Goal: Task Accomplishment & Management: Manage account settings

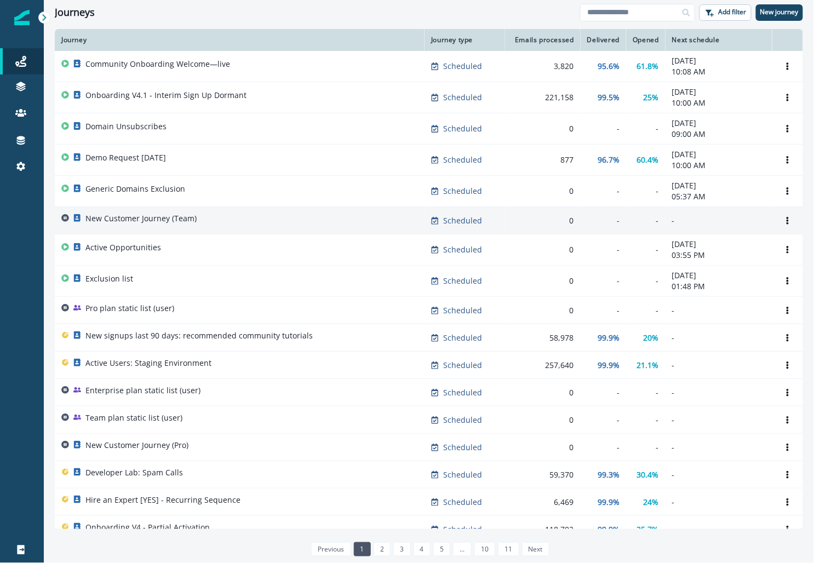
click at [125, 215] on p "New Customer Journey (Team)" at bounding box center [140, 218] width 111 height 11
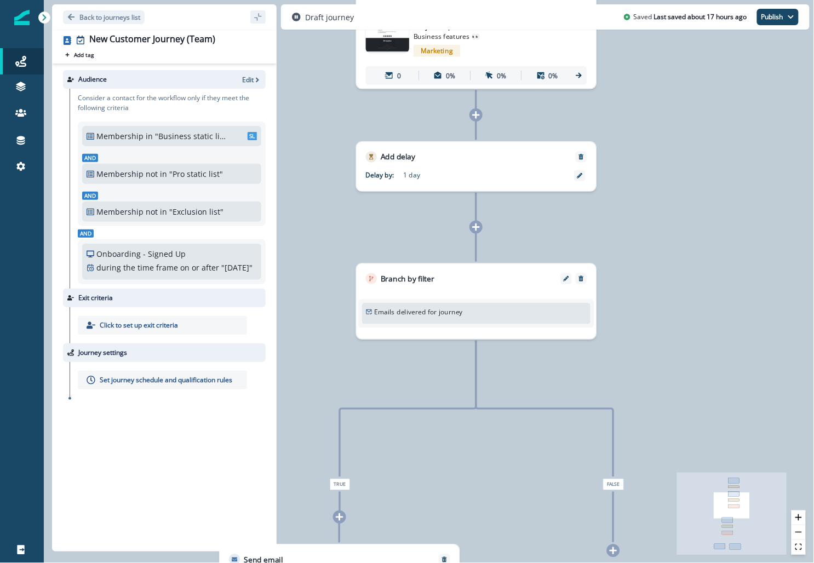
click at [417, 316] on p "Emails delivered for journey" at bounding box center [418, 312] width 89 height 10
click at [444, 307] on p "Emails delivered for journey" at bounding box center [418, 312] width 89 height 10
click at [563, 278] on button "Edit" at bounding box center [566, 278] width 15 height 5
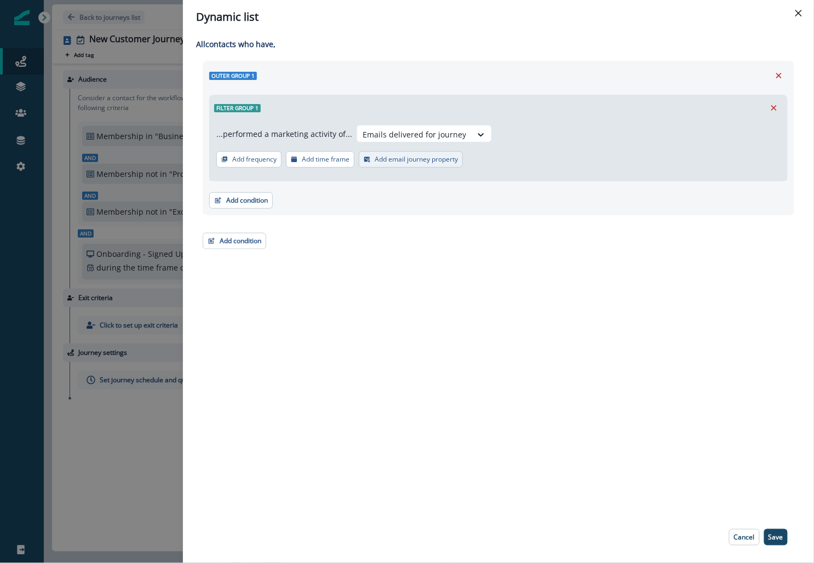
click at [398, 152] on button "Add email journey property" at bounding box center [411, 159] width 104 height 16
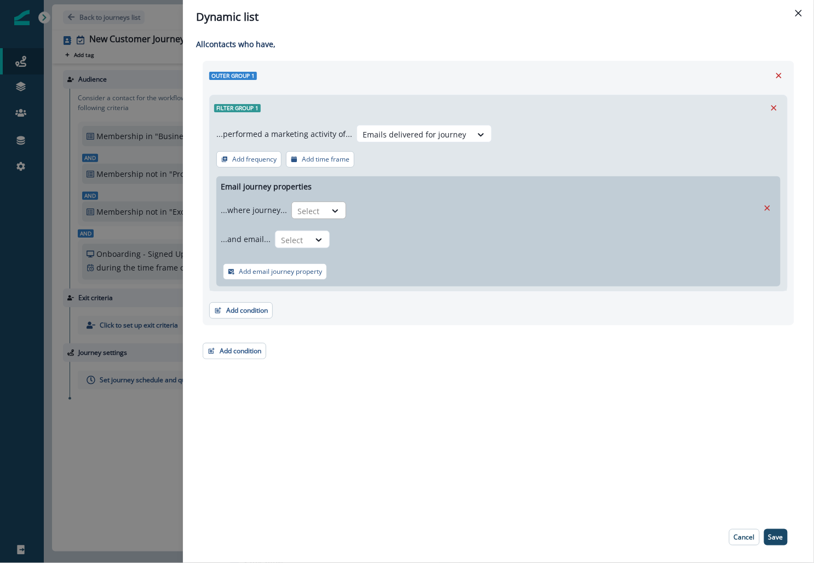
click at [305, 216] on div at bounding box center [309, 211] width 23 height 14
click at [315, 279] on div "Name contains" at bounding box center [340, 276] width 102 height 20
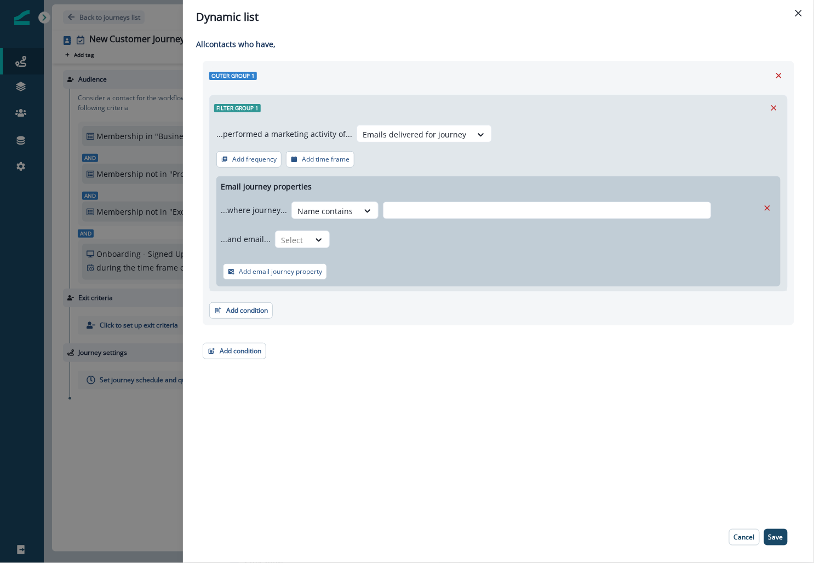
click at [408, 209] on input "text" at bounding box center [547, 211] width 329 height 18
click at [327, 213] on div at bounding box center [325, 211] width 55 height 14
click at [321, 248] on div "is" at bounding box center [340, 256] width 102 height 20
click at [418, 208] on div at bounding box center [505, 211] width 297 height 14
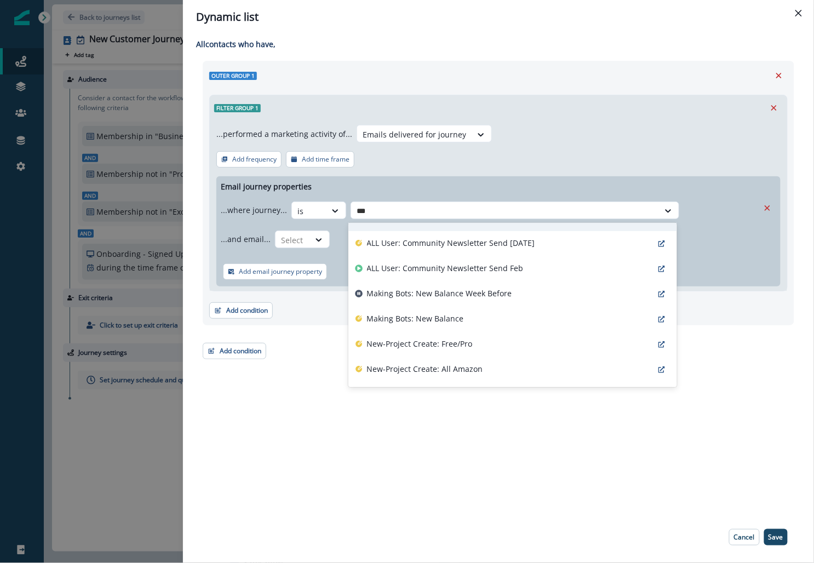
scroll to position [117, 0]
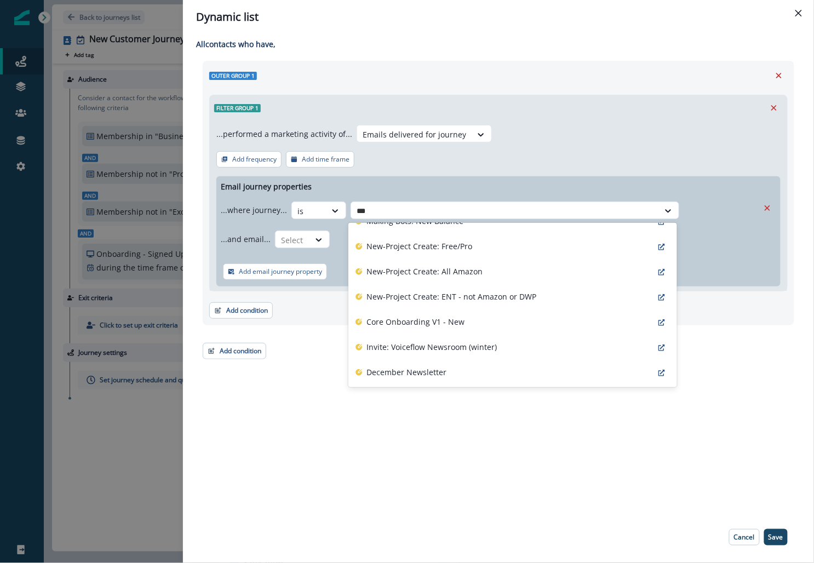
type input "***"
click at [362, 471] on div "All contact s who have, Outer group 1 Filter group 1 ...performed a marketing a…" at bounding box center [498, 273] width 631 height 478
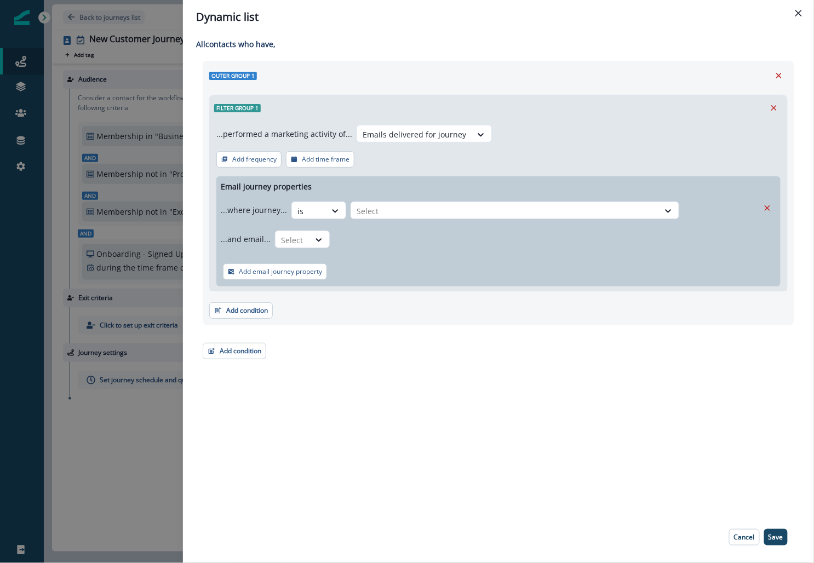
click at [87, 527] on div "Dynamic list All contact s who have, Outer group 1 Filter group 1 ...performed …" at bounding box center [407, 281] width 814 height 563
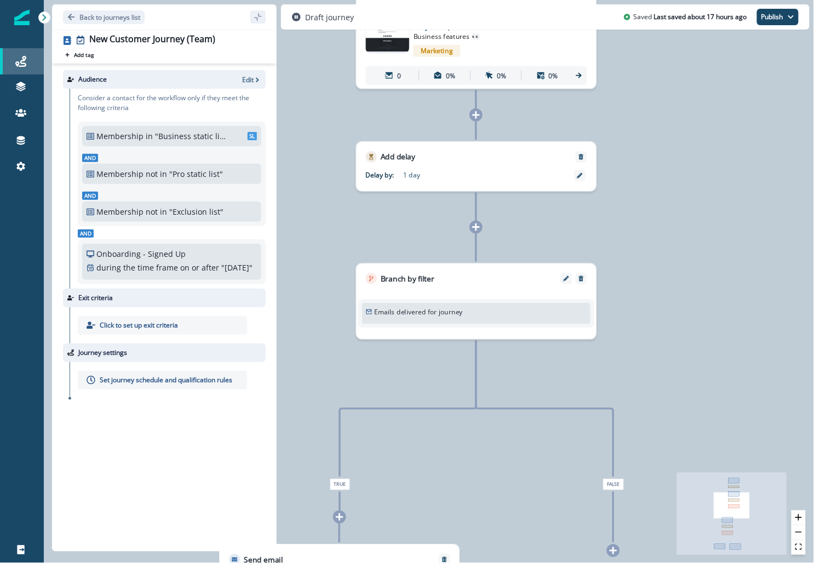
click at [30, 61] on div "Journeys" at bounding box center [21, 61] width 35 height 13
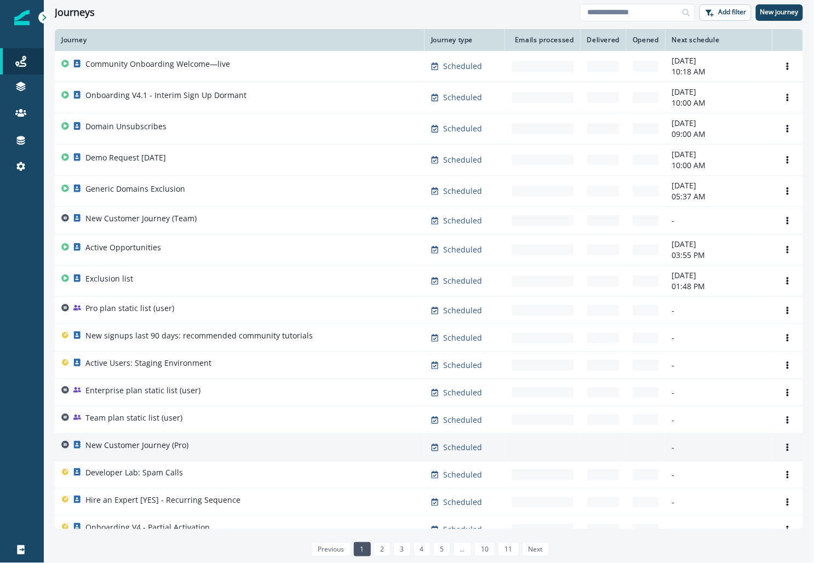
click at [120, 440] on p "New Customer Journey (Pro)" at bounding box center [136, 445] width 103 height 11
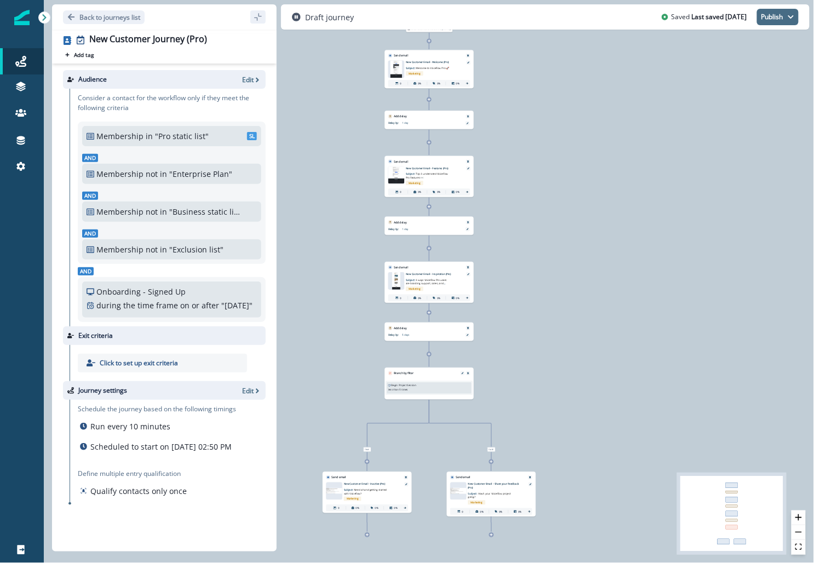
click at [792, 18] on icon "button" at bounding box center [791, 16] width 5 height 3
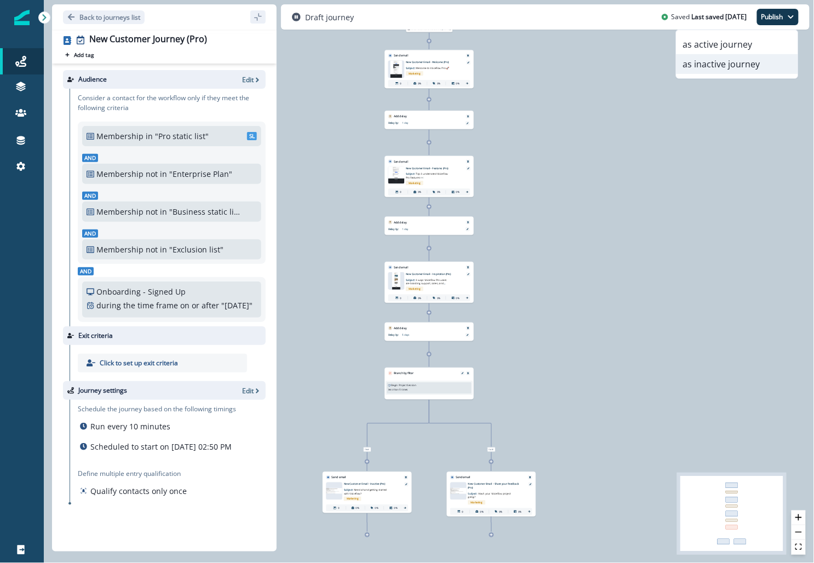
click at [712, 70] on button "as inactive journey" at bounding box center [738, 64] width 122 height 20
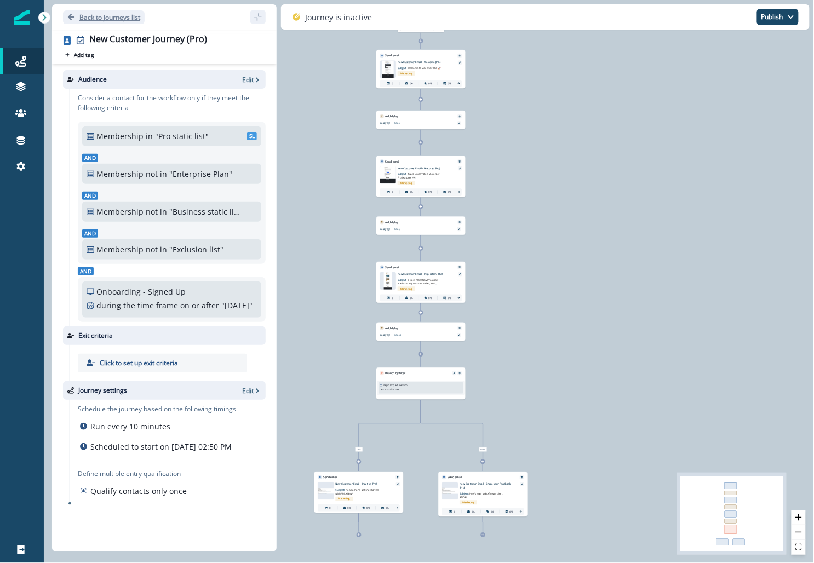
click at [101, 13] on p "Back to journeys list" at bounding box center [109, 17] width 61 height 9
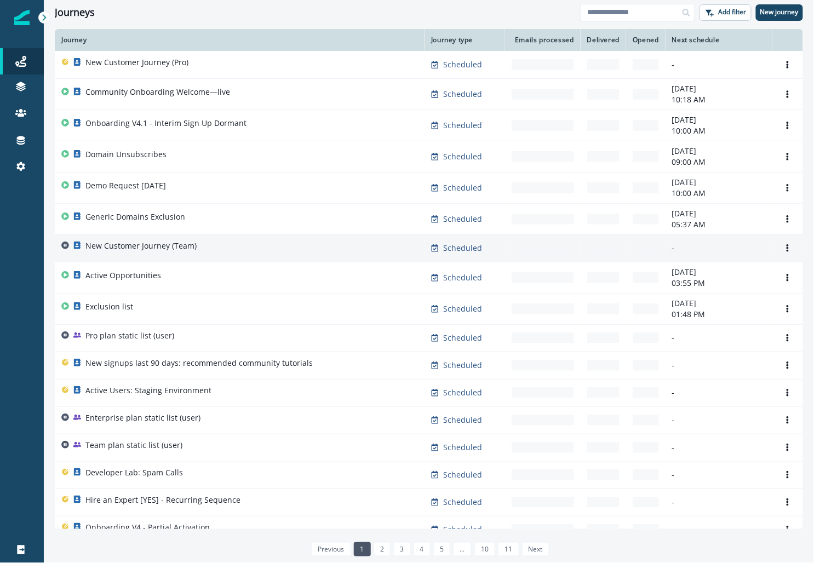
click at [116, 241] on p "New Customer Journey (Team)" at bounding box center [140, 246] width 111 height 11
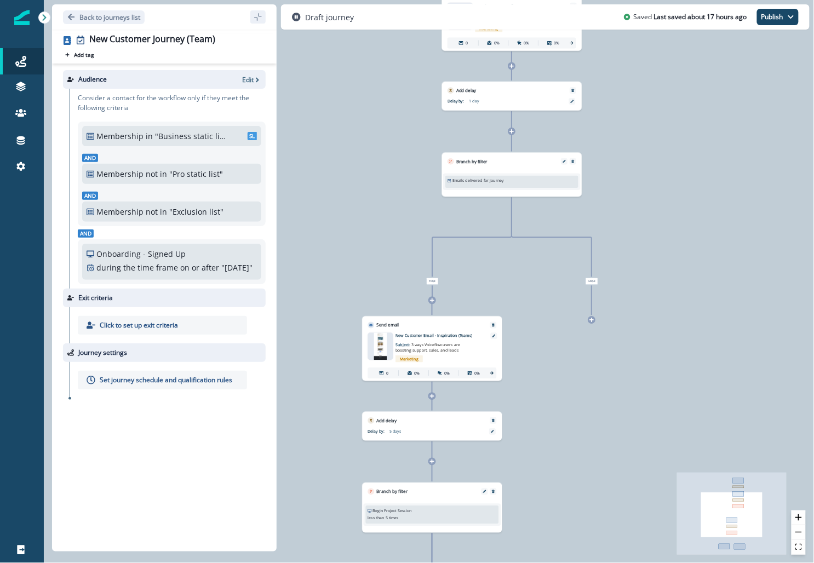
click at [536, 164] on div "Branch by filter" at bounding box center [512, 159] width 140 height 12
click at [568, 163] on div at bounding box center [568, 161] width 15 height 7
click at [564, 161] on icon "Edit" at bounding box center [564, 161] width 3 height 3
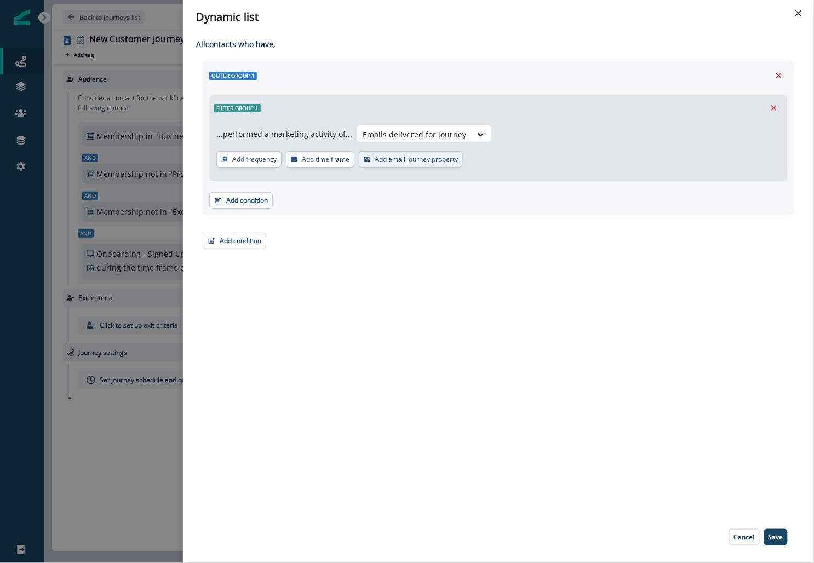
click at [411, 165] on button "Add email journey property" at bounding box center [411, 159] width 104 height 16
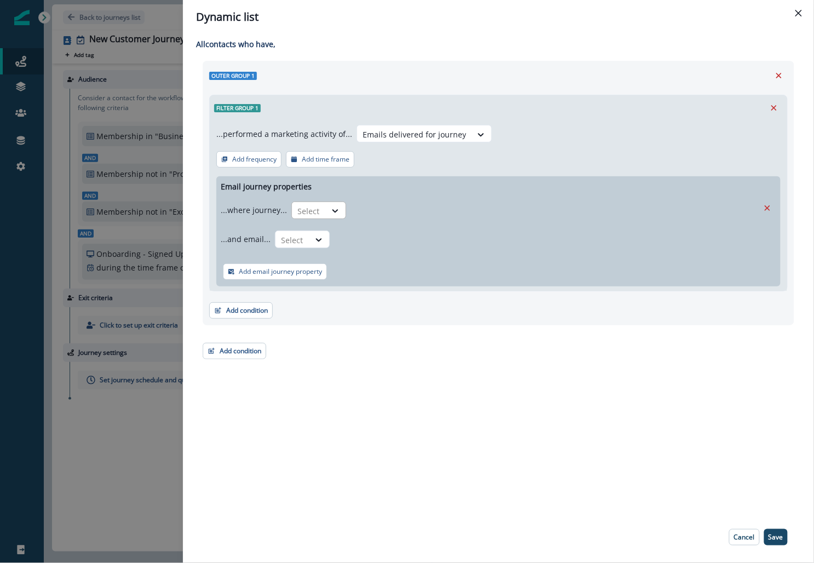
click at [318, 211] on div "Select" at bounding box center [309, 211] width 34 height 18
click at [312, 248] on div "is" at bounding box center [340, 256] width 102 height 20
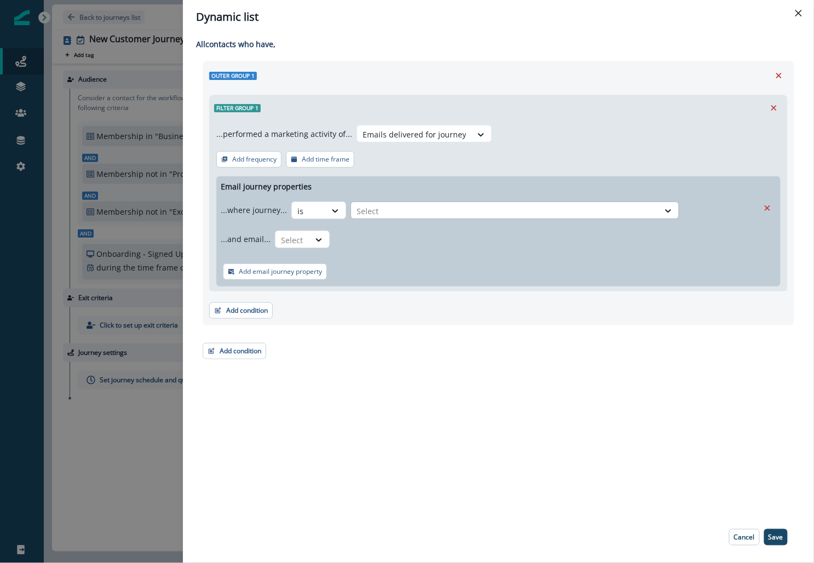
click at [402, 205] on div at bounding box center [505, 211] width 297 height 14
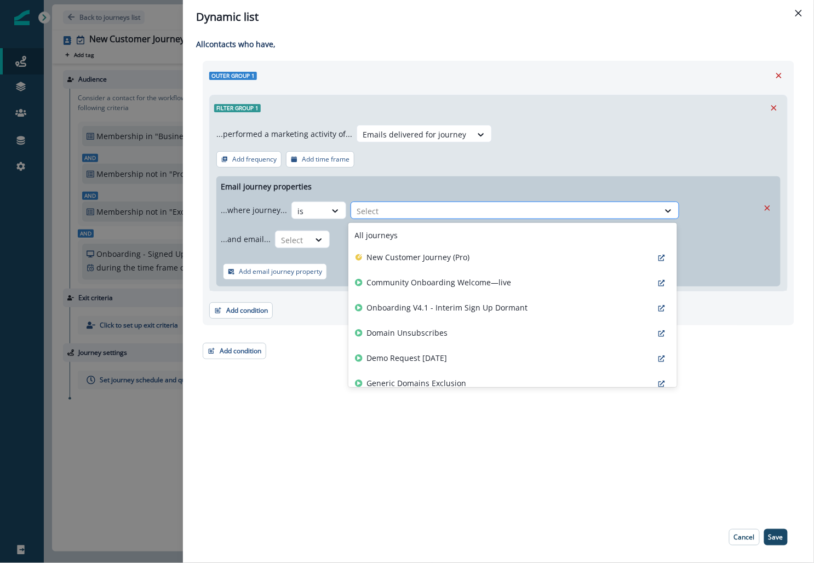
type input "*"
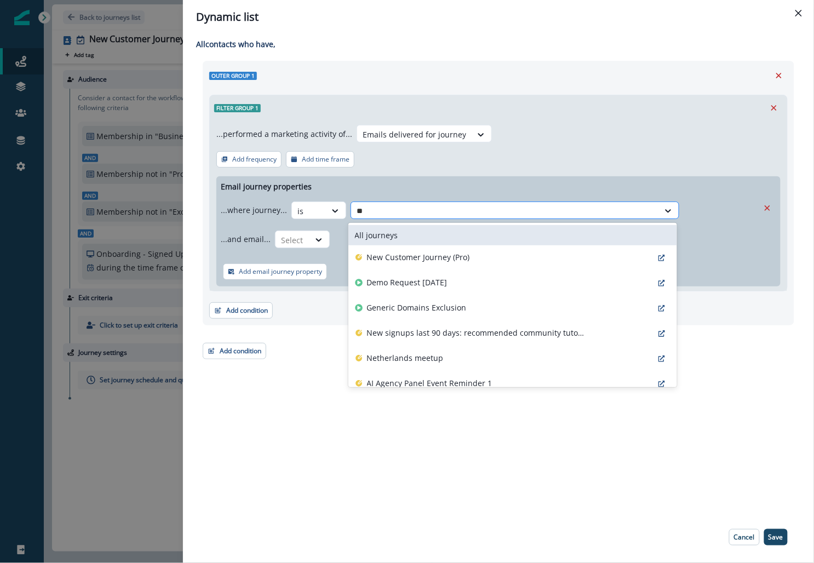
type input "***"
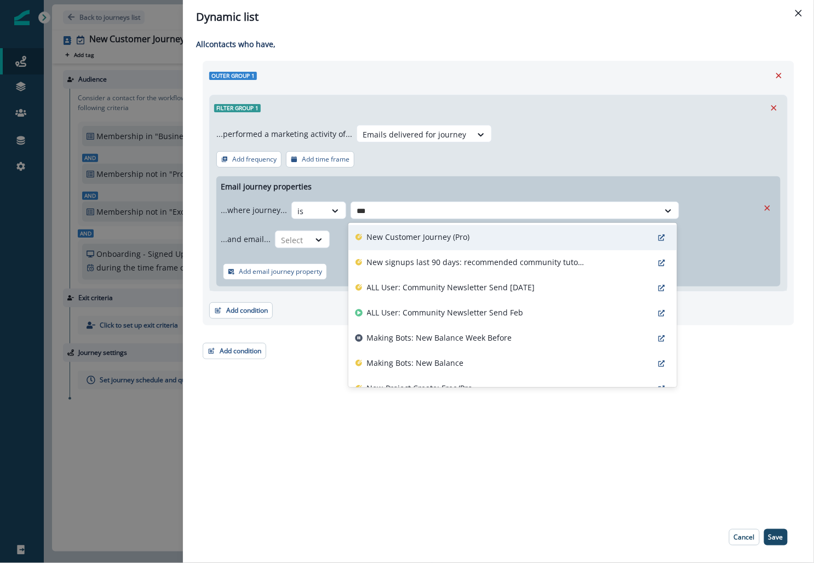
click at [417, 236] on p "New Customer Journey (Pro)" at bounding box center [418, 237] width 103 height 12
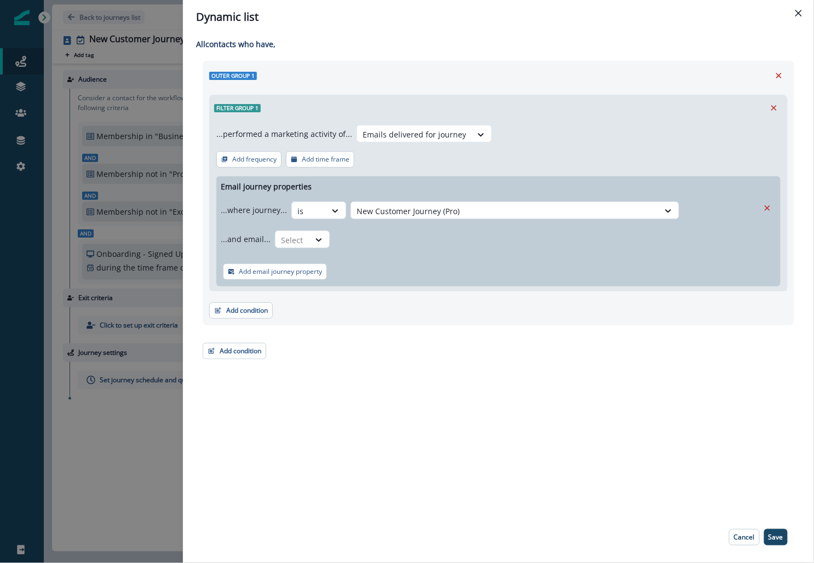
click at [358, 239] on div "...and email... Select" at bounding box center [490, 239] width 538 height 27
click at [313, 232] on div at bounding box center [320, 240] width 20 height 18
click at [305, 285] on div "is" at bounding box center [324, 285] width 102 height 20
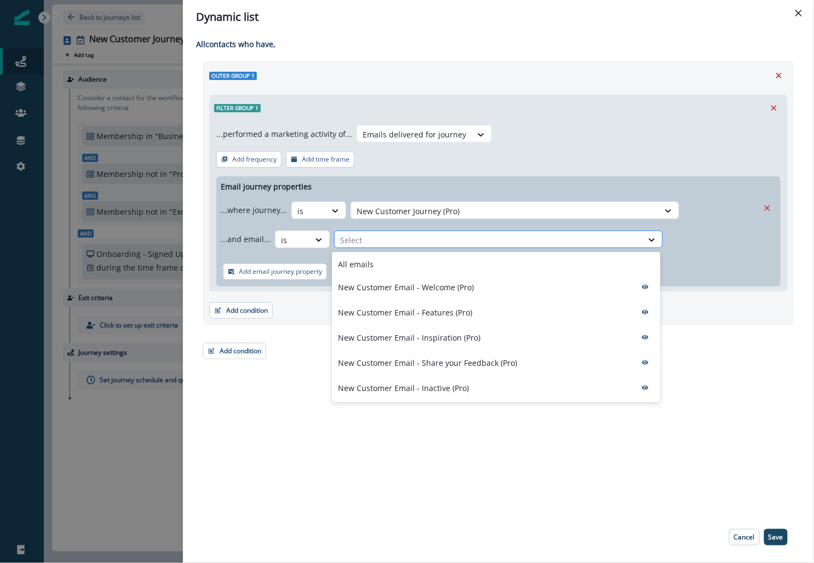
click at [375, 235] on div at bounding box center [488, 240] width 297 height 14
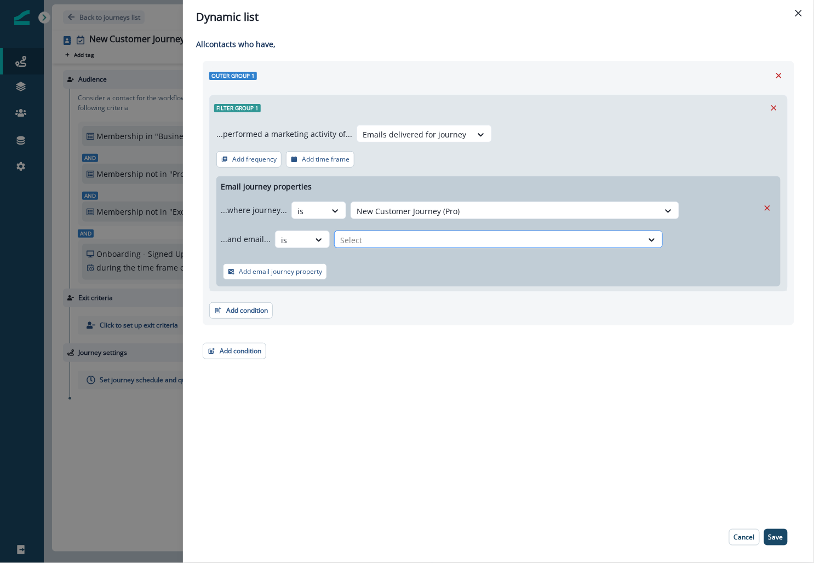
click at [368, 238] on div at bounding box center [488, 240] width 297 height 14
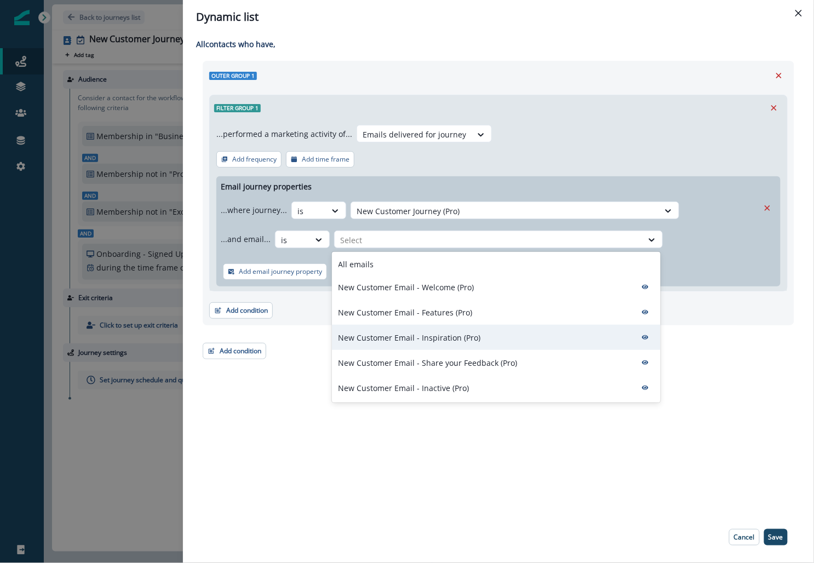
click at [376, 341] on p "New Customer Email - Inspiration (Pro)" at bounding box center [410, 338] width 142 height 12
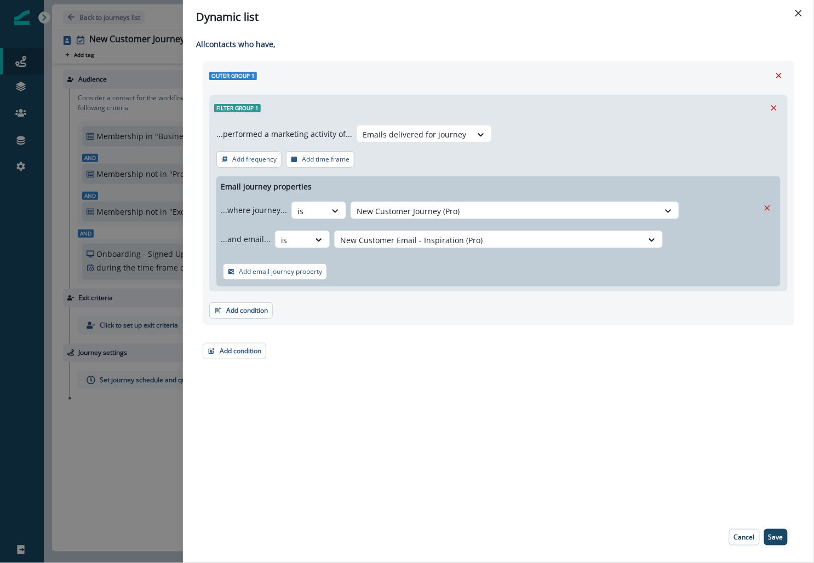
click at [115, 284] on div "Dynamic list All contact s who have, Outer group 1 Filter group 1 ...performed …" at bounding box center [407, 281] width 814 height 563
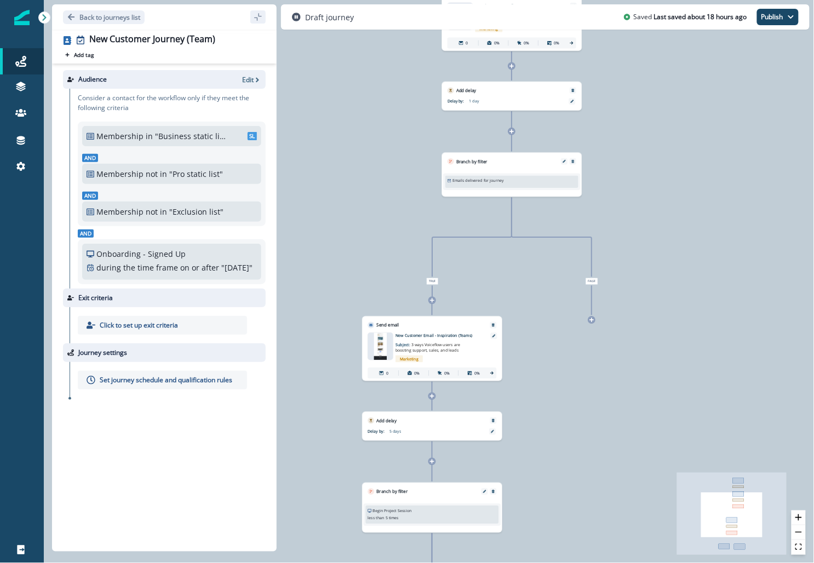
drag, startPoint x: 437, startPoint y: 316, endPoint x: 546, endPoint y: 309, distance: 109.8
click at [553, 310] on div "0 contact has entered the journey Send email Email asset changed, journey repor…" at bounding box center [429, 281] width 770 height 563
click at [595, 323] on div at bounding box center [592, 320] width 8 height 8
click at [590, 319] on icon at bounding box center [592, 320] width 5 height 5
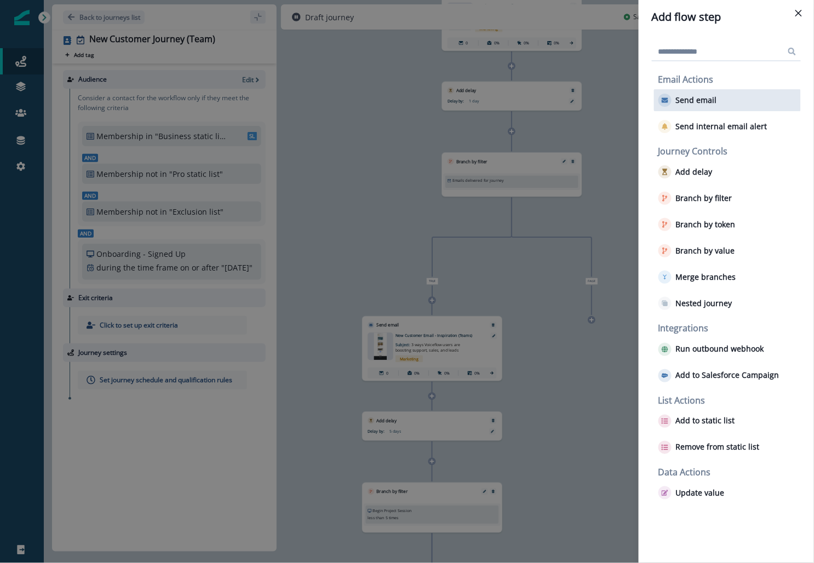
click at [688, 107] on div "Send email" at bounding box center [727, 100] width 147 height 22
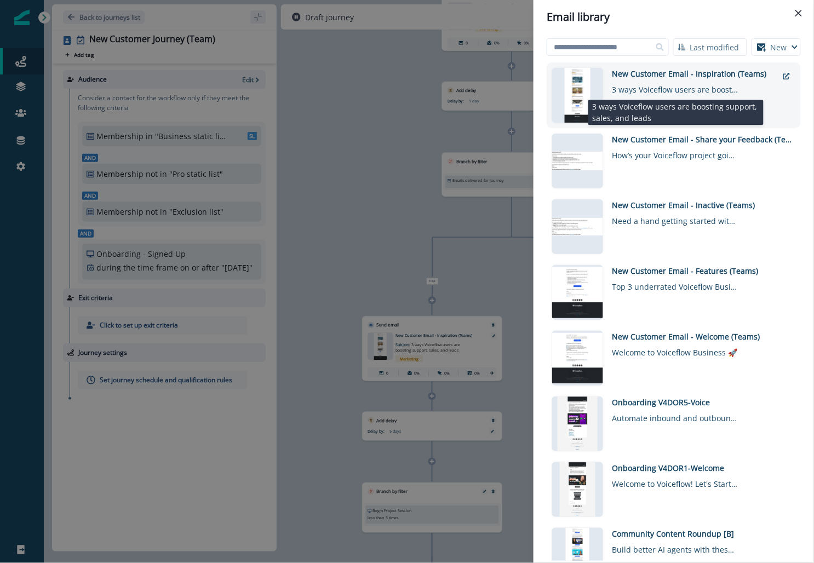
click at [639, 90] on div "3 ways Voiceflow users are boosting support, sales, and leads" at bounding box center [676, 87] width 126 height 16
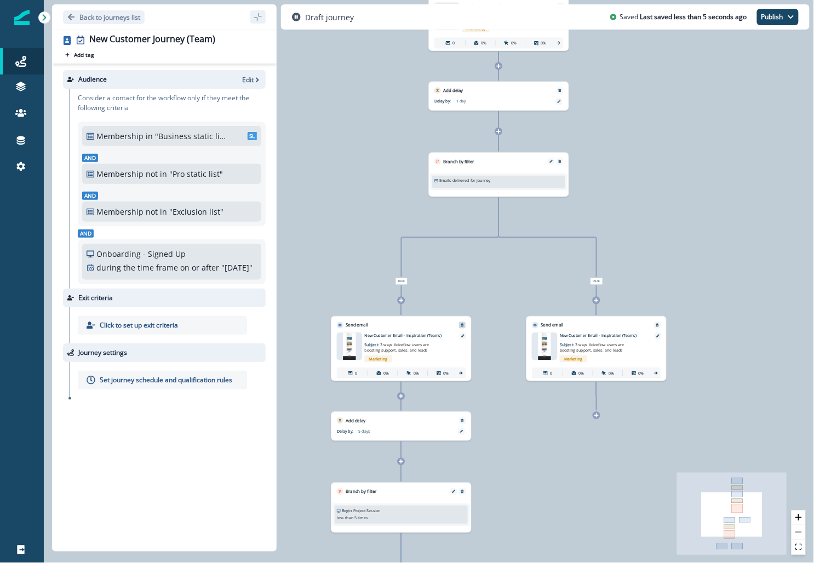
click at [461, 325] on icon "Remove" at bounding box center [463, 325] width 4 height 4
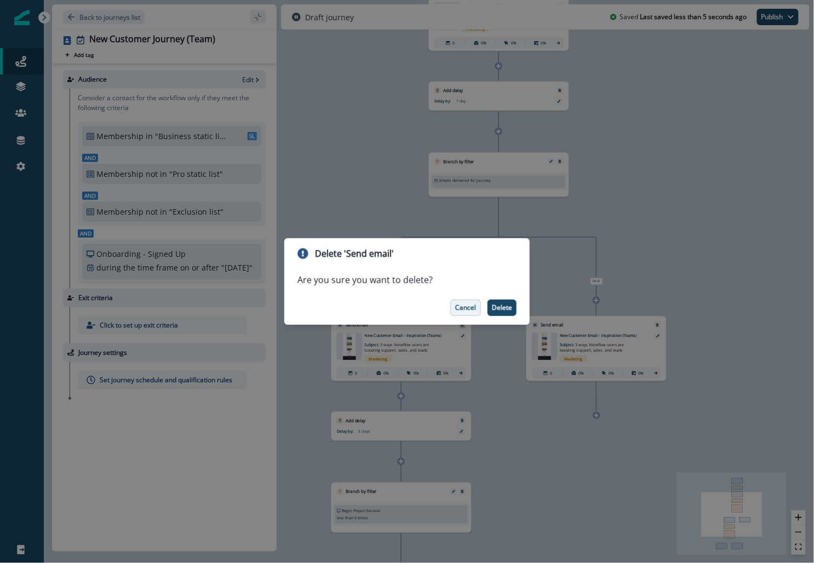
click at [471, 300] on button "Cancel" at bounding box center [465, 308] width 31 height 16
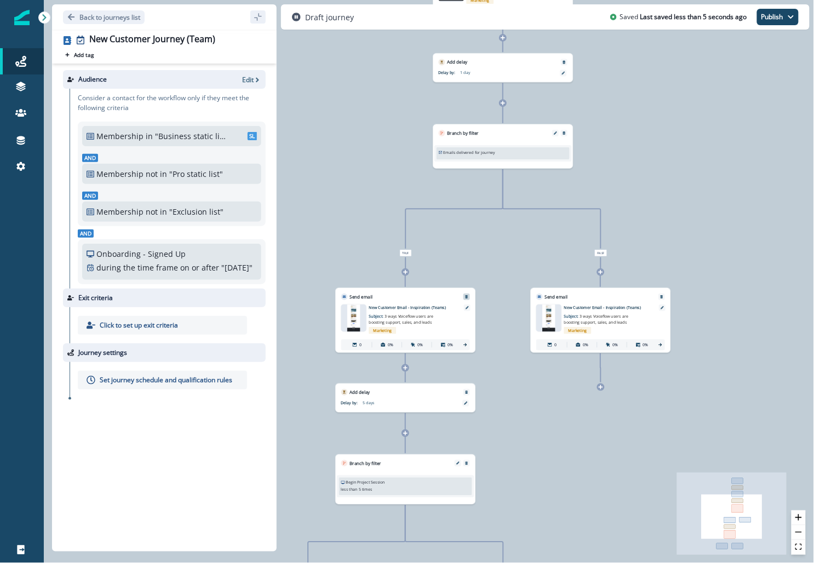
click at [601, 389] on icon at bounding box center [601, 387] width 4 height 4
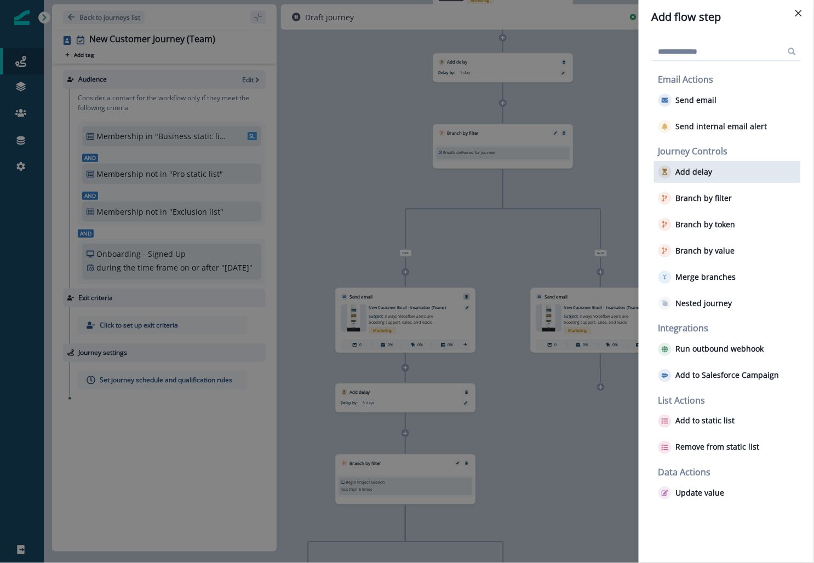
click at [677, 176] on p "Add delay" at bounding box center [694, 172] width 37 height 9
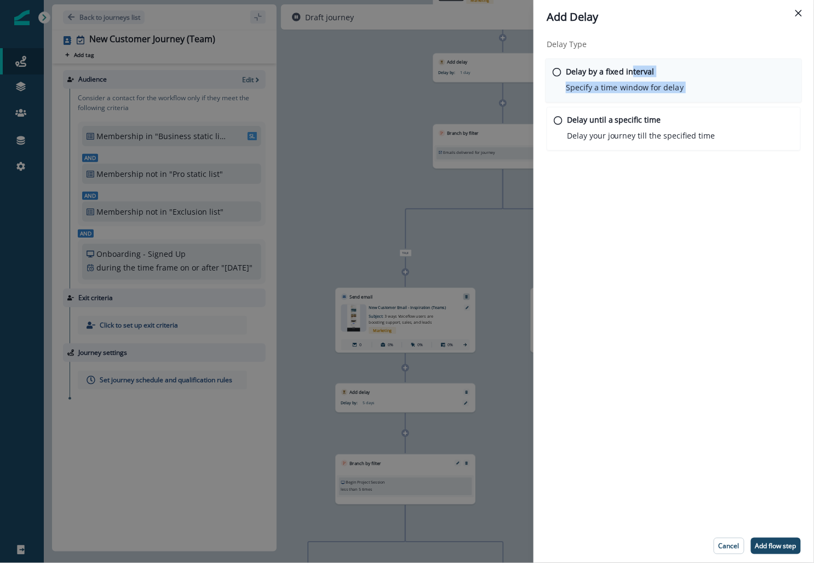
drag, startPoint x: 644, startPoint y: 113, endPoint x: 630, endPoint y: 69, distance: 46.6
click at [630, 69] on div "Delay by a fixed interval Specify a time window for delay Delay until a specifi…" at bounding box center [674, 105] width 254 height 92
click at [630, 72] on p "Delay by a fixed interval" at bounding box center [610, 72] width 89 height 12
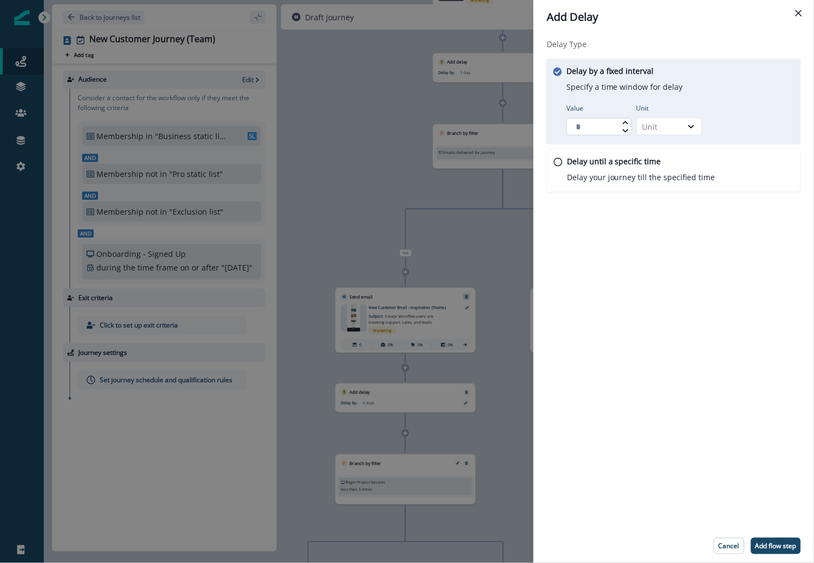
click at [611, 122] on input "Value" at bounding box center [600, 127] width 66 height 18
type input "*"
click at [681, 122] on div "Unit" at bounding box center [659, 127] width 45 height 14
click at [659, 197] on div "Day" at bounding box center [670, 192] width 66 height 20
click at [781, 547] on p "Add flow step" at bounding box center [776, 547] width 41 height 8
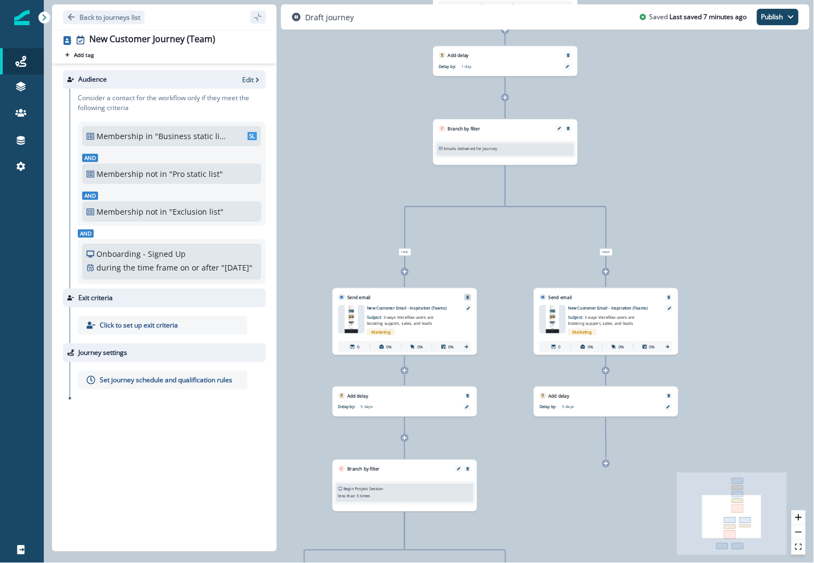
click at [467, 298] on icon "Remove" at bounding box center [467, 297] width 3 height 3
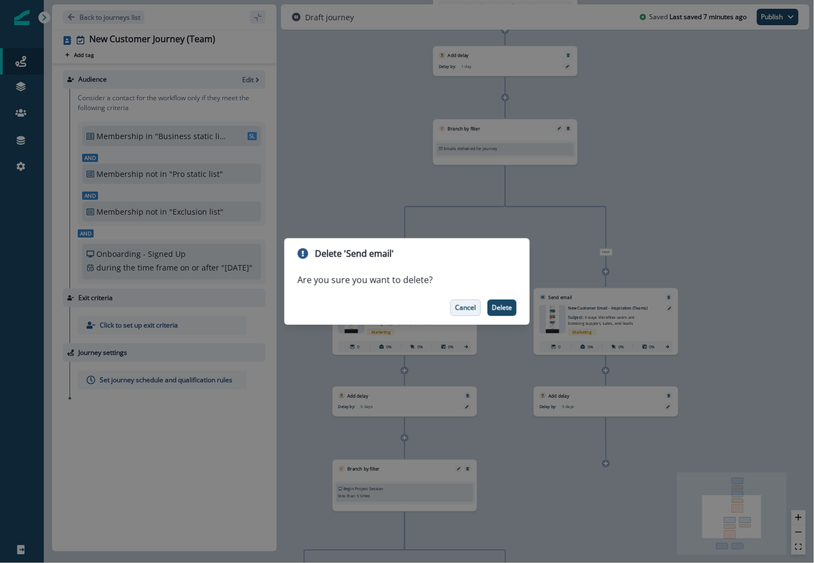
click at [461, 309] on p "Cancel" at bounding box center [465, 308] width 21 height 8
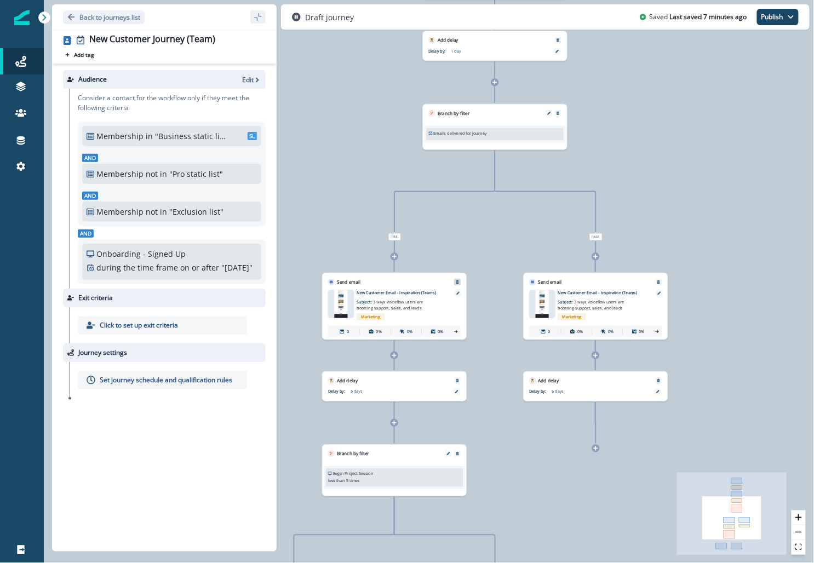
click at [599, 446] on div at bounding box center [596, 449] width 8 height 8
click at [596, 448] on icon at bounding box center [595, 448] width 5 height 5
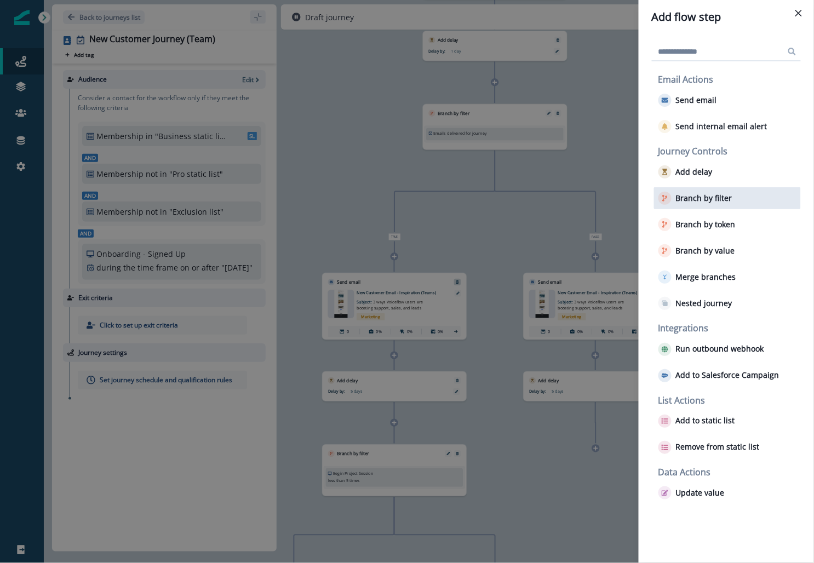
click at [695, 200] on p "Branch by filter" at bounding box center [704, 198] width 56 height 9
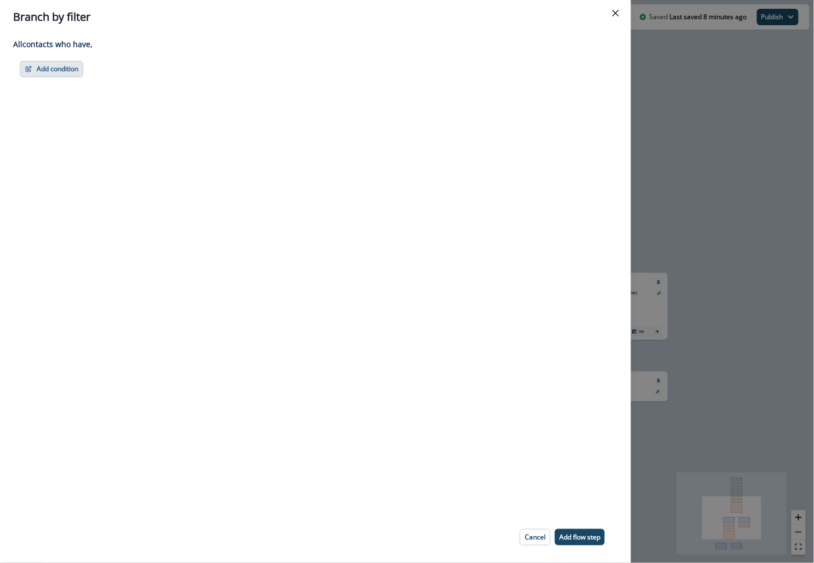
click at [57, 73] on button "Add condition" at bounding box center [52, 69] width 64 height 16
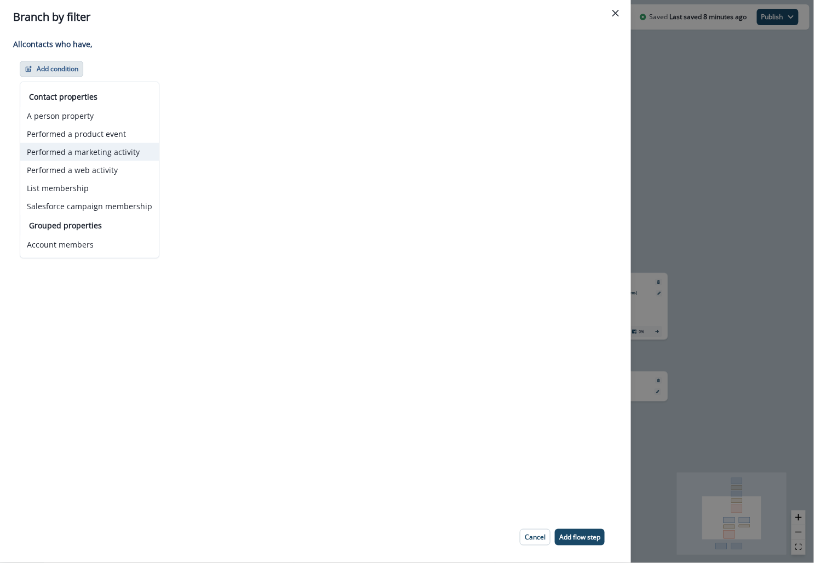
click at [93, 151] on button "Performed a marketing activity" at bounding box center [89, 152] width 139 height 18
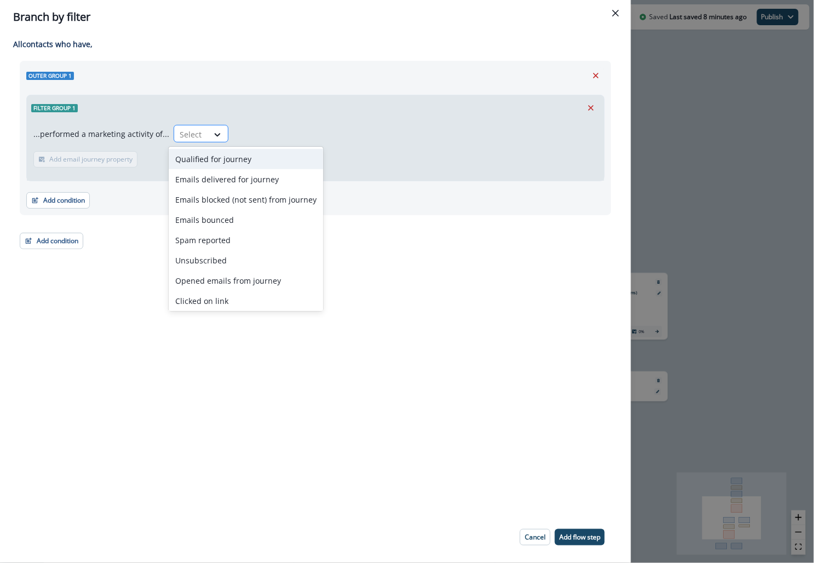
click at [180, 136] on div at bounding box center [191, 135] width 23 height 14
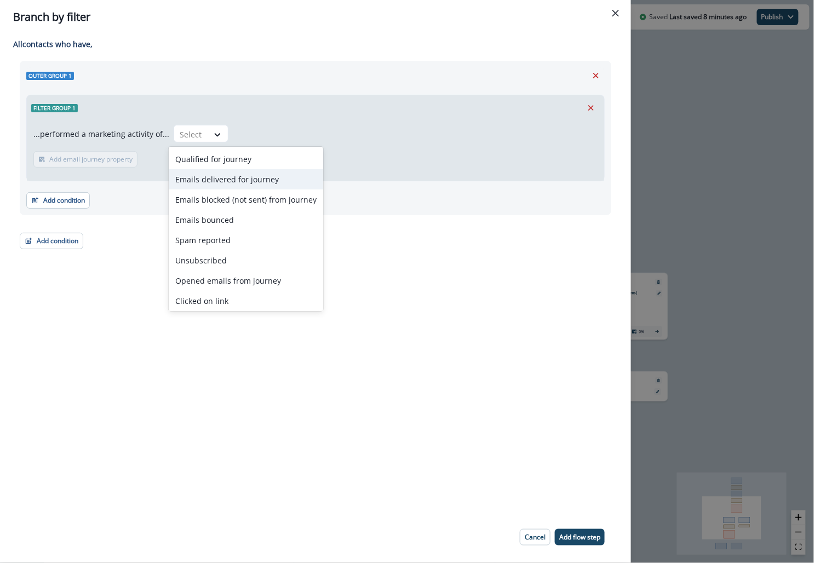
click at [199, 181] on div "Emails delivered for journey" at bounding box center [246, 179] width 155 height 20
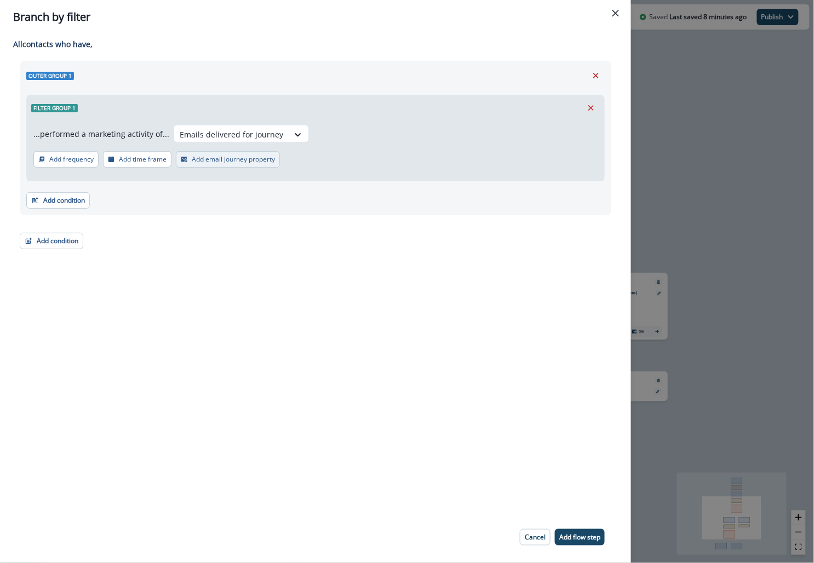
click at [210, 164] on button "Add email journey property" at bounding box center [228, 159] width 104 height 16
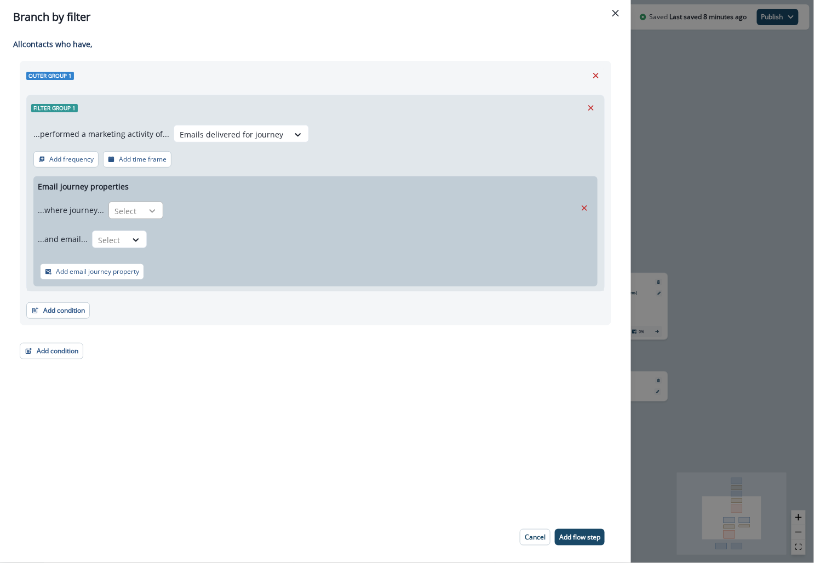
click at [147, 209] on icon at bounding box center [152, 211] width 10 height 11
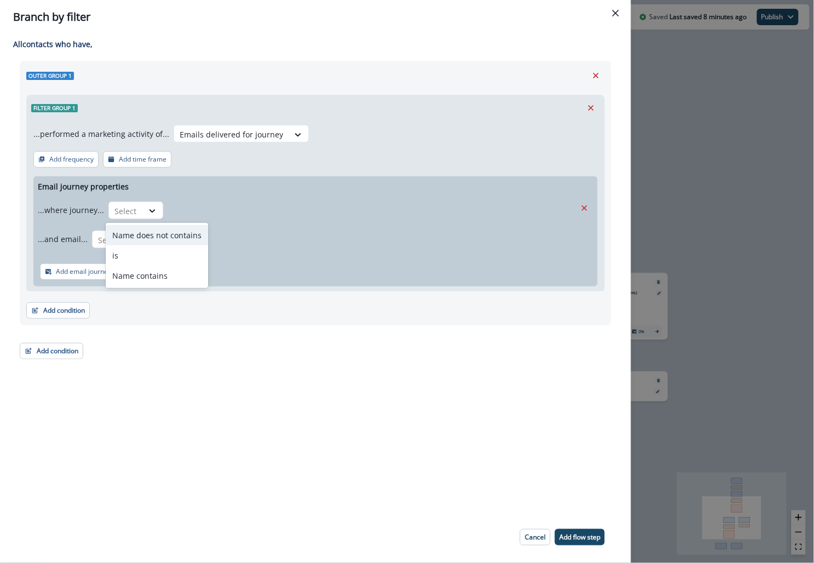
click at [187, 180] on div "Email journey properties ...where journey... Name does not contains, 1 of 3. 3 …" at bounding box center [315, 231] width 564 height 110
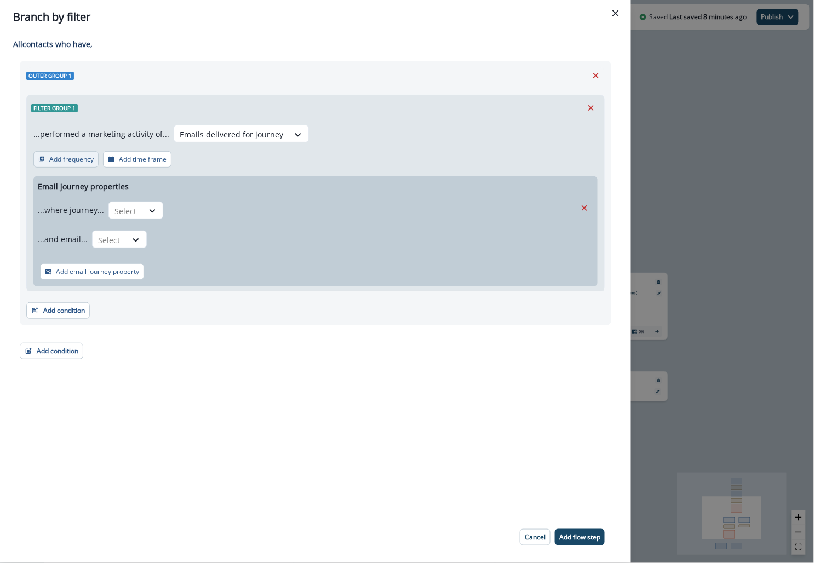
click at [81, 162] on p "Add frequency" at bounding box center [71, 160] width 44 height 8
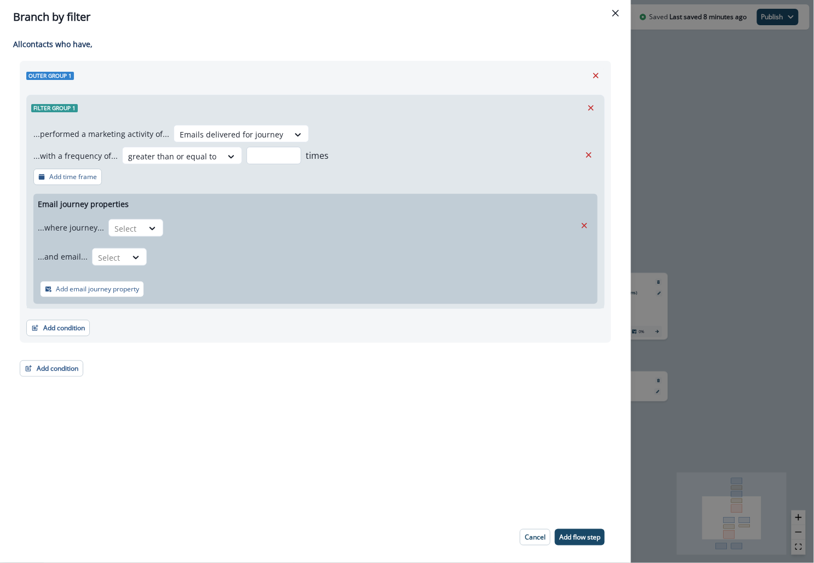
click at [256, 158] on input "number" at bounding box center [274, 156] width 55 height 18
click at [203, 158] on div at bounding box center [172, 157] width 88 height 14
click at [592, 155] on icon "Remove" at bounding box center [589, 155] width 10 height 10
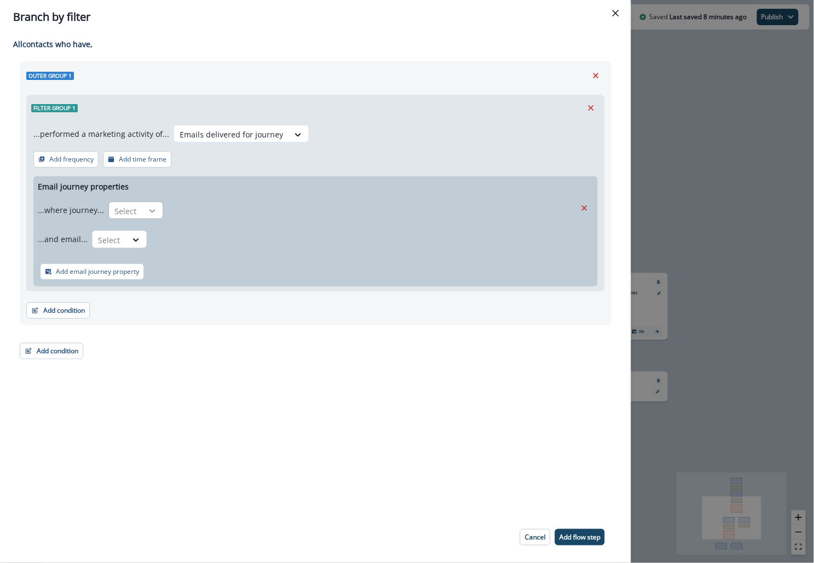
click at [143, 207] on div at bounding box center [152, 211] width 19 height 11
click at [167, 259] on div "is" at bounding box center [157, 256] width 102 height 20
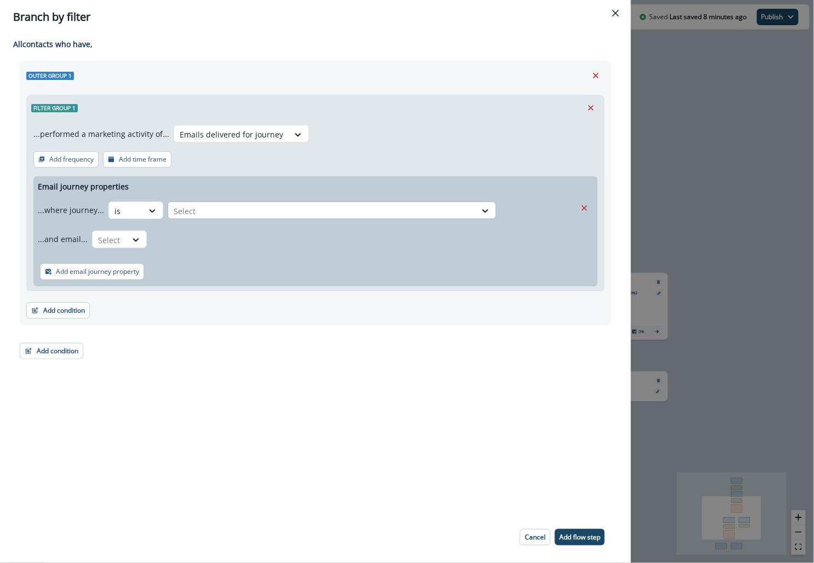
click at [246, 214] on div at bounding box center [322, 211] width 297 height 14
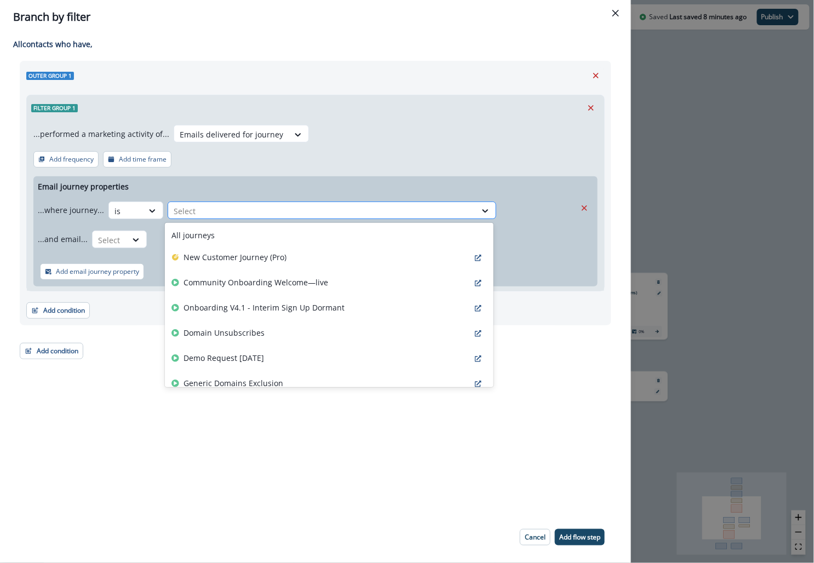
type input "*"
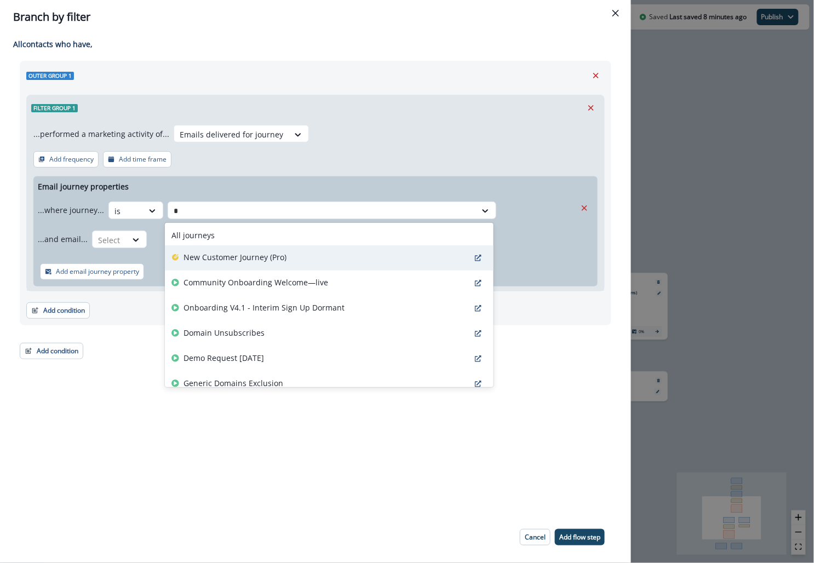
click at [241, 256] on p "New Customer Journey (Pro)" at bounding box center [235, 258] width 103 height 12
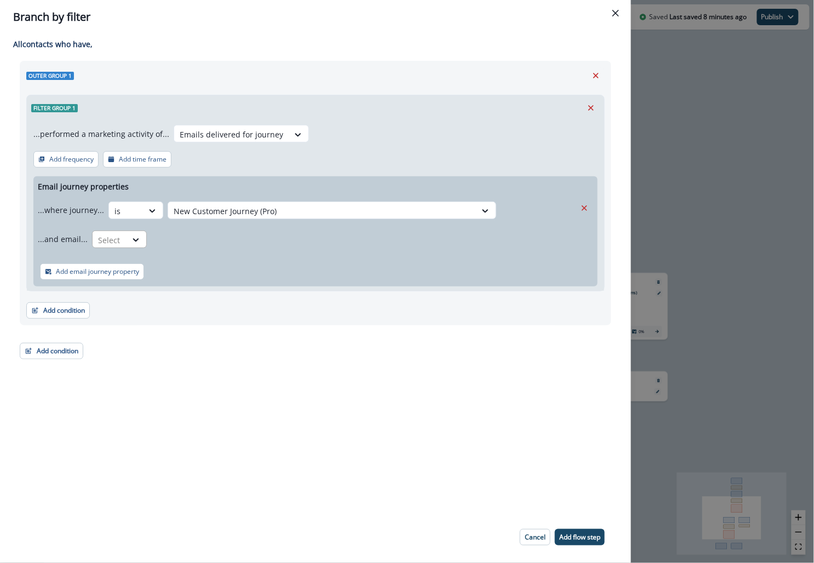
click at [123, 235] on div "Select" at bounding box center [110, 240] width 34 height 18
click at [133, 287] on div "is" at bounding box center [140, 285] width 102 height 20
click at [210, 233] on div at bounding box center [305, 240] width 297 height 14
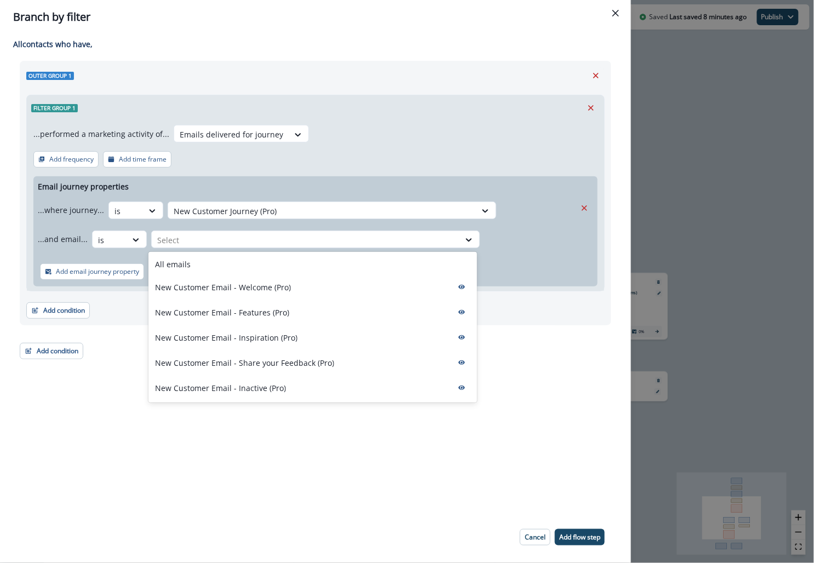
click at [680, 209] on div "Branch by filter Adding Branch by filter flow step in the middle will add the s…" at bounding box center [407, 281] width 814 height 563
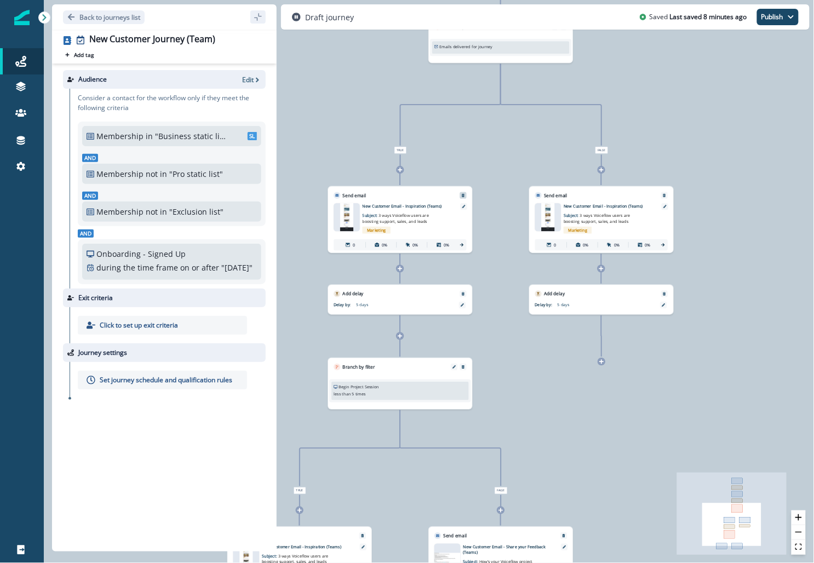
click at [603, 364] on icon at bounding box center [602, 361] width 5 height 5
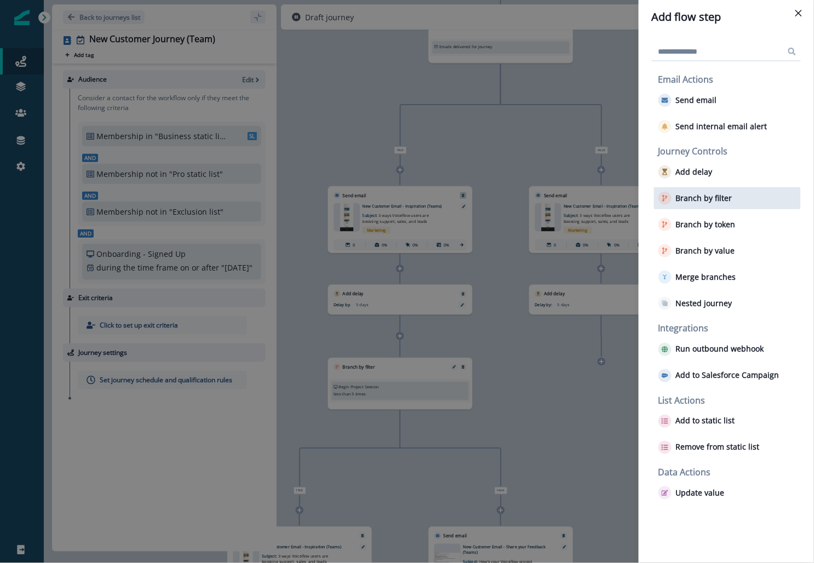
click at [698, 194] on p "Branch by filter" at bounding box center [704, 198] width 56 height 9
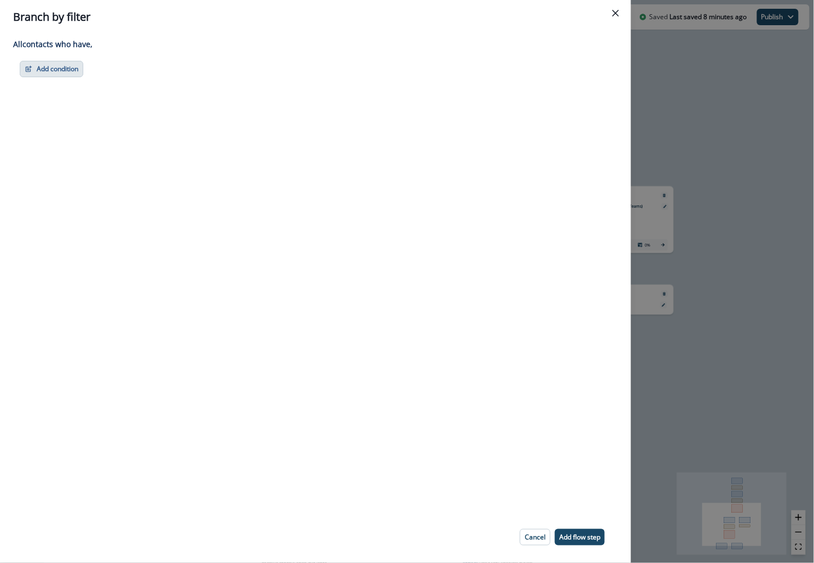
click at [40, 66] on button "Add condition" at bounding box center [52, 69] width 64 height 16
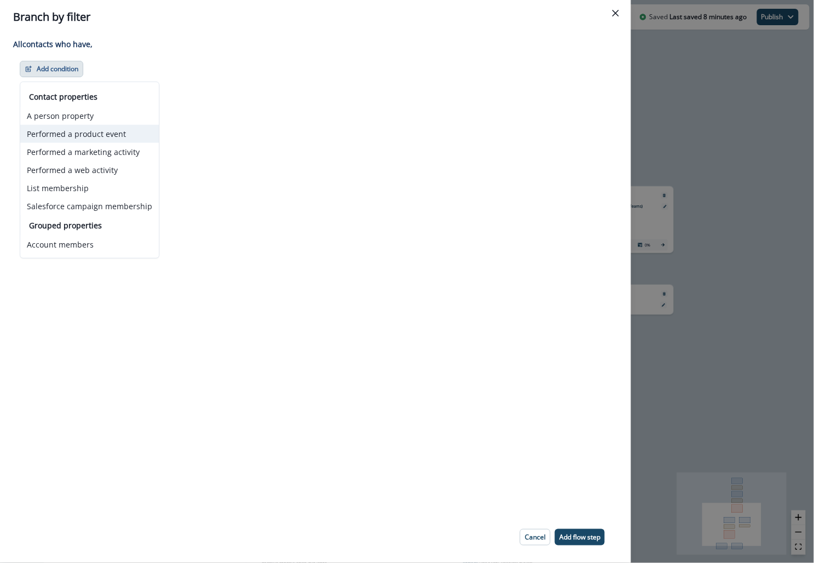
click at [85, 132] on button "Performed a product event" at bounding box center [89, 134] width 139 height 18
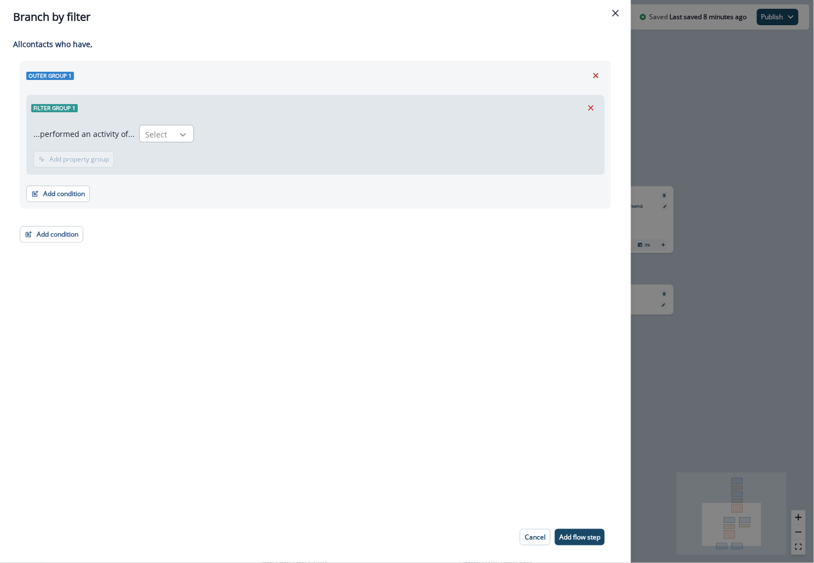
click at [182, 132] on icon at bounding box center [183, 134] width 10 height 11
type input "*****"
click at [169, 179] on div "Begin Project Session" at bounding box center [188, 179] width 106 height 20
click at [76, 159] on p "Add frequency" at bounding box center [71, 160] width 44 height 8
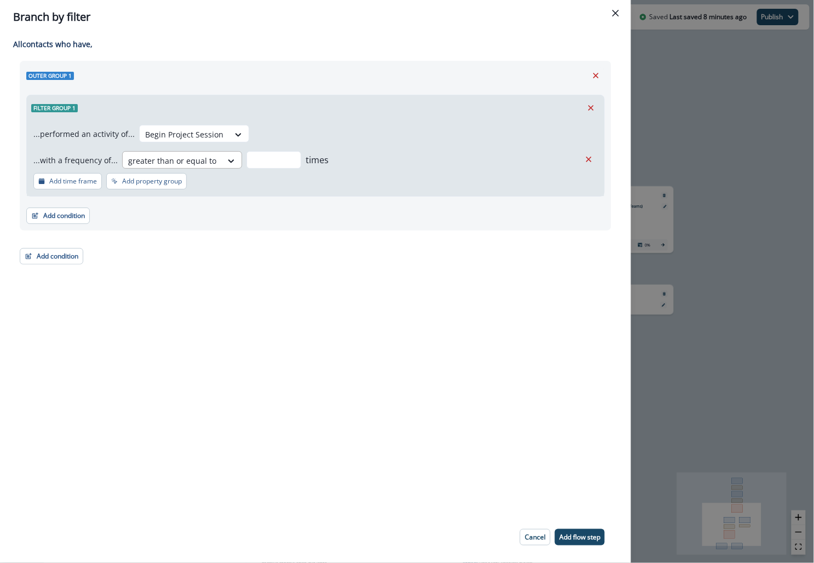
click at [192, 164] on div at bounding box center [172, 161] width 88 height 14
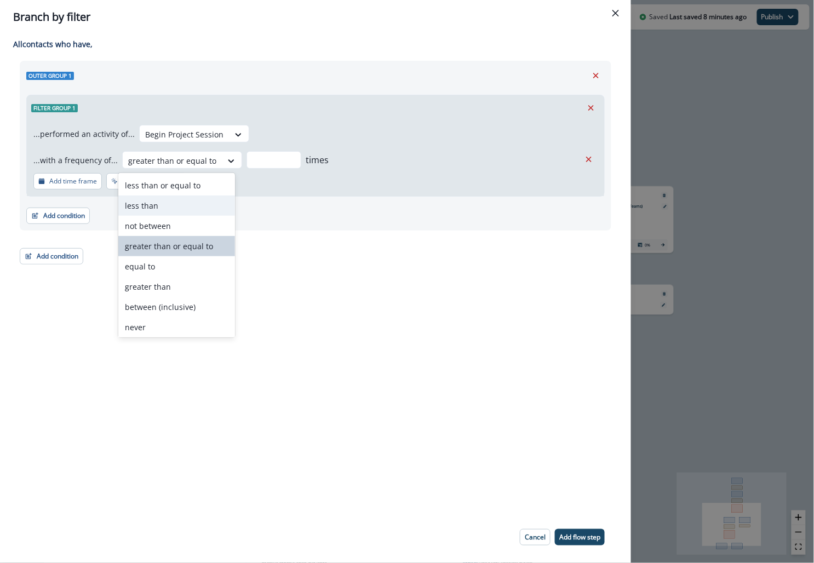
click at [170, 204] on div "less than" at bounding box center [176, 206] width 117 height 20
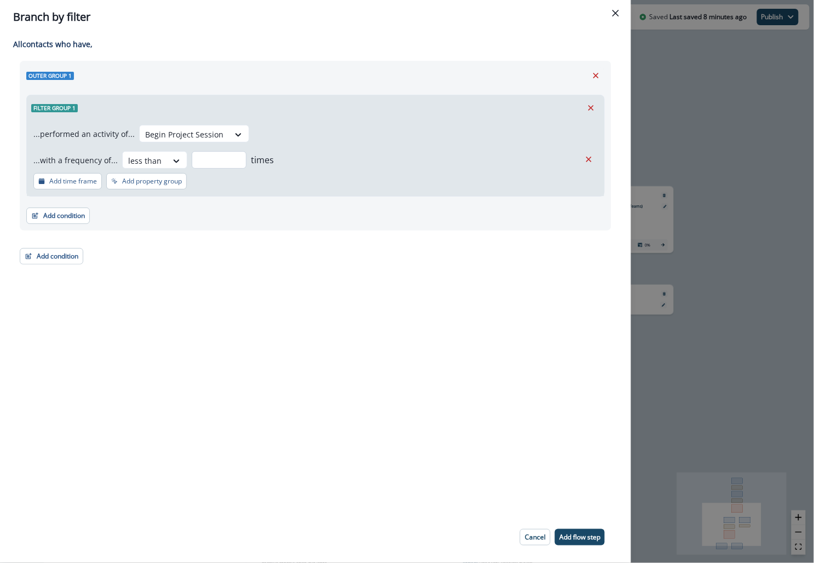
click at [210, 158] on input "number" at bounding box center [219, 160] width 55 height 18
type input "*"
click at [590, 536] on p "Add flow step" at bounding box center [580, 538] width 41 height 8
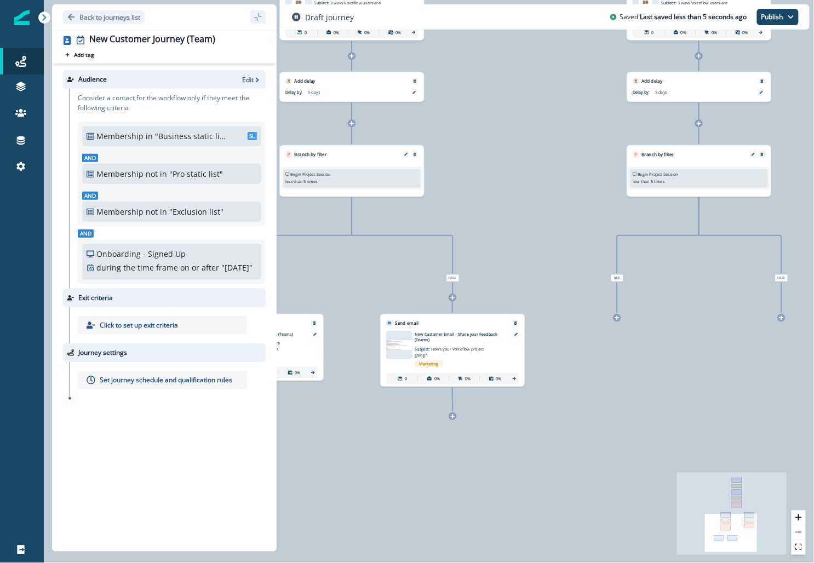
click at [618, 318] on icon at bounding box center [617, 318] width 4 height 4
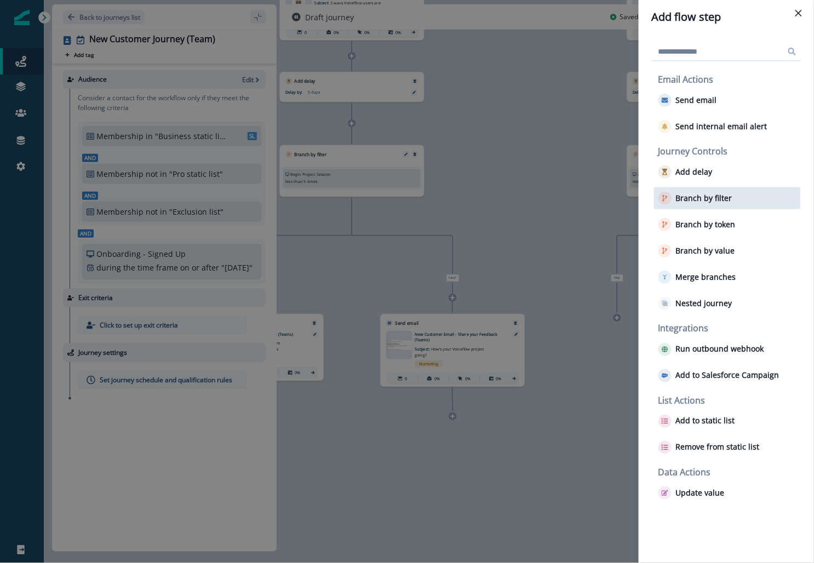
click at [697, 198] on p "Branch by filter" at bounding box center [704, 198] width 56 height 9
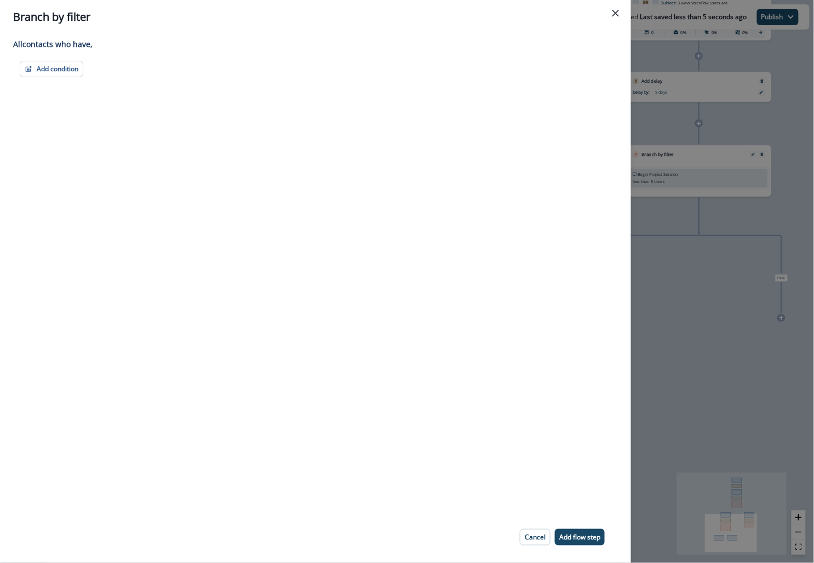
click at [49, 59] on div "Adding Branch by filter flow step in the middle will add the succeeding flow st…" at bounding box center [315, 273] width 631 height 478
click at [49, 69] on button "Add condition" at bounding box center [52, 69] width 64 height 16
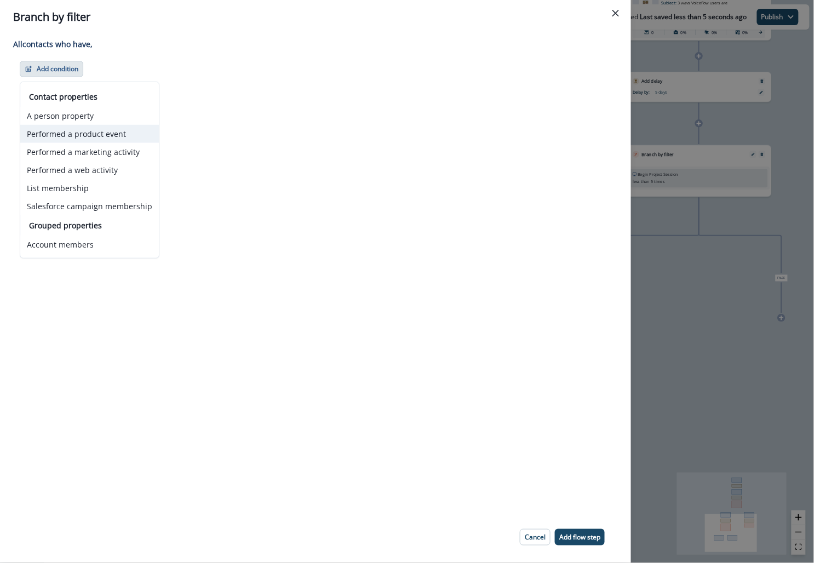
click at [75, 133] on button "Performed a product event" at bounding box center [89, 134] width 139 height 18
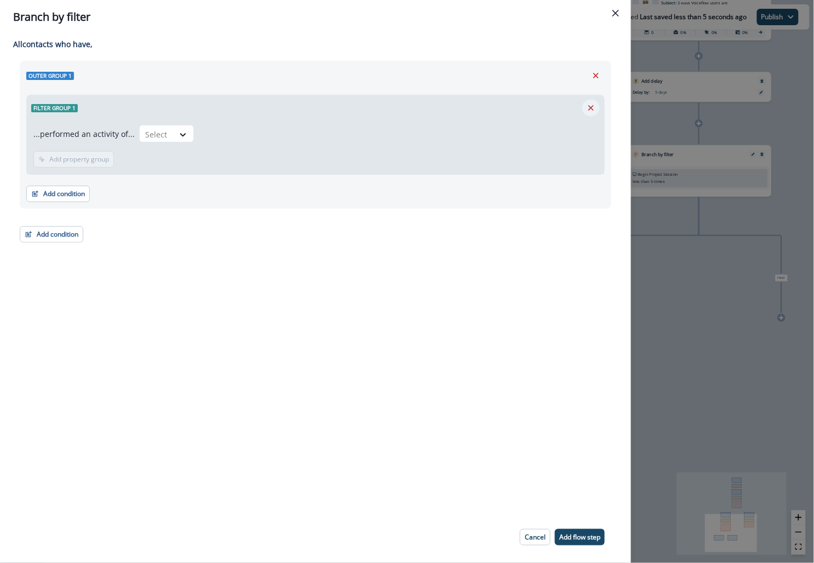
click at [595, 106] on icon "Remove" at bounding box center [591, 108] width 10 height 10
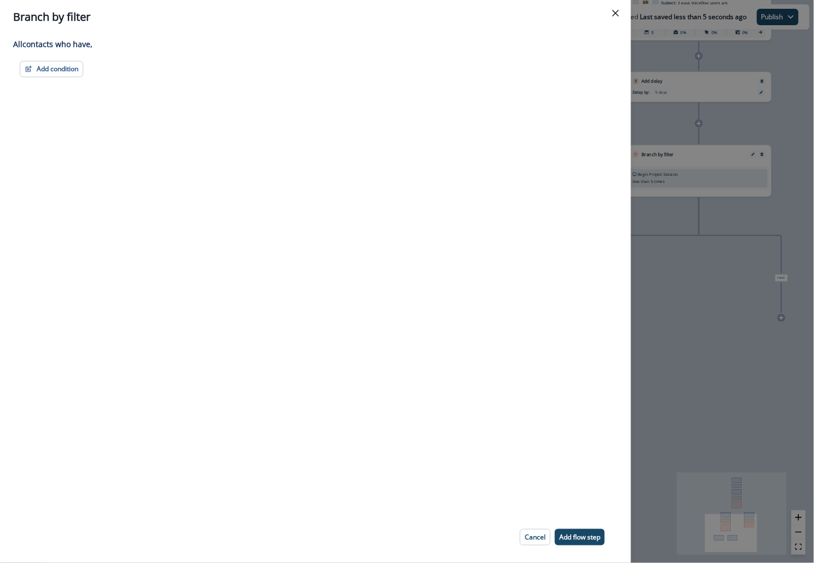
click at [41, 59] on div "Adding Branch by filter flow step in the middle will add the succeeding flow st…" at bounding box center [315, 273] width 631 height 478
click at [42, 72] on button "Add condition" at bounding box center [52, 69] width 64 height 16
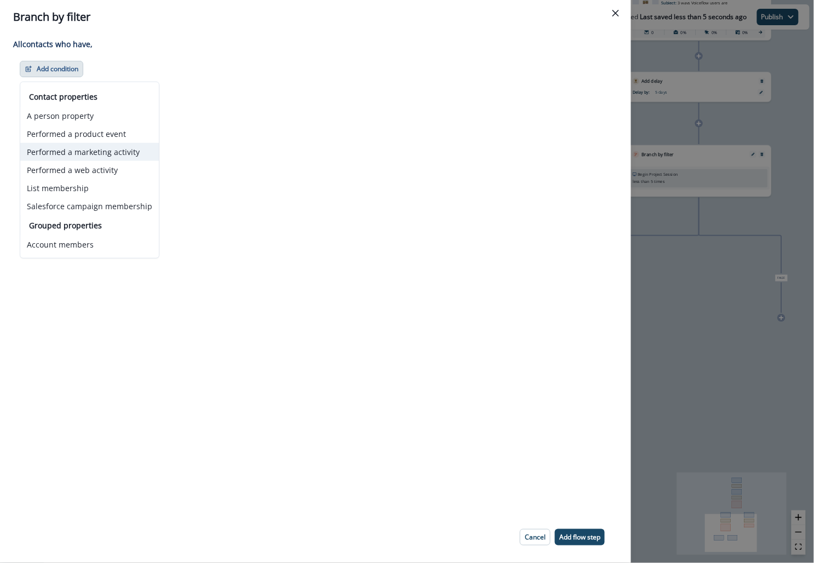
click at [109, 150] on button "Performed a marketing activity" at bounding box center [89, 152] width 139 height 18
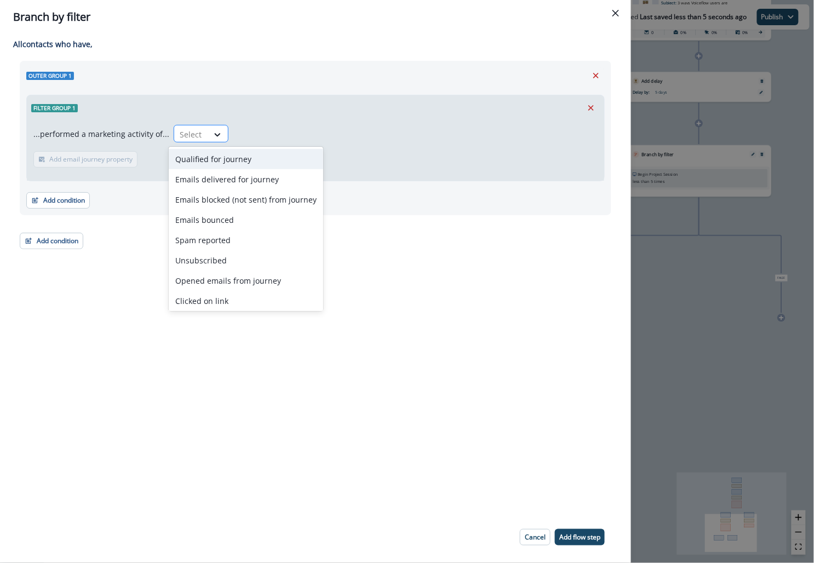
click at [180, 129] on div at bounding box center [191, 135] width 23 height 14
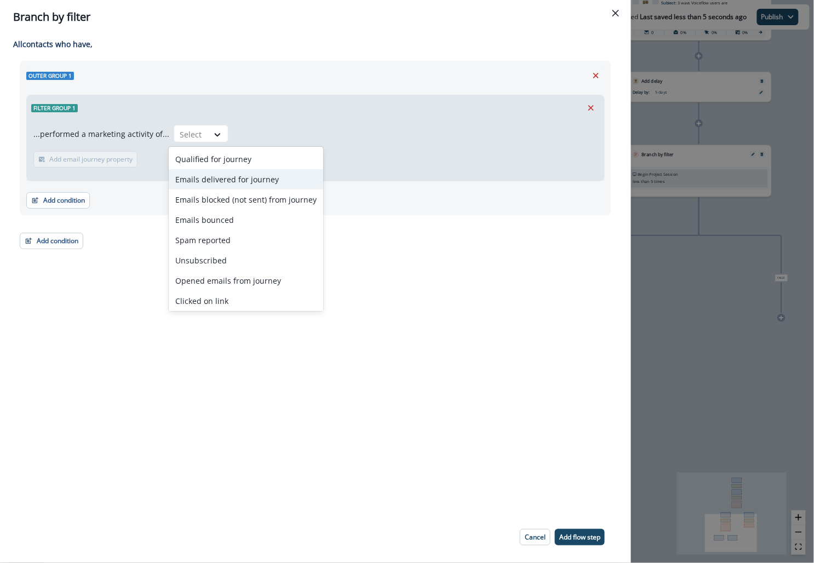
click at [230, 170] on div "Emails delivered for journey" at bounding box center [246, 179] width 155 height 20
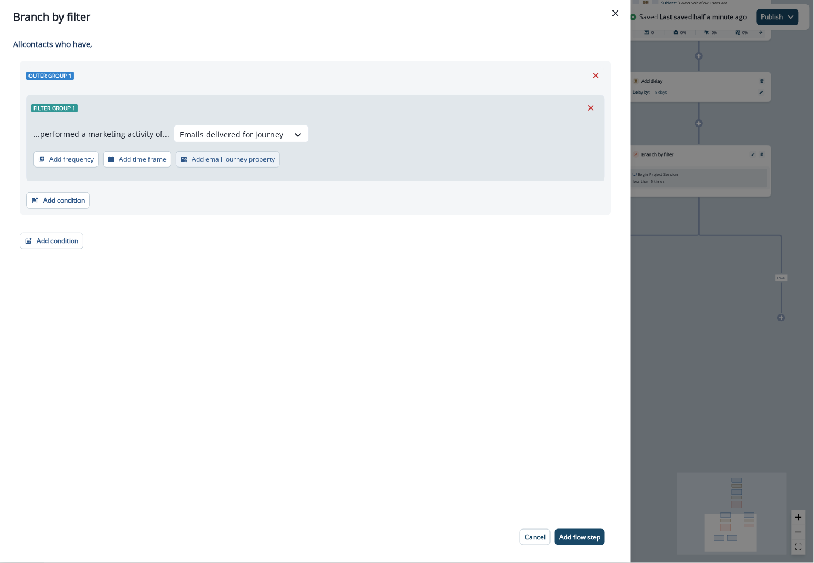
click at [238, 159] on p "Add email journey property" at bounding box center [233, 160] width 83 height 8
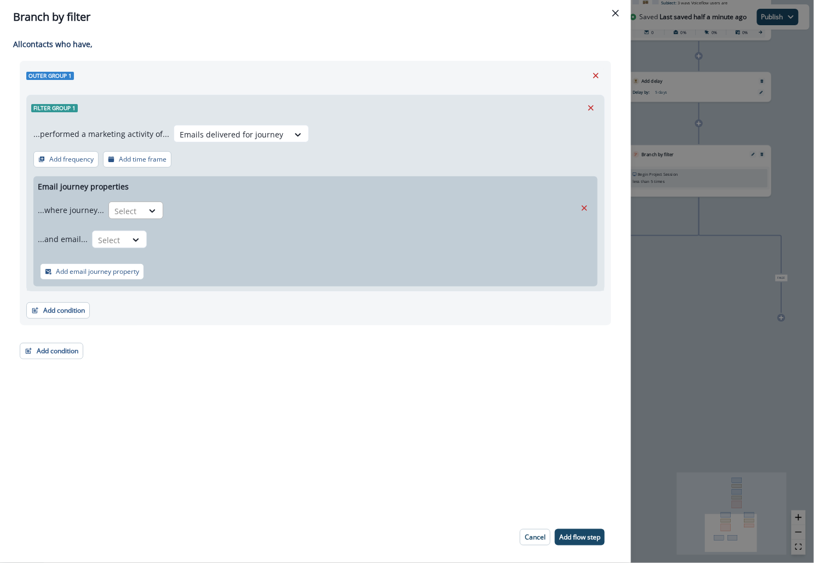
click at [139, 209] on div "Select" at bounding box center [126, 211] width 34 height 18
click at [130, 256] on div "is" at bounding box center [157, 256] width 102 height 20
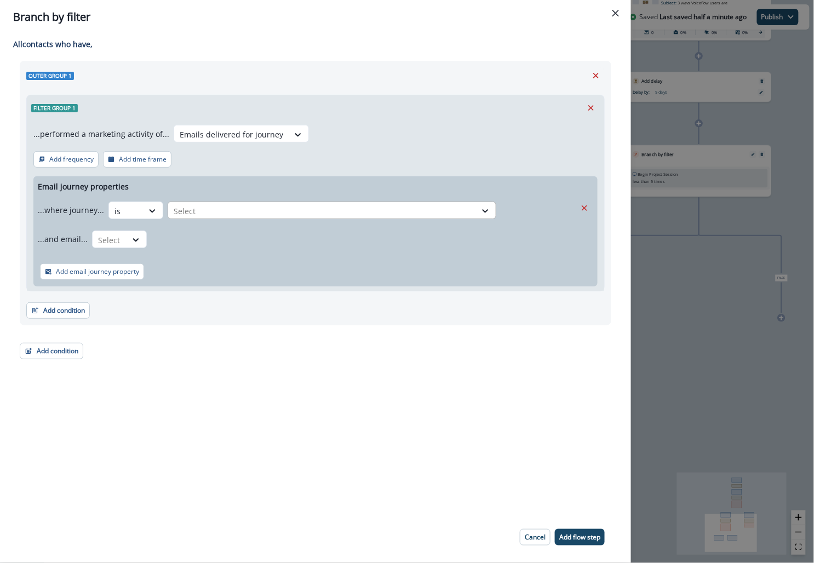
click at [209, 210] on div at bounding box center [322, 211] width 297 height 14
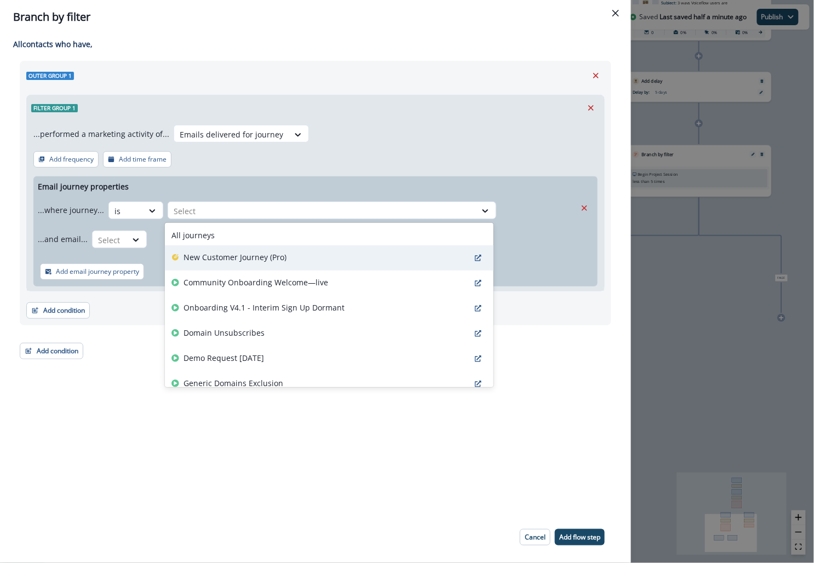
click at [202, 259] on p "New Customer Journey (Pro)" at bounding box center [235, 258] width 103 height 12
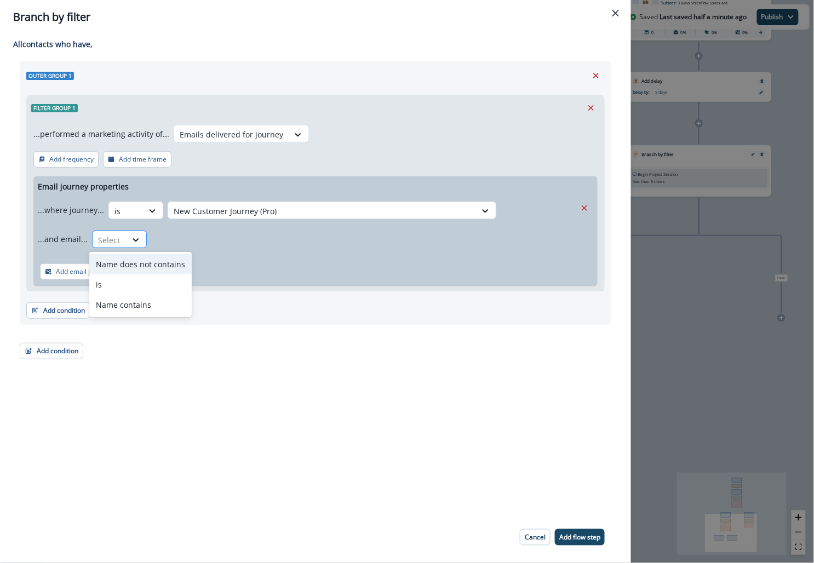
click at [106, 241] on div at bounding box center [109, 240] width 23 height 14
click at [118, 278] on div "is" at bounding box center [140, 285] width 102 height 20
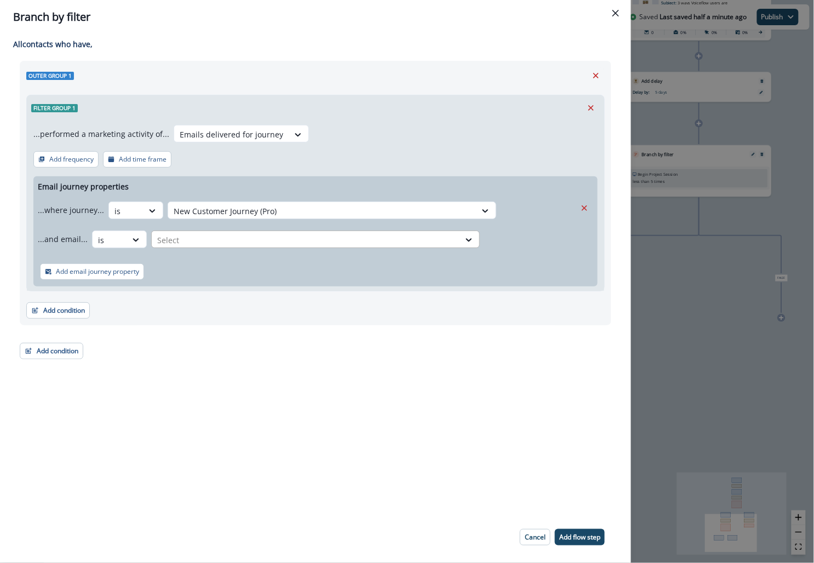
click at [220, 237] on div at bounding box center [305, 240] width 297 height 14
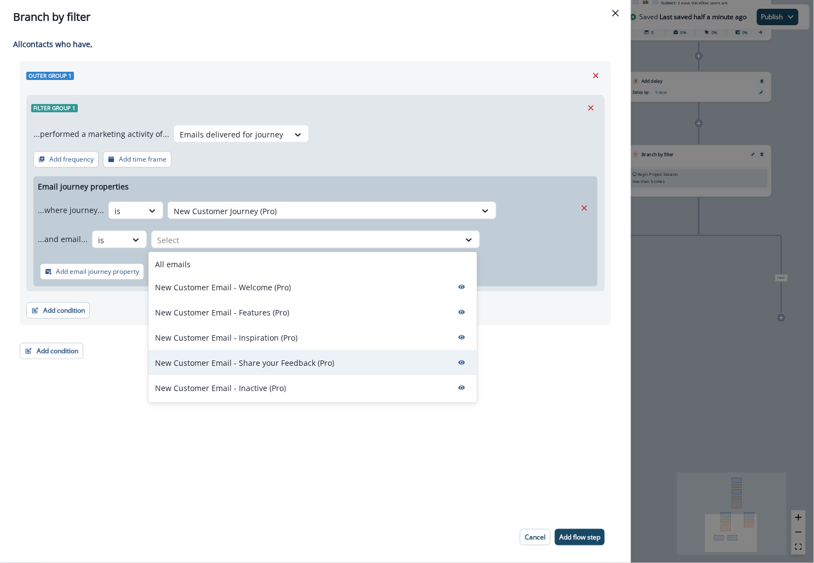
click at [223, 359] on p "New Customer Email - Share your Feedback (Pro)" at bounding box center [244, 363] width 179 height 12
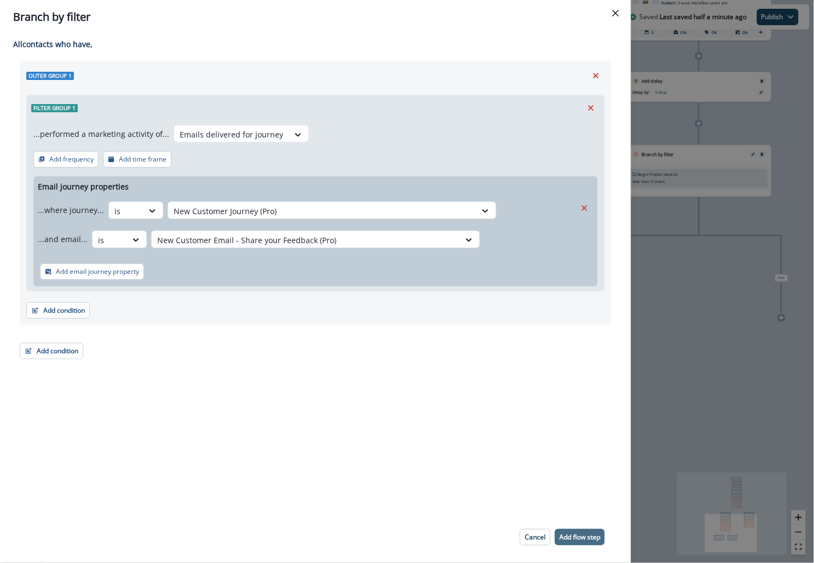
click at [572, 534] on p "Add flow step" at bounding box center [580, 538] width 41 height 8
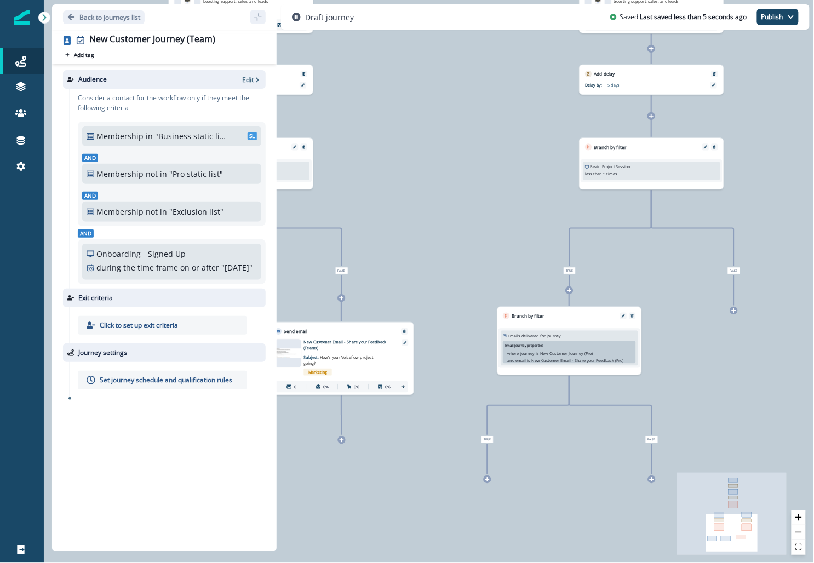
click at [734, 312] on icon at bounding box center [734, 311] width 4 height 4
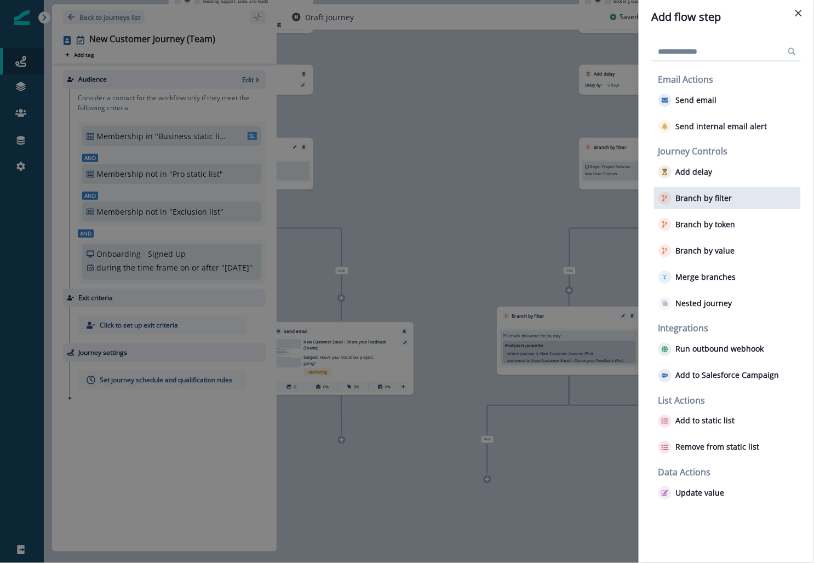
click at [714, 197] on p "Branch by filter" at bounding box center [704, 198] width 56 height 9
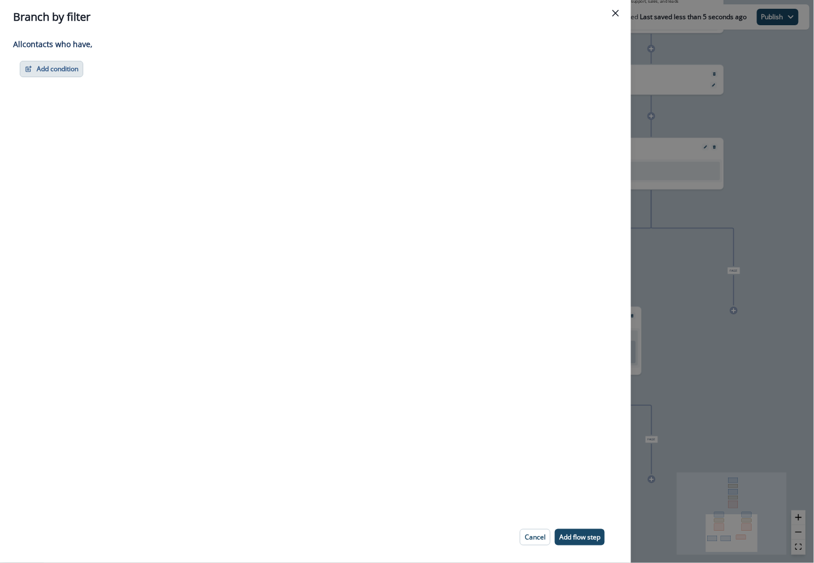
click at [61, 65] on button "Add condition" at bounding box center [52, 69] width 64 height 16
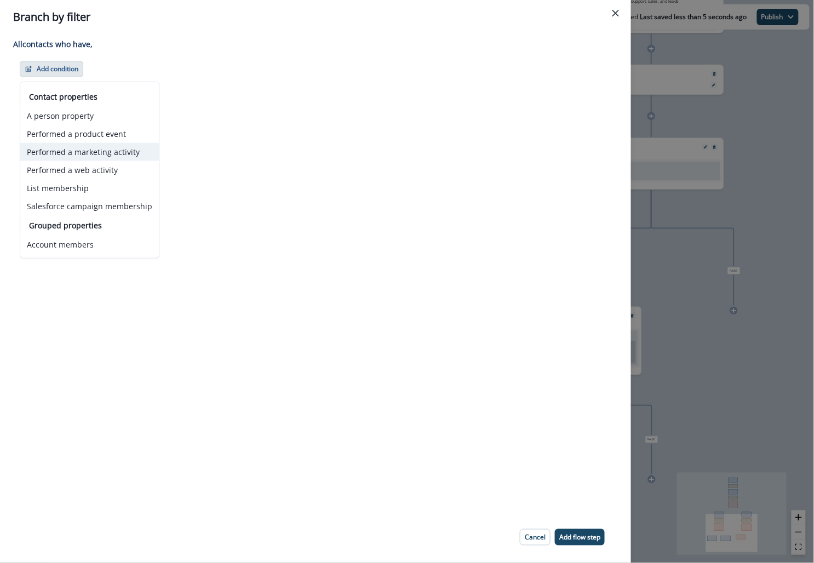
click at [99, 150] on button "Performed a marketing activity" at bounding box center [89, 152] width 139 height 18
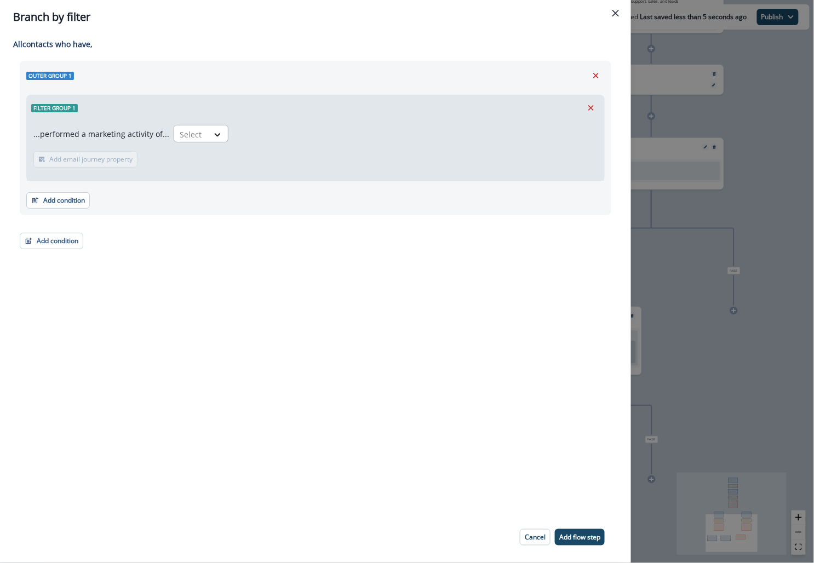
click at [185, 138] on div at bounding box center [191, 135] width 23 height 14
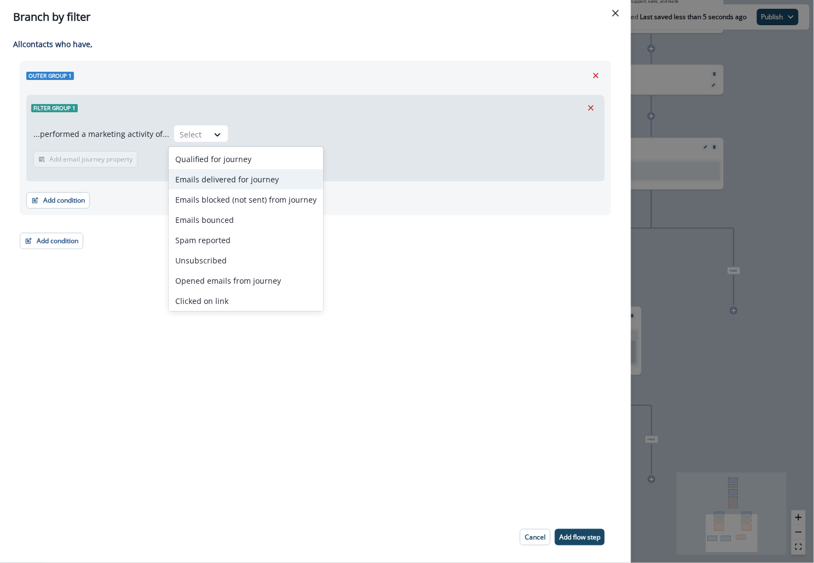
click at [237, 182] on div "Emails delivered for journey" at bounding box center [246, 179] width 155 height 20
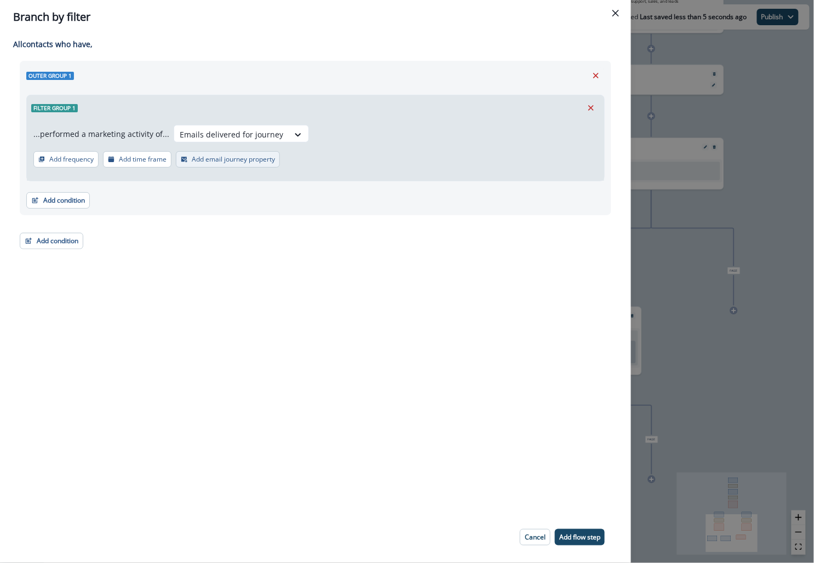
click at [243, 162] on p "Add email journey property" at bounding box center [233, 160] width 83 height 8
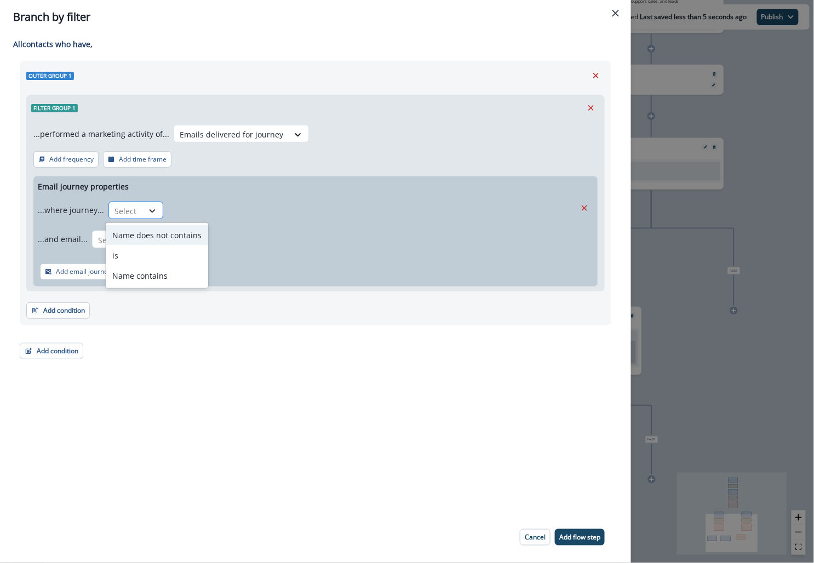
click at [143, 210] on div at bounding box center [152, 211] width 19 height 11
click at [145, 256] on div "is" at bounding box center [157, 256] width 102 height 20
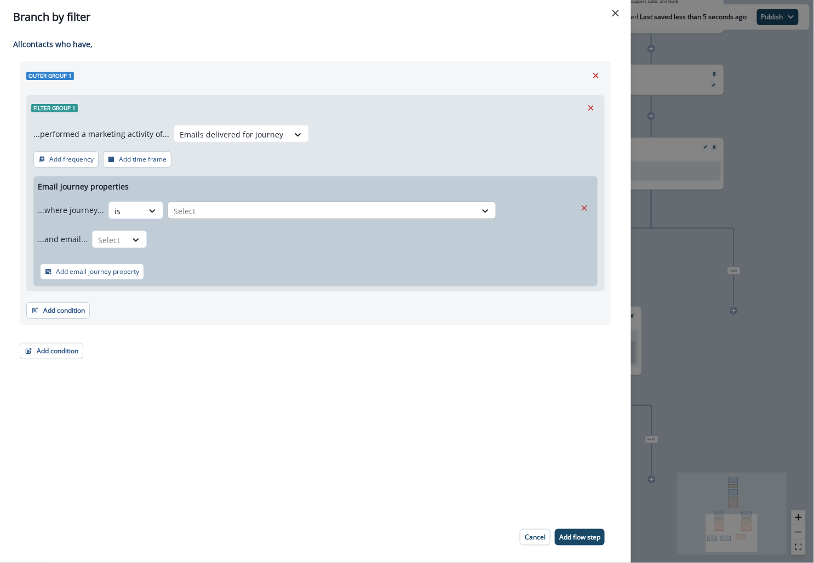
click at [207, 213] on div at bounding box center [322, 211] width 297 height 14
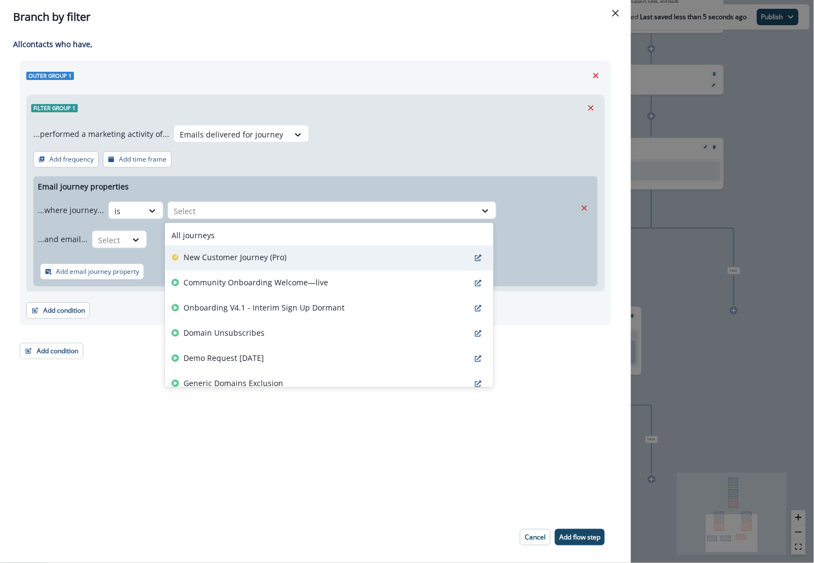
click at [210, 260] on p "New Customer Journey (Pro)" at bounding box center [235, 258] width 103 height 12
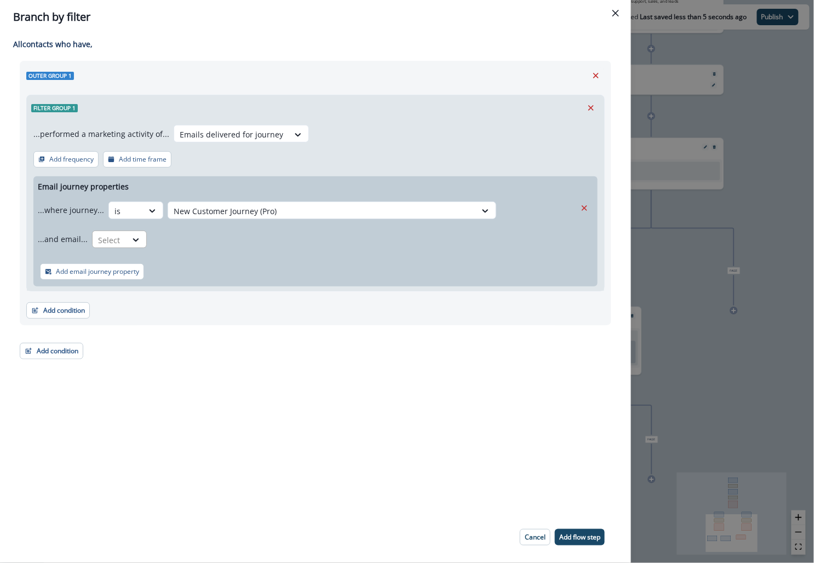
click at [113, 239] on div at bounding box center [109, 240] width 23 height 14
click at [124, 283] on div "is" at bounding box center [140, 285] width 102 height 20
click at [188, 234] on div at bounding box center [305, 240] width 297 height 14
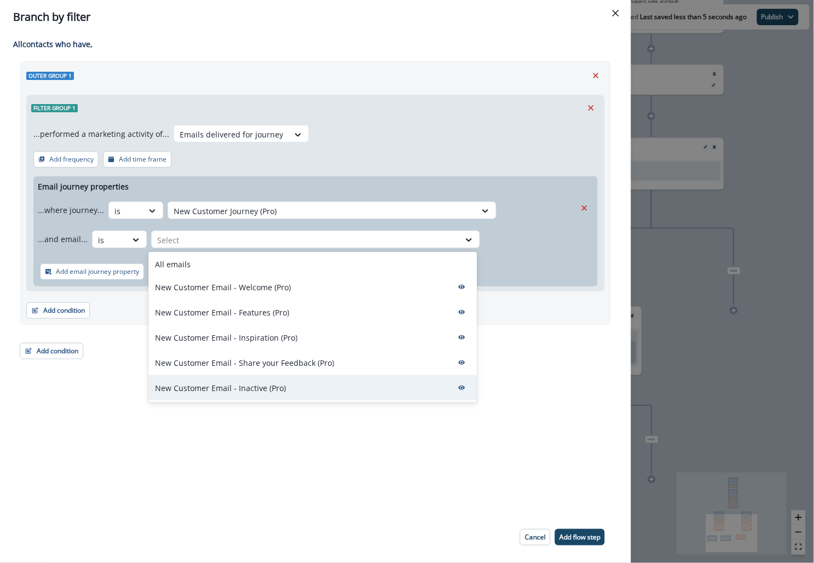
click at [203, 389] on p "New Customer Email - Inactive (Pro)" at bounding box center [220, 389] width 131 height 12
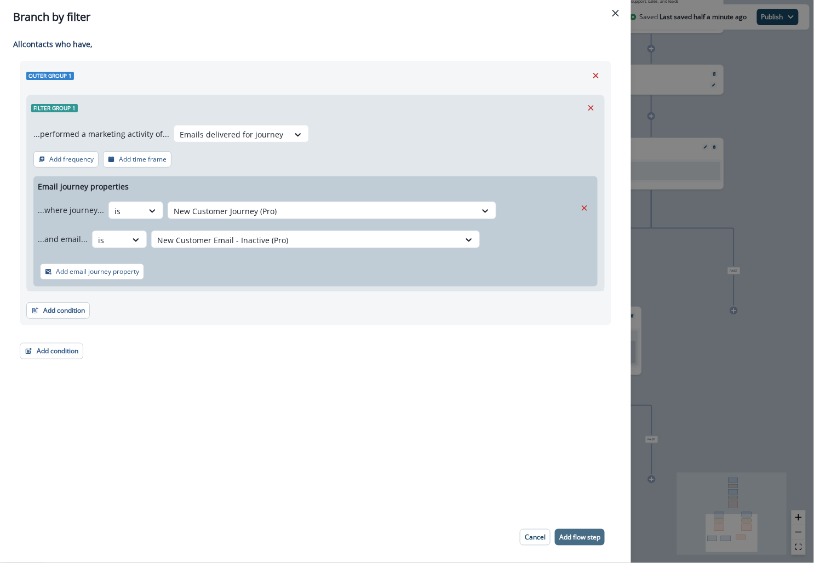
click at [586, 537] on p "Add flow step" at bounding box center [580, 538] width 41 height 8
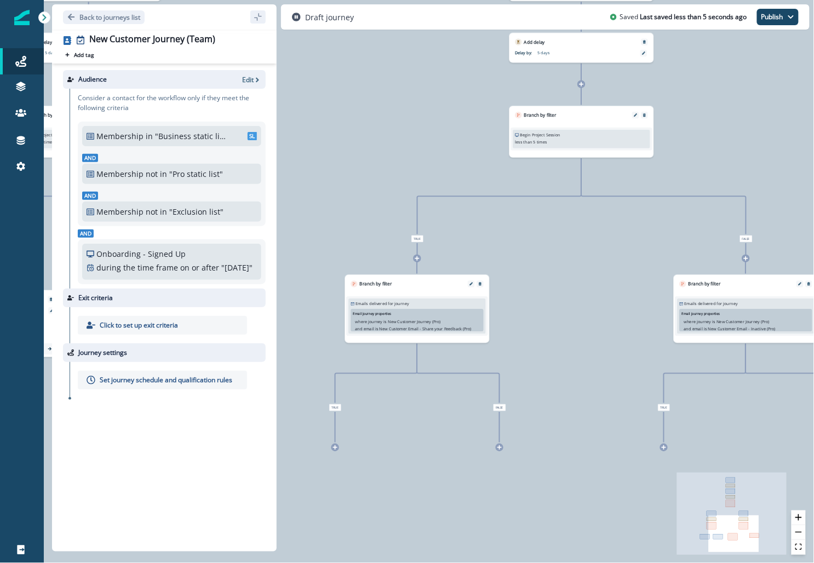
click at [442, 323] on div "where journey is New Customer Journey (Pro) and email is New Customer Email - S…" at bounding box center [418, 325] width 124 height 13
click at [471, 286] on icon "Edit" at bounding box center [471, 283] width 3 height 3
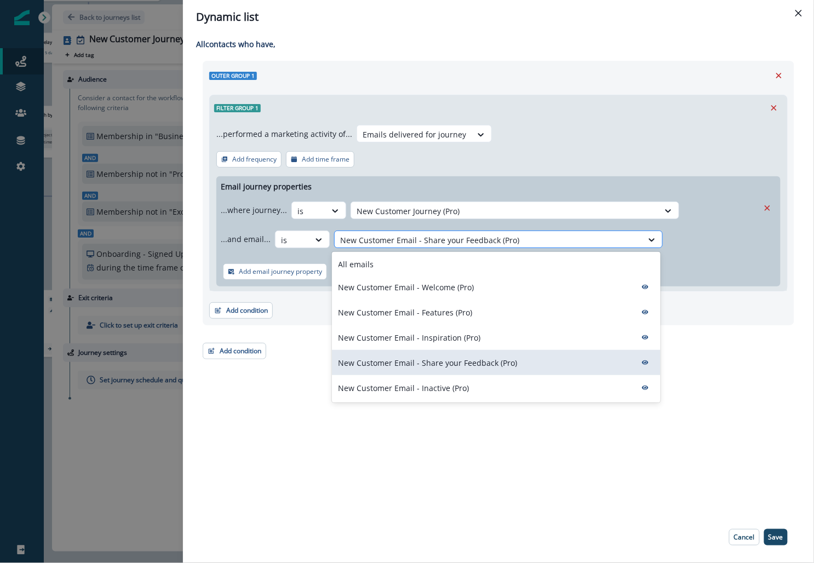
click at [436, 243] on div at bounding box center [488, 240] width 297 height 14
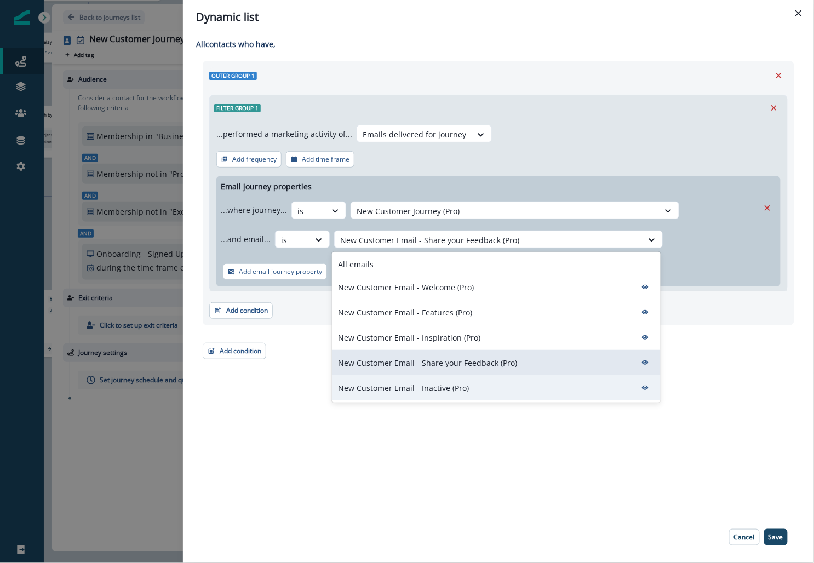
click at [418, 394] on div "New Customer Email - Inactive (Pro)" at bounding box center [496, 387] width 329 height 25
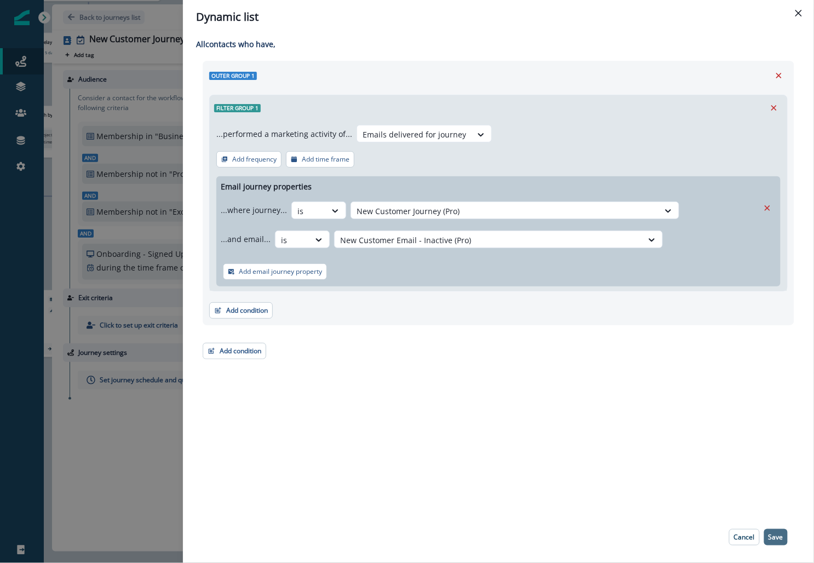
click at [776, 535] on p "Save" at bounding box center [776, 538] width 15 height 8
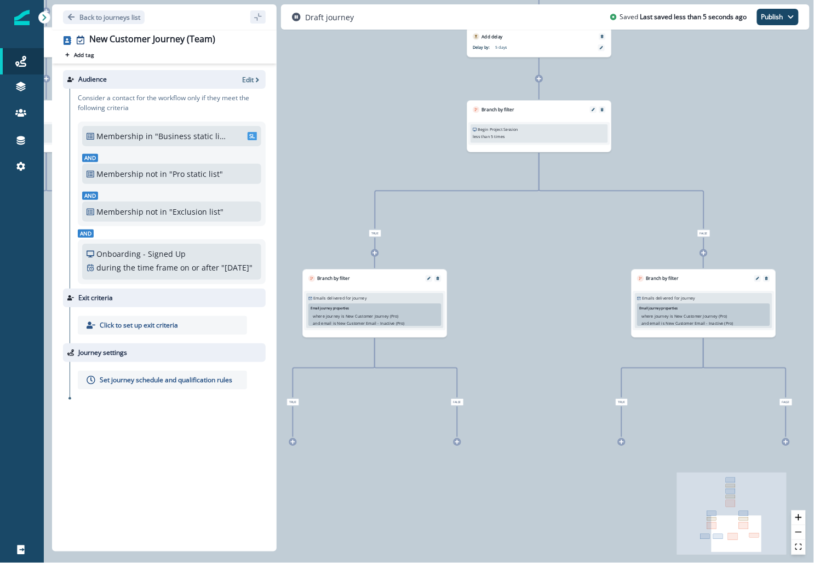
click at [690, 306] on div "Email journey properties where journey is New Customer Journey (Pro) and email …" at bounding box center [703, 315] width 133 height 22
click at [759, 275] on div "Branch by filter" at bounding box center [704, 276] width 144 height 13
click at [756, 281] on div at bounding box center [758, 278] width 7 height 7
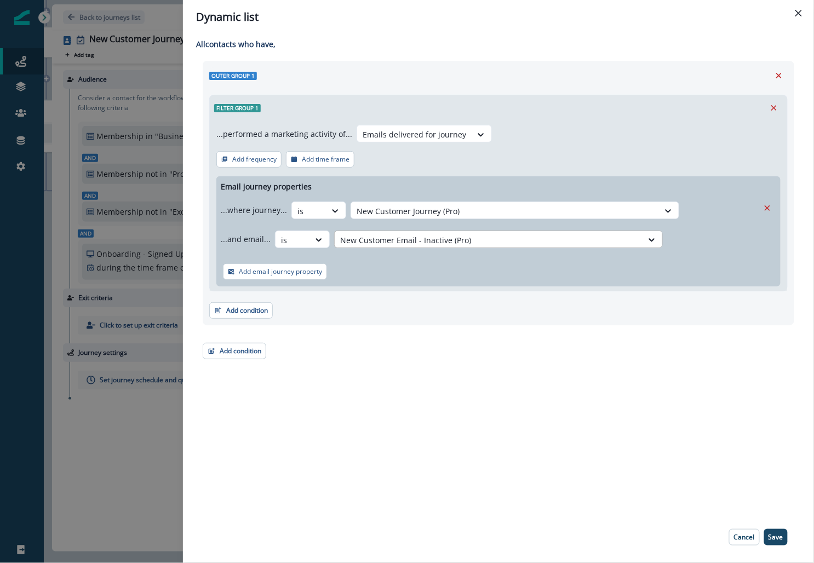
click at [556, 241] on div at bounding box center [488, 240] width 297 height 14
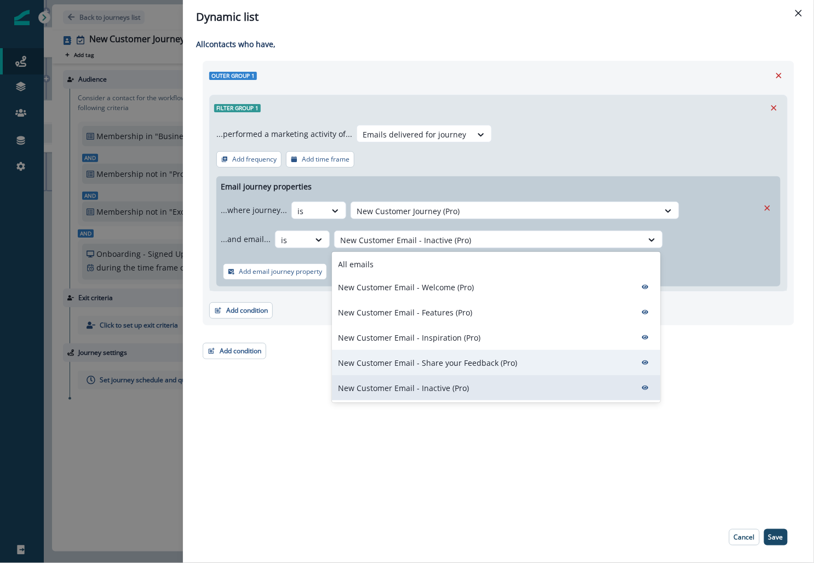
click at [459, 359] on p "New Customer Email - Share your Feedback (Pro)" at bounding box center [428, 363] width 179 height 12
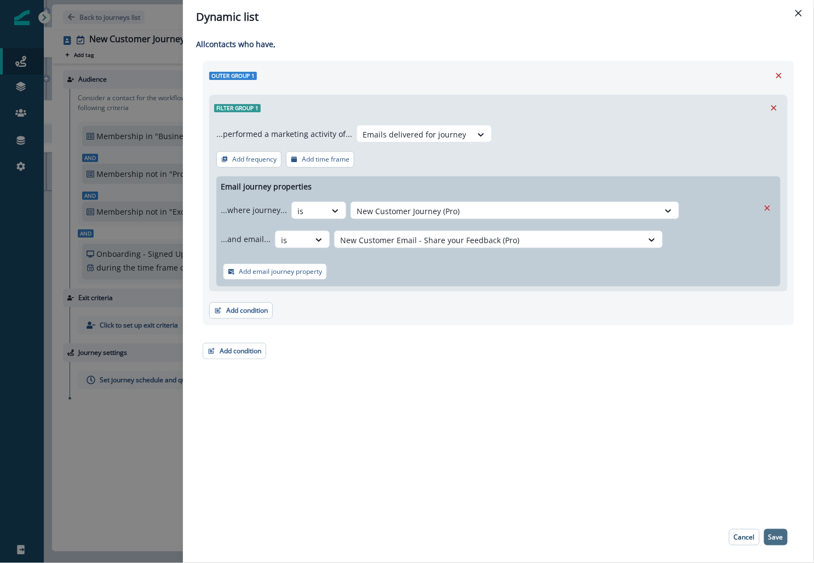
click at [773, 537] on p "Save" at bounding box center [776, 538] width 15 height 8
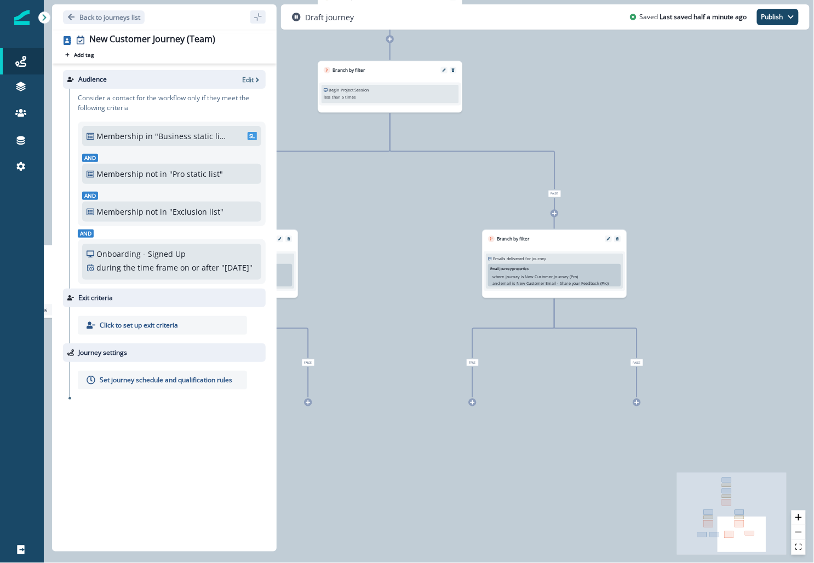
click at [640, 407] on div "0 contact has entered the journey Send email Email asset changed, journey repor…" at bounding box center [429, 281] width 770 height 563
click at [637, 408] on div "0 contact has entered the journey Send email Email asset changed, journey repor…" at bounding box center [429, 281] width 770 height 563
click at [638, 400] on icon at bounding box center [637, 402] width 5 height 5
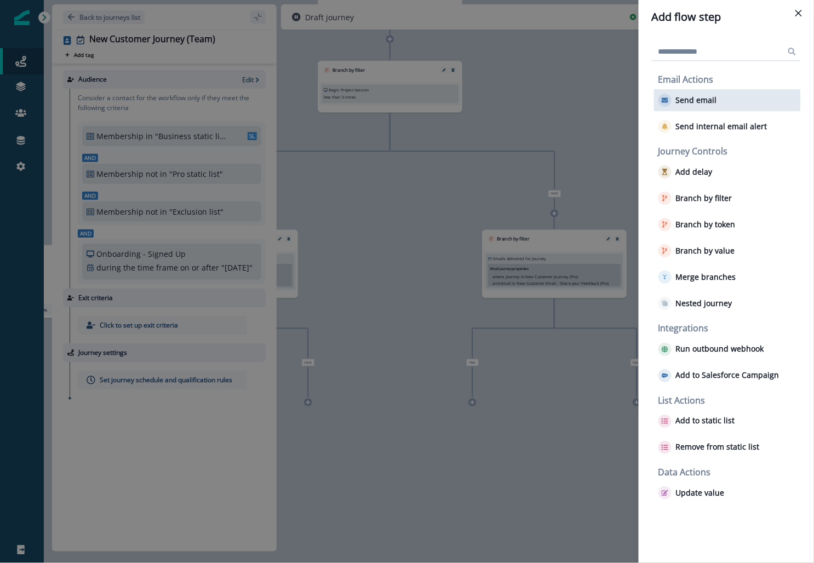
click at [695, 96] on p "Send email" at bounding box center [696, 100] width 41 height 9
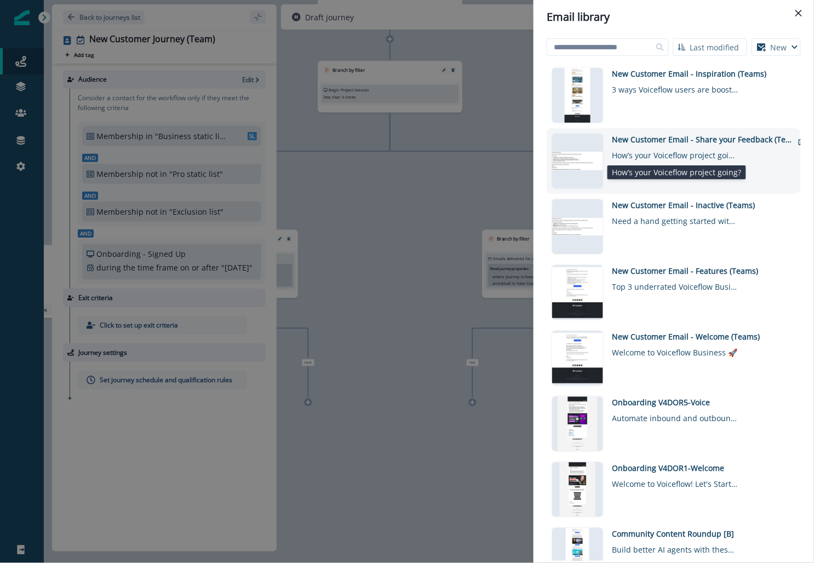
click at [666, 159] on div "How’s your Voiceflow project going?" at bounding box center [676, 153] width 126 height 16
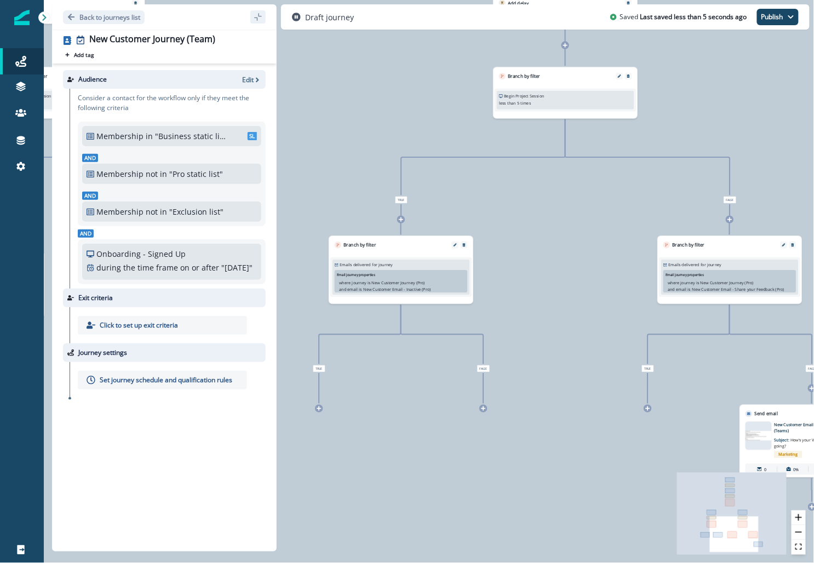
click at [483, 409] on icon at bounding box center [483, 409] width 4 height 4
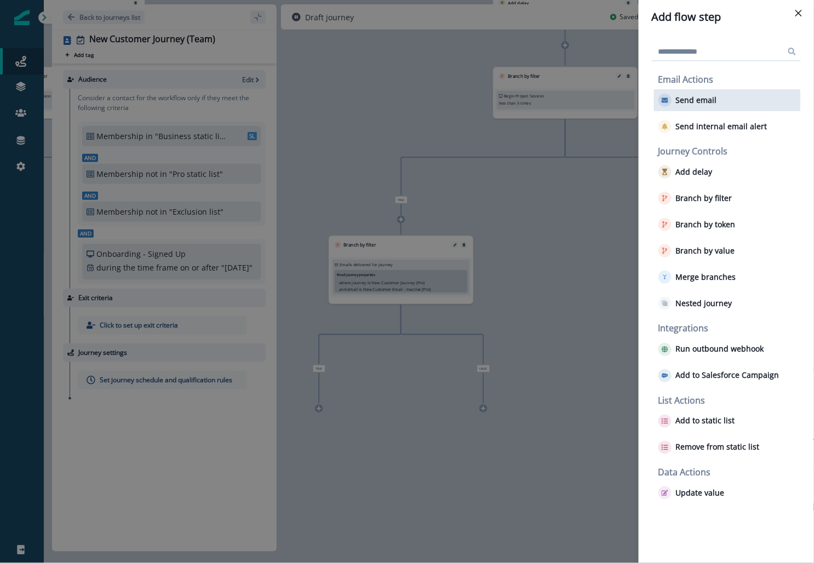
click at [683, 106] on button "Send email" at bounding box center [688, 100] width 59 height 13
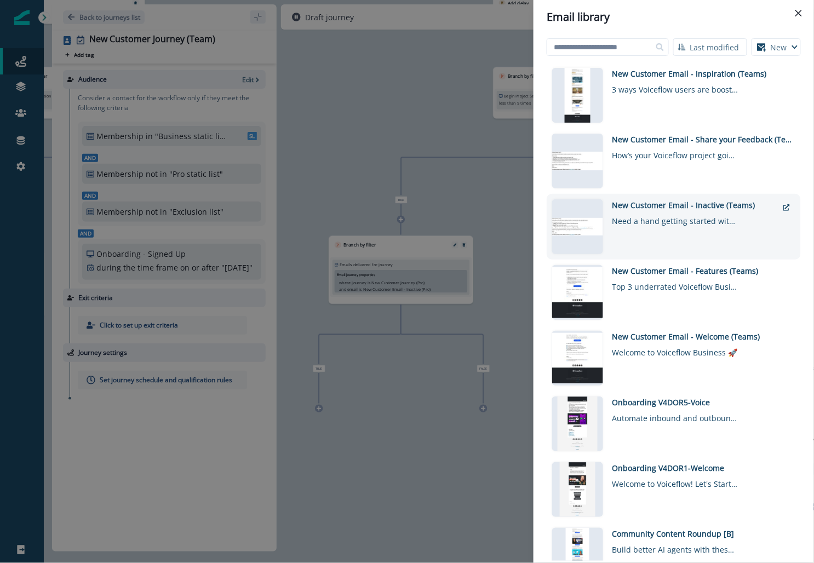
click at [629, 206] on div "New Customer Email - Inactive (Teams)" at bounding box center [695, 205] width 165 height 12
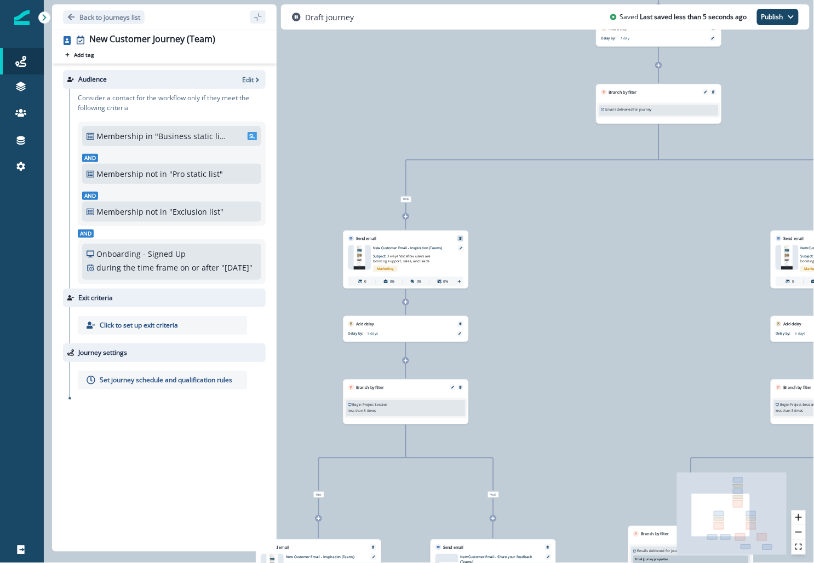
click at [461, 237] on icon "Remove" at bounding box center [460, 238] width 3 height 3
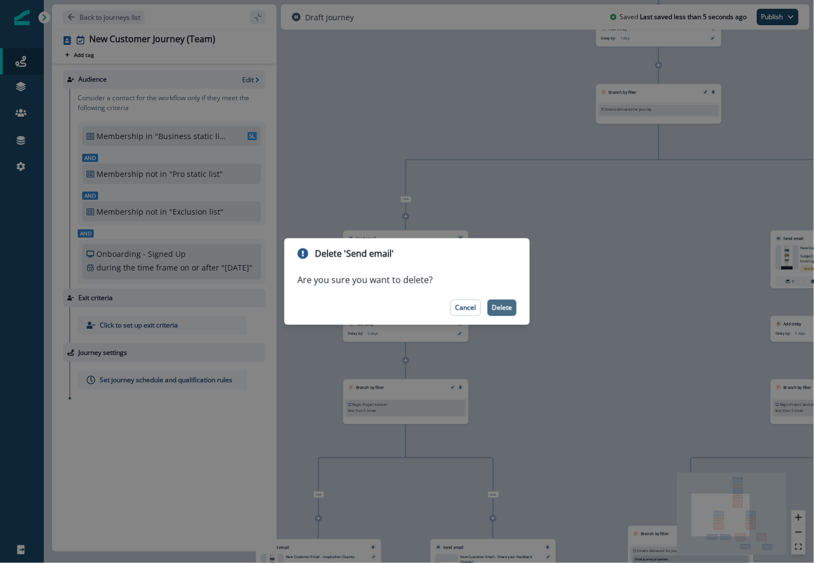
click at [504, 306] on p "Delete" at bounding box center [502, 308] width 20 height 8
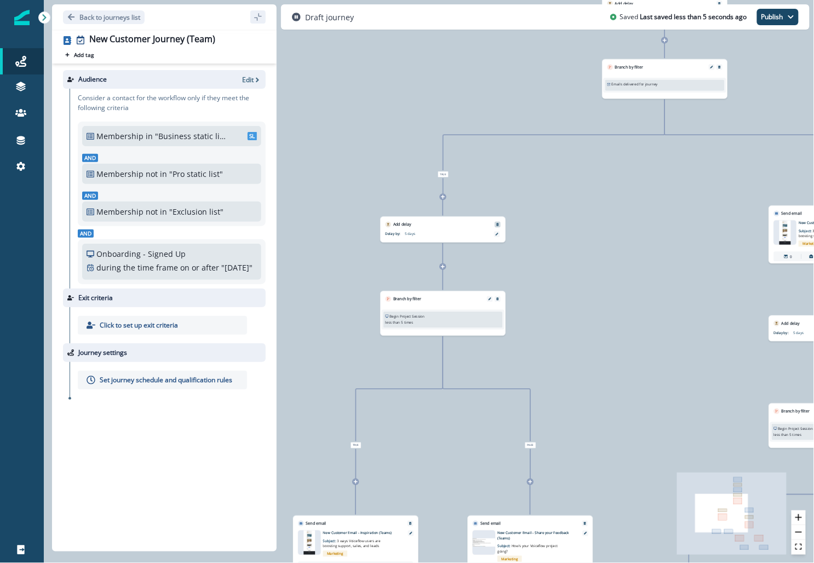
click at [498, 224] on icon "Remove" at bounding box center [497, 224] width 3 height 3
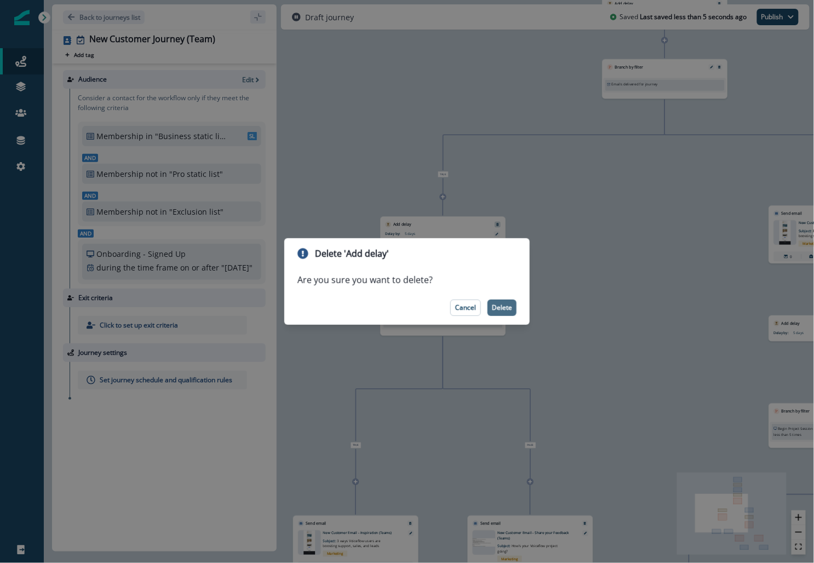
click at [506, 304] on p "Delete" at bounding box center [502, 308] width 20 height 8
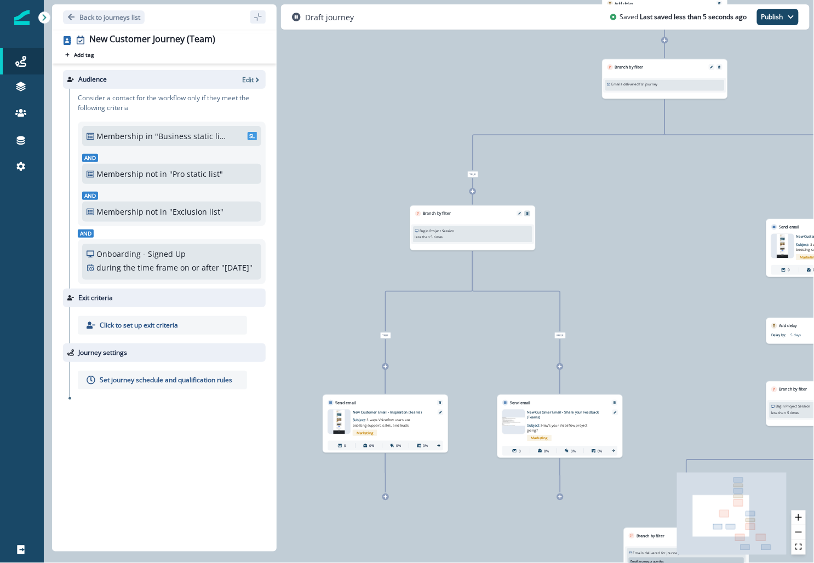
click at [524, 213] on button "Remove" at bounding box center [528, 213] width 8 height 3
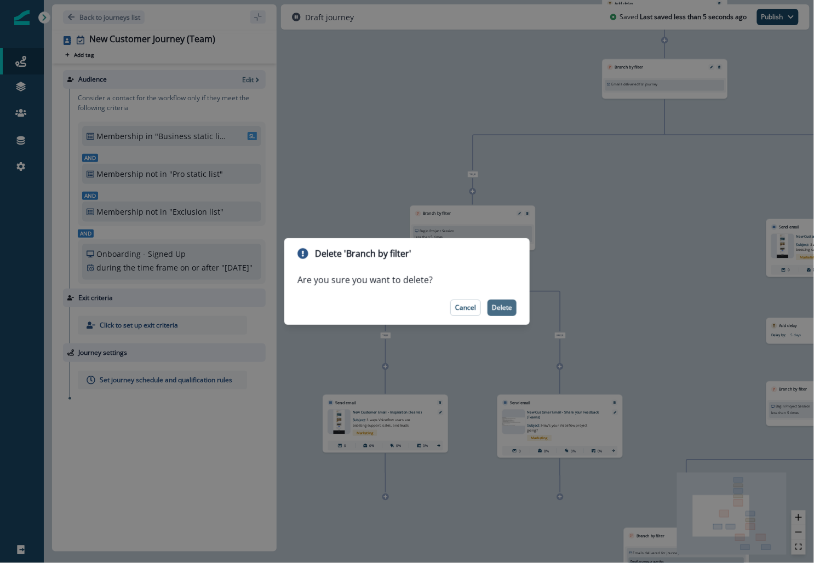
click at [505, 307] on p "Delete" at bounding box center [502, 308] width 20 height 8
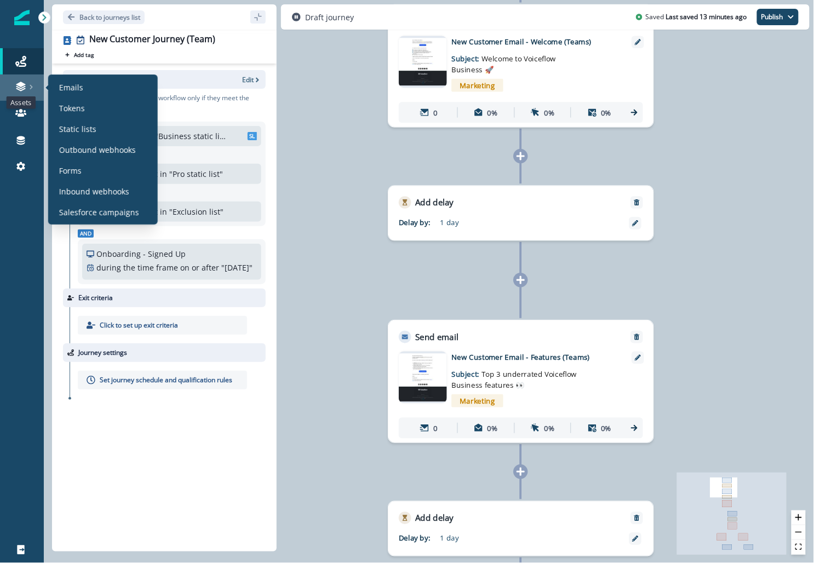
click at [21, 81] on icon at bounding box center [20, 86] width 11 height 11
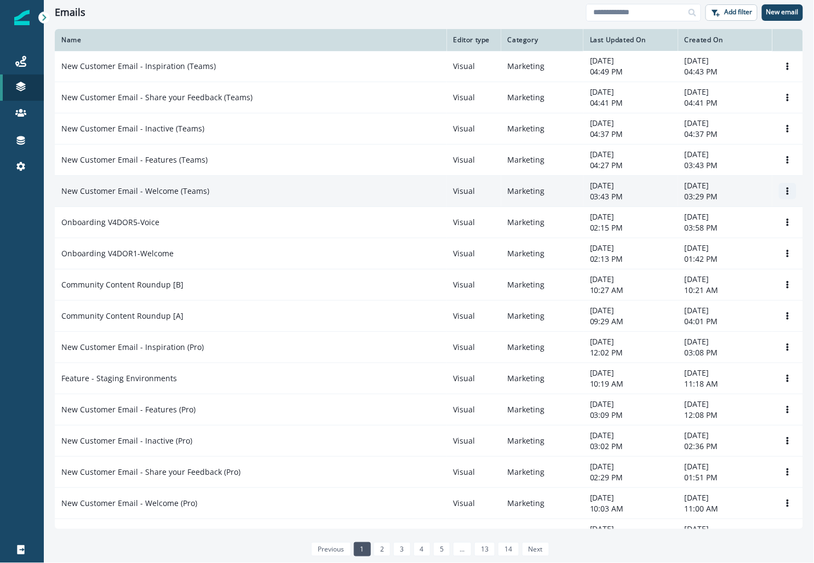
click at [788, 191] on icon "Options" at bounding box center [788, 191] width 8 height 8
click at [661, 196] on p "03:43 PM" at bounding box center [631, 196] width 82 height 11
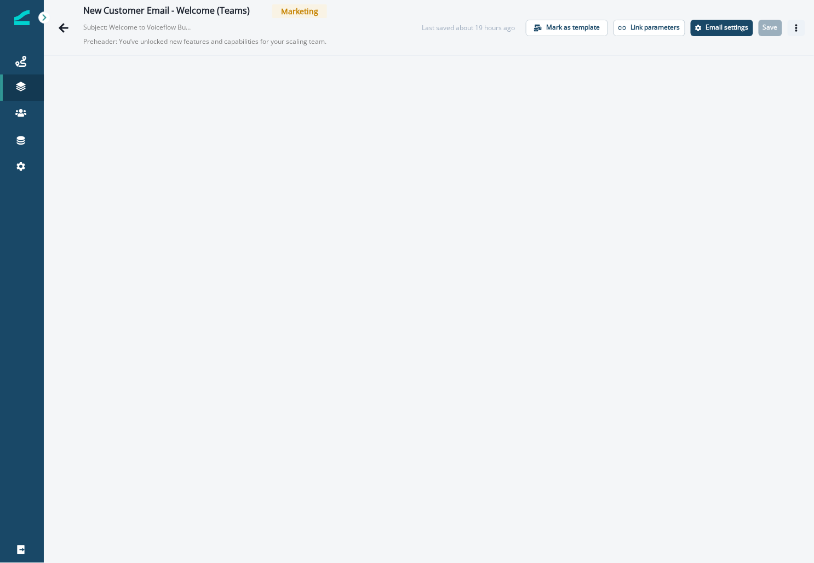
click at [797, 30] on icon "Actions" at bounding box center [797, 28] width 2 height 8
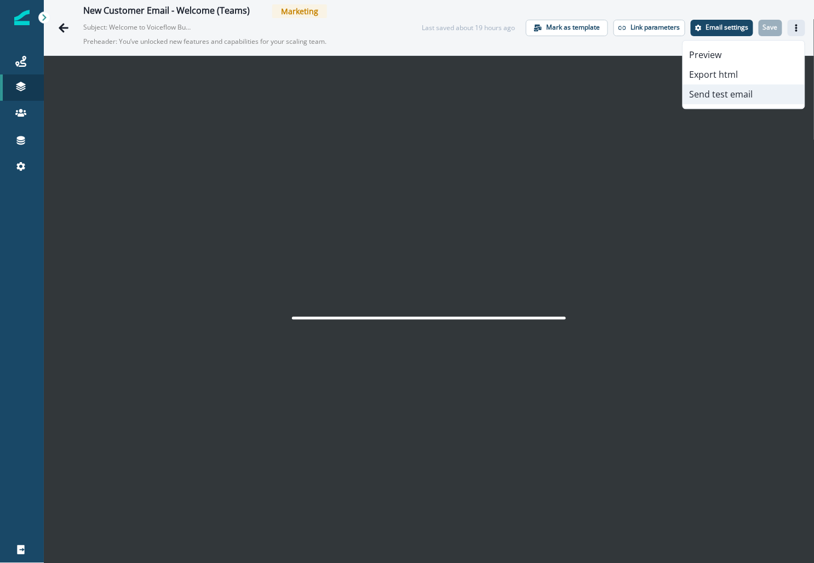
click at [702, 98] on button "Send test email" at bounding box center [744, 94] width 122 height 20
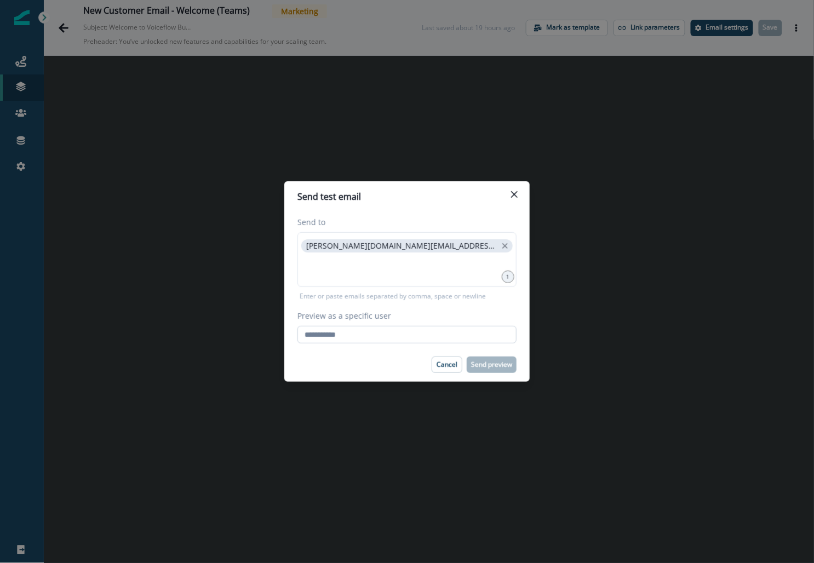
click at [364, 331] on input "Preview as a specific user" at bounding box center [407, 335] width 219 height 18
click at [329, 334] on input "**********" at bounding box center [407, 335] width 219 height 18
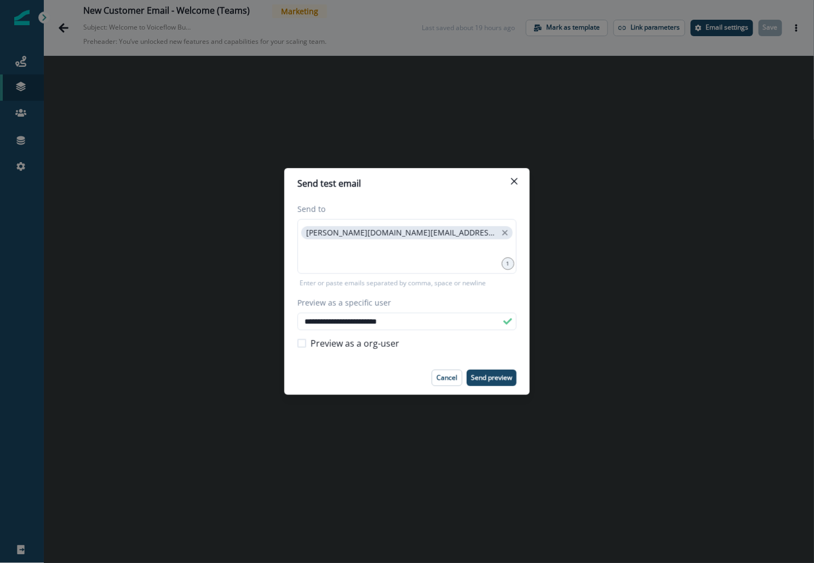
type input "**********"
click at [391, 379] on div "Cancel Send preview" at bounding box center [407, 378] width 219 height 16
click at [490, 371] on button "Send preview" at bounding box center [492, 378] width 50 height 16
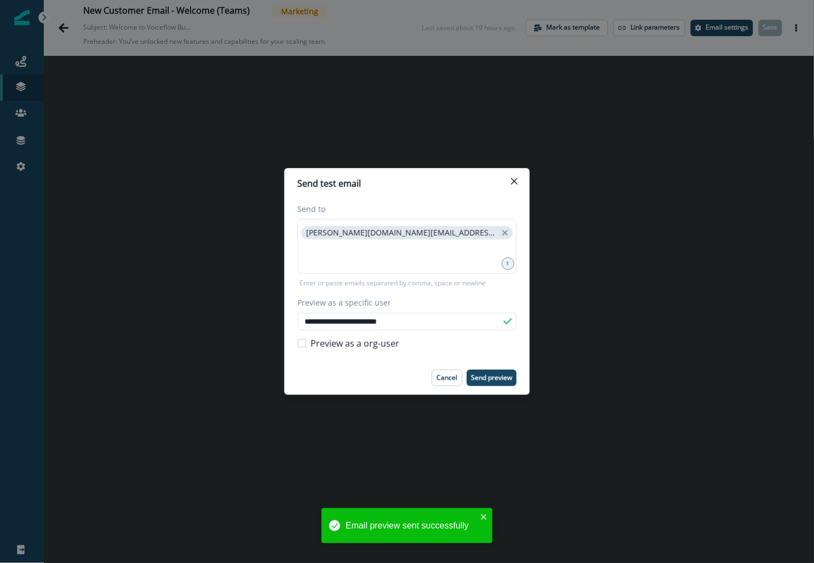
click at [207, 186] on div "**********" at bounding box center [407, 281] width 814 height 563
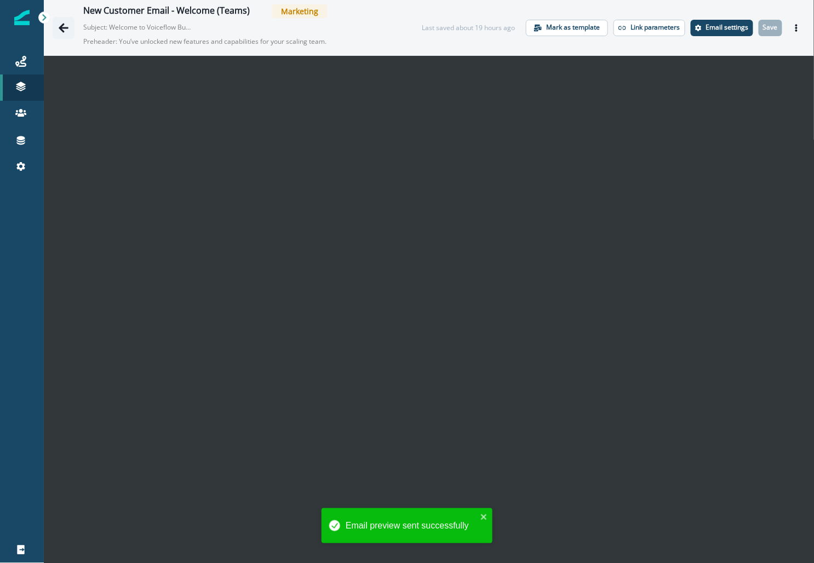
click at [66, 26] on icon "Go back" at bounding box center [63, 27] width 11 height 11
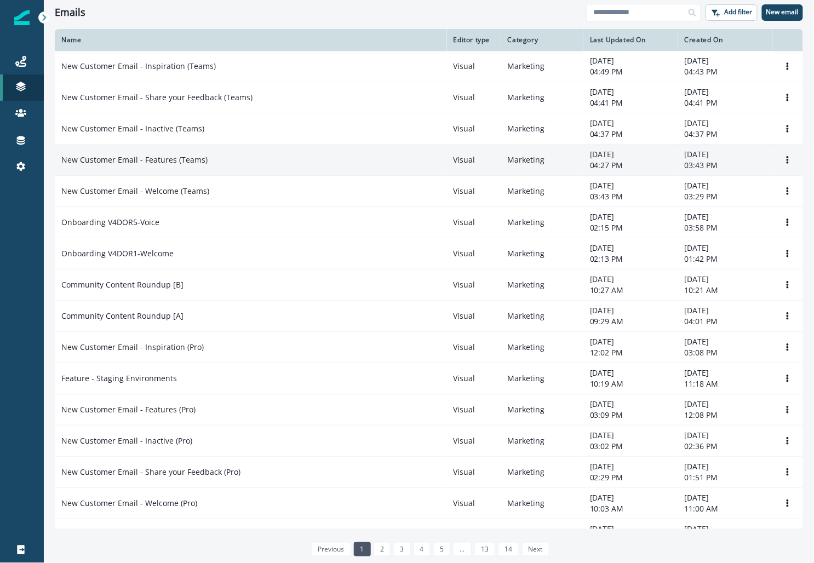
click at [194, 157] on p "New Customer Email - Features (Teams)" at bounding box center [134, 160] width 146 height 11
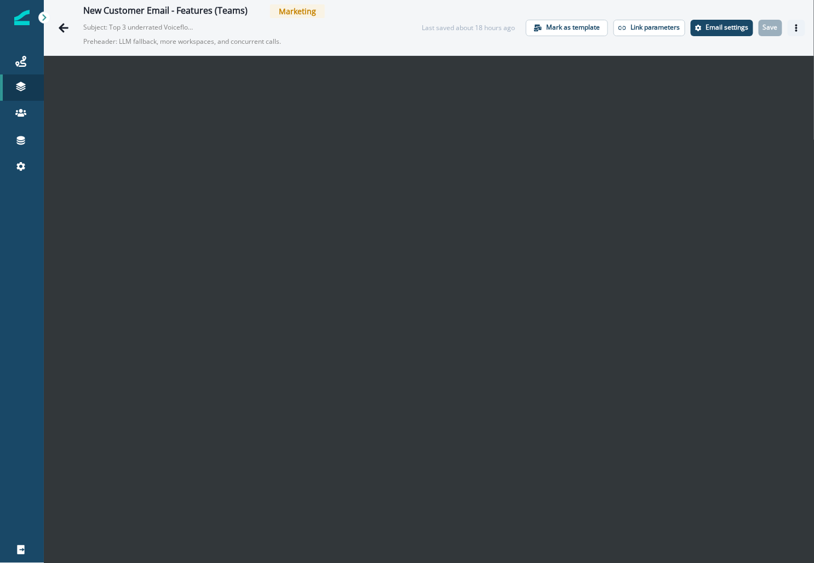
click at [797, 25] on icon "Actions" at bounding box center [797, 28] width 2 height 8
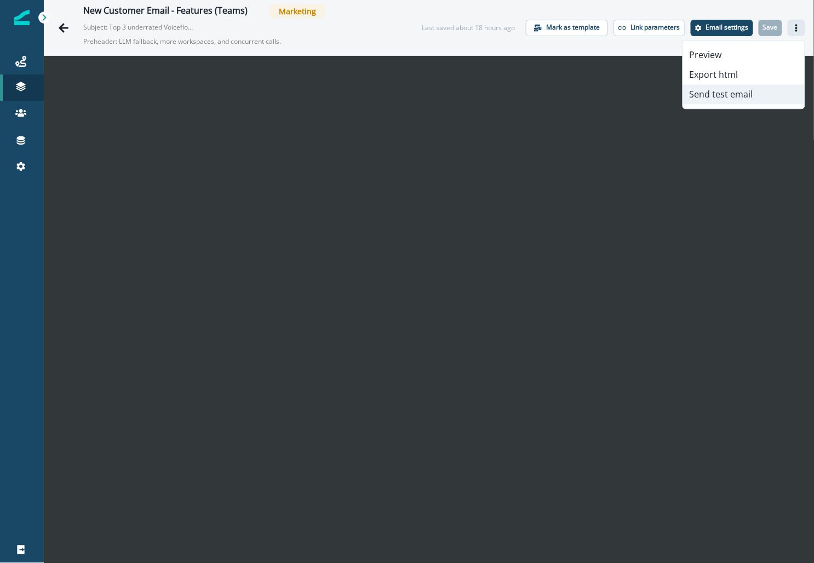
click at [706, 88] on button "Send test email" at bounding box center [744, 94] width 122 height 20
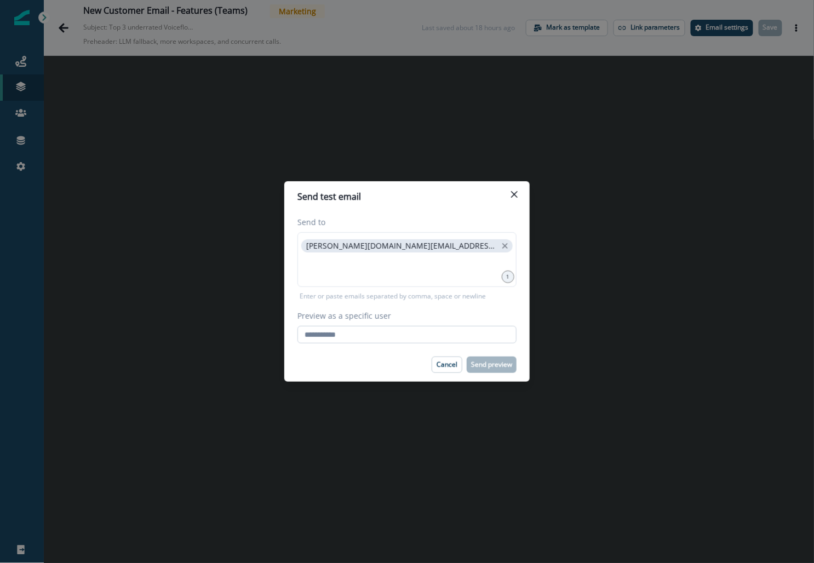
click at [362, 330] on input "Preview as a specific user" at bounding box center [407, 335] width 219 height 18
paste input "**********"
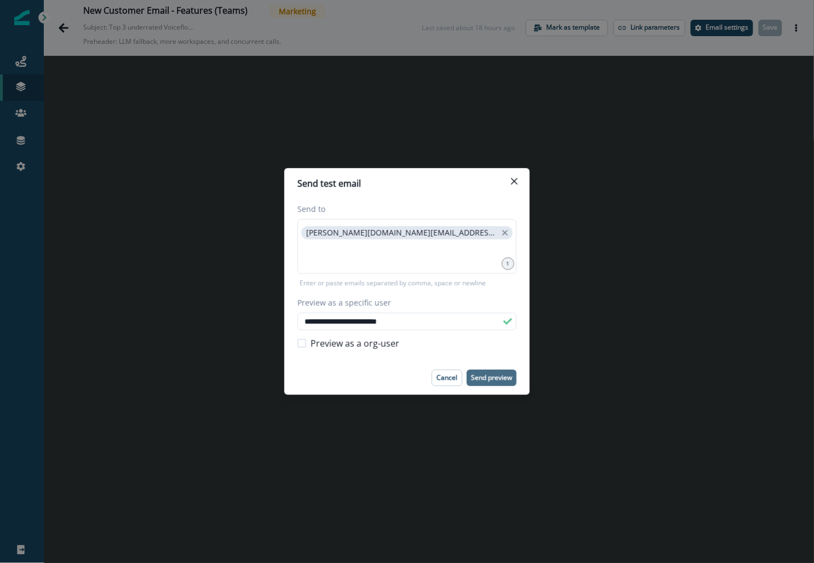
type input "**********"
click at [486, 384] on button "Send preview" at bounding box center [492, 378] width 50 height 16
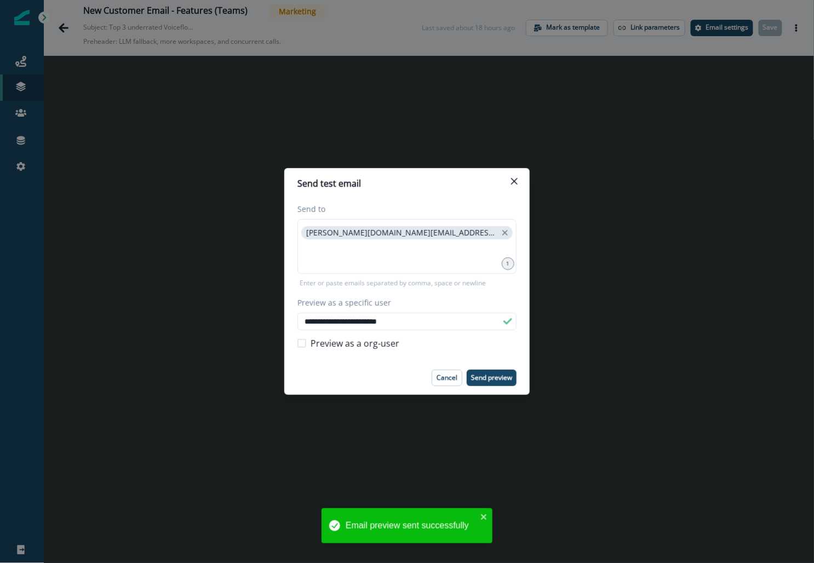
click at [64, 27] on div "**********" at bounding box center [407, 281] width 814 height 563
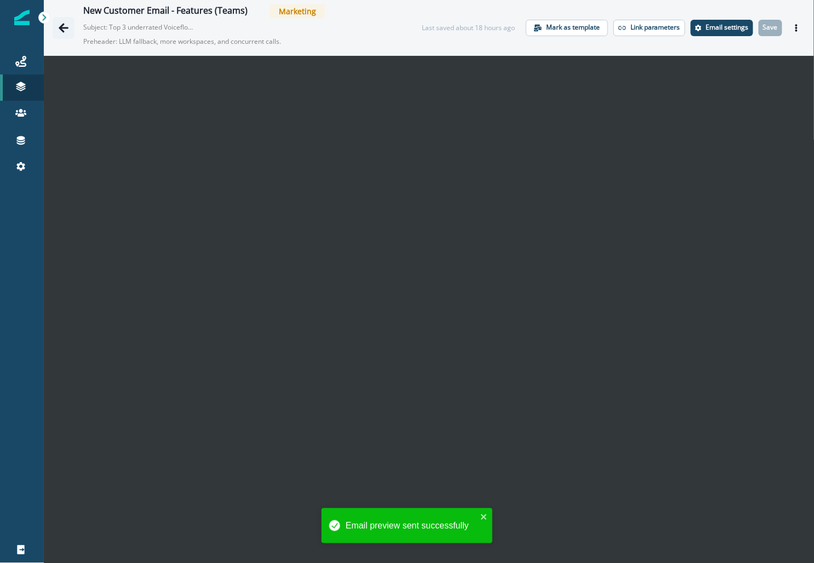
click at [66, 27] on icon "Go back" at bounding box center [64, 27] width 10 height 9
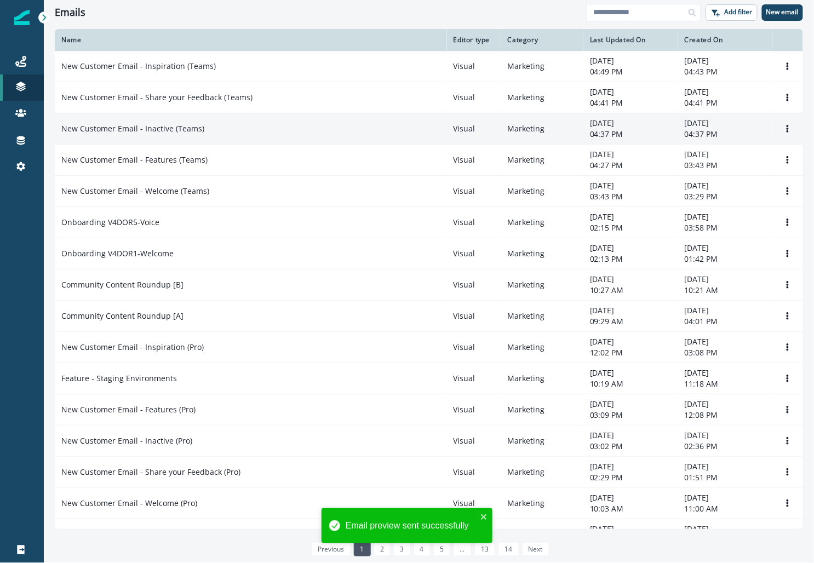
click at [154, 124] on p "New Customer Email - Inactive (Teams)" at bounding box center [132, 128] width 143 height 11
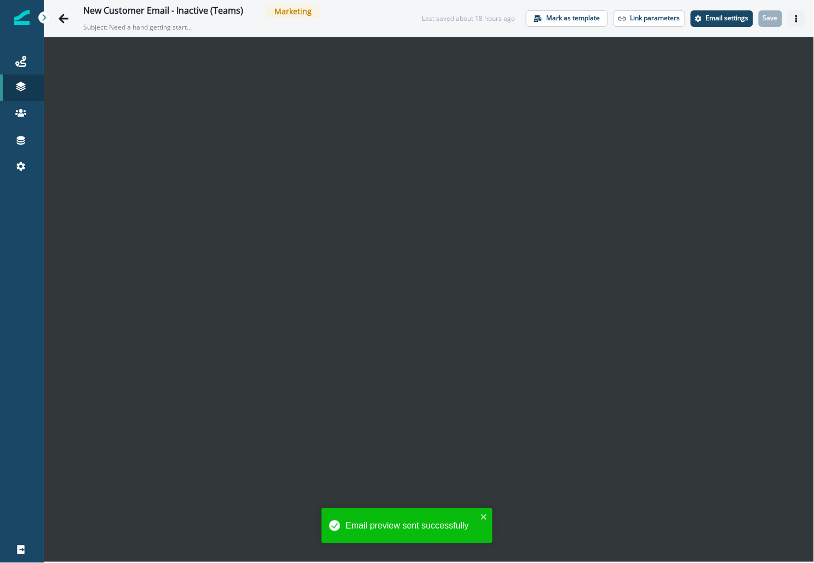
click at [795, 18] on icon "Actions" at bounding box center [797, 19] width 8 height 8
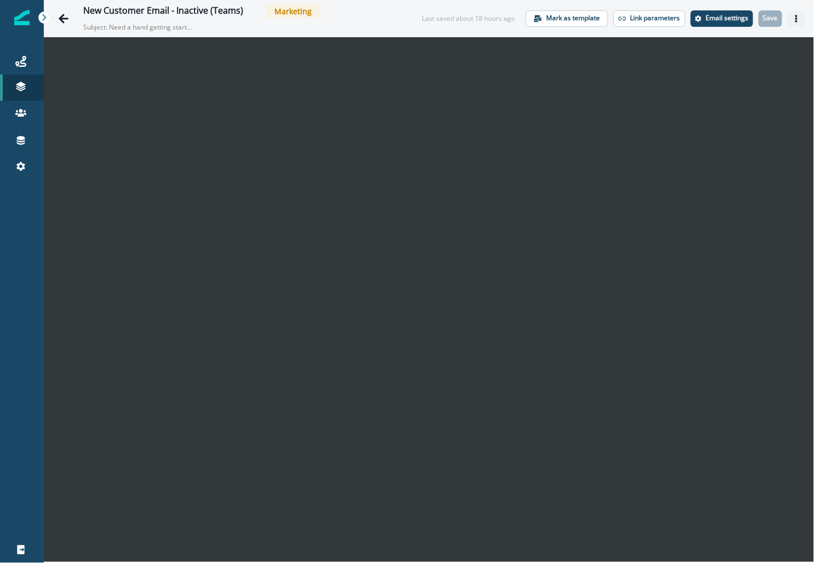
click at [799, 16] on icon "Actions" at bounding box center [797, 19] width 8 height 8
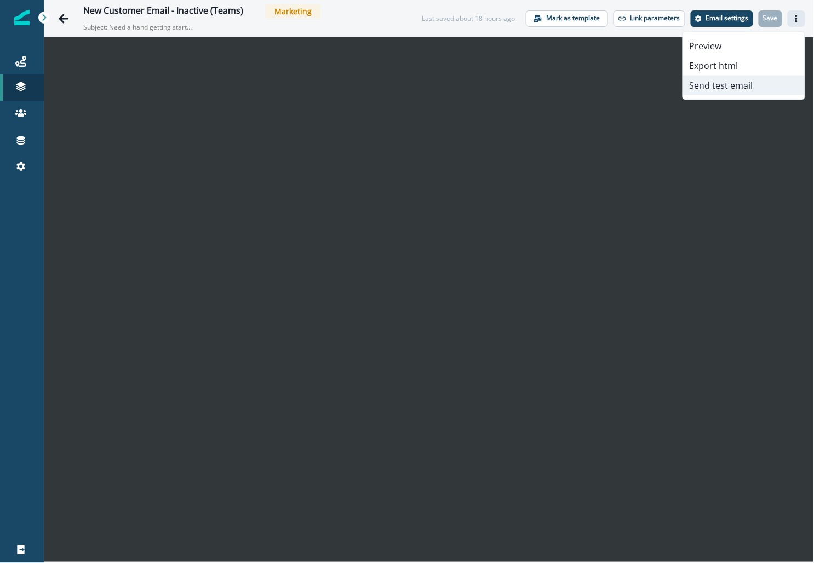
click at [741, 84] on button "Send test email" at bounding box center [744, 86] width 122 height 20
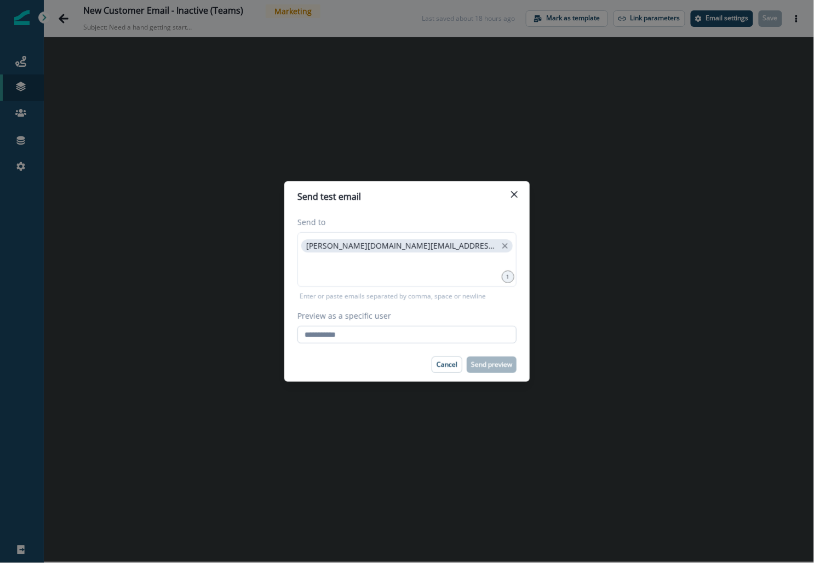
click at [354, 340] on input "Preview as a specific user" at bounding box center [407, 335] width 219 height 18
paste input "**********"
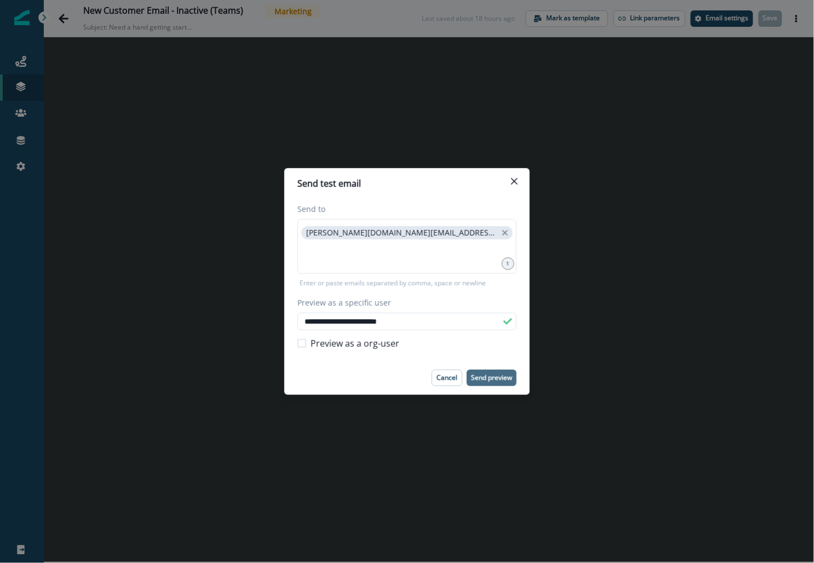
type input "**********"
click at [486, 375] on p "Send preview" at bounding box center [491, 378] width 41 height 8
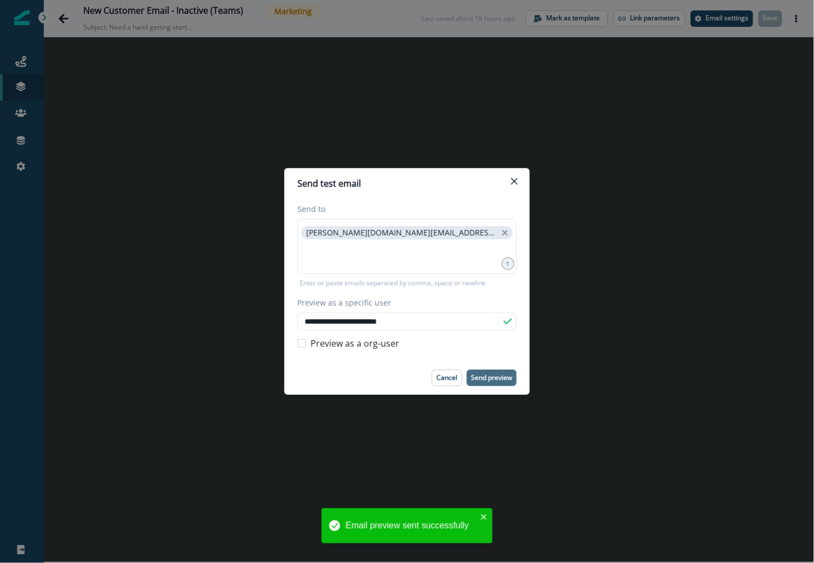
click at [75, 15] on div "**********" at bounding box center [407, 281] width 814 height 563
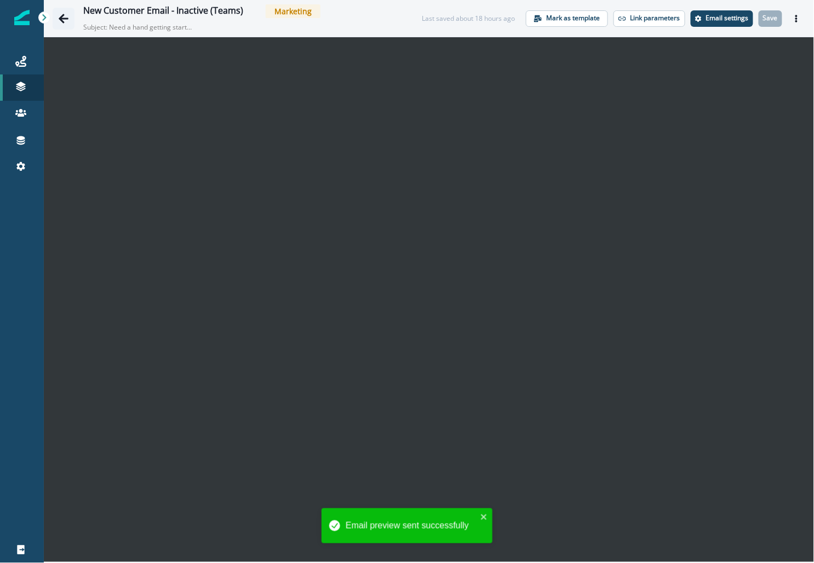
click at [55, 18] on button "Go back" at bounding box center [64, 19] width 22 height 22
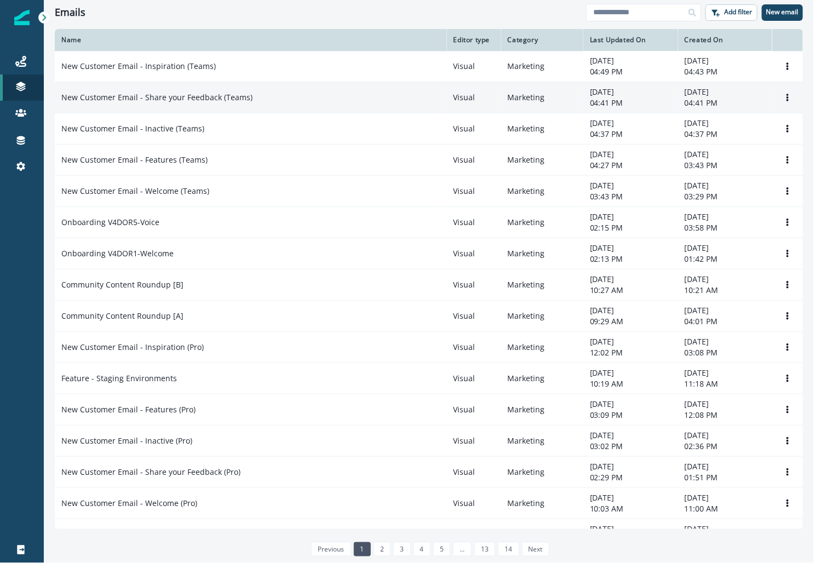
click at [159, 98] on p "New Customer Email - Share your Feedback (Teams)" at bounding box center [156, 97] width 191 height 11
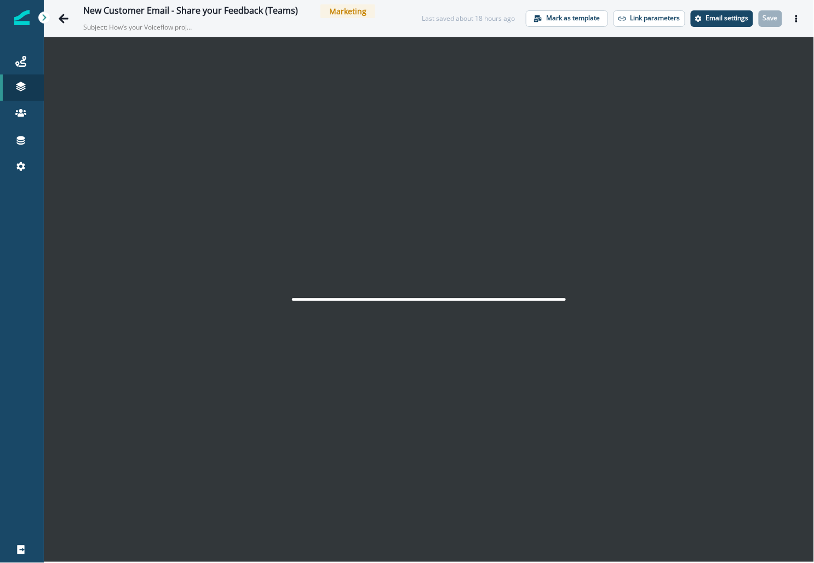
click at [52, 14] on div "New Customer Email - Share your Feedback (Teams) Marketing Subject: How’s your …" at bounding box center [429, 18] width 770 height 37
click at [58, 14] on icon "Go back" at bounding box center [63, 18] width 11 height 11
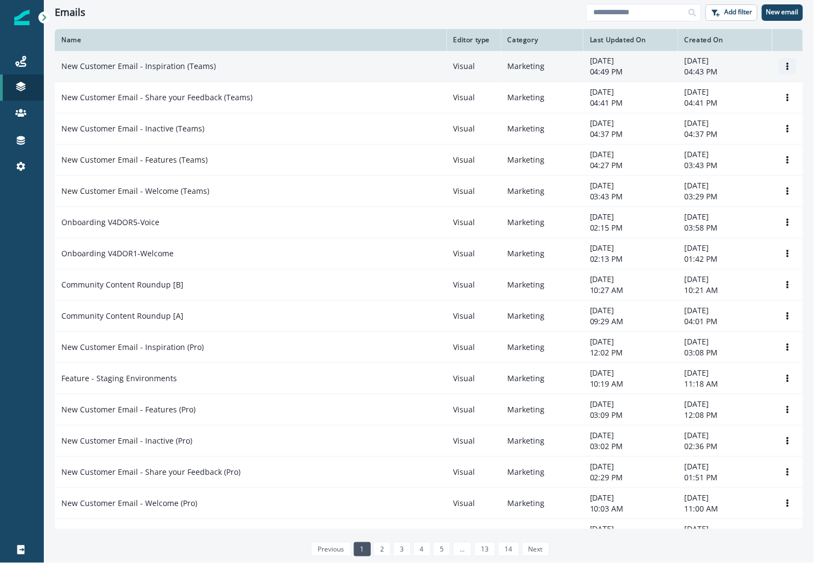
click at [785, 64] on icon "Options" at bounding box center [788, 66] width 8 height 8
click at [717, 91] on button "Clone" at bounding box center [736, 93] width 122 height 18
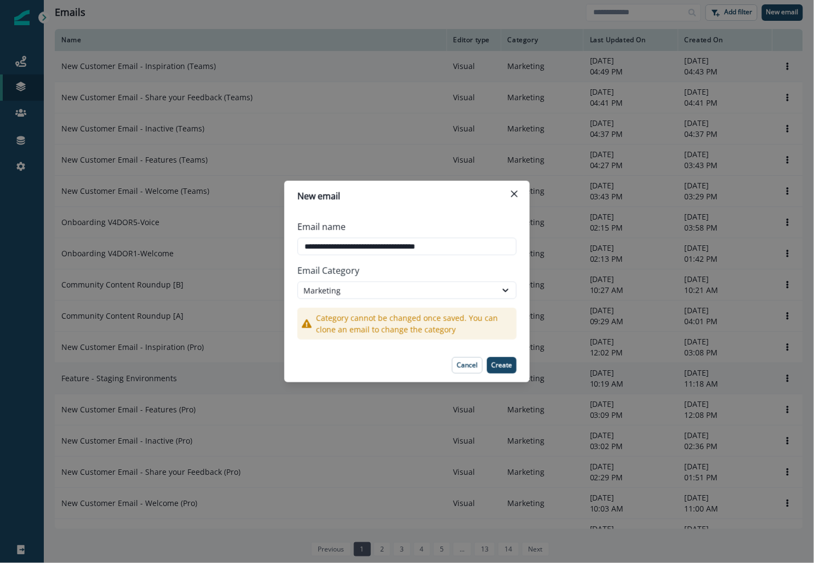
click at [470, 362] on p "Cancel" at bounding box center [467, 366] width 21 height 8
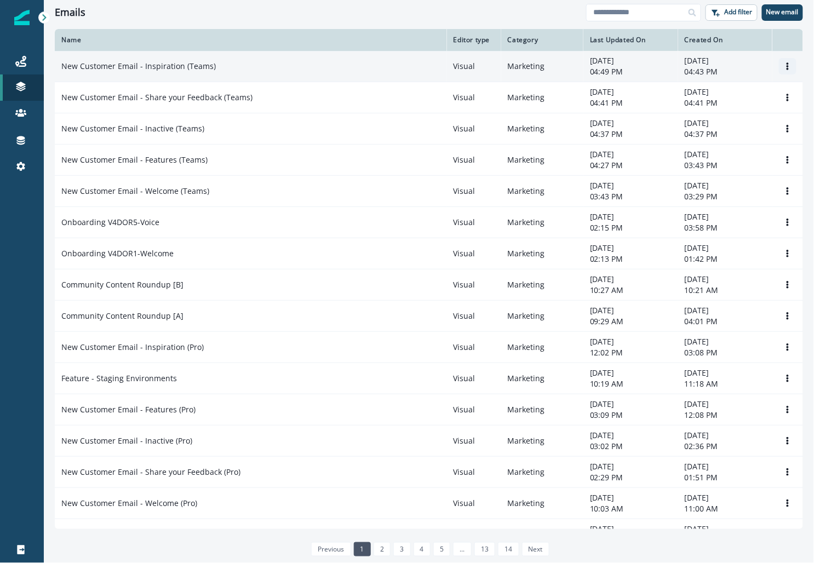
click at [788, 67] on icon "Options" at bounding box center [788, 66] width 2 height 8
click at [629, 65] on p "September 25, 2025" at bounding box center [631, 60] width 82 height 11
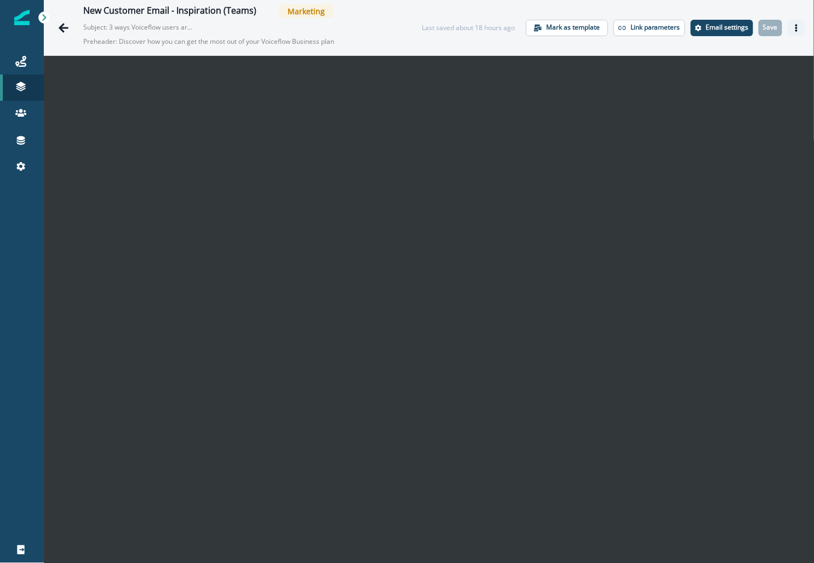
click at [798, 27] on icon "Actions" at bounding box center [797, 28] width 8 height 8
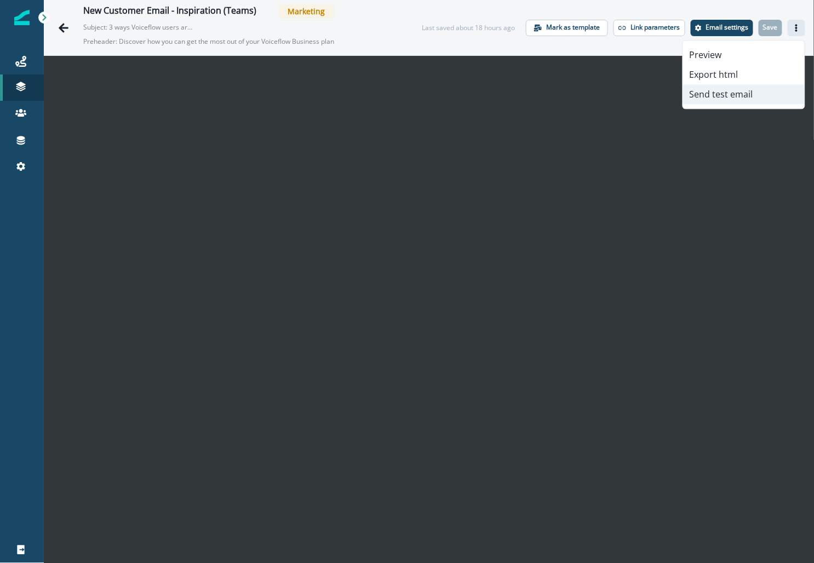
click at [724, 92] on button "Send test email" at bounding box center [744, 94] width 122 height 20
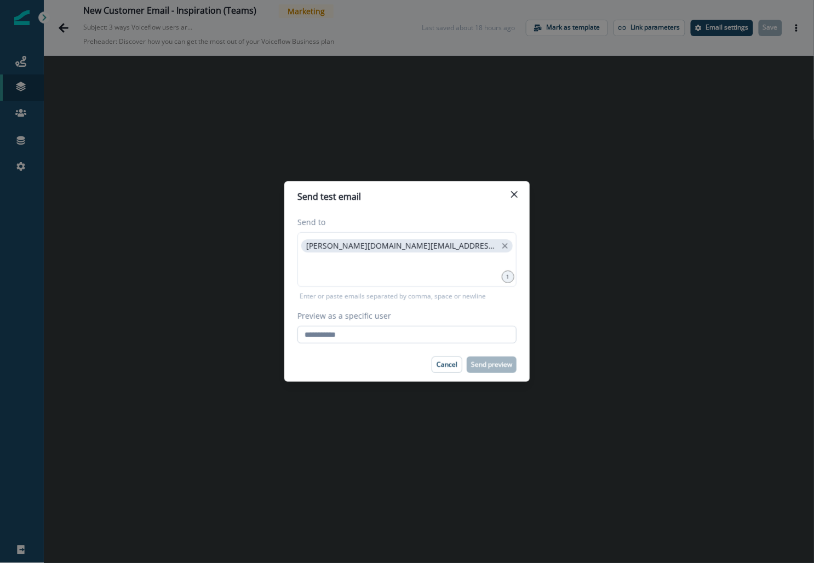
click at [368, 334] on input "Preview as a specific user" at bounding box center [407, 335] width 219 height 18
paste input "**********"
type input "**********"
click at [485, 364] on footer "Cancel Send preview" at bounding box center [407, 365] width 246 height 34
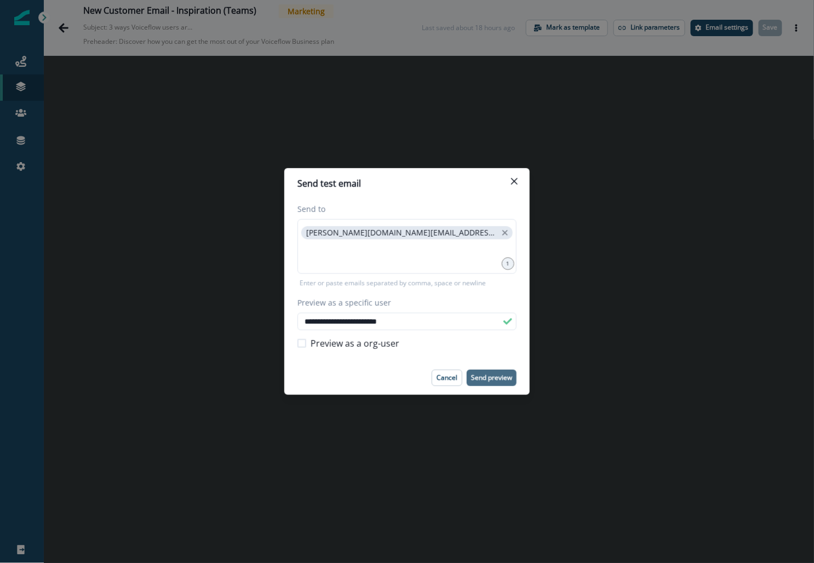
click at [486, 376] on p "Send preview" at bounding box center [491, 378] width 41 height 8
click at [93, 61] on div "**********" at bounding box center [407, 281] width 814 height 563
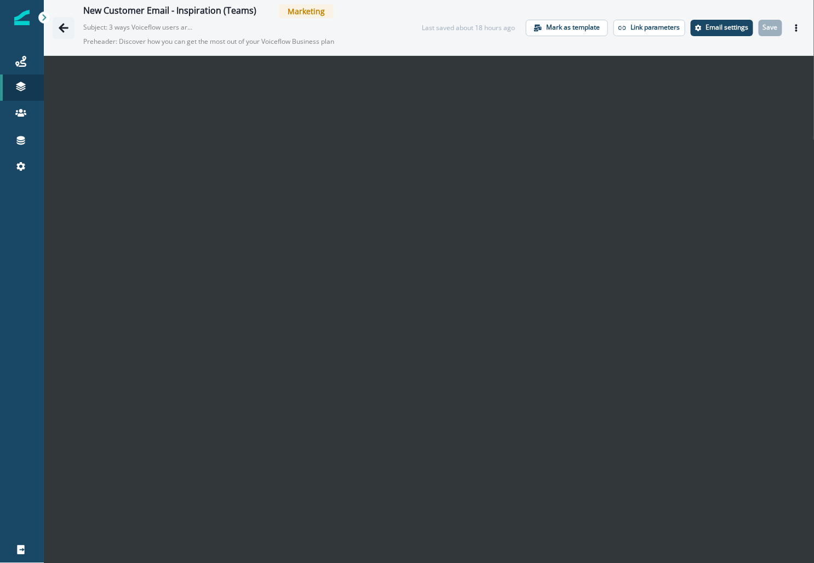
click at [58, 21] on button "Go back" at bounding box center [64, 28] width 22 height 22
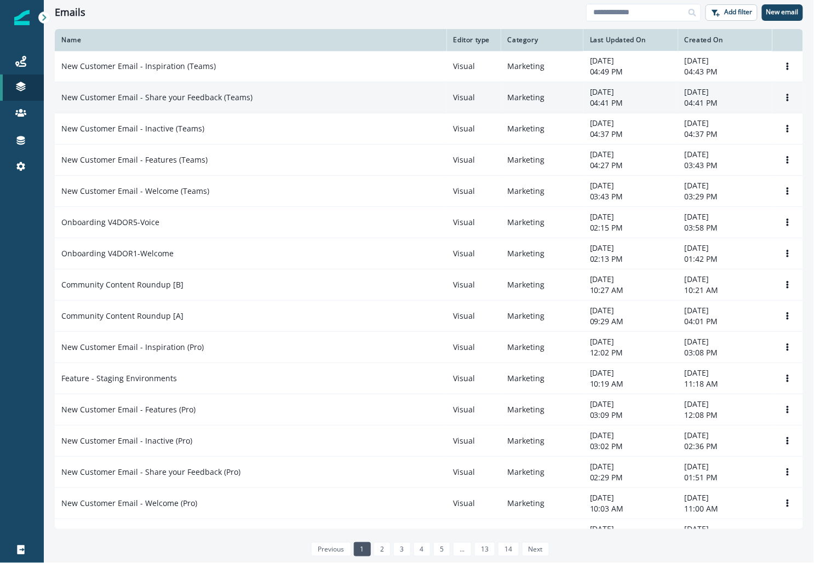
click at [163, 92] on p "New Customer Email - Share your Feedback (Teams)" at bounding box center [156, 97] width 191 height 11
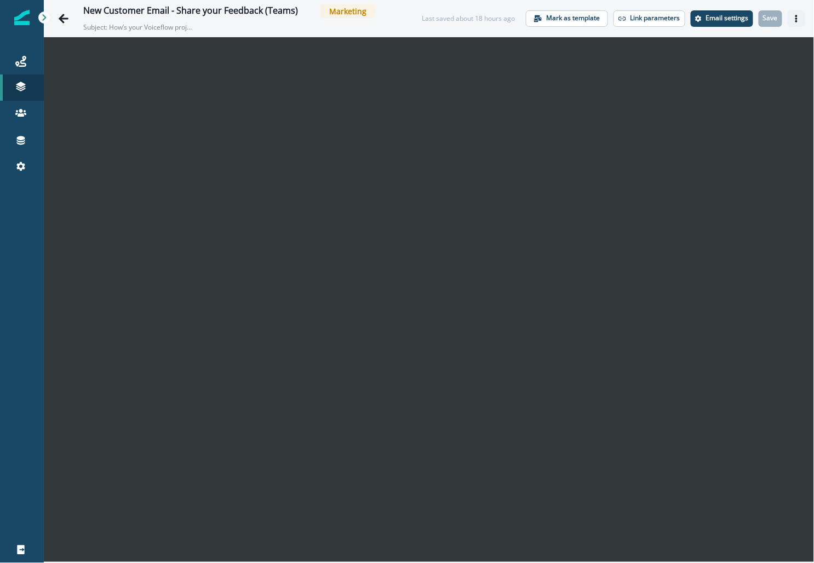
click at [800, 20] on icon "Actions" at bounding box center [797, 19] width 8 height 8
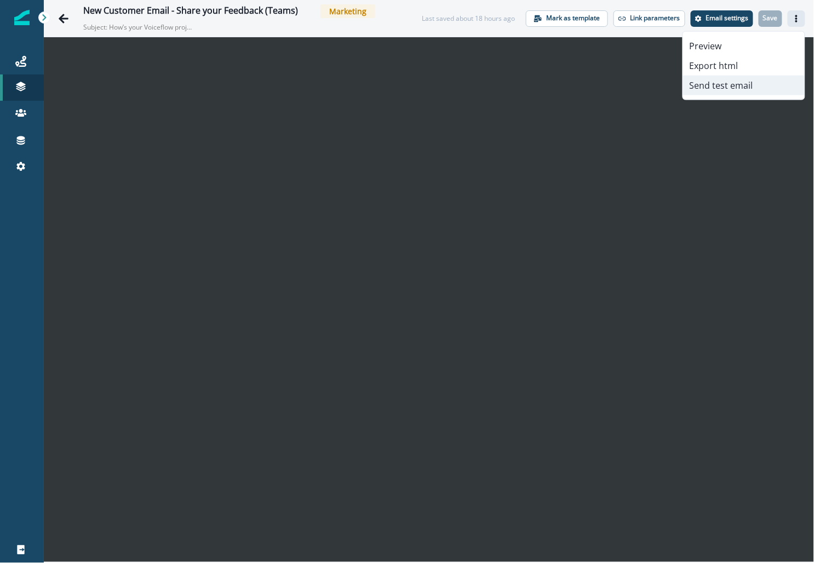
click at [727, 83] on button "Send test email" at bounding box center [744, 86] width 122 height 20
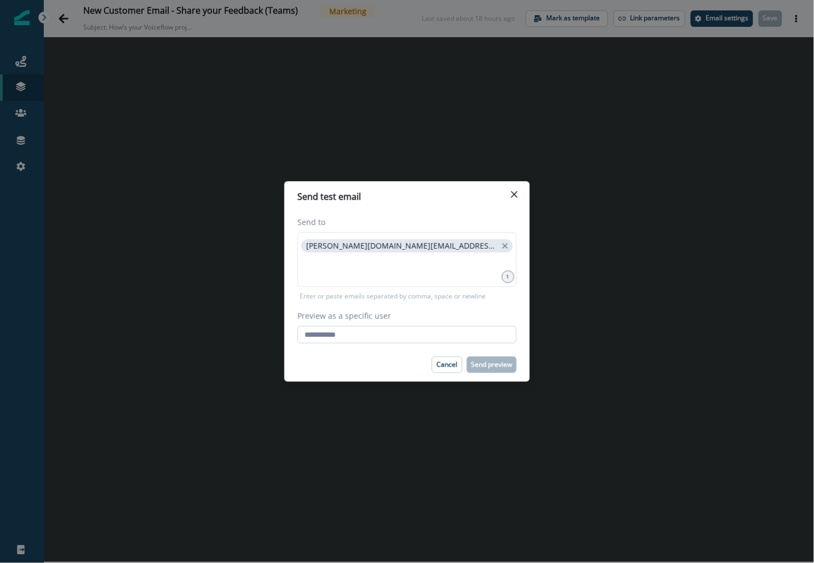
click at [382, 343] on input "Preview as a specific user" at bounding box center [407, 335] width 219 height 18
paste input "**********"
type input "**********"
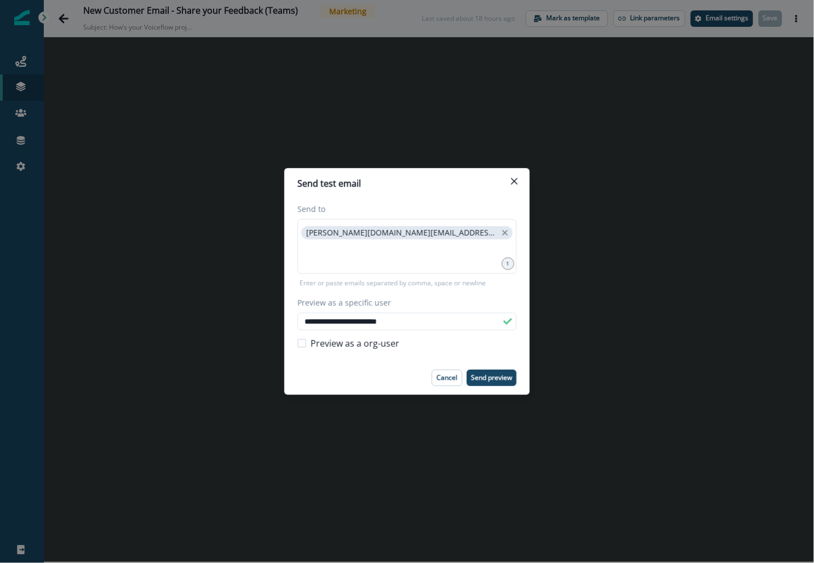
click at [489, 369] on footer "Cancel Send preview" at bounding box center [407, 378] width 246 height 34
click at [489, 385] on button "Send preview" at bounding box center [492, 378] width 50 height 16
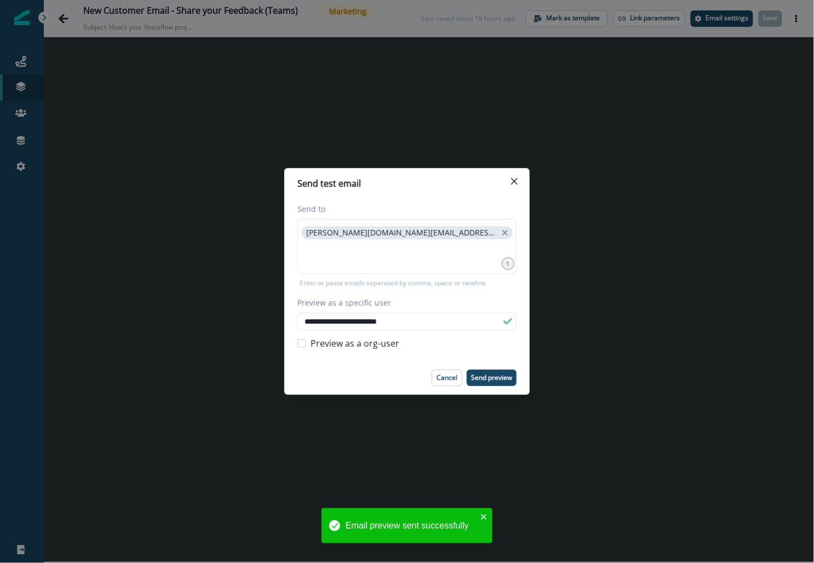
click at [155, 240] on div "**********" at bounding box center [407, 281] width 814 height 563
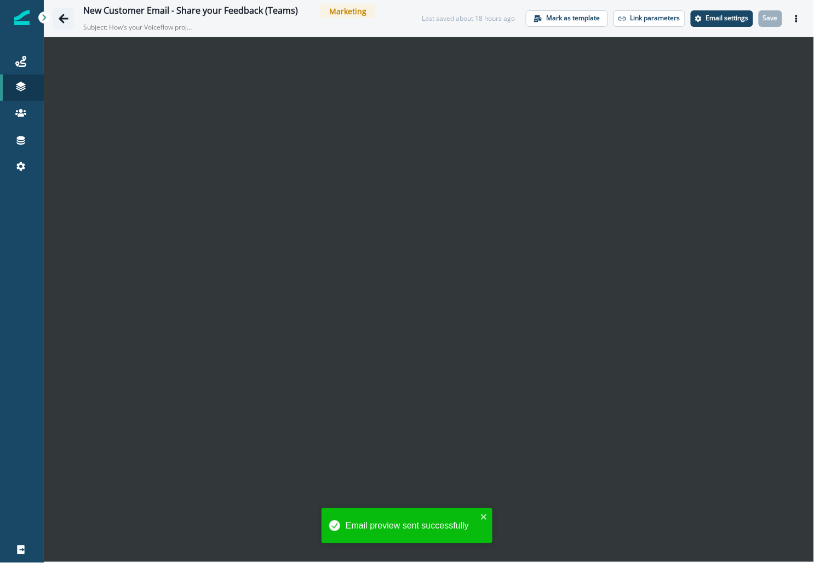
click at [62, 19] on icon "Go back" at bounding box center [64, 18] width 10 height 9
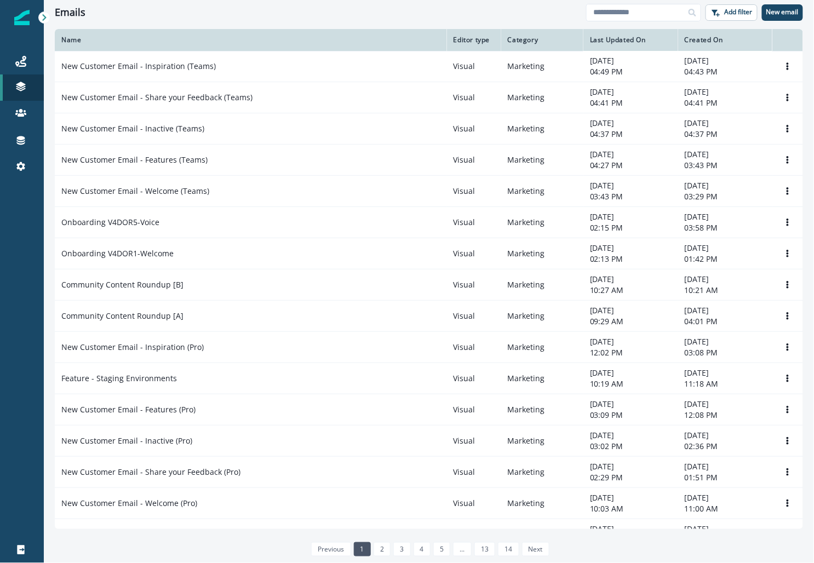
click at [26, 48] on div "Journeys Emails Tokens Static lists Outbound webhooks Forms Inbound webhooks Sa…" at bounding box center [22, 114] width 44 height 158
click at [26, 59] on div "Journeys" at bounding box center [21, 61] width 35 height 13
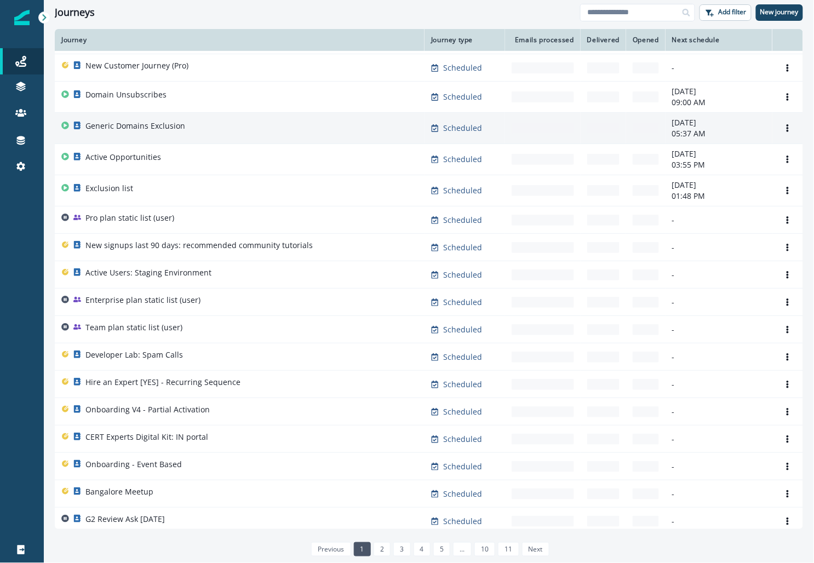
scroll to position [123, 0]
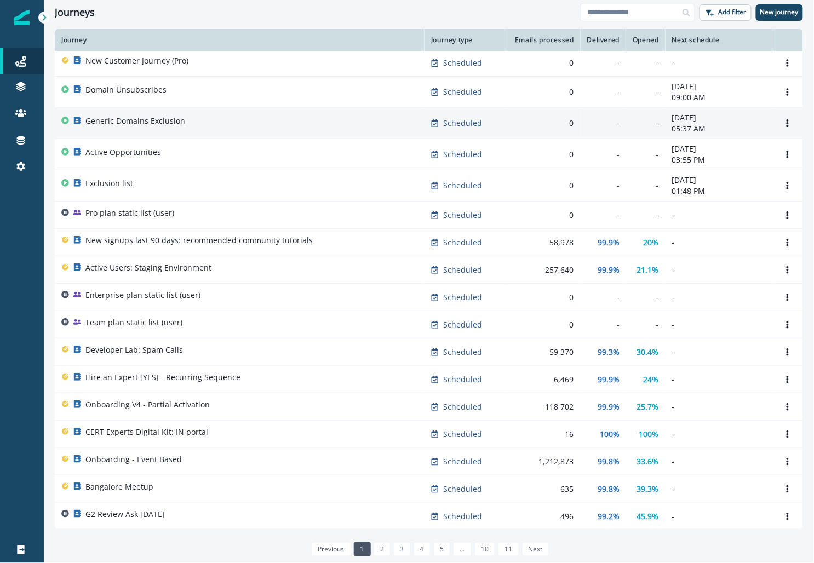
click at [116, 291] on p "Enterprise plan static list (user)" at bounding box center [142, 295] width 115 height 11
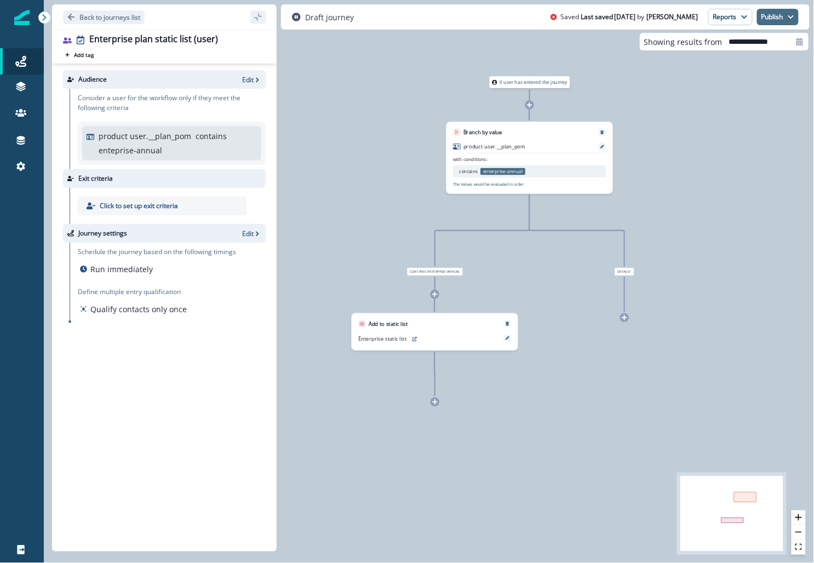
click at [785, 13] on button "Publish" at bounding box center [778, 17] width 42 height 16
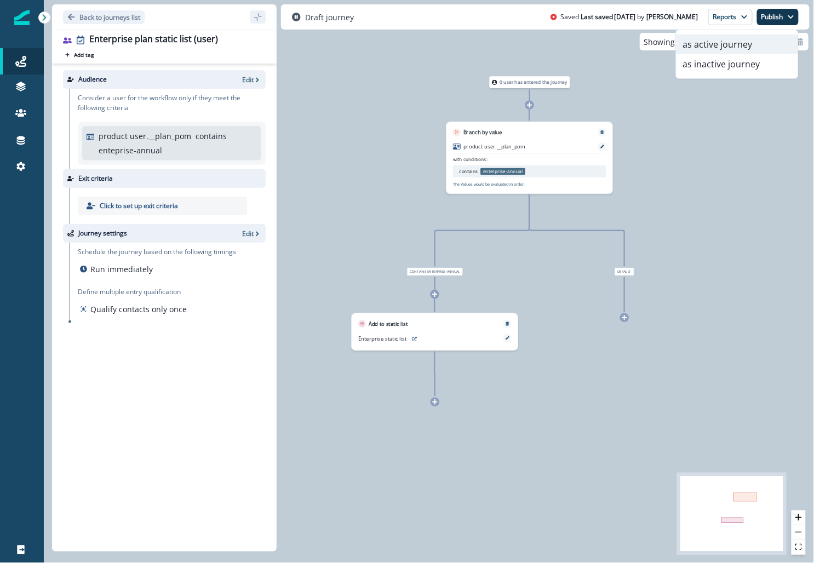
click at [705, 46] on button "as active journey" at bounding box center [738, 45] width 122 height 20
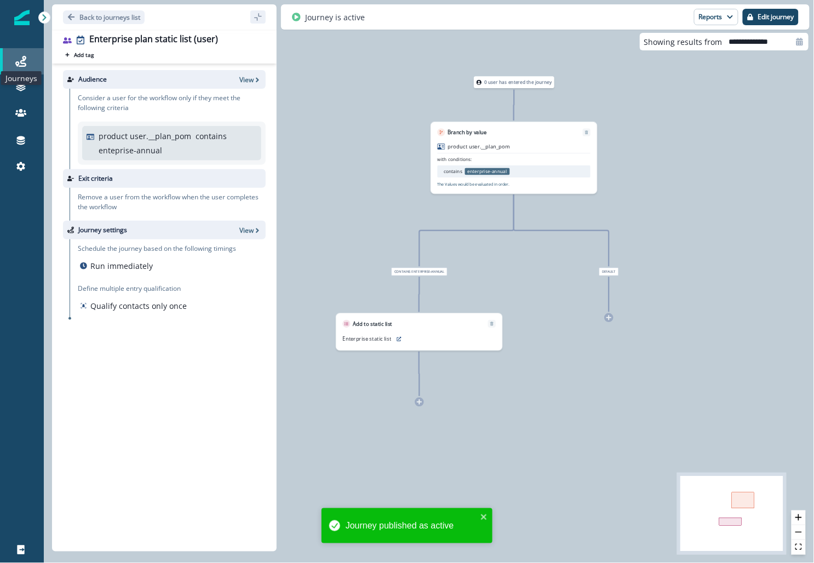
click at [24, 62] on icon at bounding box center [20, 61] width 11 height 11
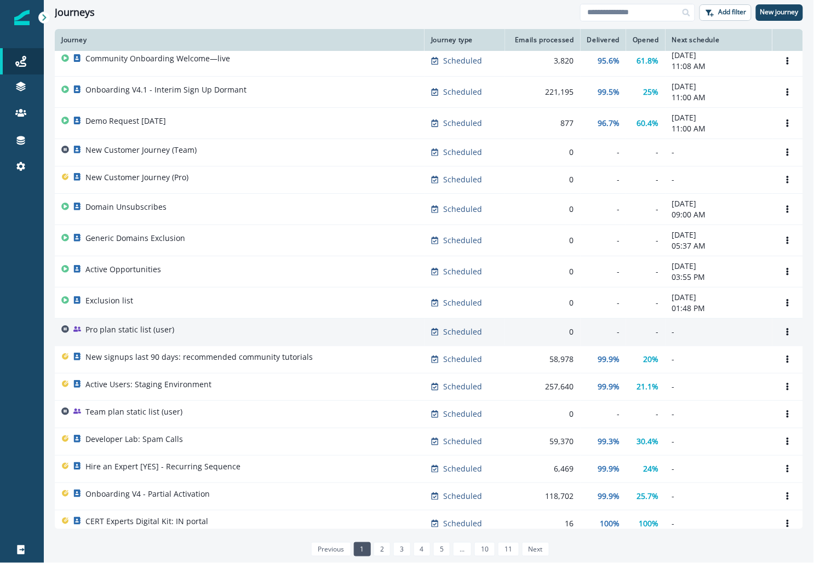
scroll to position [37, 0]
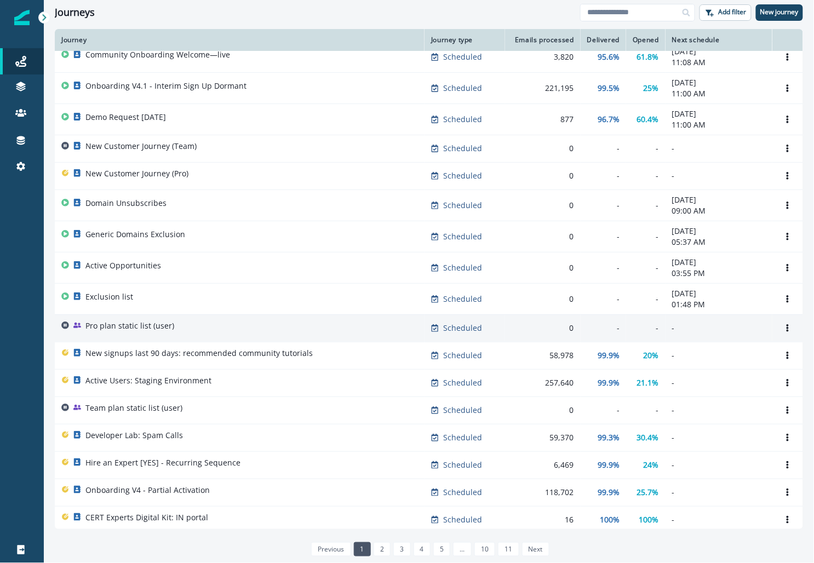
click at [146, 324] on p "Pro plan static list (user)" at bounding box center [129, 326] width 89 height 11
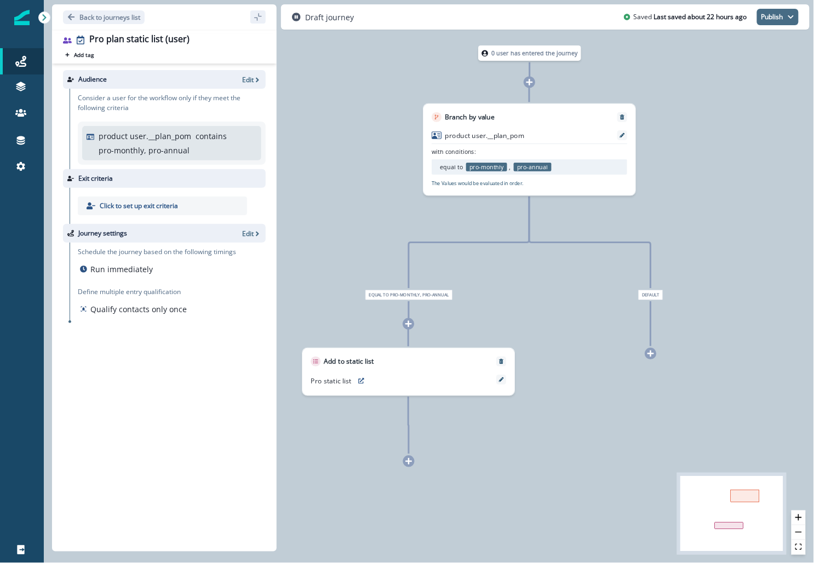
click at [772, 9] on button "Publish" at bounding box center [778, 17] width 42 height 16
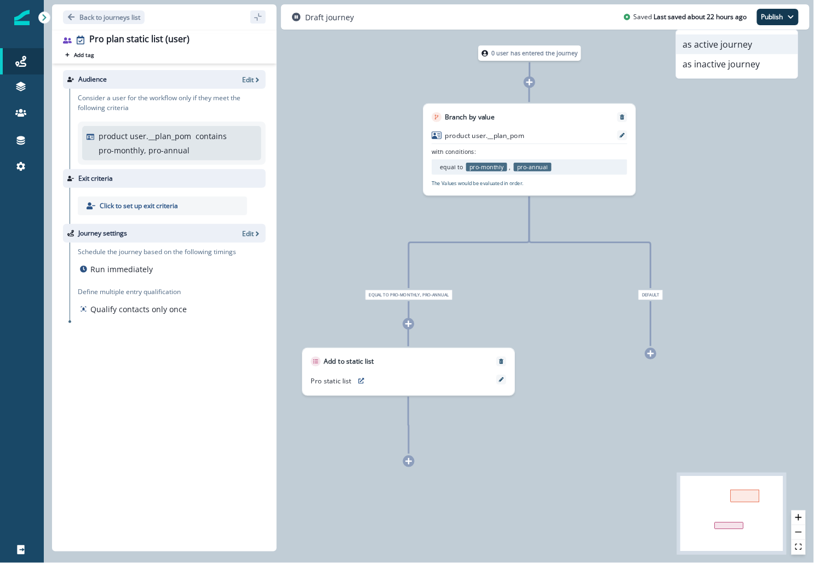
click at [716, 43] on button "as active journey" at bounding box center [738, 45] width 122 height 20
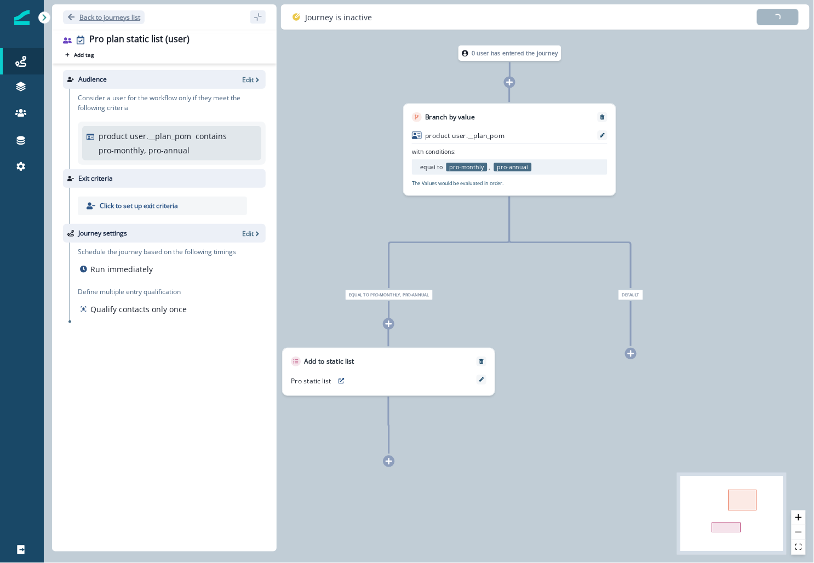
click at [76, 14] on button "Back to journeys list" at bounding box center [104, 17] width 82 height 14
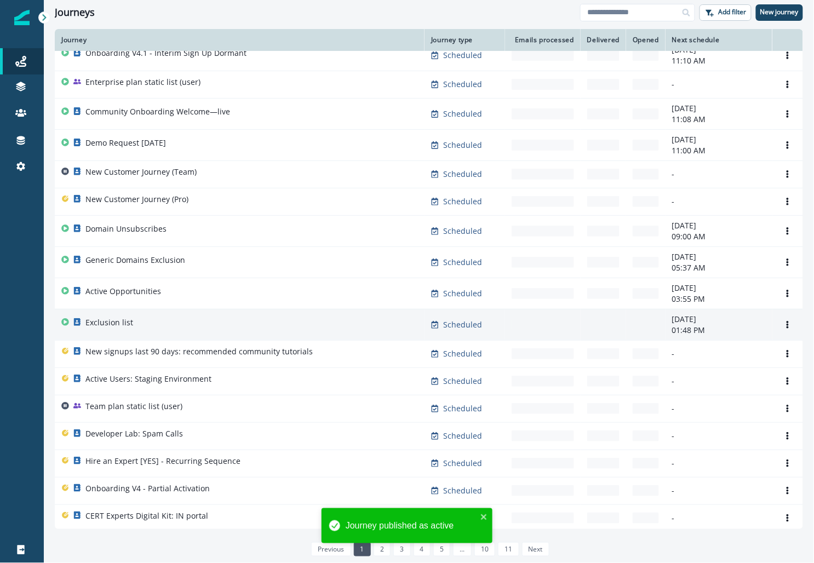
scroll to position [42, 0]
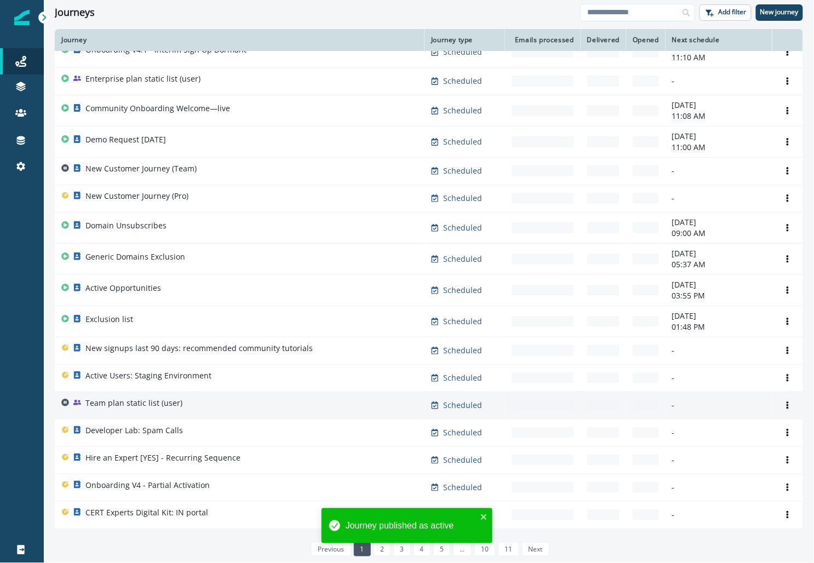
click at [364, 404] on div "Team plan static list (user)" at bounding box center [239, 405] width 357 height 15
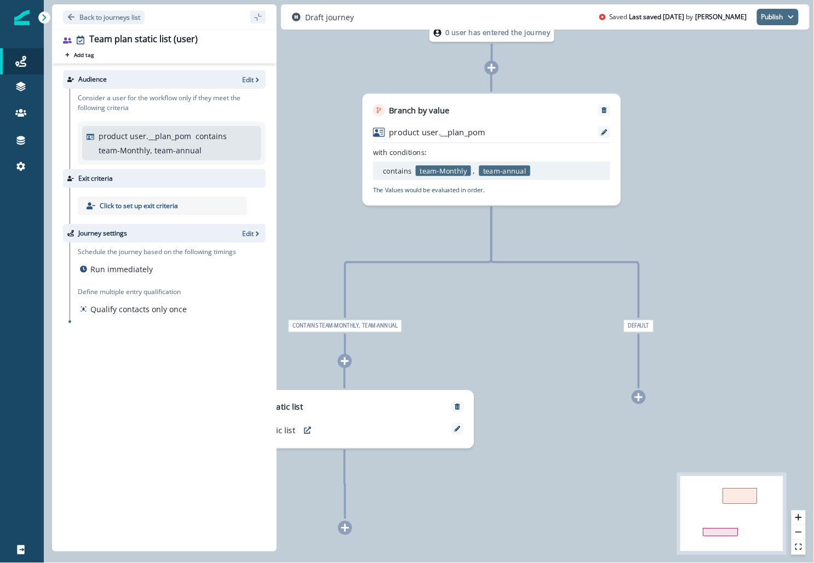
click at [775, 21] on button "Publish" at bounding box center [778, 17] width 42 height 16
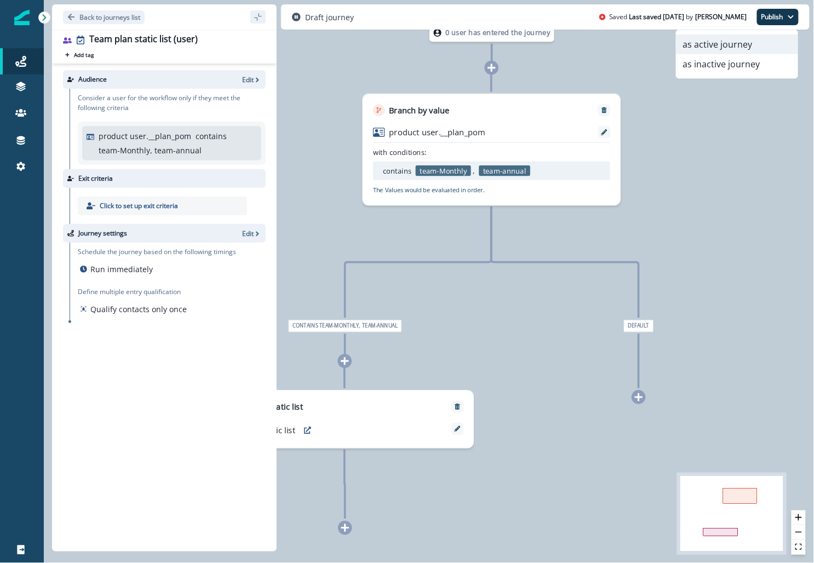
click at [723, 38] on button "as active journey" at bounding box center [738, 45] width 122 height 20
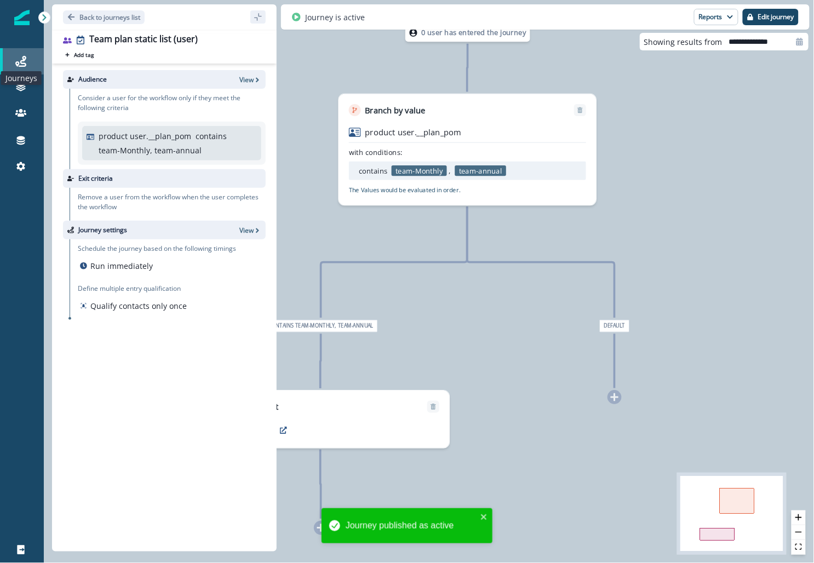
click at [18, 63] on icon at bounding box center [20, 61] width 11 height 11
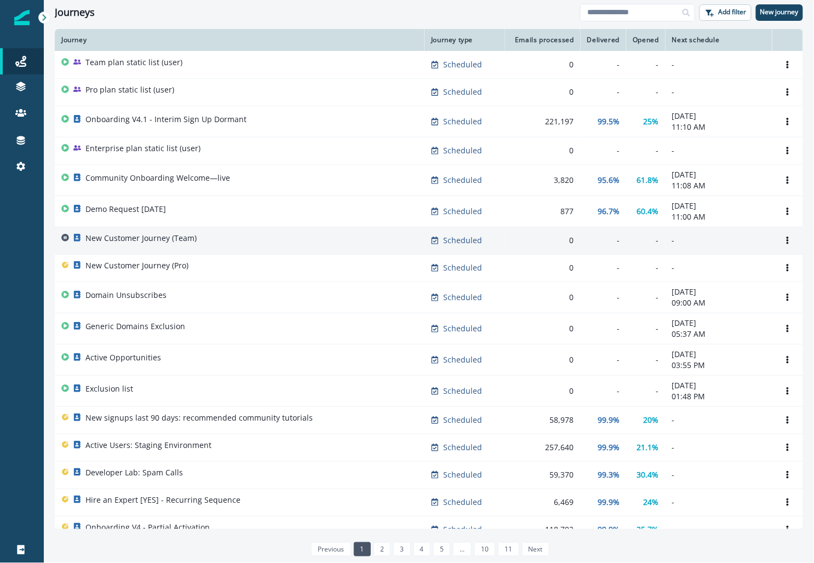
click at [162, 242] on p "New Customer Journey (Team)" at bounding box center [140, 238] width 111 height 11
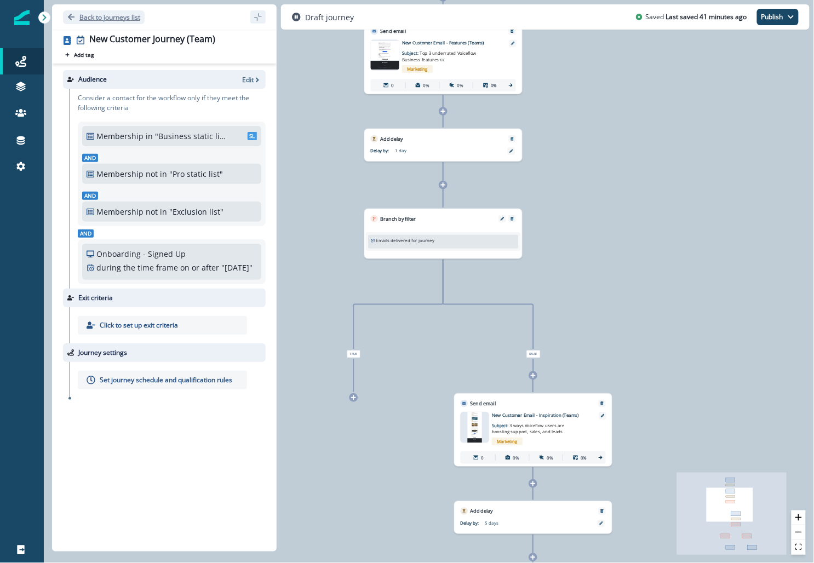
click at [99, 15] on p "Back to journeys list" at bounding box center [109, 17] width 61 height 9
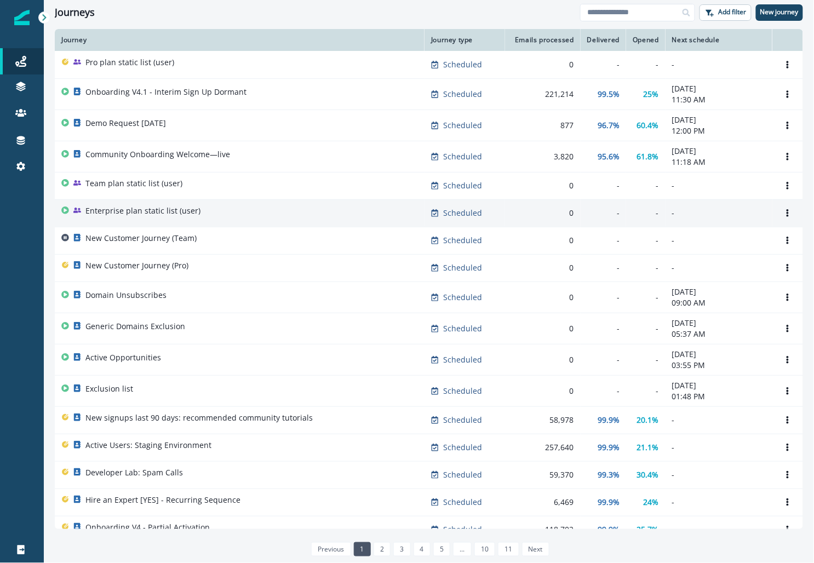
click at [133, 208] on p "Enterprise plan static list (user)" at bounding box center [142, 211] width 115 height 11
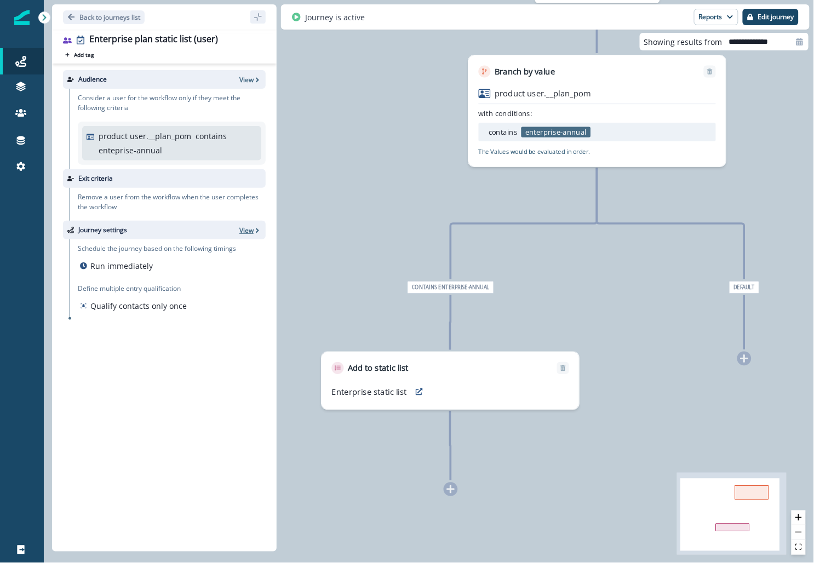
click at [244, 226] on p "View" at bounding box center [246, 230] width 14 height 9
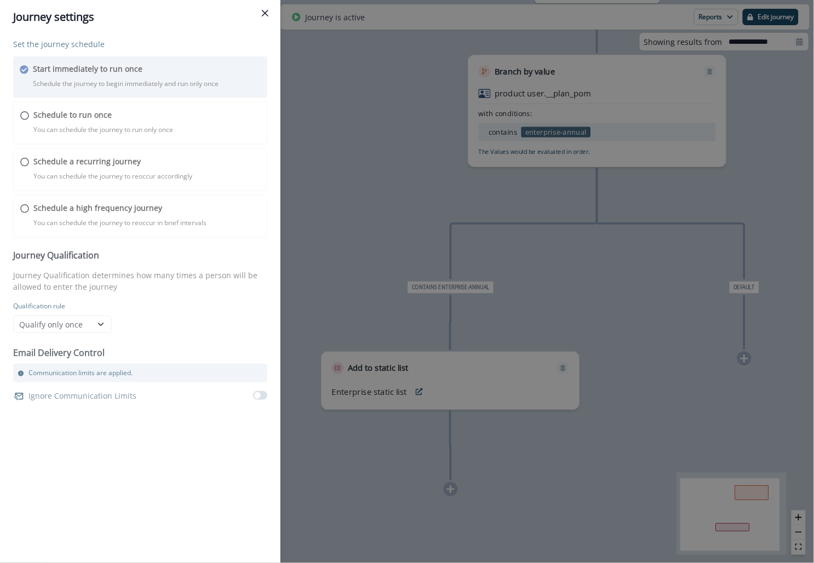
click at [141, 206] on div "Set the journey schedule Start immediately to run once Schedule the journey to …" at bounding box center [140, 221] width 254 height 366
click at [630, 68] on div "Journey settings Set the journey schedule Start immediately to run once Schedul…" at bounding box center [407, 281] width 814 height 563
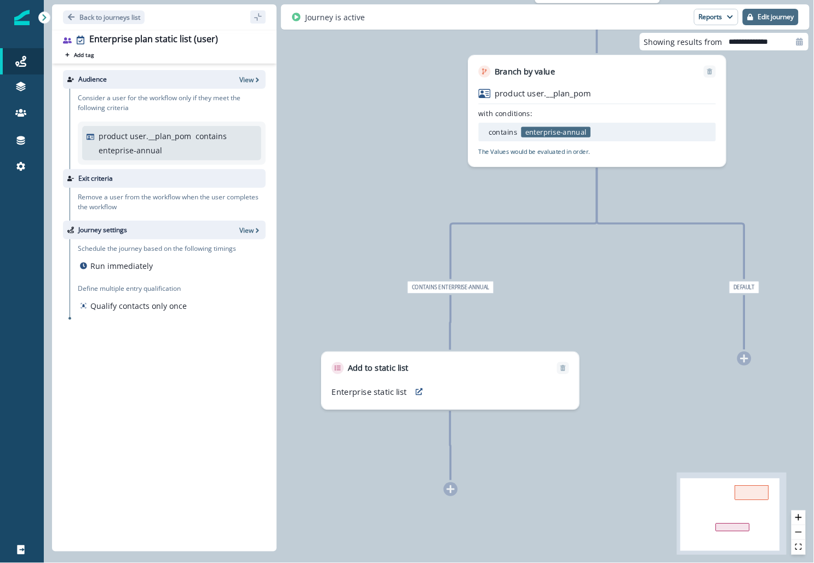
click at [769, 12] on button "Edit journey" at bounding box center [771, 17] width 56 height 16
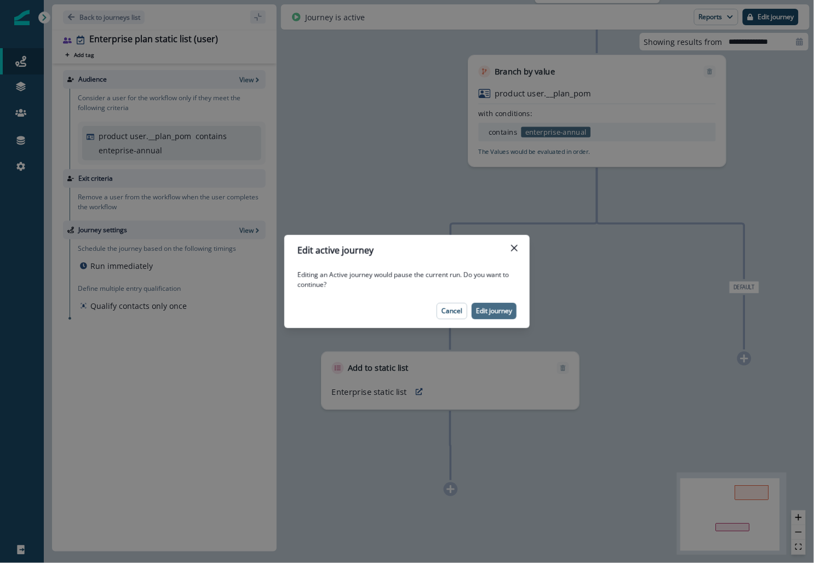
click at [500, 310] on p "Edit journey" at bounding box center [494, 311] width 36 height 8
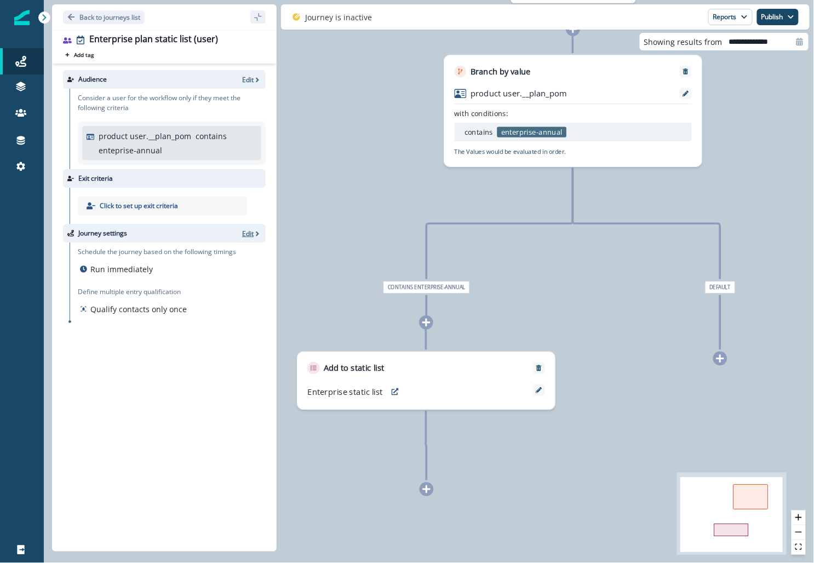
click at [250, 235] on p "Edit" at bounding box center [248, 233] width 12 height 9
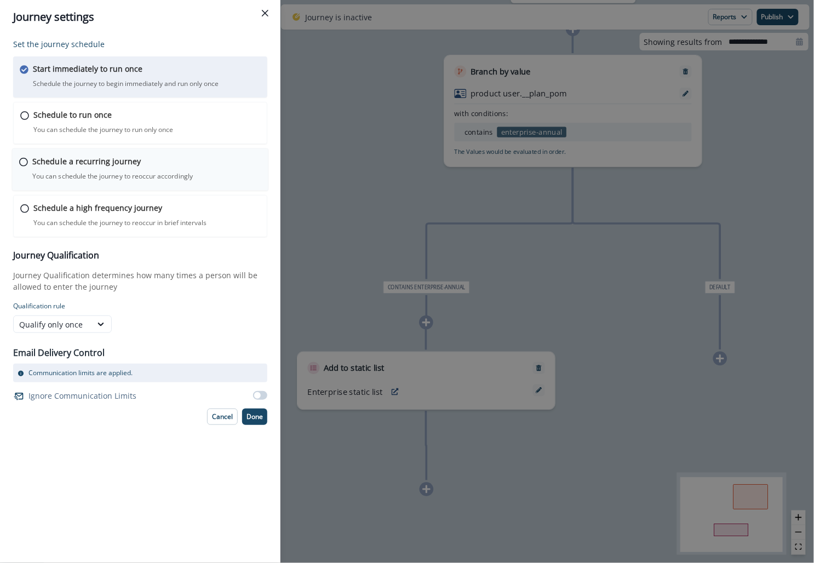
click at [131, 164] on p "Schedule a recurring journey" at bounding box center [86, 162] width 109 height 12
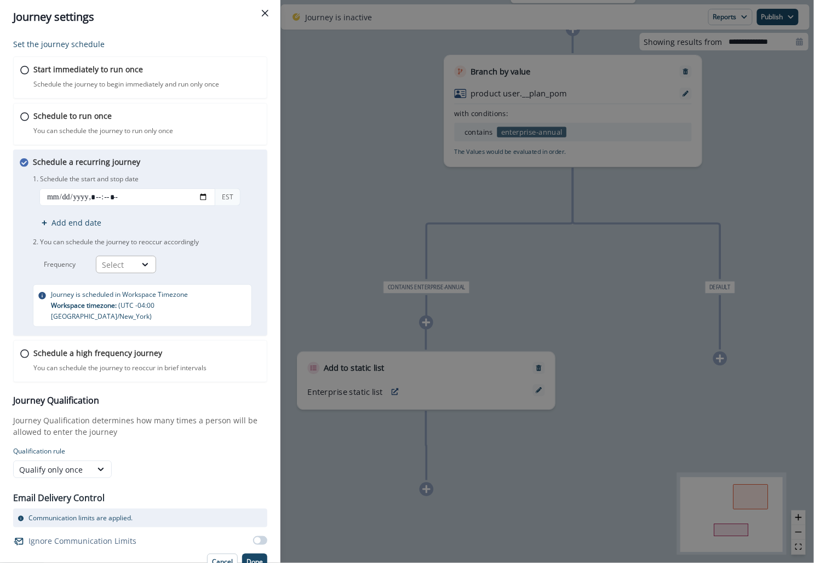
click at [135, 266] on div "Select" at bounding box center [115, 265] width 39 height 14
click at [170, 363] on p "You can schedule the journey to reoccur in brief intervals" at bounding box center [119, 368] width 175 height 10
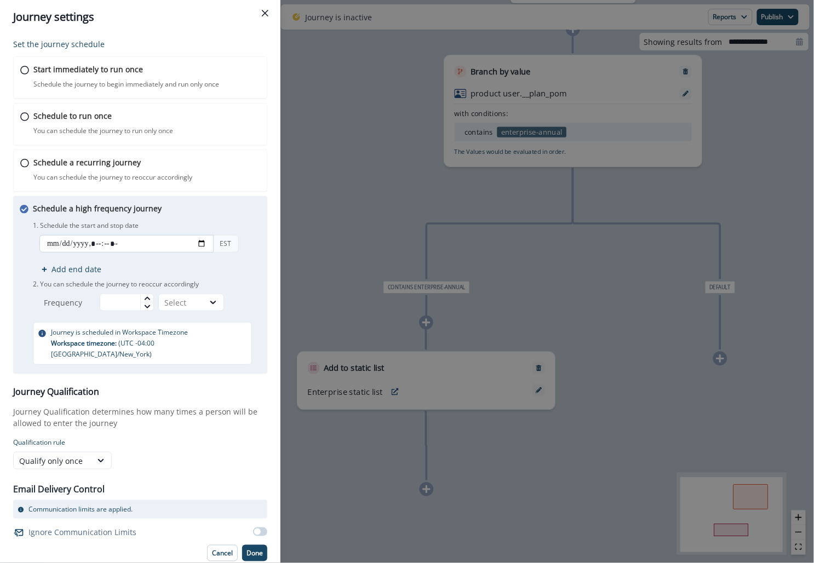
click at [207, 241] on input "datetime-local" at bounding box center [126, 244] width 174 height 18
type input "**********"
click at [175, 221] on p "1. Schedule the start and stop date" at bounding box center [147, 226] width 228 height 10
click at [133, 296] on input "text" at bounding box center [127, 303] width 54 height 18
click at [175, 302] on div "Select" at bounding box center [181, 303] width 34 height 12
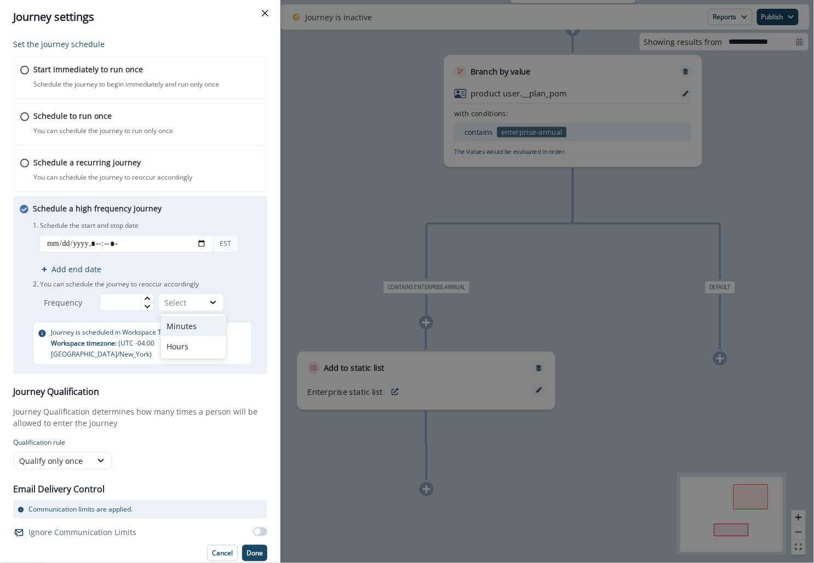
click at [181, 330] on div "Minutes" at bounding box center [194, 326] width 66 height 20
click at [128, 303] on input "text" at bounding box center [127, 303] width 54 height 18
type input "**"
click at [178, 221] on p "1. Schedule the start and stop date" at bounding box center [147, 226] width 228 height 10
click at [253, 550] on p "Done" at bounding box center [255, 554] width 16 height 8
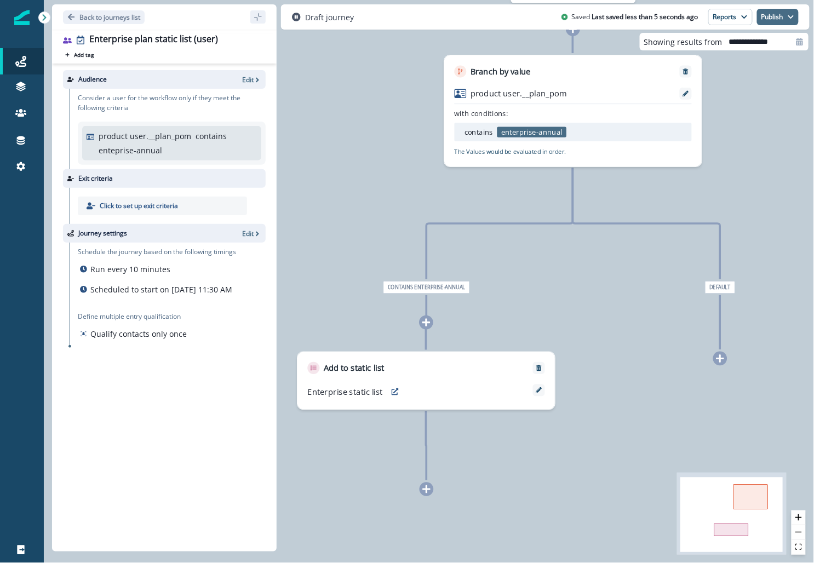
click at [778, 17] on button "Publish" at bounding box center [778, 17] width 42 height 16
click at [708, 47] on button "as active journey" at bounding box center [738, 45] width 122 height 20
click at [30, 56] on div "Journeys" at bounding box center [21, 61] width 35 height 13
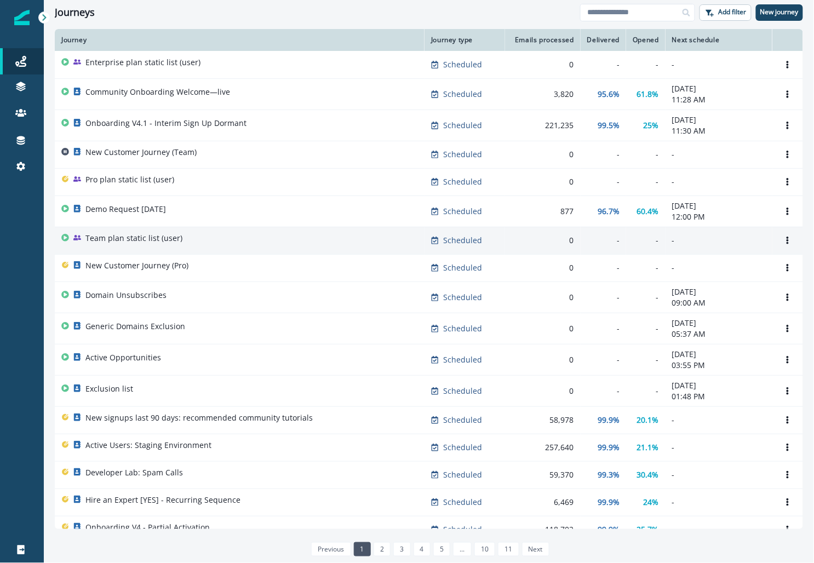
click at [209, 233] on div "Team plan static list (user)" at bounding box center [239, 240] width 357 height 15
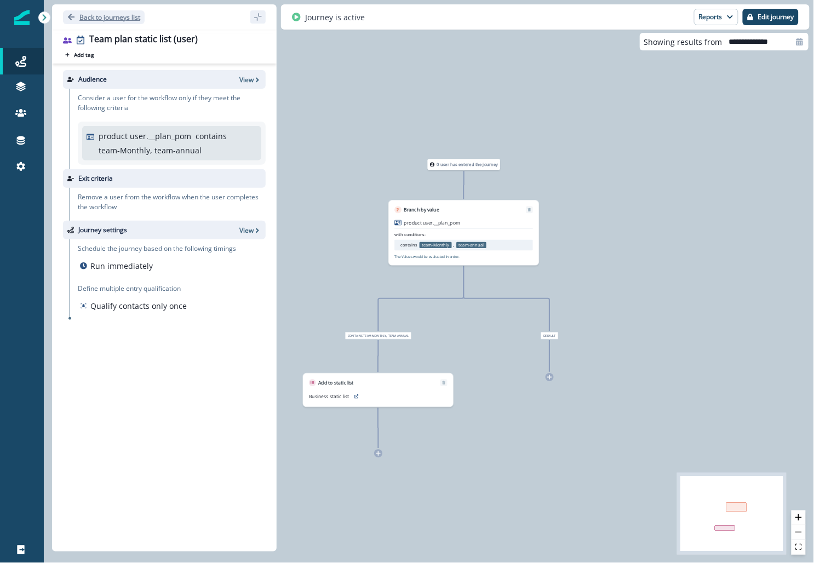
click at [92, 14] on p "Back to journeys list" at bounding box center [109, 17] width 61 height 9
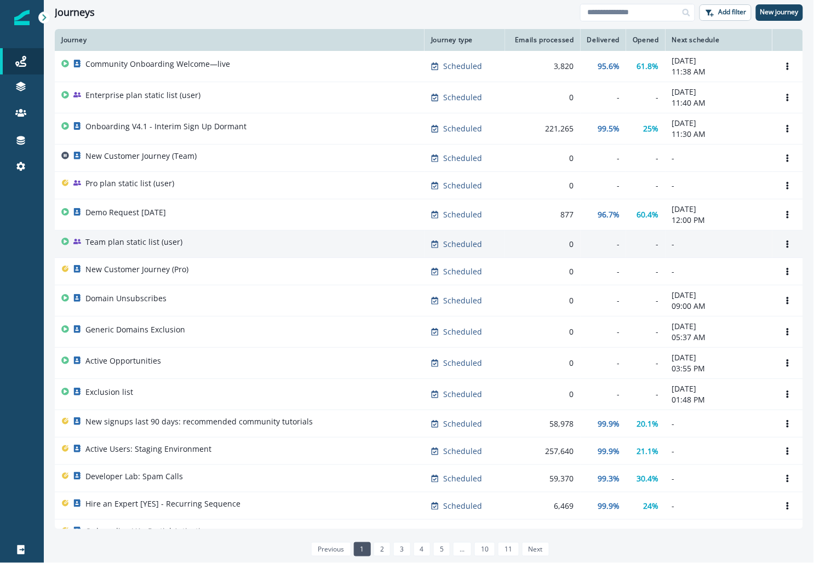
click at [116, 237] on p "Team plan static list (user)" at bounding box center [133, 242] width 97 height 11
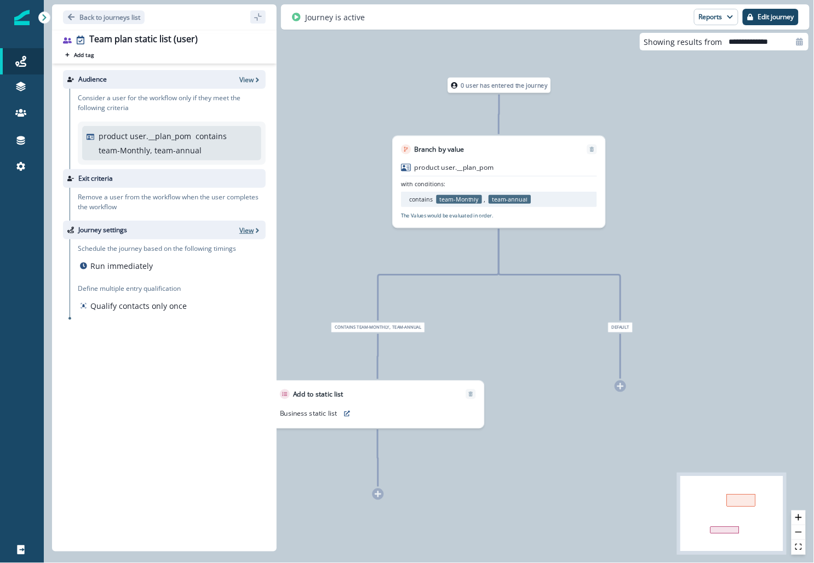
click at [251, 231] on p "View" at bounding box center [246, 230] width 14 height 9
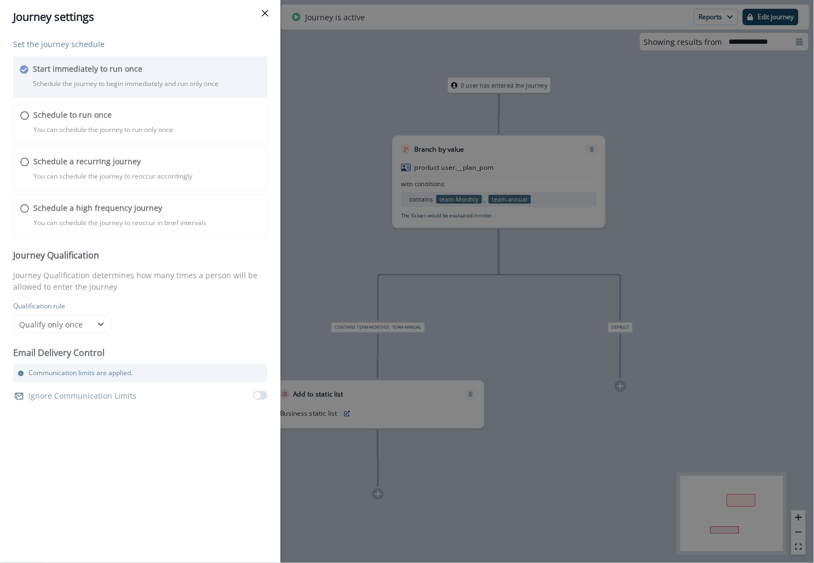
click at [156, 206] on div "Set the journey schedule Start immediately to run once Schedule the journey to …" at bounding box center [140, 221] width 254 height 366
click at [775, 22] on div "Journey settings Set the journey schedule Start immediately to run once Schedul…" at bounding box center [407, 281] width 814 height 563
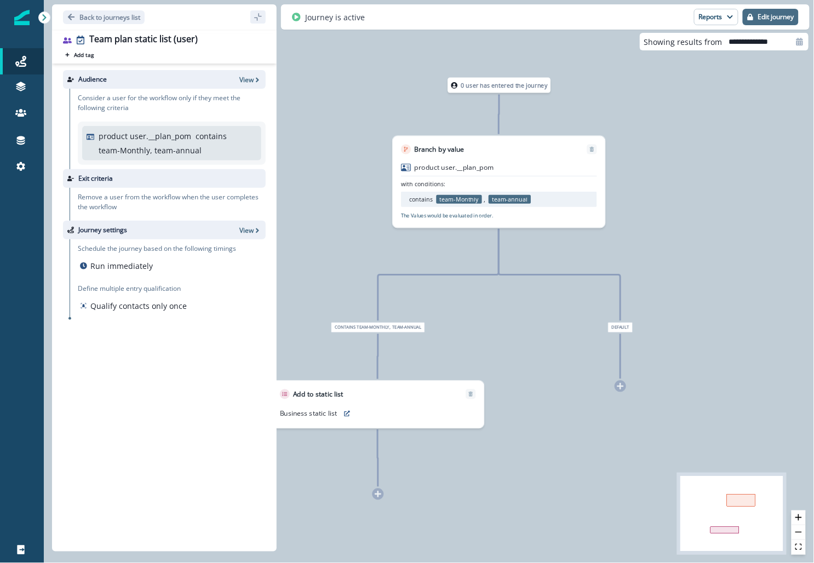
click at [761, 18] on p "Edit journey" at bounding box center [776, 17] width 36 height 8
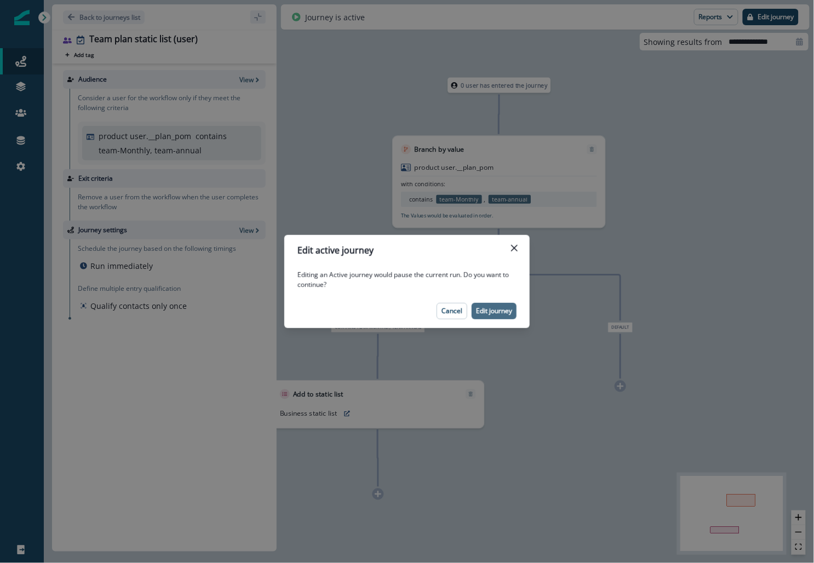
click at [496, 313] on p "Edit journey" at bounding box center [494, 311] width 36 height 8
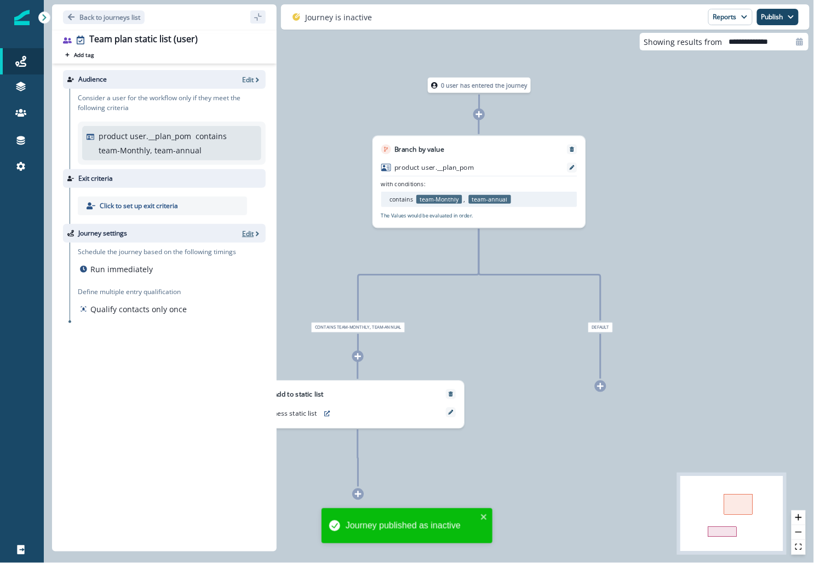
click at [248, 235] on p "Edit" at bounding box center [248, 233] width 12 height 9
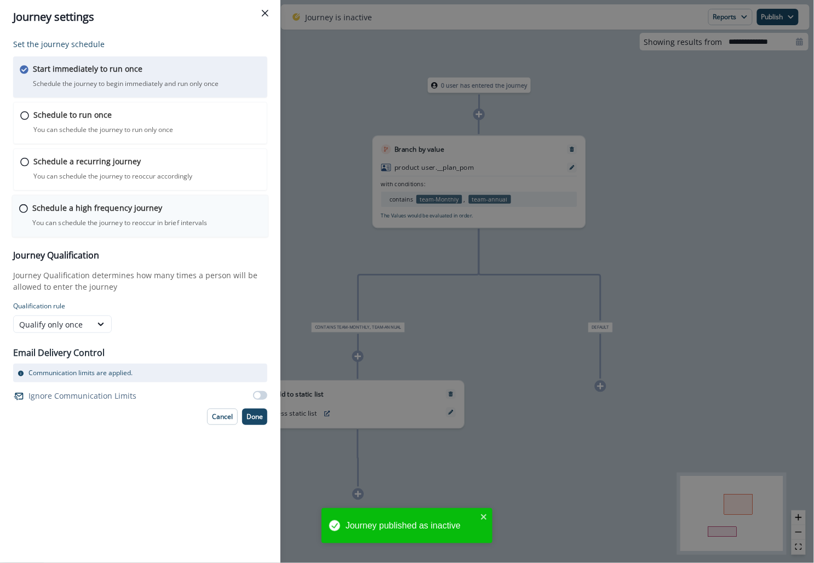
click at [105, 206] on p "Schedule a high frequency journey" at bounding box center [97, 208] width 130 height 12
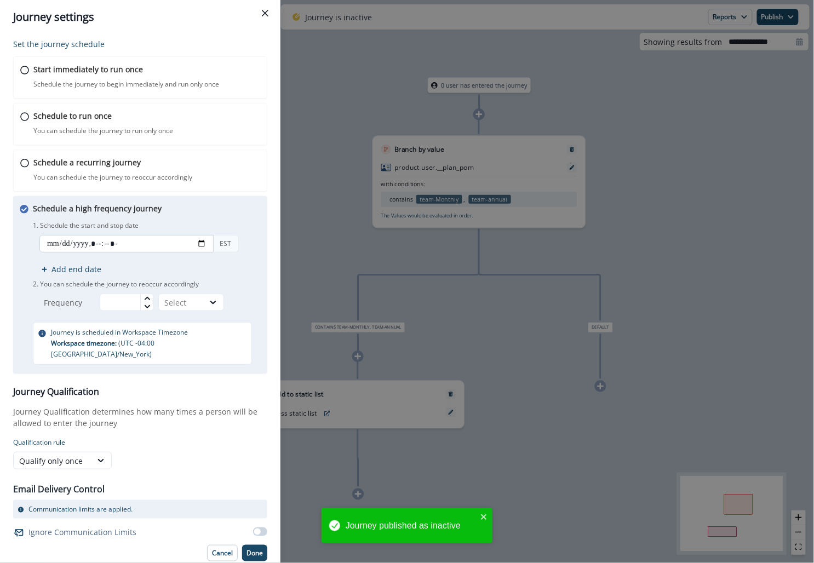
click at [201, 239] on input "datetime-local" at bounding box center [126, 244] width 174 height 18
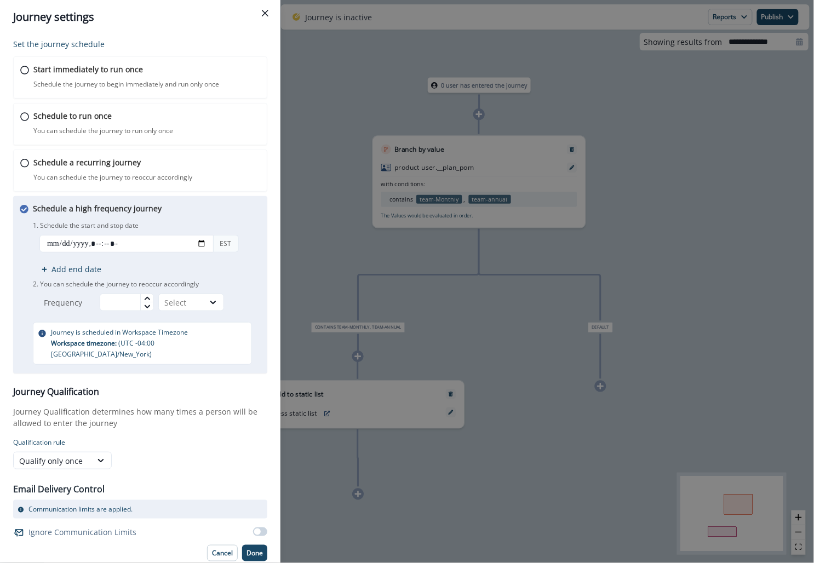
click at [210, 221] on p "1. Schedule the start and stop date" at bounding box center [147, 226] width 228 height 10
click at [198, 241] on input "datetime-local" at bounding box center [126, 244] width 174 height 18
type input "**********"
click at [197, 212] on div "Schedule a high frequency journey You can schedule the journey to reoccur in br…" at bounding box center [147, 284] width 228 height 162
click at [120, 302] on input "text" at bounding box center [127, 303] width 54 height 18
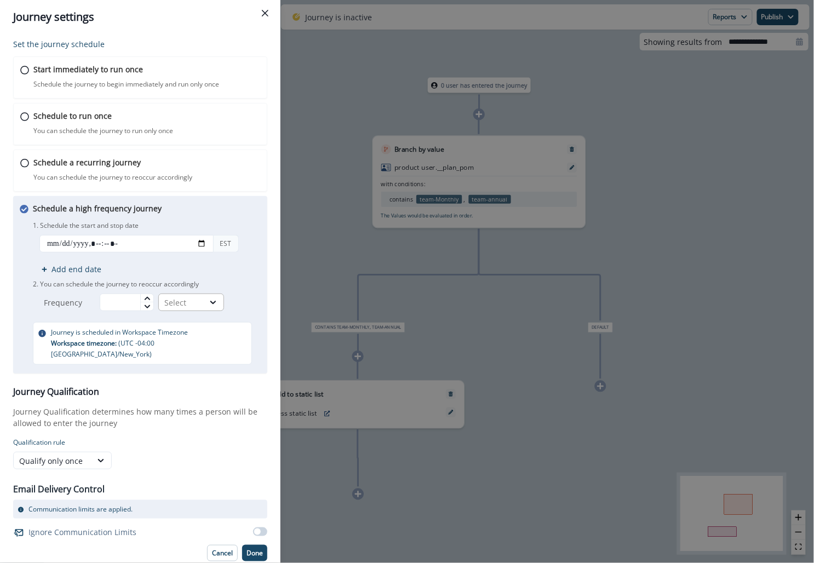
click at [197, 294] on div "Select" at bounding box center [191, 303] width 66 height 18
click at [196, 328] on div "Minutes" at bounding box center [194, 326] width 66 height 20
click at [125, 298] on input "text" at bounding box center [127, 303] width 54 height 18
type input "**"
click at [161, 387] on h3 "Journey Qualification" at bounding box center [140, 392] width 254 height 10
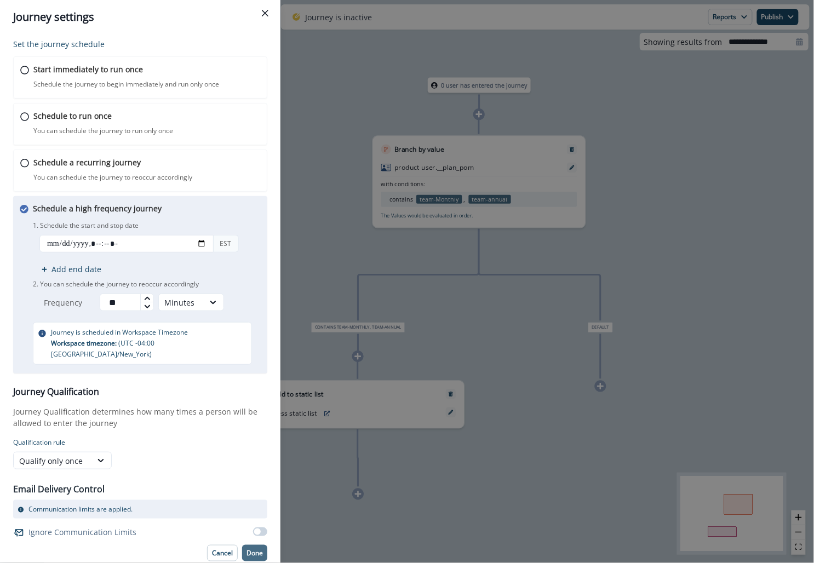
click at [254, 550] on p "Done" at bounding box center [255, 554] width 16 height 8
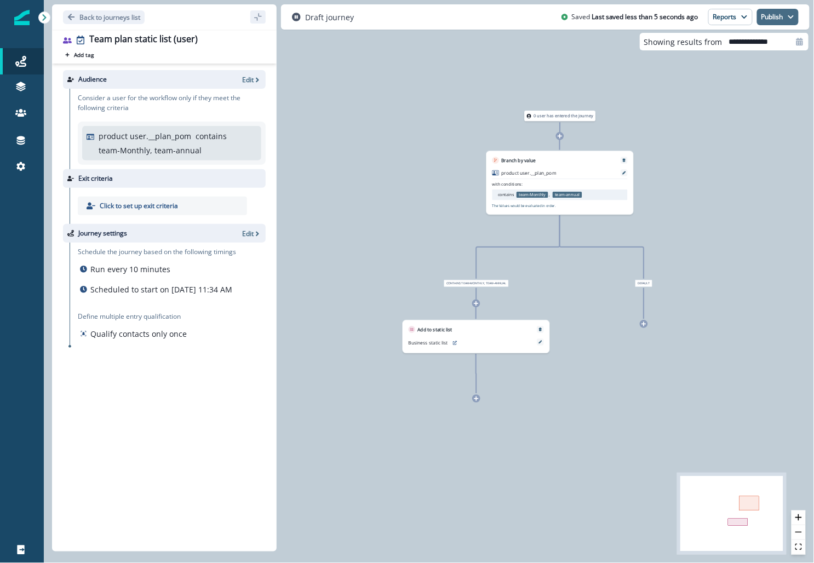
click at [774, 17] on button "Publish" at bounding box center [778, 17] width 42 height 16
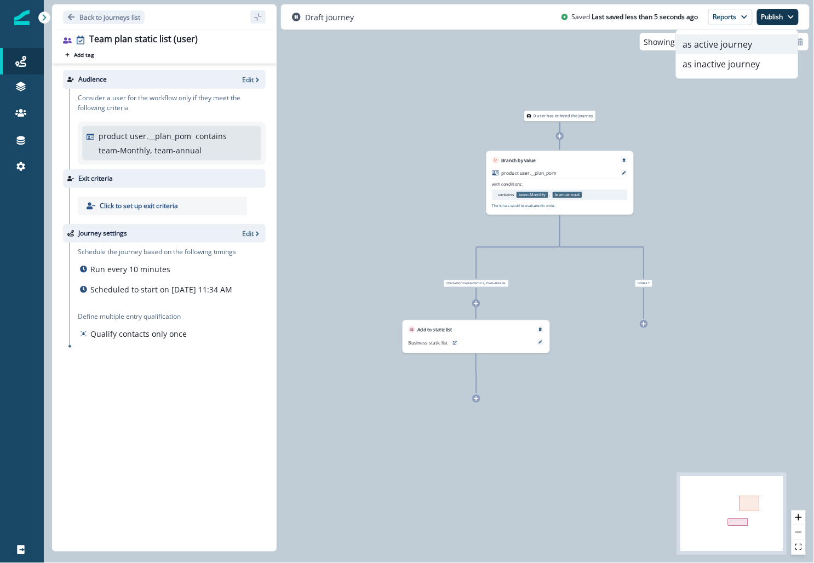
click at [725, 42] on button "as active journey" at bounding box center [738, 45] width 122 height 20
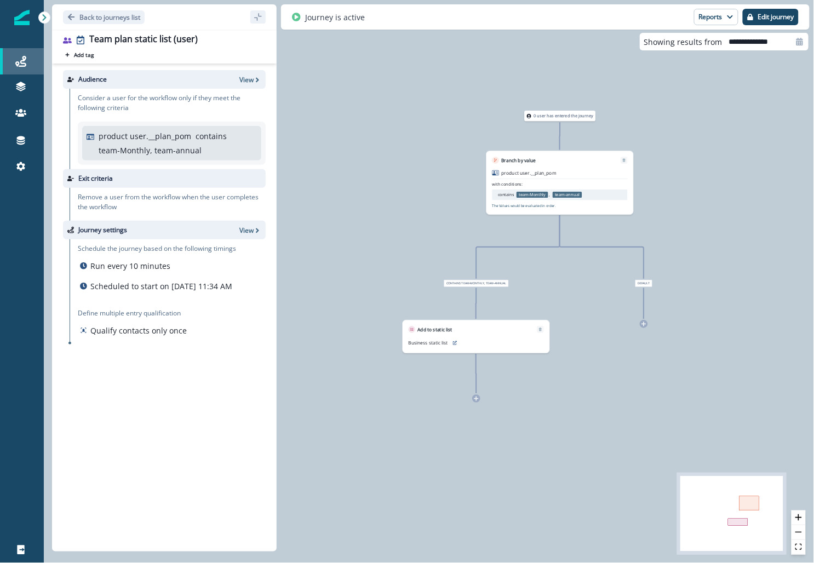
click at [23, 55] on div "Journeys" at bounding box center [21, 61] width 35 height 13
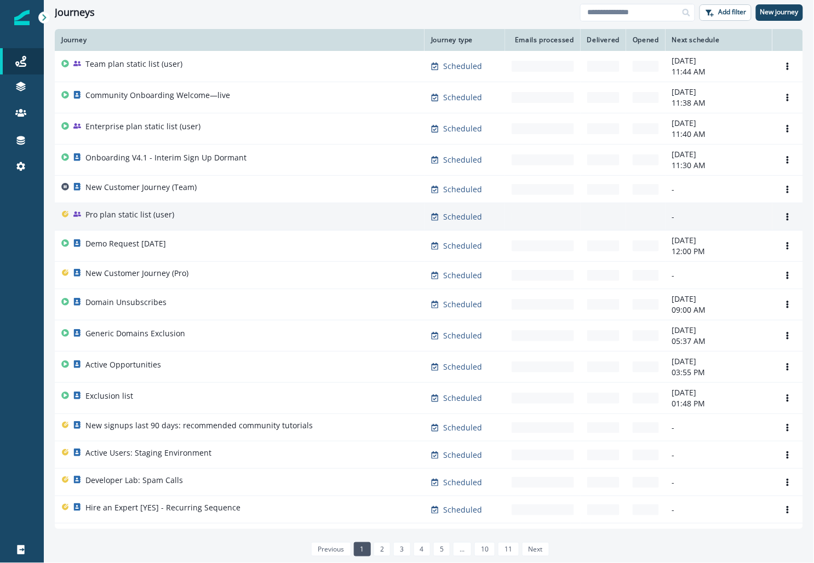
click at [167, 219] on p "Pro plan static list (user)" at bounding box center [129, 214] width 89 height 11
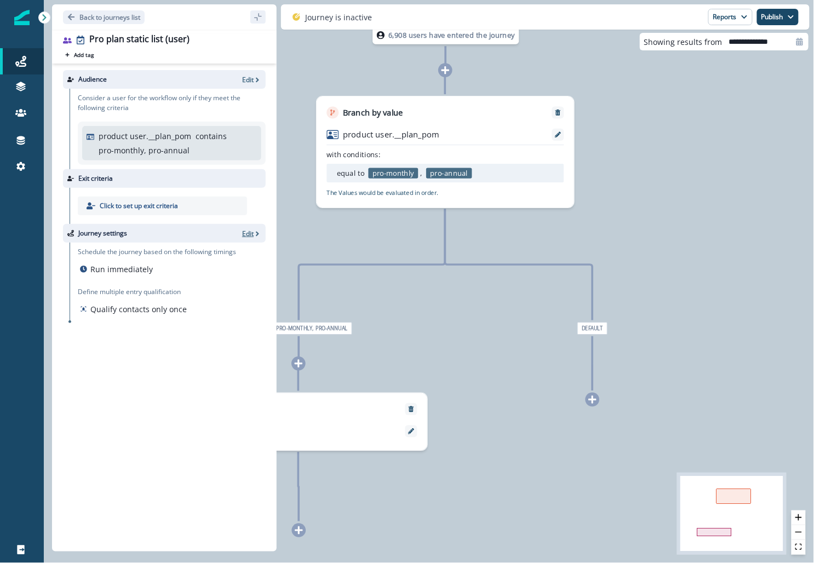
click at [249, 231] on p "Edit" at bounding box center [248, 233] width 12 height 9
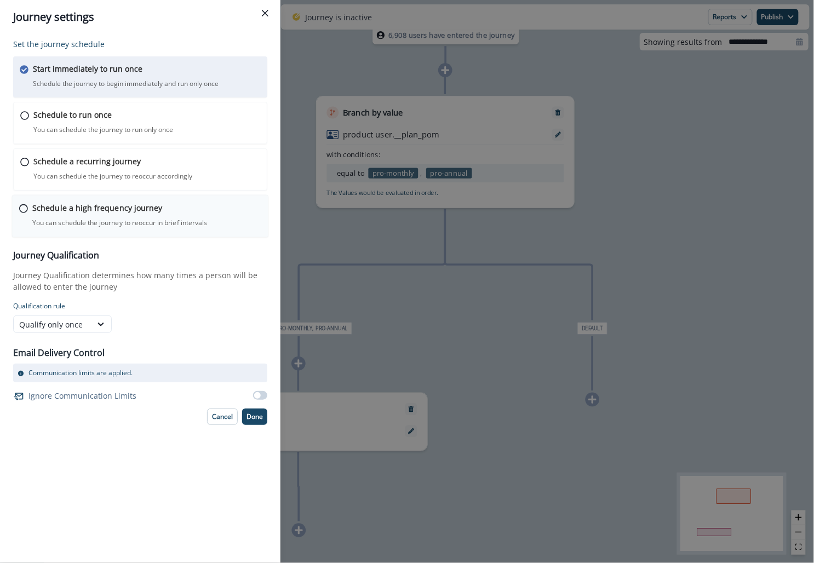
click at [147, 221] on p "You can schedule the journey to reoccur in brief intervals" at bounding box center [119, 223] width 175 height 10
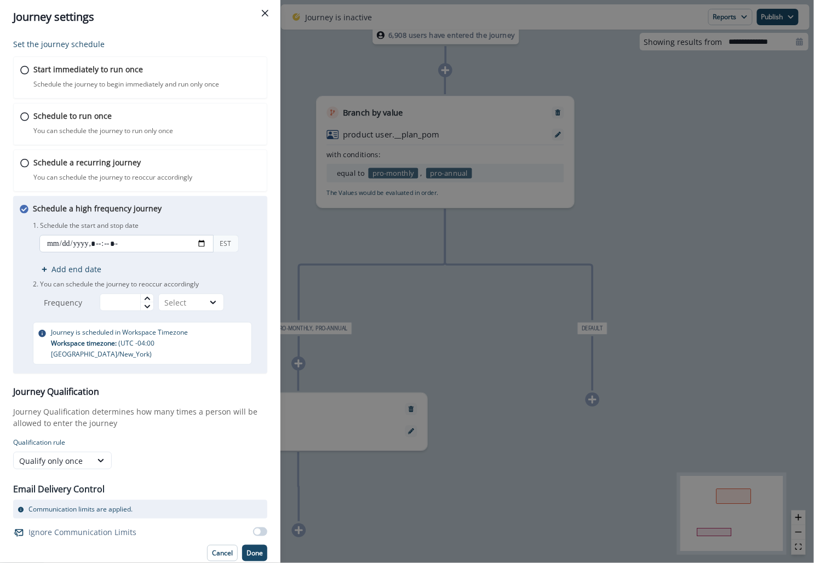
click at [202, 241] on input "datetime-local" at bounding box center [126, 244] width 174 height 18
type input "**********"
click at [189, 208] on div "Schedule a high frequency journey You can schedule the journey to reoccur in br…" at bounding box center [147, 284] width 228 height 162
click at [127, 304] on input "text" at bounding box center [127, 303] width 54 height 18
click at [191, 297] on div "Select" at bounding box center [181, 303] width 34 height 12
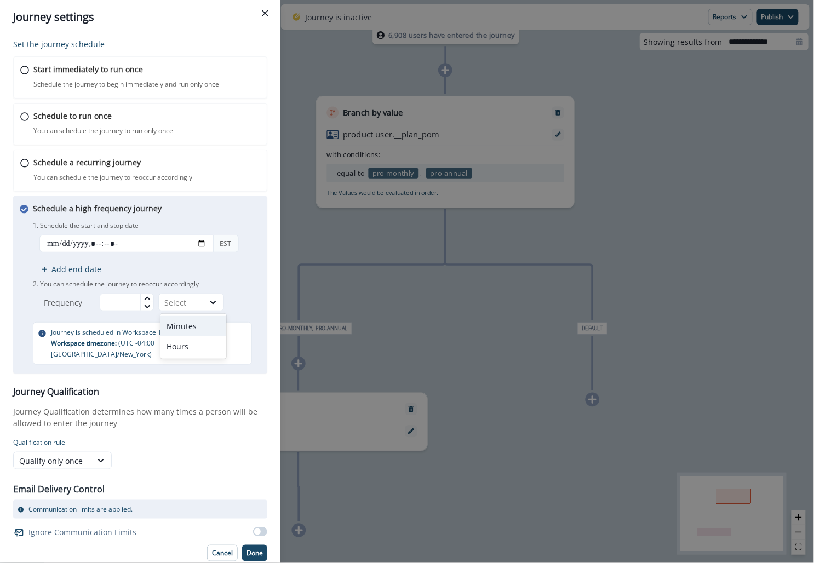
click at [183, 322] on div "Minutes" at bounding box center [194, 326] width 66 height 20
click at [131, 304] on input "text" at bounding box center [127, 303] width 54 height 18
type input "**"
click at [174, 390] on div "Journey Qualification Journey Qualification determines how many times a person …" at bounding box center [140, 428] width 254 height 83
click at [255, 550] on p "Done" at bounding box center [255, 554] width 16 height 8
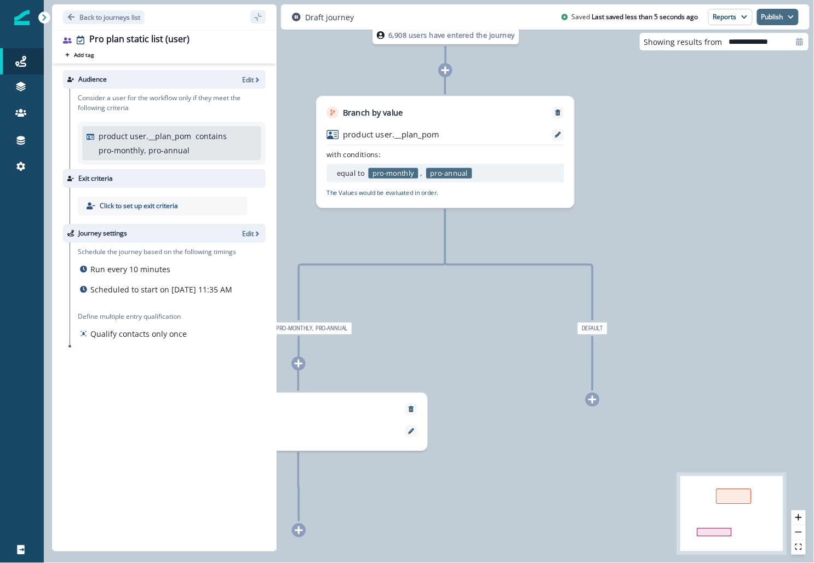
click at [790, 19] on icon "button" at bounding box center [791, 17] width 7 height 7
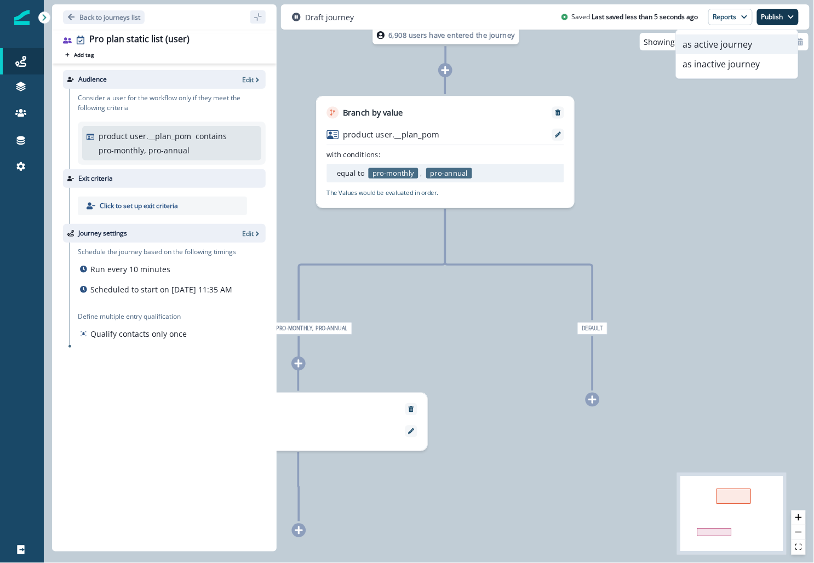
click at [728, 44] on button "as active journey" at bounding box center [738, 45] width 122 height 20
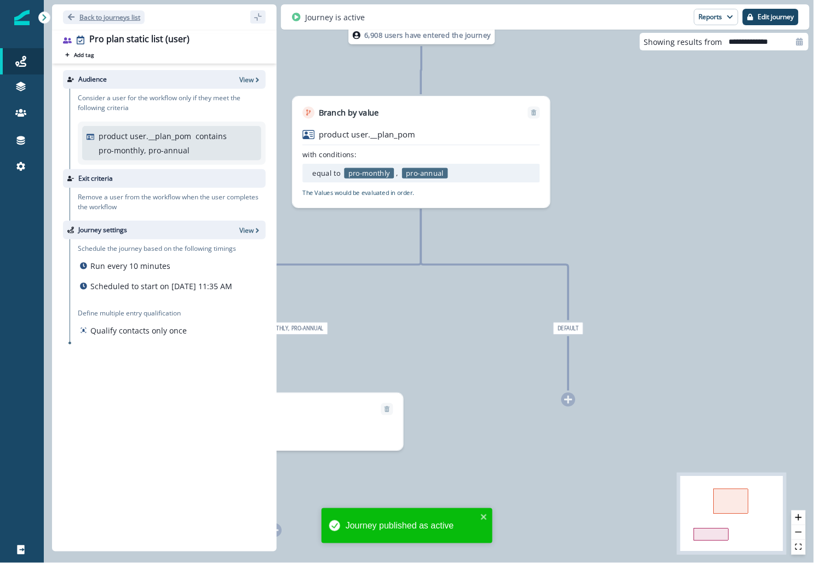
click at [110, 17] on p "Back to journeys list" at bounding box center [109, 17] width 61 height 9
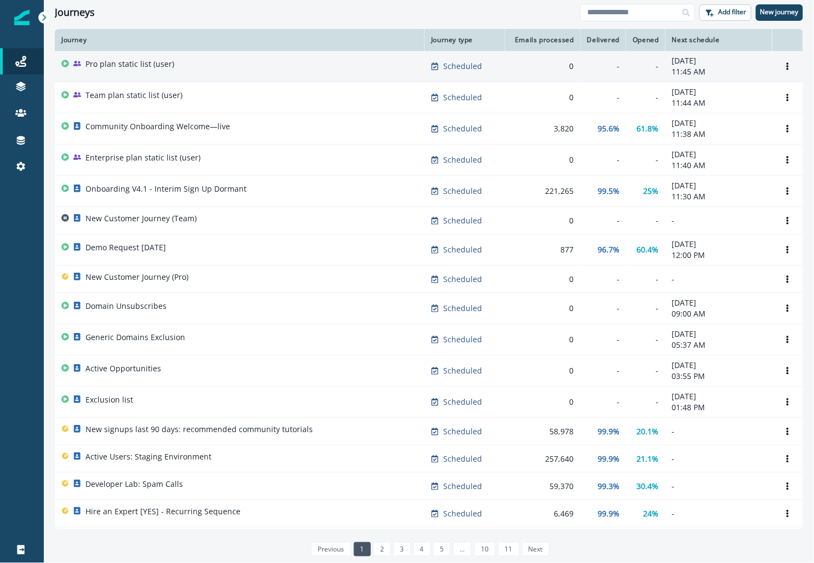
click at [153, 61] on p "Pro plan static list (user)" at bounding box center [129, 64] width 89 height 11
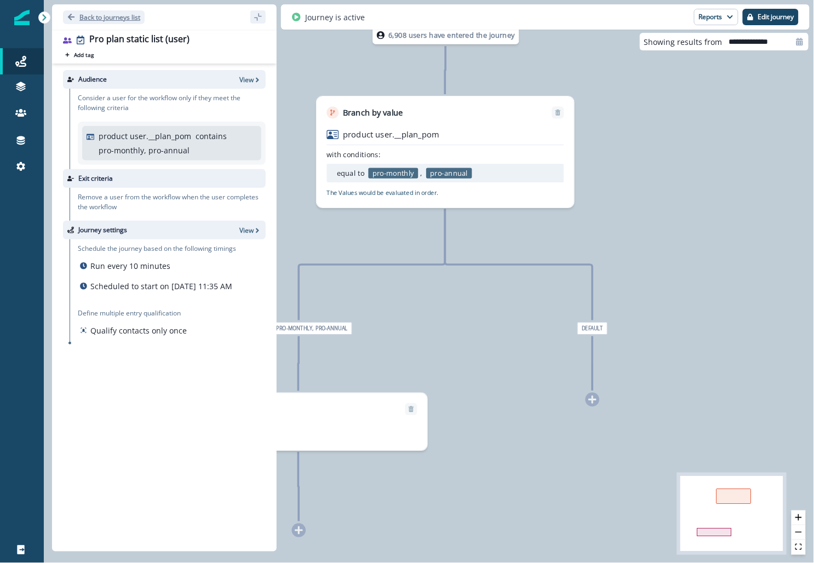
click at [116, 16] on p "Back to journeys list" at bounding box center [109, 17] width 61 height 9
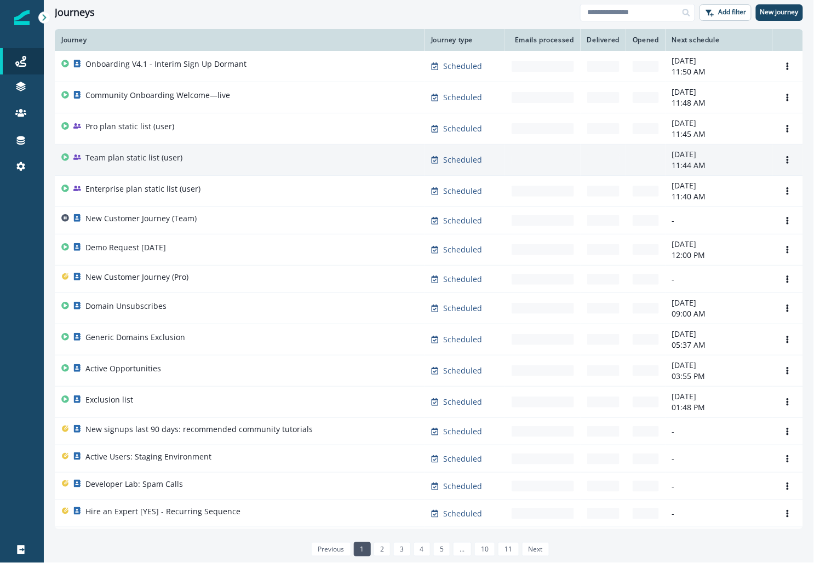
click at [115, 155] on p "Team plan static list (user)" at bounding box center [133, 157] width 97 height 11
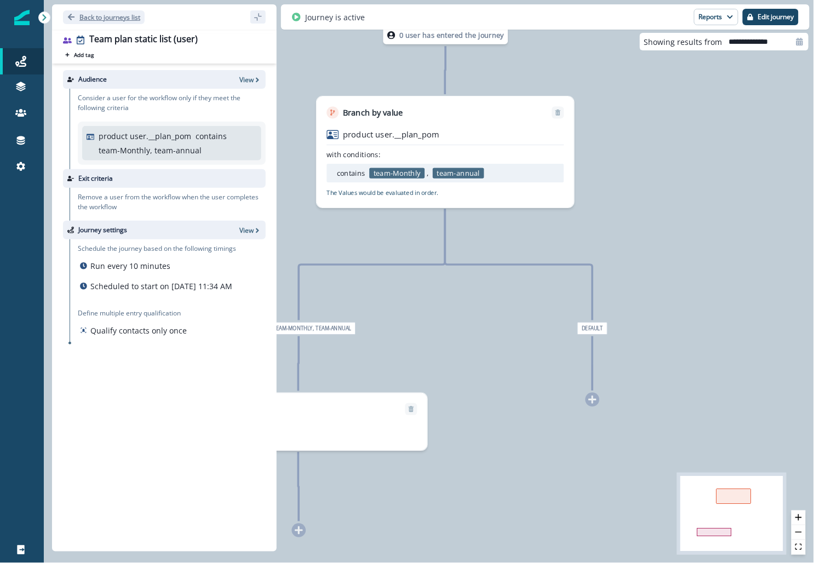
click at [95, 14] on p "Back to journeys list" at bounding box center [109, 17] width 61 height 9
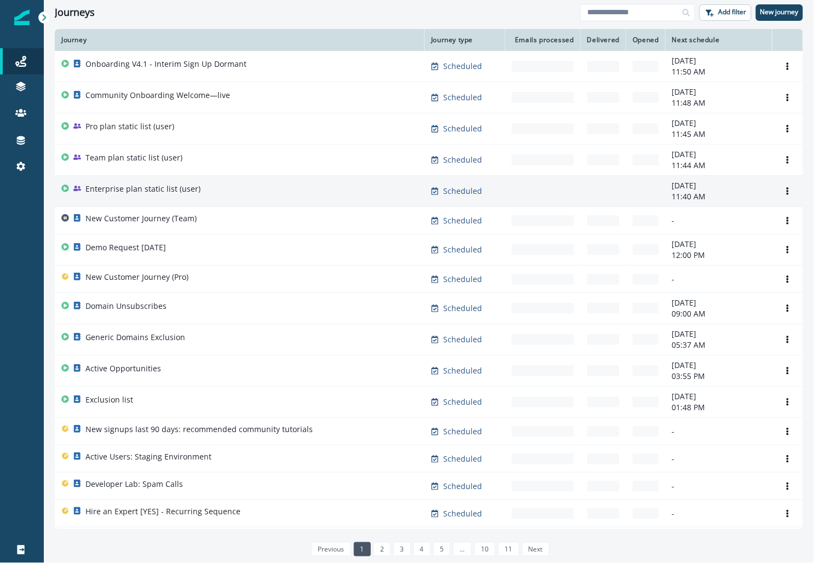
click at [135, 187] on p "Enterprise plan static list (user)" at bounding box center [142, 189] width 115 height 11
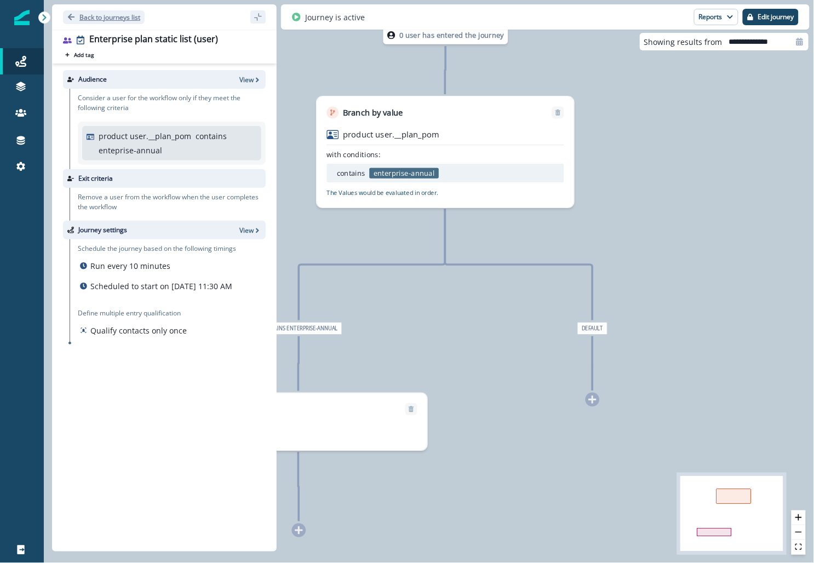
click at [92, 14] on p "Back to journeys list" at bounding box center [109, 17] width 61 height 9
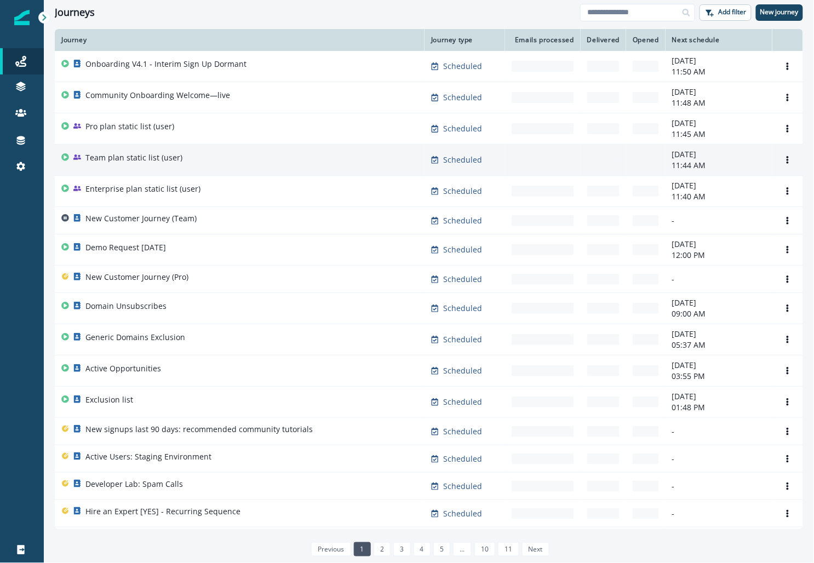
click at [110, 164] on div "Team plan static list (user)" at bounding box center [133, 159] width 97 height 15
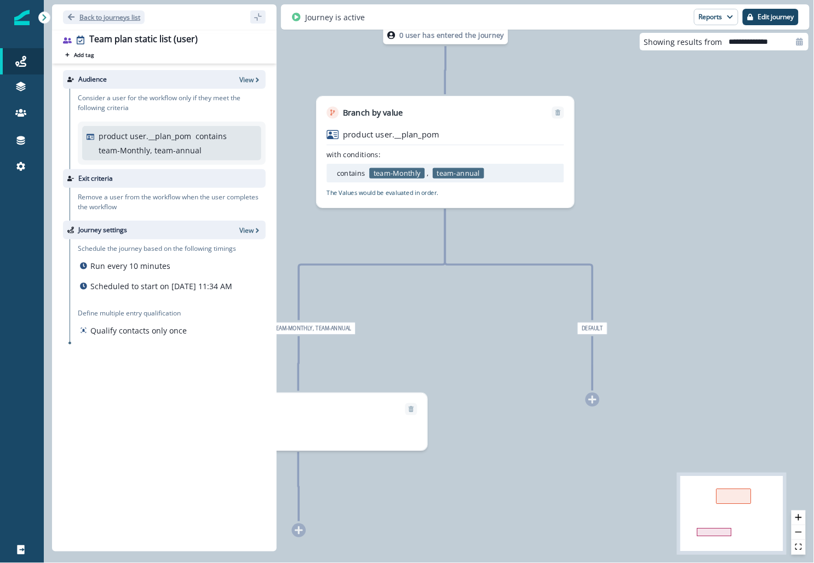
click at [98, 12] on button "Back to journeys list" at bounding box center [104, 17] width 82 height 14
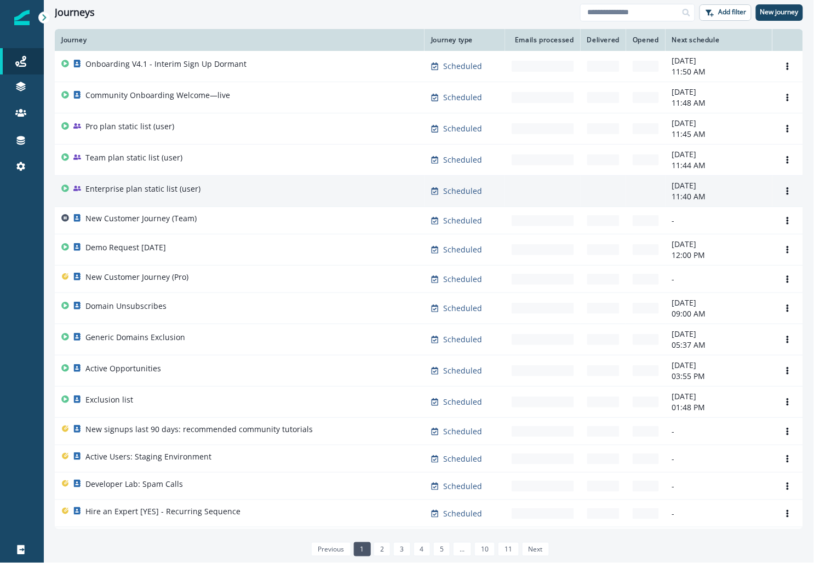
click at [135, 191] on p "Enterprise plan static list (user)" at bounding box center [142, 189] width 115 height 11
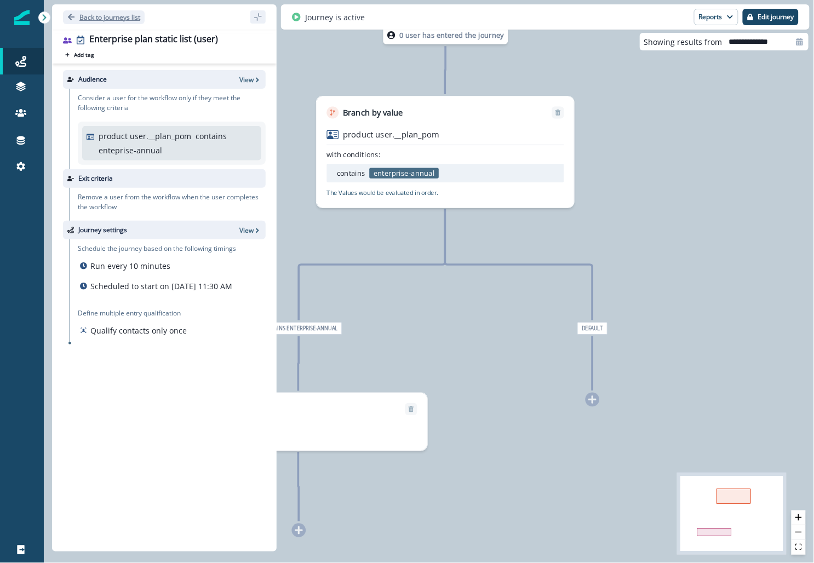
click at [104, 12] on button "Back to journeys list" at bounding box center [104, 17] width 82 height 14
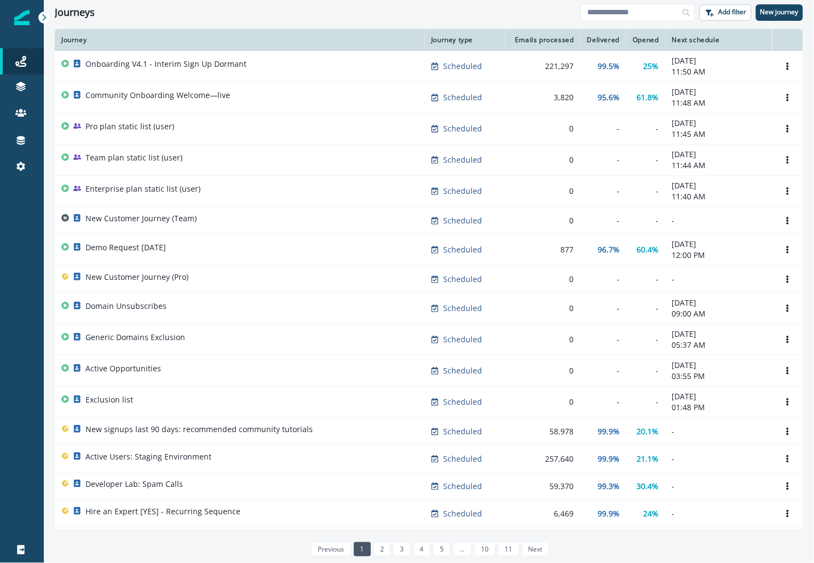
click at [134, 274] on p "New Customer Journey (Pro)" at bounding box center [136, 277] width 103 height 11
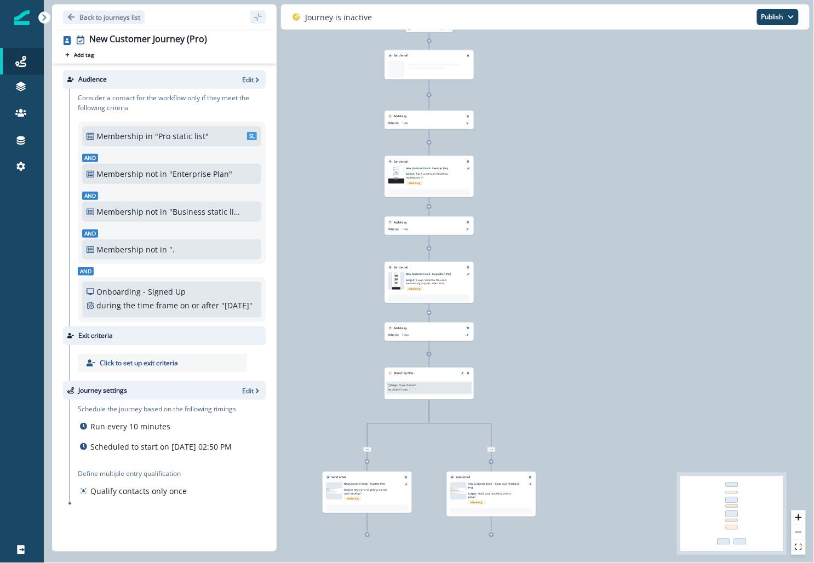
click at [248, 84] on div "Audience Edit" at bounding box center [164, 79] width 203 height 19
click at [250, 78] on p "Edit" at bounding box center [248, 79] width 12 height 9
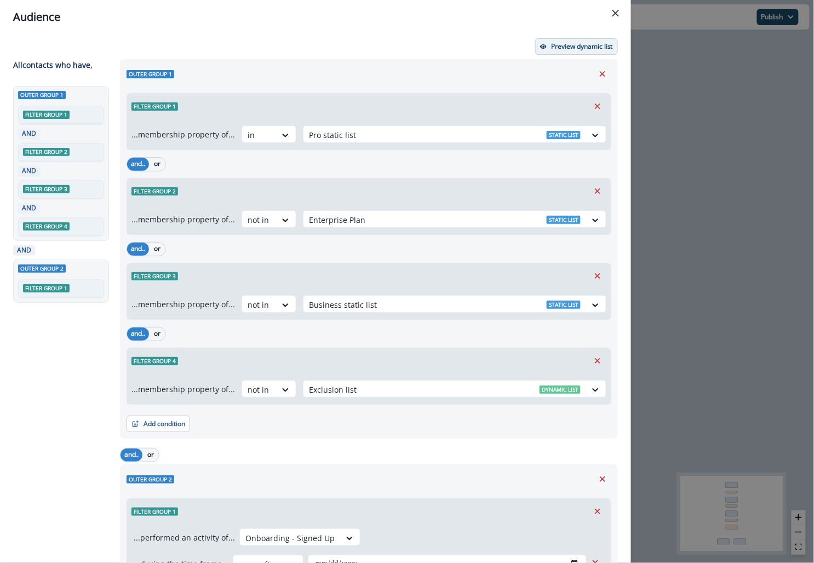
click at [558, 54] on button "Preview dynamic list" at bounding box center [576, 46] width 83 height 16
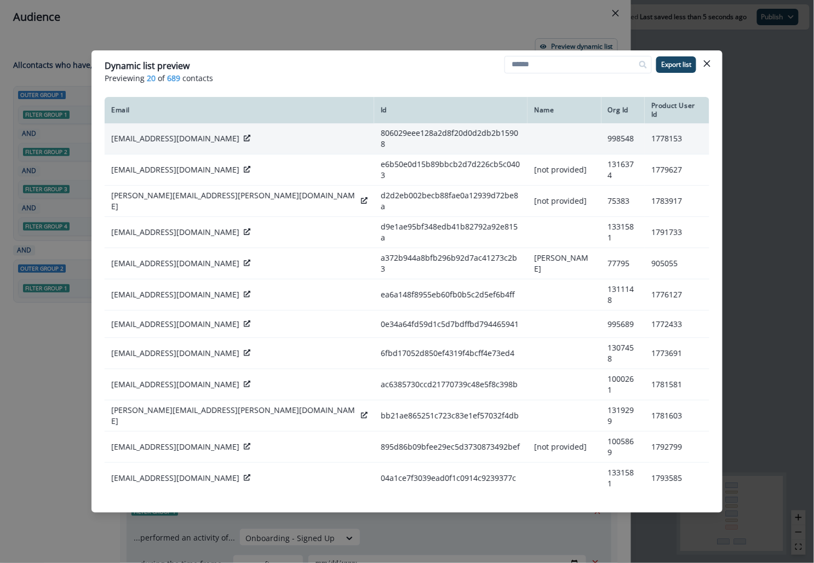
click at [244, 135] on icon at bounding box center [247, 138] width 7 height 7
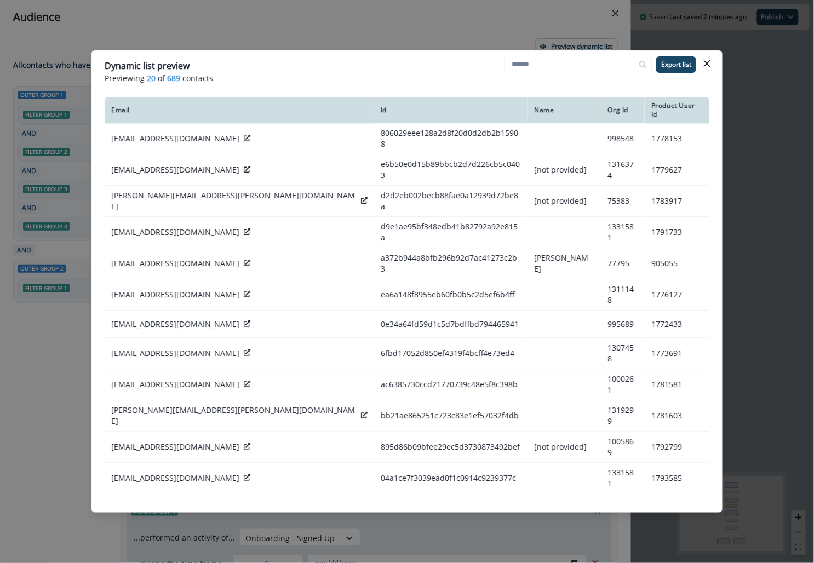
click at [61, 425] on div "Dynamic list preview Previewing 20 of 689 contacts Export list Email Id Name Or…" at bounding box center [407, 281] width 814 height 563
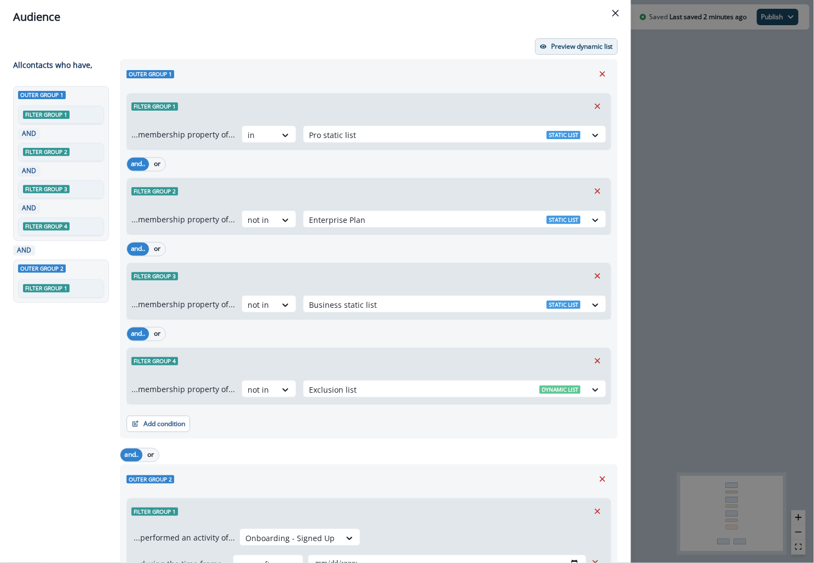
click at [550, 49] on button "Preview dynamic list" at bounding box center [576, 46] width 83 height 16
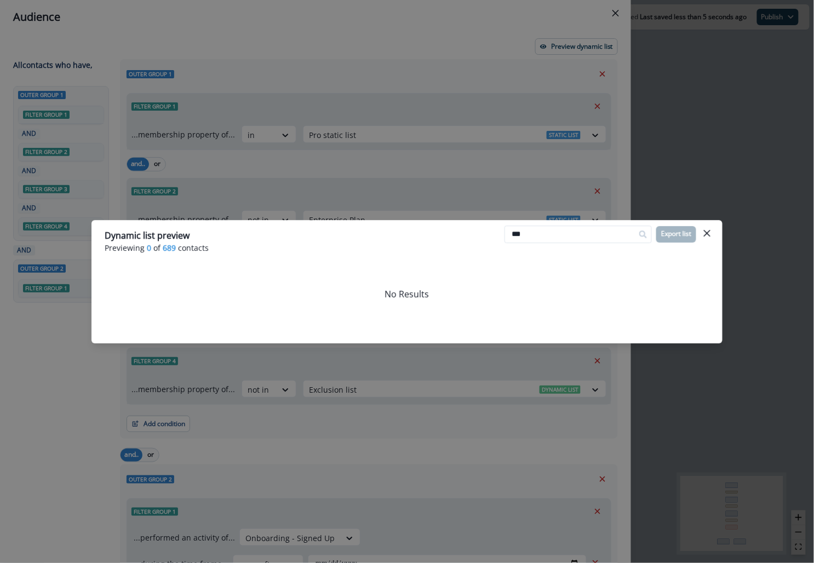
type input "***"
click at [557, 154] on div "Dynamic list preview Previewing 0 of 689 contacts *** Export list No Results" at bounding box center [407, 281] width 814 height 563
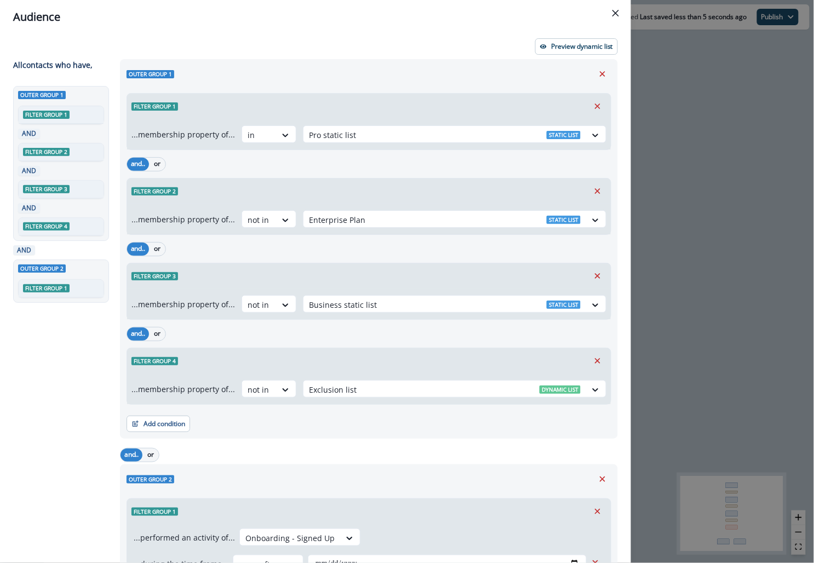
click at [695, 87] on div "**********" at bounding box center [407, 281] width 814 height 563
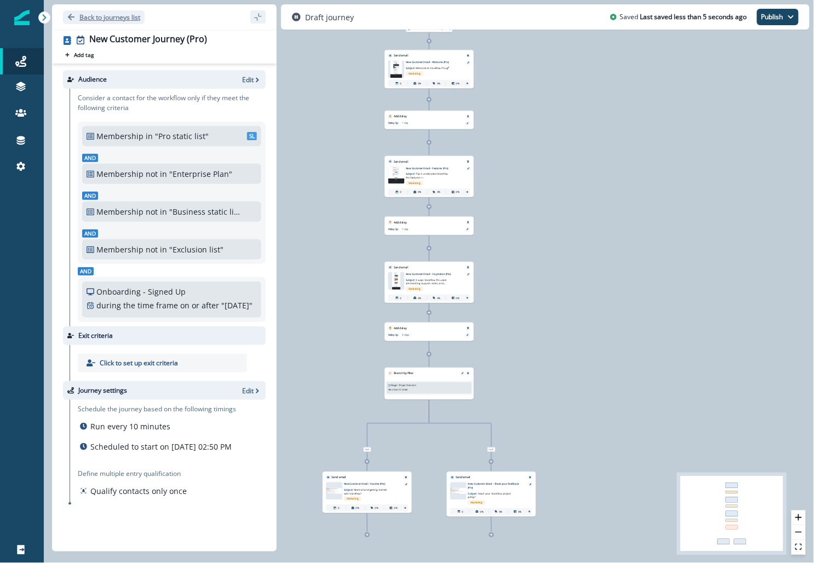
click at [111, 12] on button "Back to journeys list" at bounding box center [104, 17] width 82 height 14
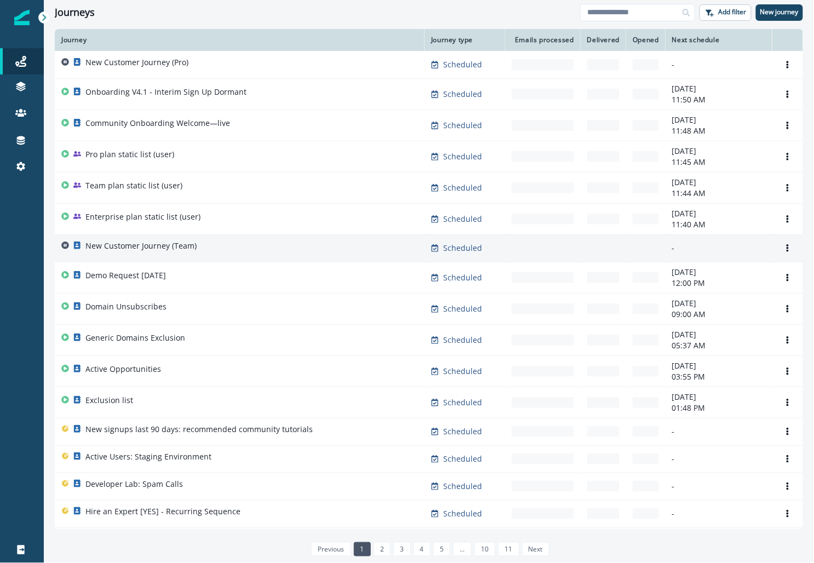
click at [136, 243] on p "New Customer Journey (Team)" at bounding box center [140, 246] width 111 height 11
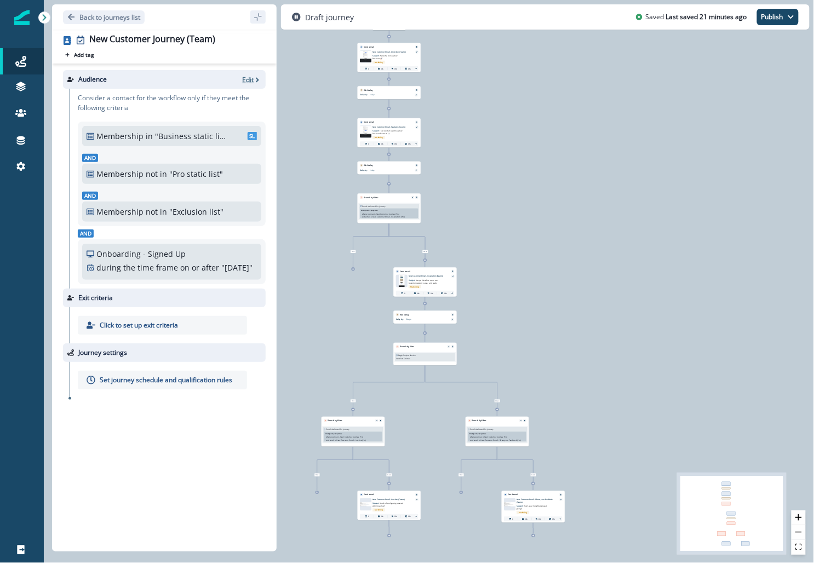
click at [254, 76] on icon "button" at bounding box center [258, 80] width 8 height 8
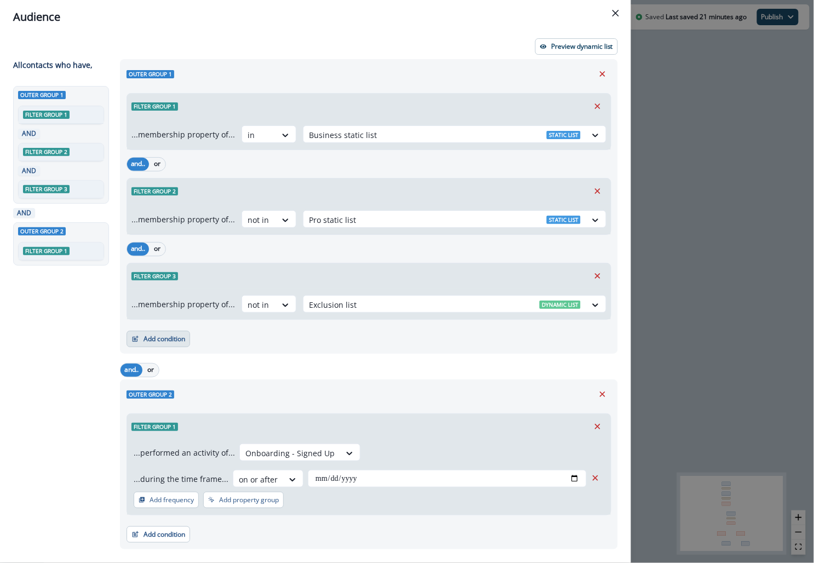
click at [173, 334] on button "Add condition" at bounding box center [159, 339] width 64 height 16
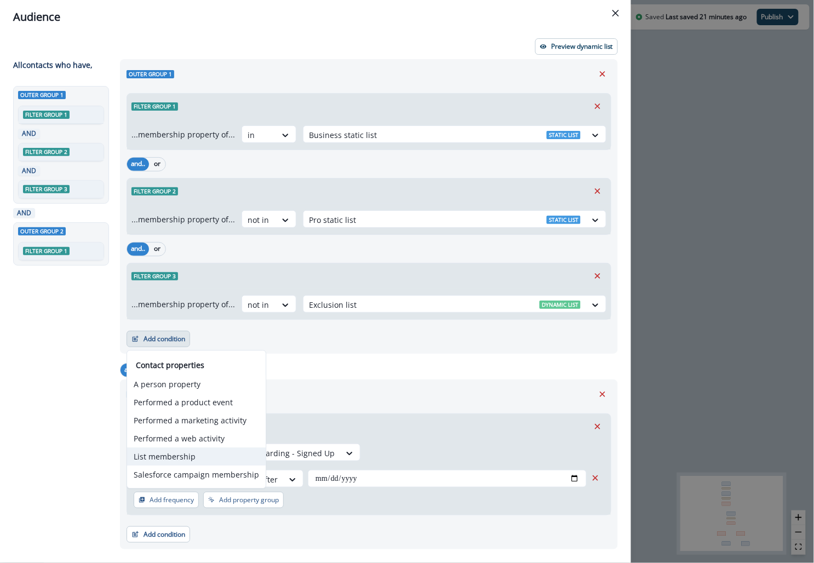
click at [196, 455] on button "List membership" at bounding box center [196, 457] width 139 height 18
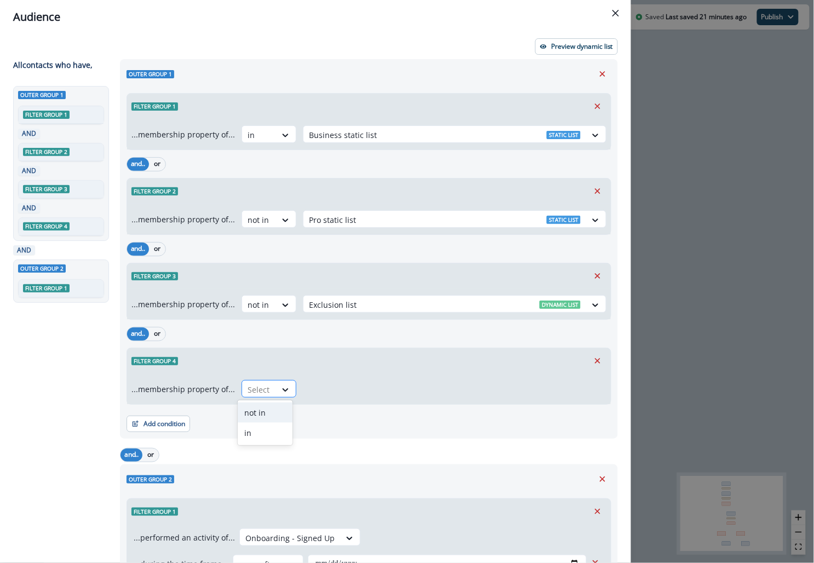
click at [258, 383] on div at bounding box center [259, 390] width 23 height 14
click at [263, 409] on div "not in" at bounding box center [265, 413] width 55 height 20
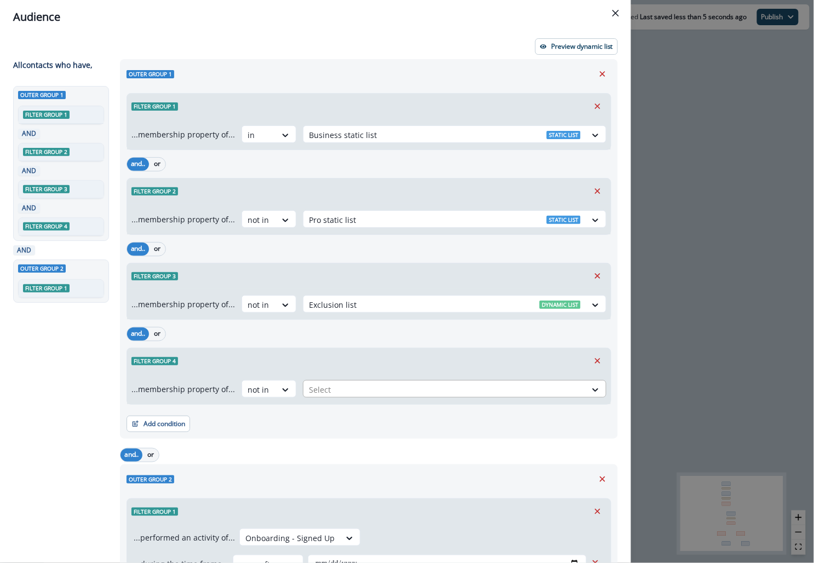
click at [340, 389] on div at bounding box center [445, 390] width 272 height 14
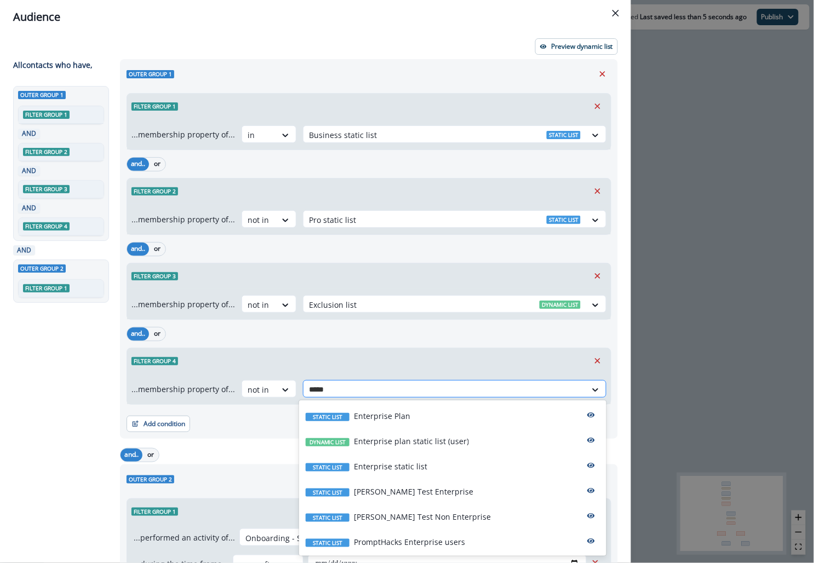
type input "******"
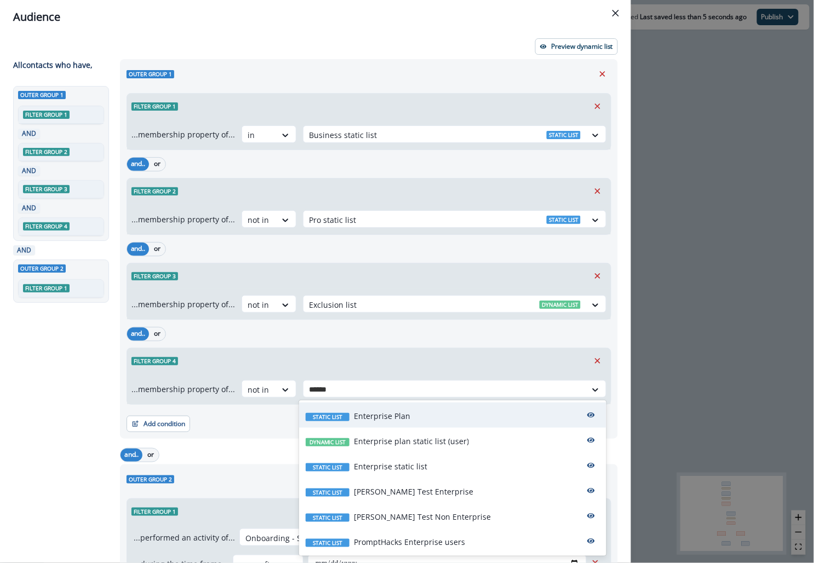
click at [395, 420] on p "Enterprise Plan" at bounding box center [382, 416] width 56 height 12
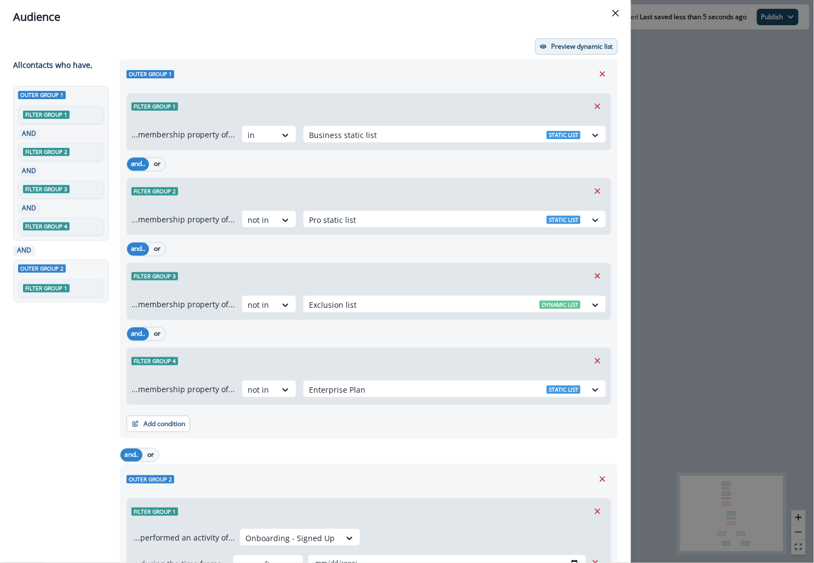
click at [552, 48] on p "Preview dynamic list" at bounding box center [582, 47] width 62 height 8
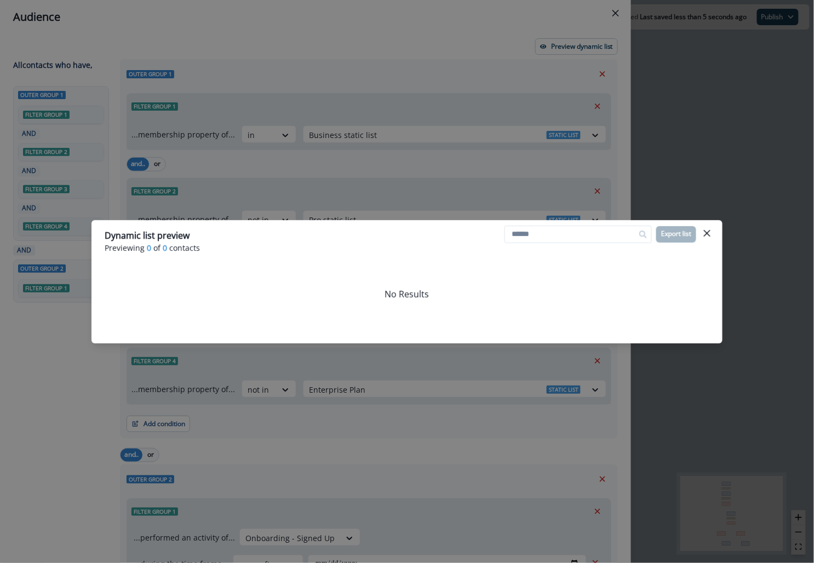
click at [485, 129] on div "Dynamic list preview Previewing 0 of 0 contacts Export list No Results" at bounding box center [407, 281] width 814 height 563
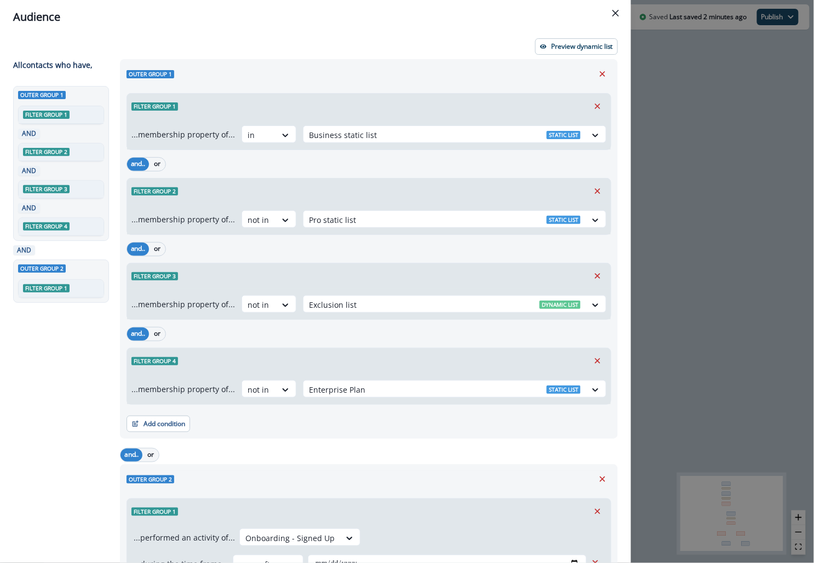
click at [646, 122] on div "**********" at bounding box center [407, 281] width 814 height 563
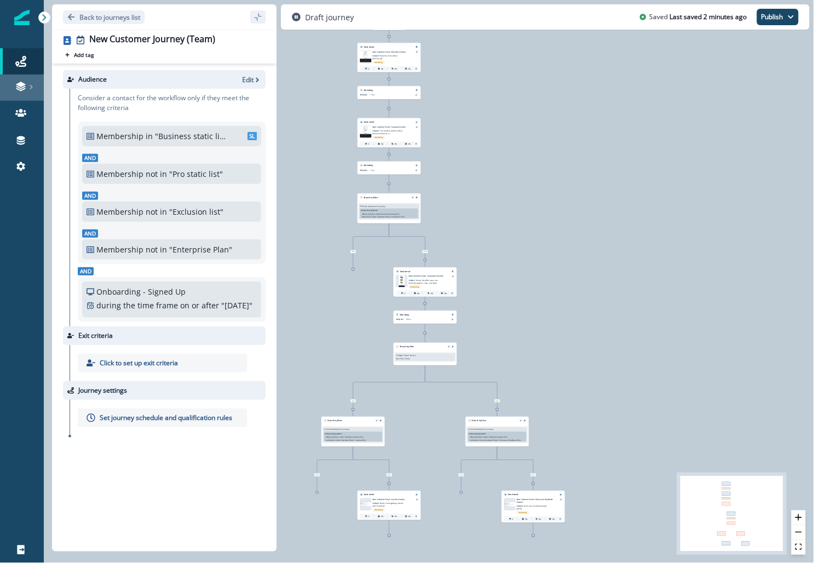
click at [26, 87] on div at bounding box center [21, 86] width 35 height 11
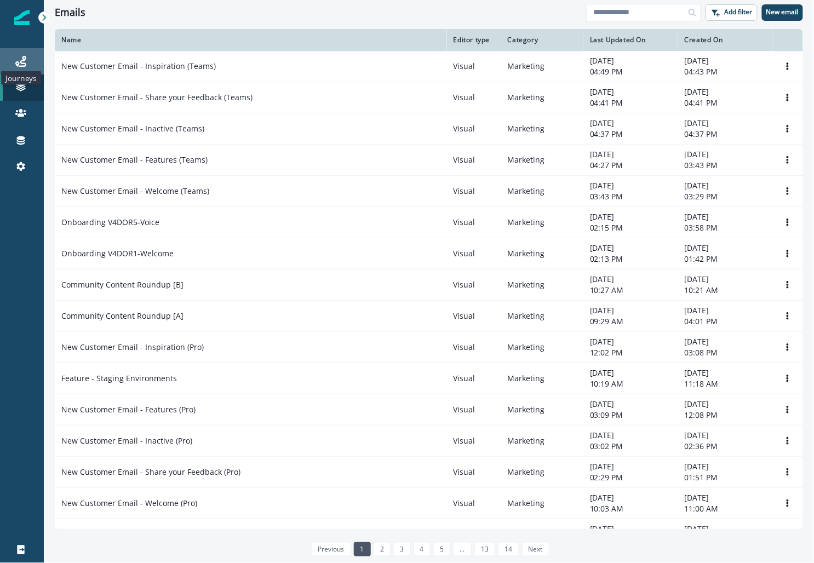
click at [18, 60] on icon at bounding box center [20, 61] width 11 height 11
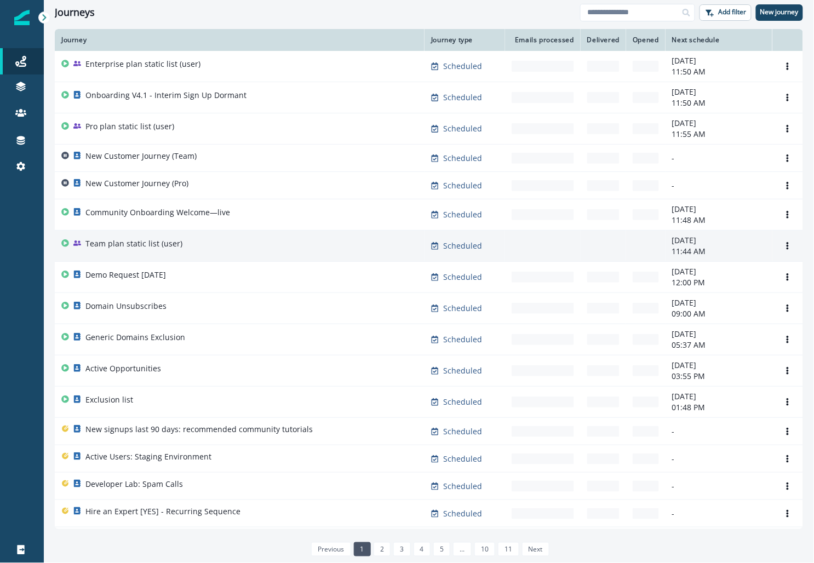
click at [152, 249] on div "Team plan static list (user)" at bounding box center [133, 245] width 97 height 15
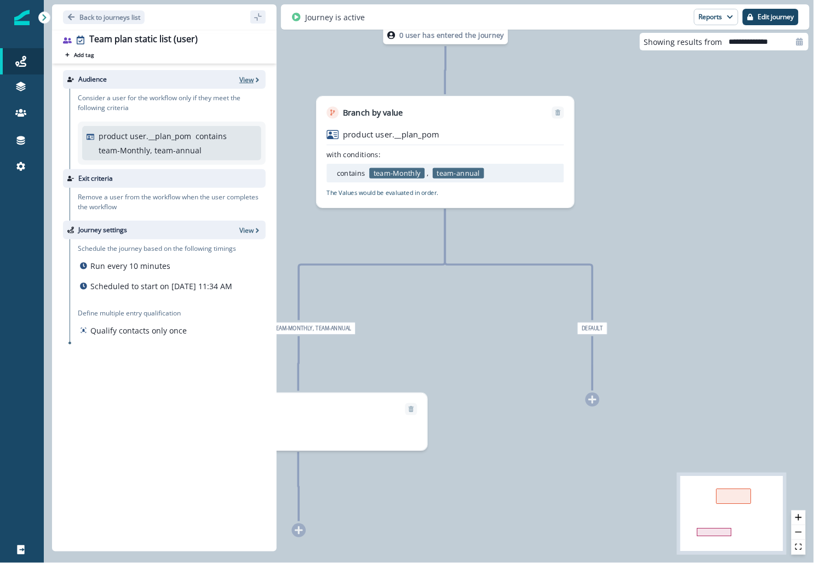
click at [251, 78] on p "View" at bounding box center [246, 79] width 14 height 9
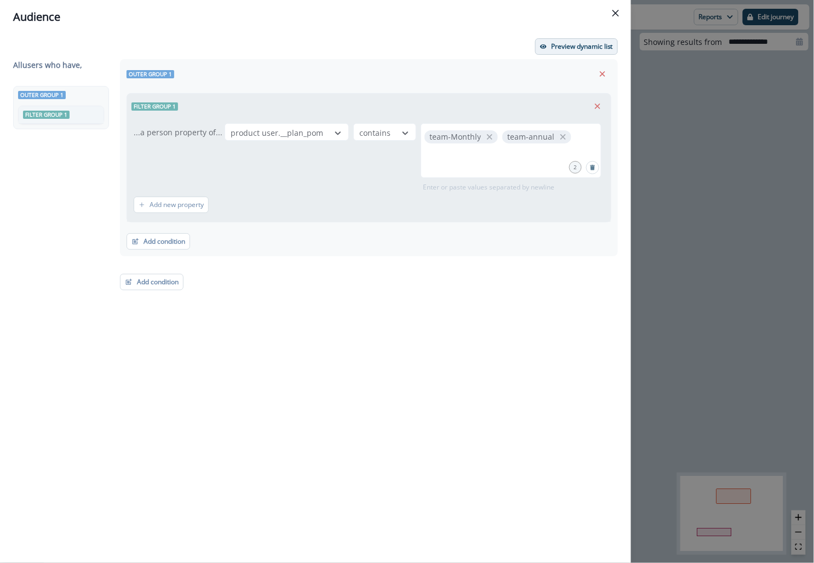
click at [569, 49] on p "Preview dynamic list" at bounding box center [582, 47] width 62 height 8
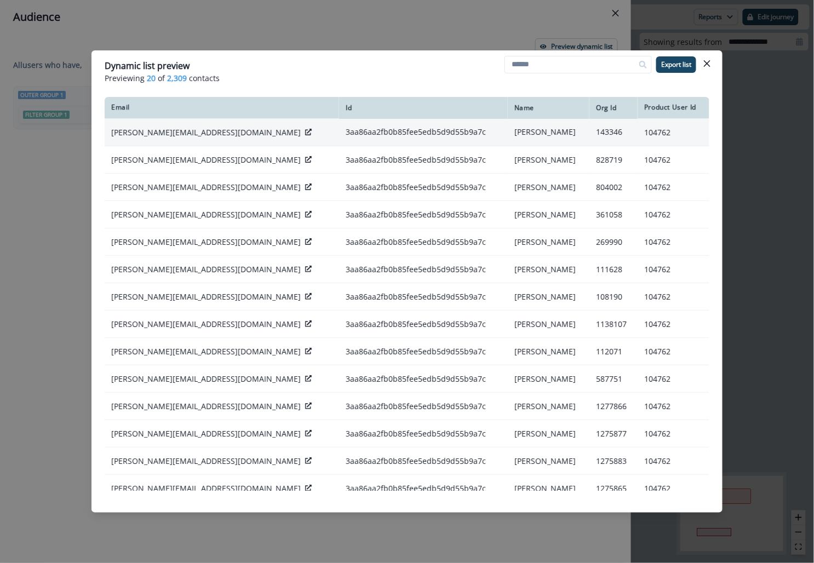
click at [182, 133] on p "sonia.hasabnis@exlservice.com" at bounding box center [206, 132] width 190 height 11
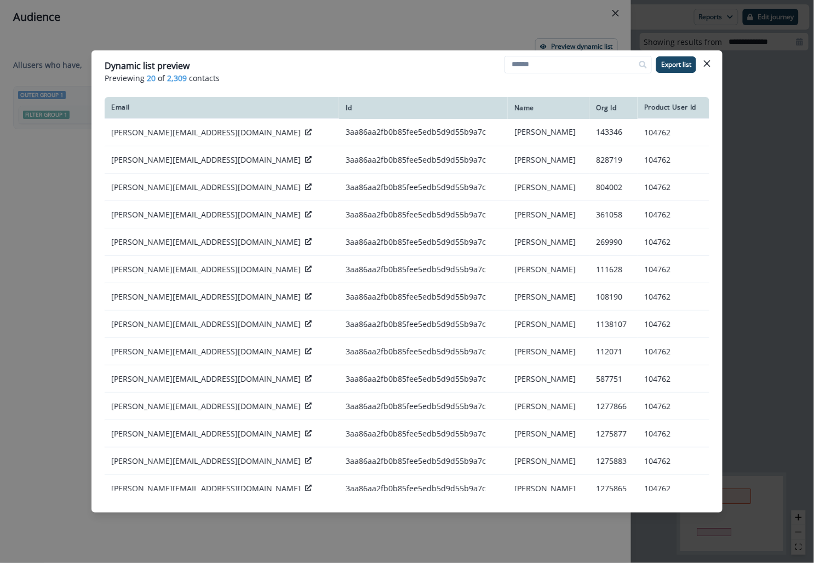
click at [64, 232] on div "Dynamic list preview Previewing 20 of 2,309 contacts Export list Email Id Name …" at bounding box center [407, 281] width 814 height 563
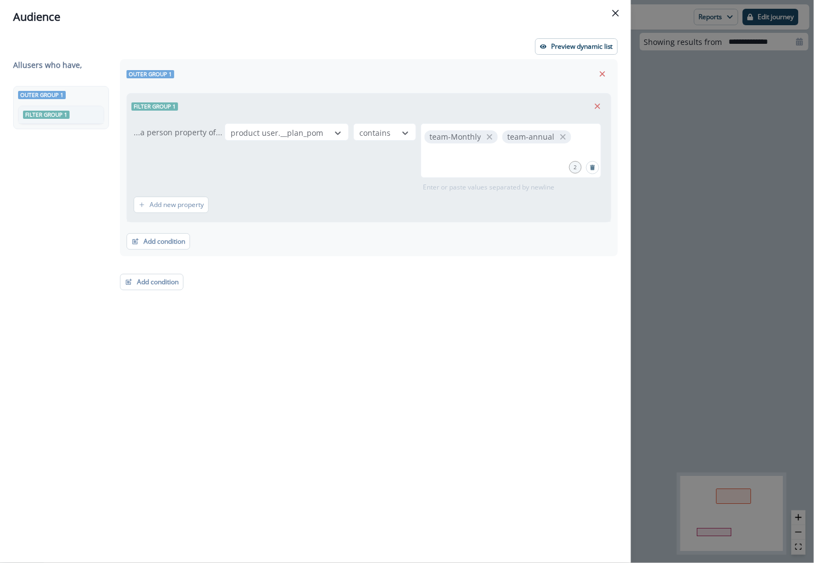
click at [743, 146] on div "Audience Preview dynamic list All user s who have, Outer group 1 Filter group 1…" at bounding box center [407, 281] width 814 height 563
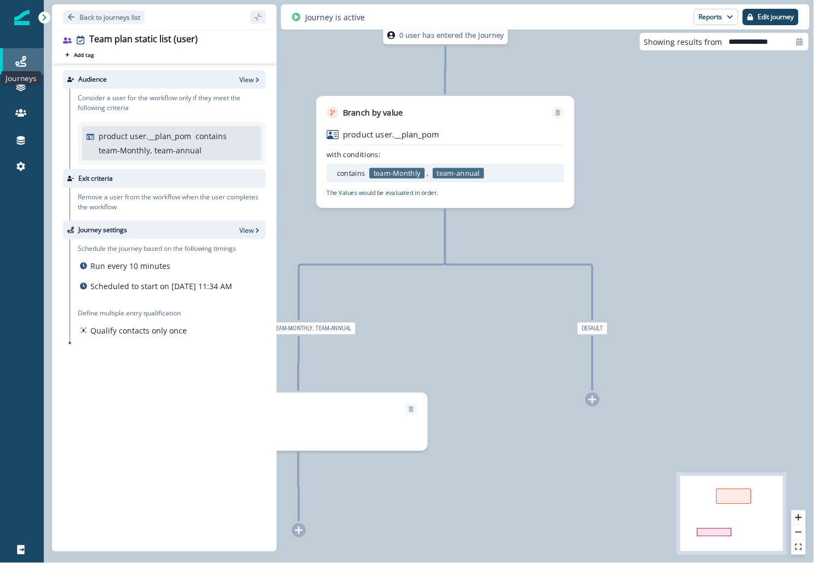
click at [25, 56] on icon at bounding box center [20, 61] width 11 height 11
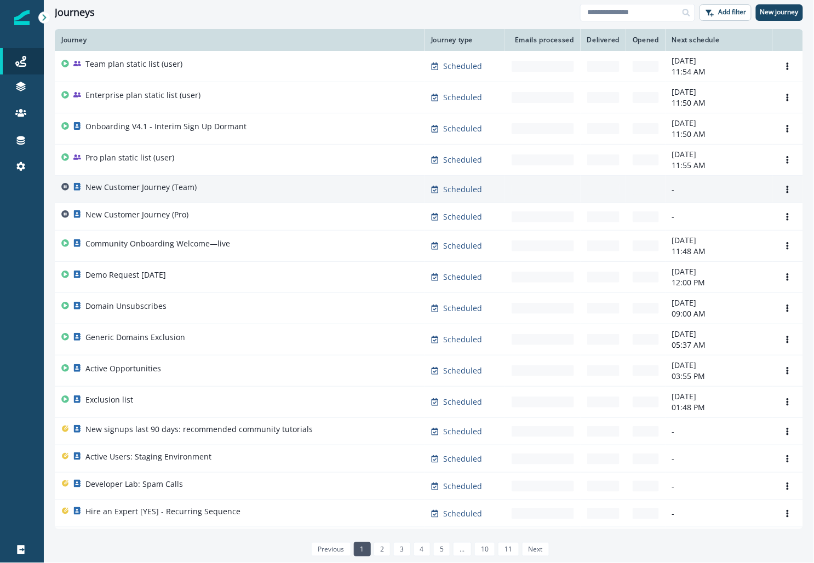
click at [161, 190] on p "New Customer Journey (Team)" at bounding box center [140, 187] width 111 height 11
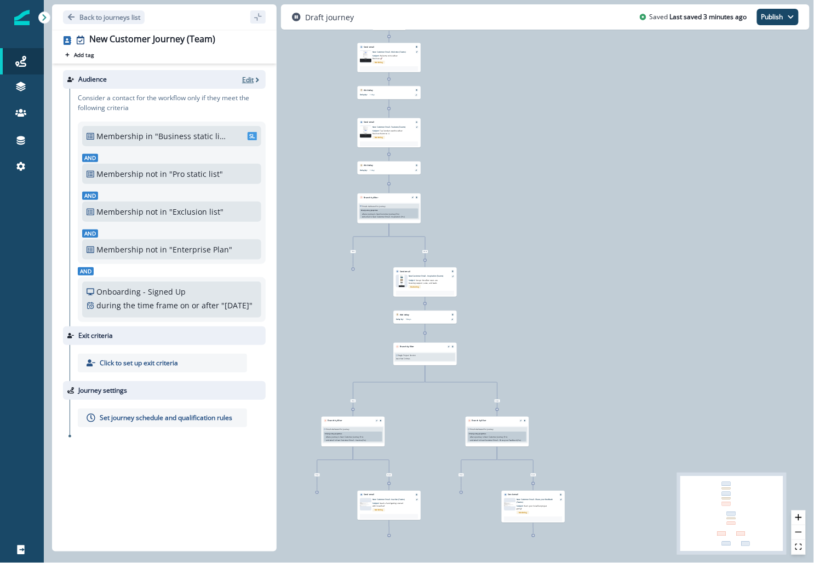
click at [252, 78] on p "Edit" at bounding box center [248, 79] width 12 height 9
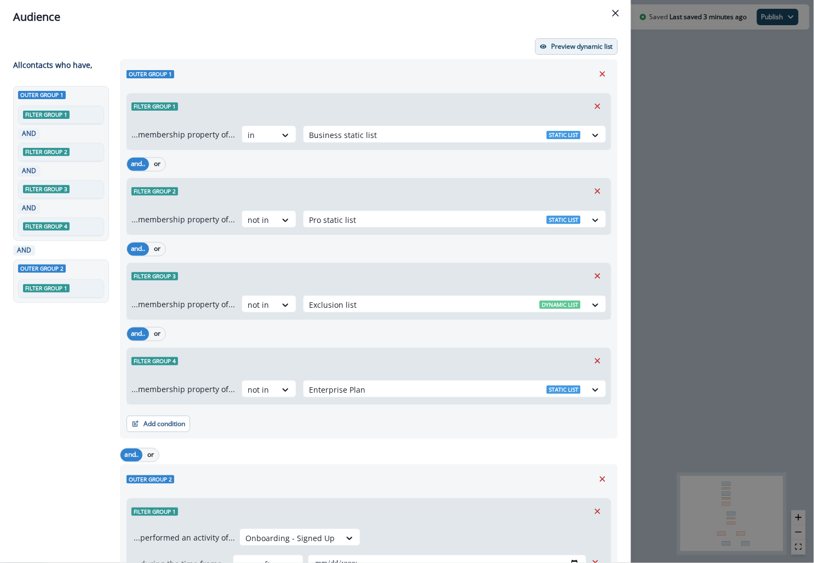
click at [591, 47] on p "Preview dynamic list" at bounding box center [582, 47] width 62 height 8
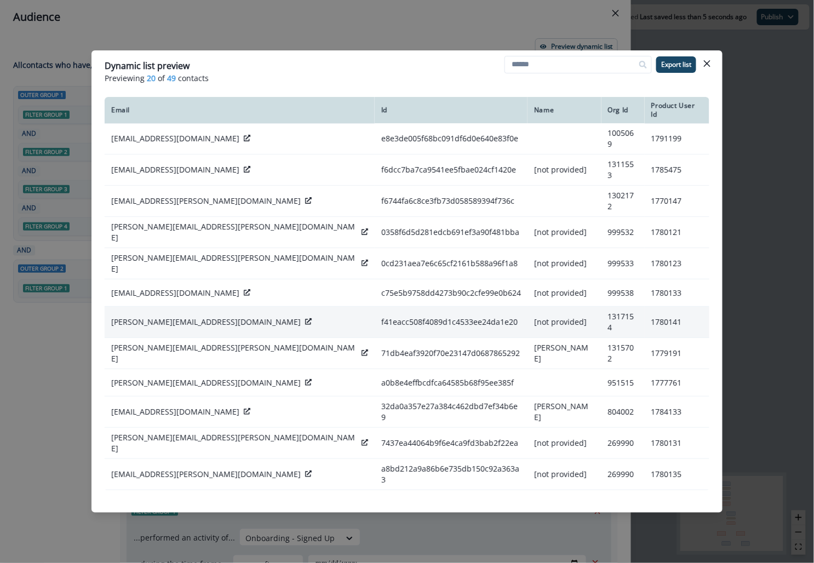
click at [222, 317] on p "arlina.campuzanogarcia@mckesson.com" at bounding box center [206, 322] width 190 height 11
copy div "arlina.campuzanogarcia@mckesson.com"
click at [305, 318] on icon at bounding box center [308, 321] width 7 height 7
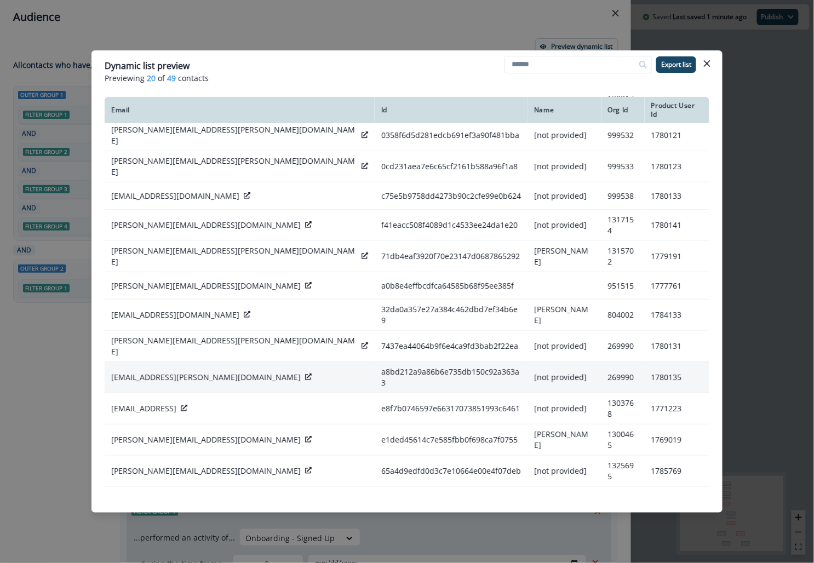
scroll to position [175, 0]
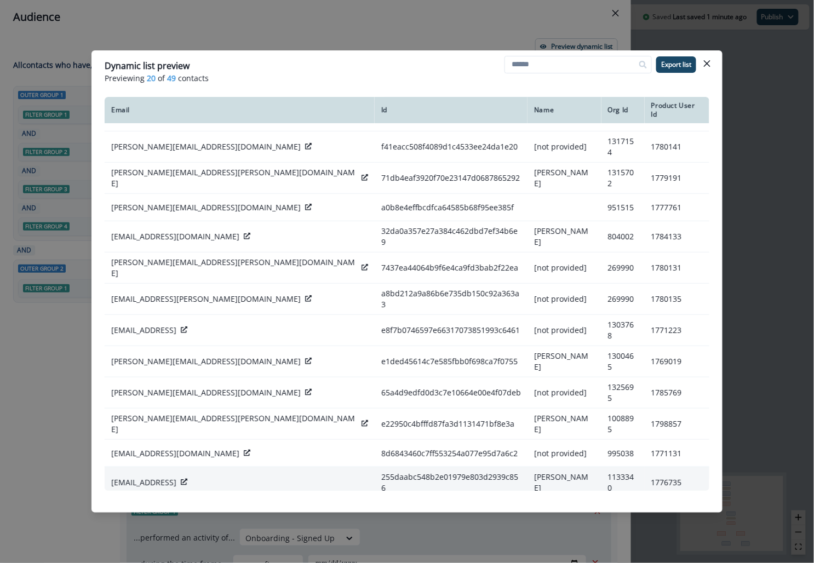
click at [152, 477] on p "matt@limitless.ai" at bounding box center [143, 482] width 65 height 11
click at [145, 477] on p "matt@limitless.ai" at bounding box center [143, 482] width 65 height 11
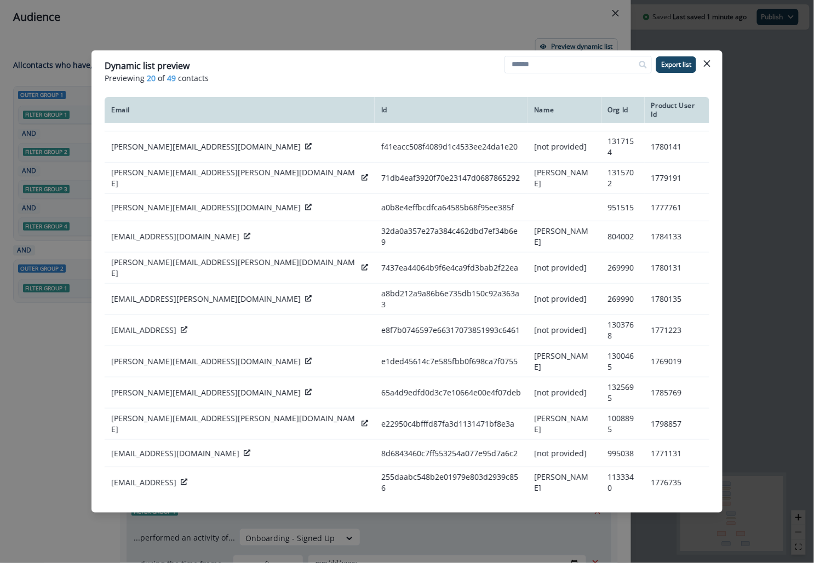
click at [141, 509] on p "benw0874@gmail.com" at bounding box center [175, 514] width 128 height 11
copy div "benw0874@gmail.com"
click at [36, 360] on div "Dynamic list preview Previewing 20 of 49 contacts Export list Email Id Name Org…" at bounding box center [407, 281] width 814 height 563
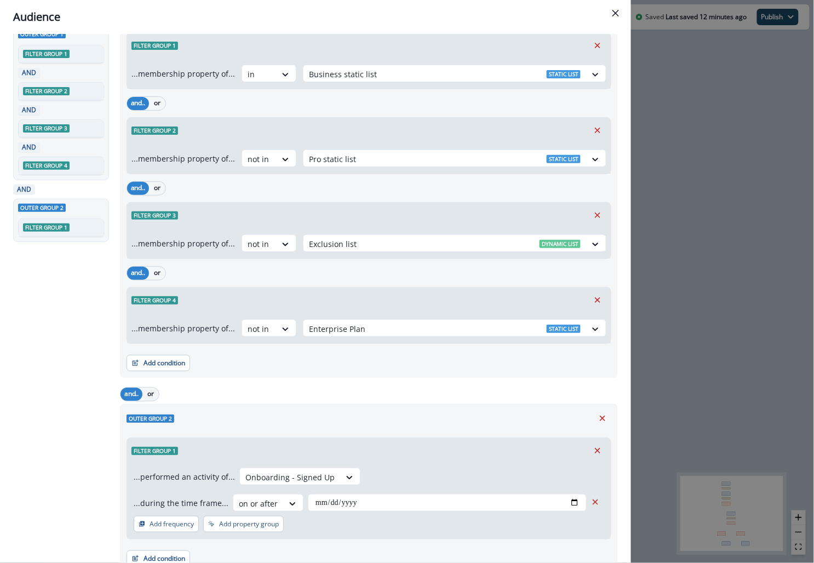
scroll to position [107, 0]
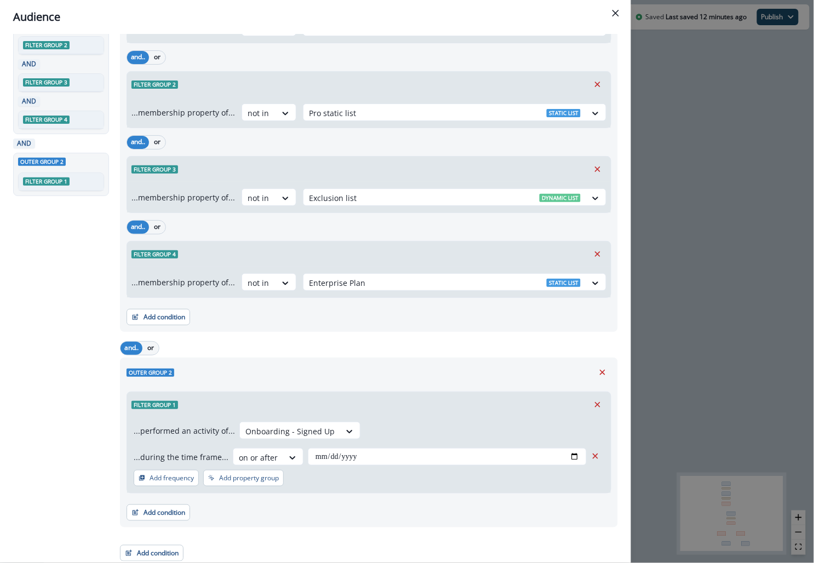
click at [663, 163] on div "**********" at bounding box center [407, 281] width 814 height 563
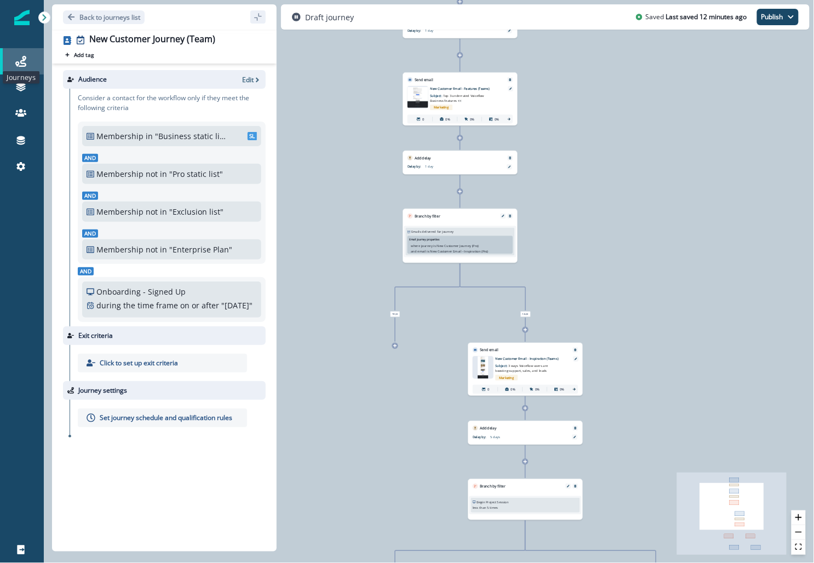
click at [19, 66] on icon at bounding box center [20, 61] width 11 height 11
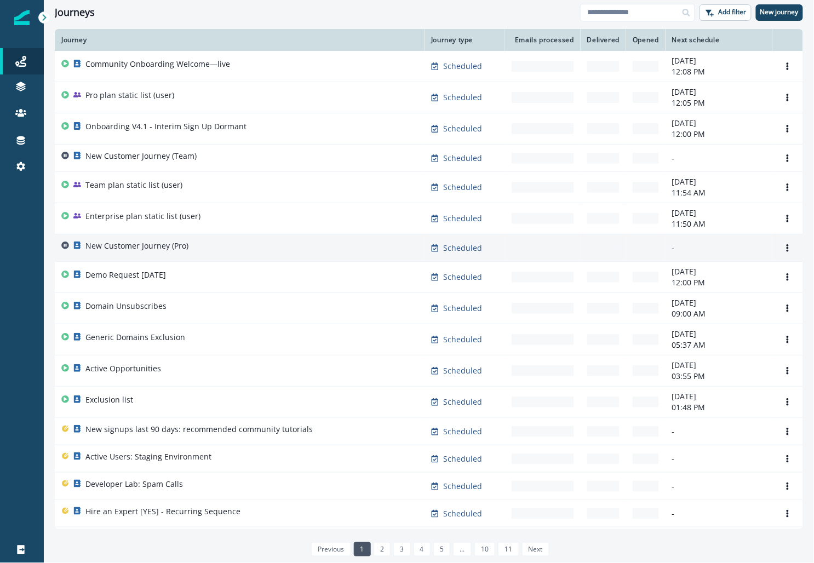
click at [142, 249] on p "New Customer Journey (Pro)" at bounding box center [136, 246] width 103 height 11
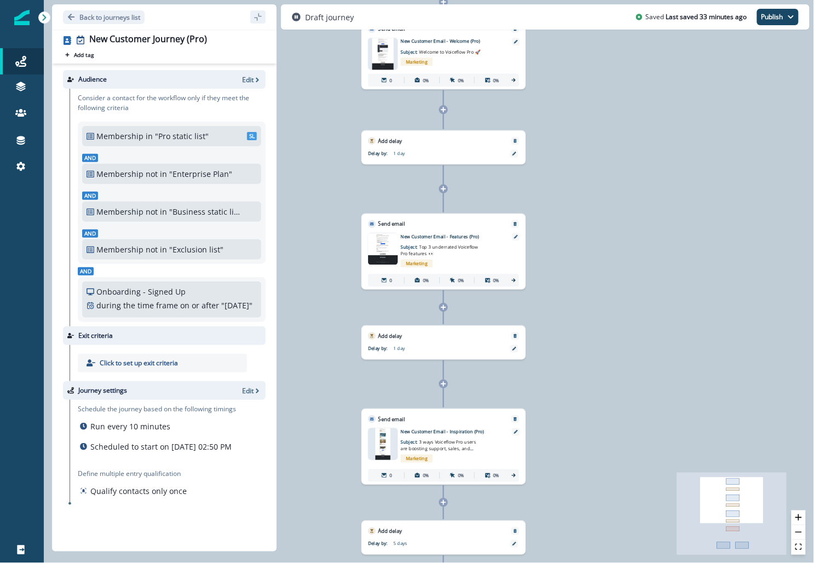
click at [445, 383] on icon at bounding box center [444, 384] width 6 height 6
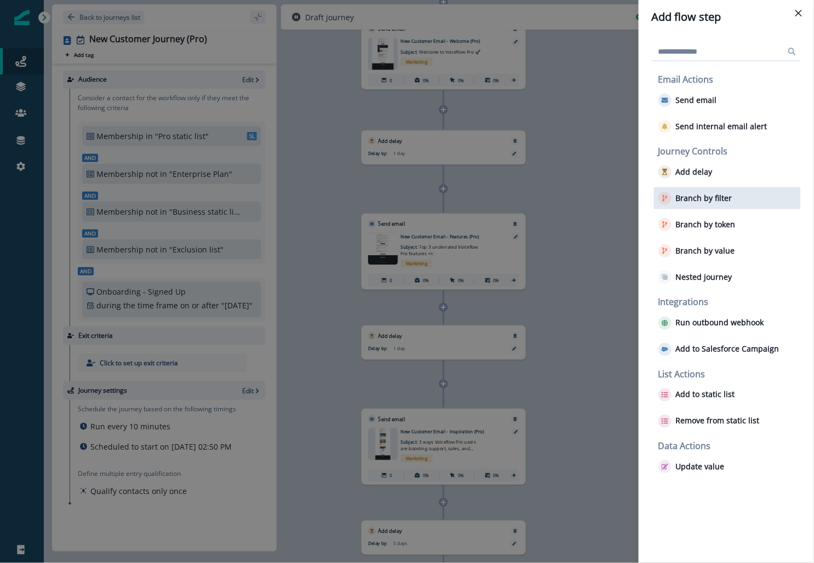
click at [706, 201] on p "Branch by filter" at bounding box center [704, 198] width 56 height 9
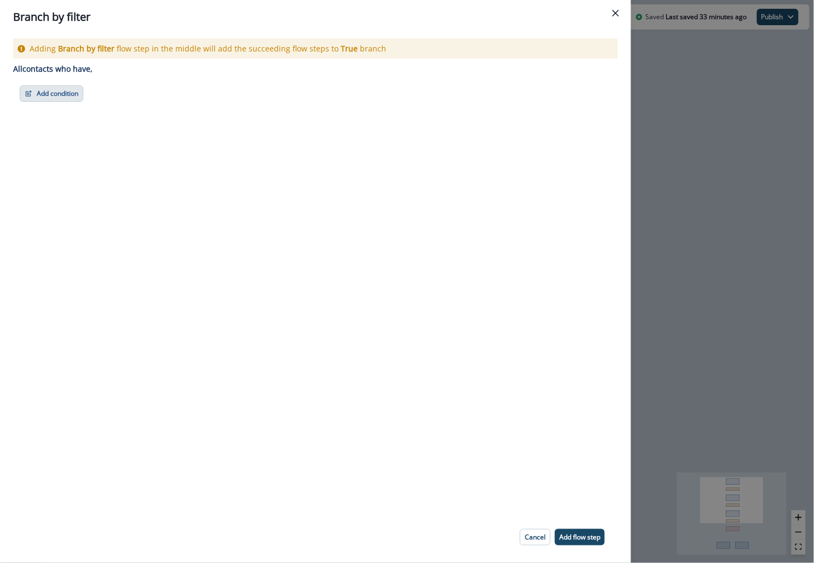
click at [39, 101] on button "Add condition" at bounding box center [52, 93] width 64 height 16
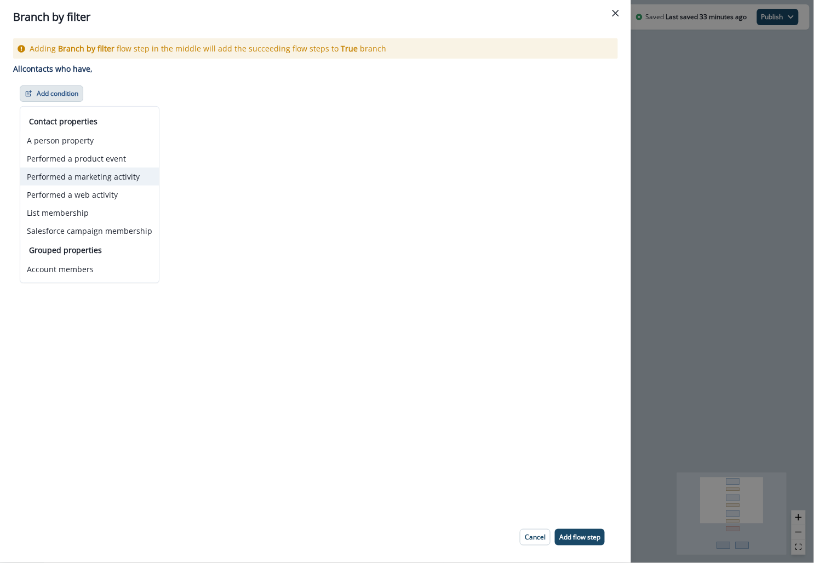
click at [85, 169] on button "Performed a marketing activity" at bounding box center [89, 177] width 139 height 18
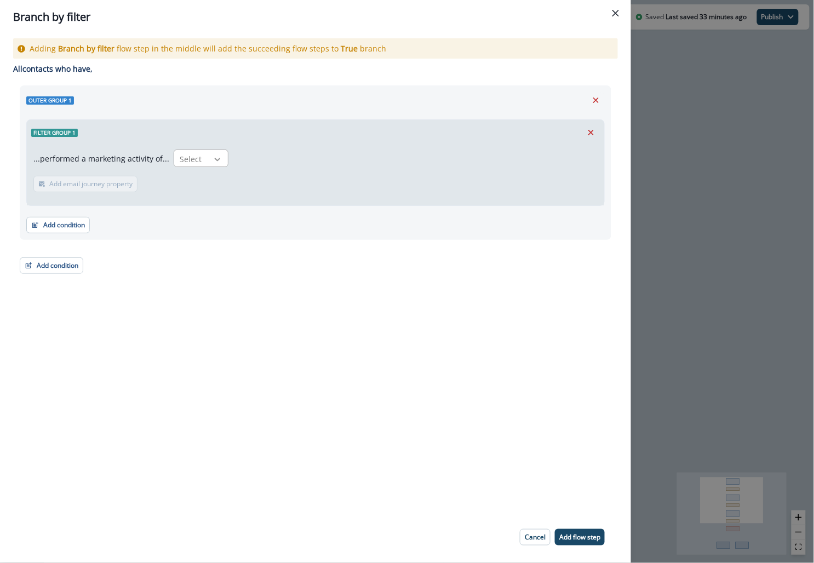
click at [208, 156] on div at bounding box center [217, 159] width 19 height 11
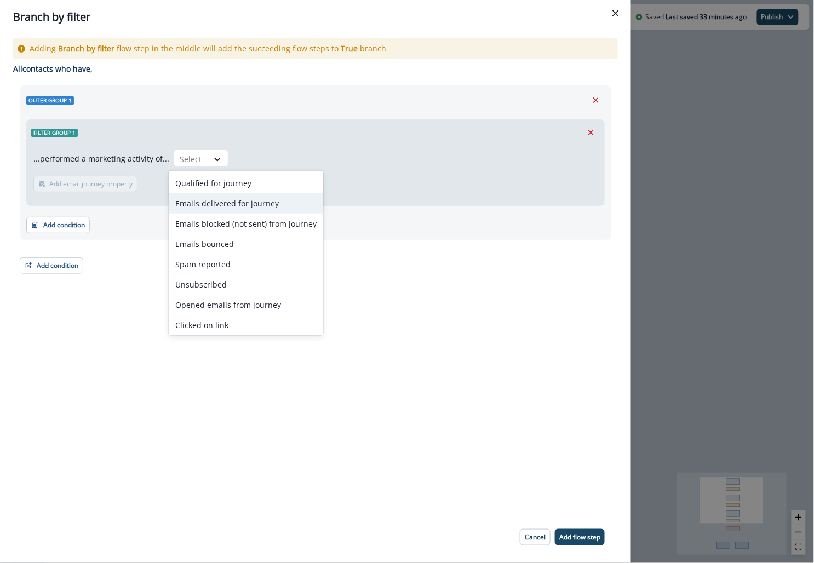
click at [205, 206] on div "Emails delivered for journey" at bounding box center [246, 203] width 155 height 20
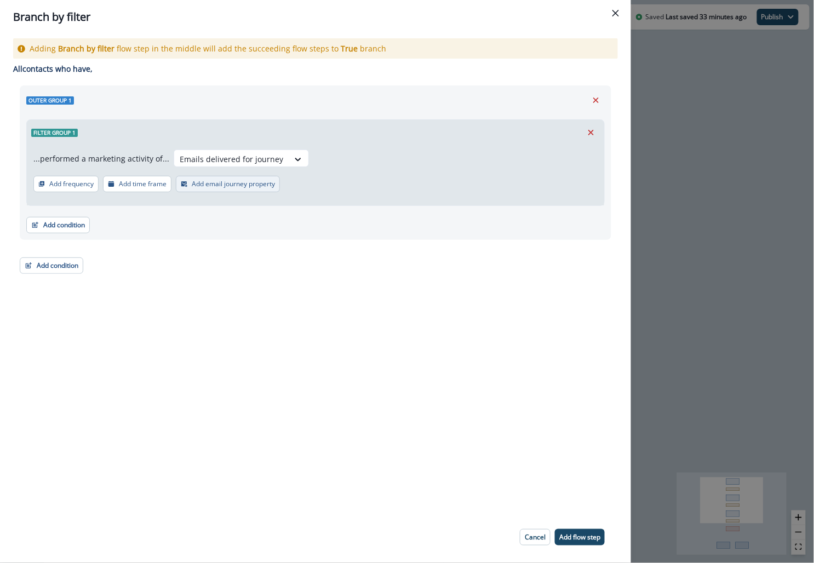
click at [210, 181] on p "Add email journey property" at bounding box center [233, 184] width 83 height 8
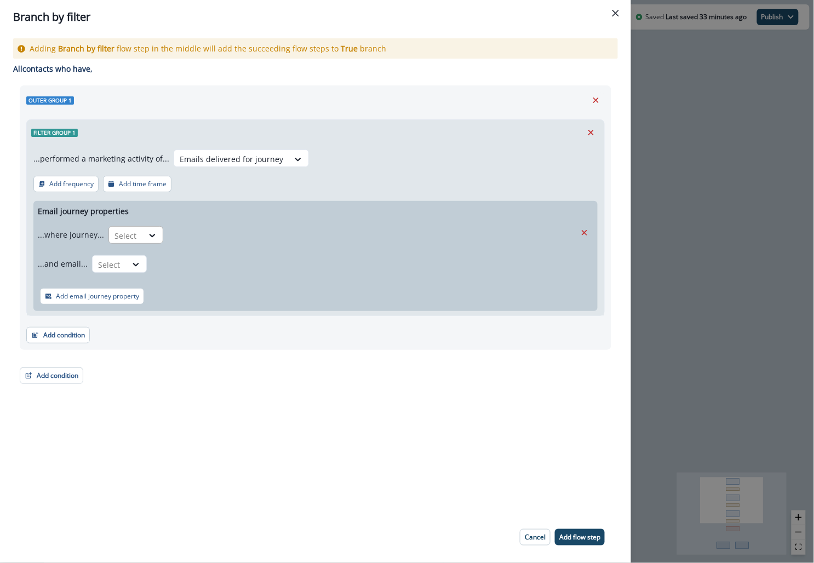
click at [123, 233] on div at bounding box center [126, 236] width 23 height 14
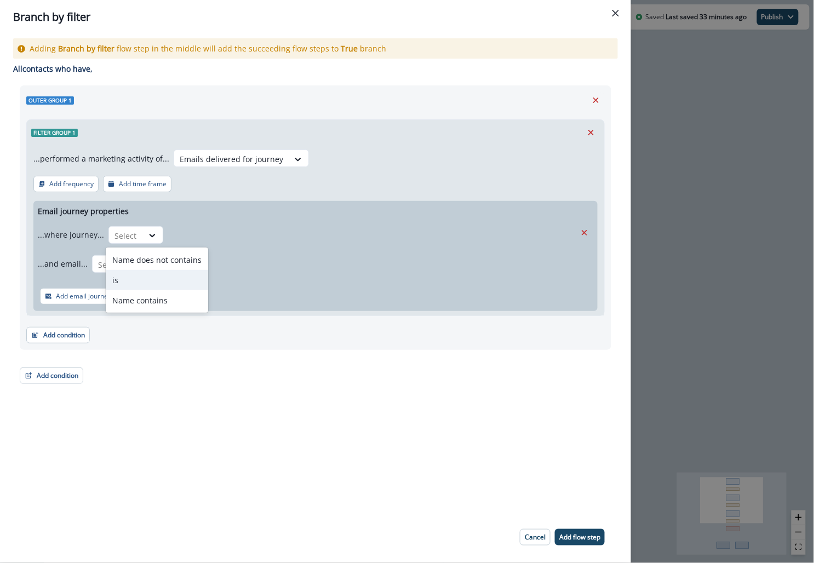
click at [140, 277] on div "is" at bounding box center [157, 280] width 102 height 20
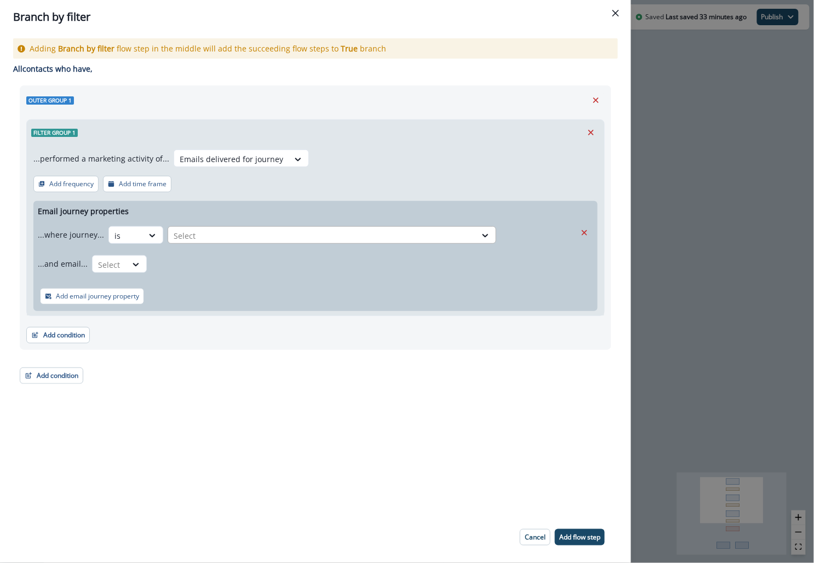
click at [209, 235] on div at bounding box center [322, 236] width 297 height 14
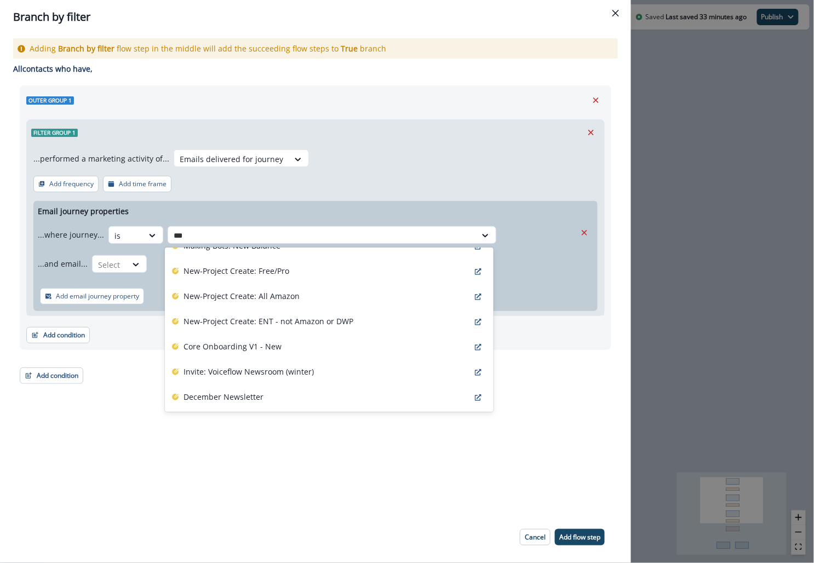
scroll to position [117, 0]
type input "***"
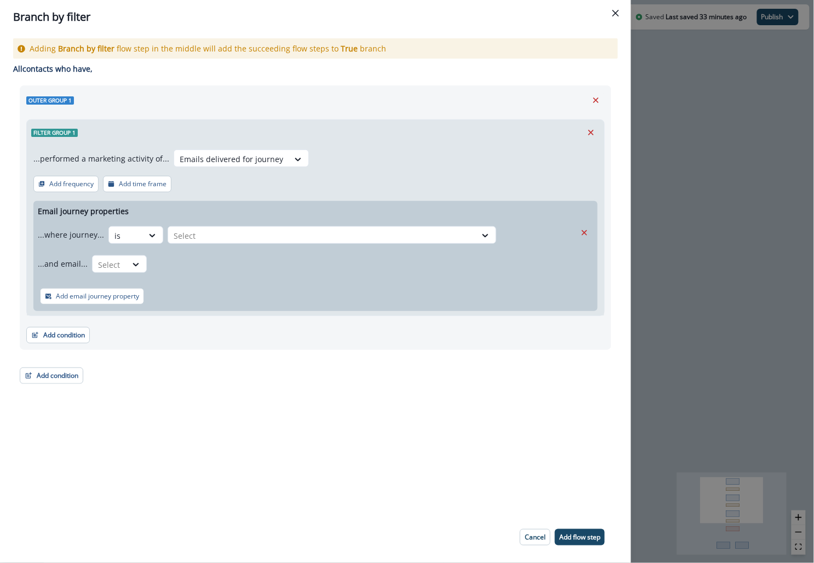
click at [236, 468] on div "Adding Branch by filter flow step in the middle will add the succeeding flow st…" at bounding box center [315, 273] width 631 height 478
click at [670, 309] on div "Branch by filter Adding Branch by filter flow step in the middle will add the s…" at bounding box center [407, 281] width 814 height 563
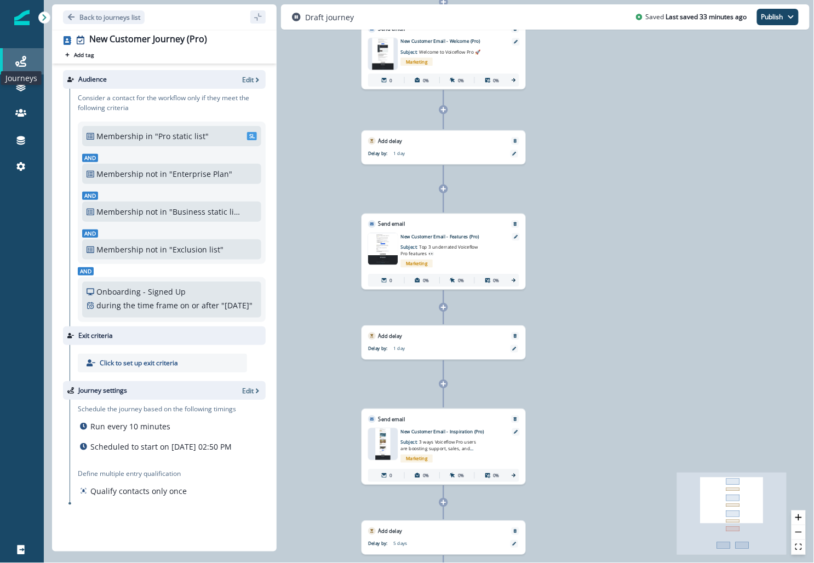
click at [24, 65] on icon at bounding box center [20, 61] width 11 height 11
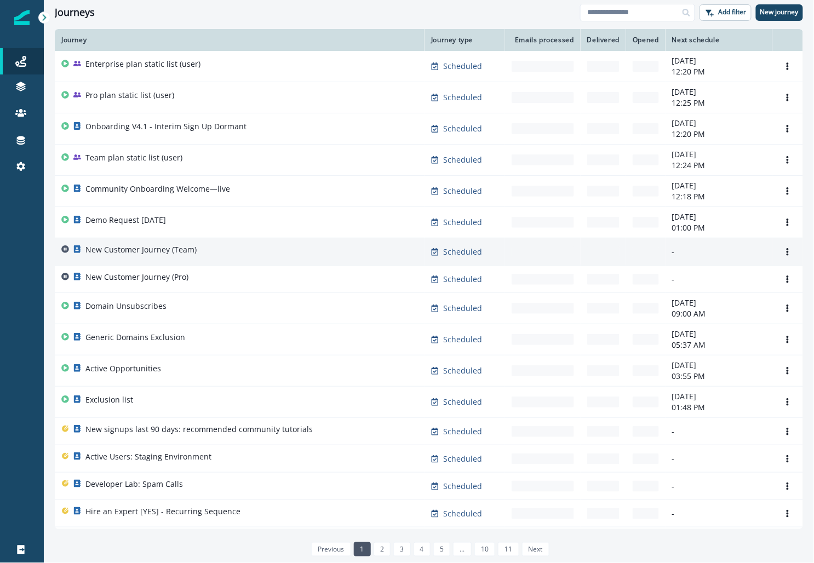
click at [181, 250] on p "New Customer Journey (Team)" at bounding box center [140, 249] width 111 height 11
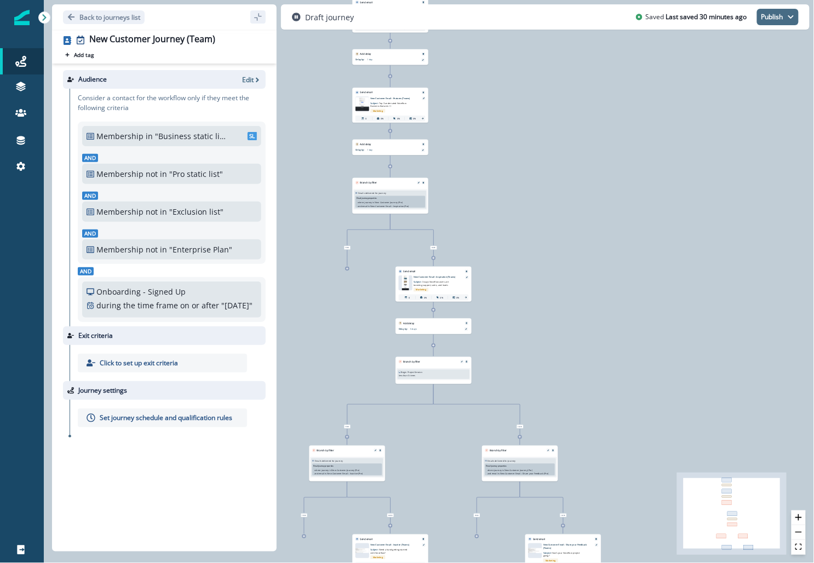
click at [793, 16] on icon "button" at bounding box center [791, 16] width 5 height 3
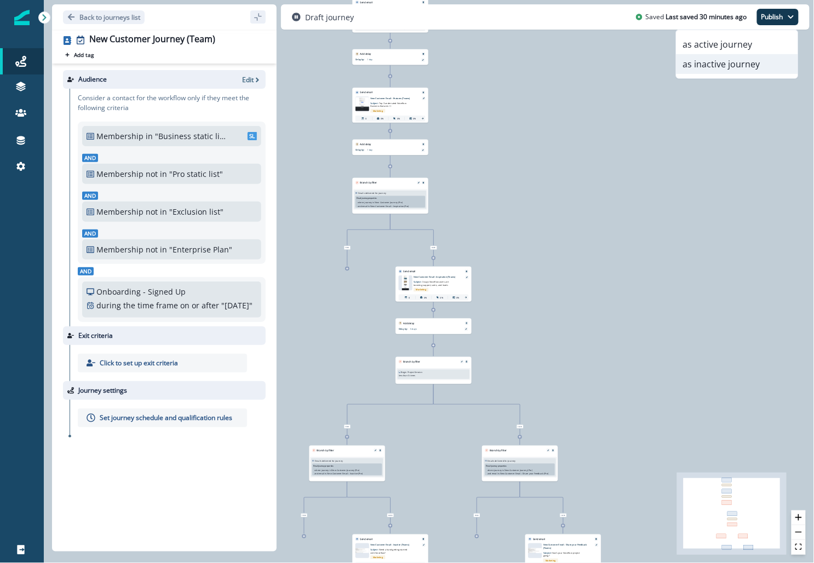
click at [705, 69] on button "as inactive journey" at bounding box center [738, 64] width 122 height 20
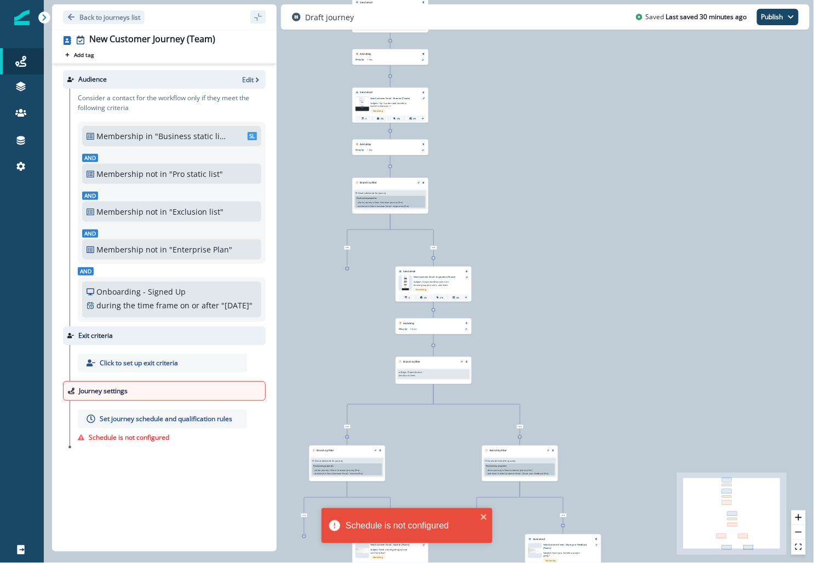
click at [117, 424] on p "Set journey schedule and qualification rules" at bounding box center [166, 419] width 133 height 10
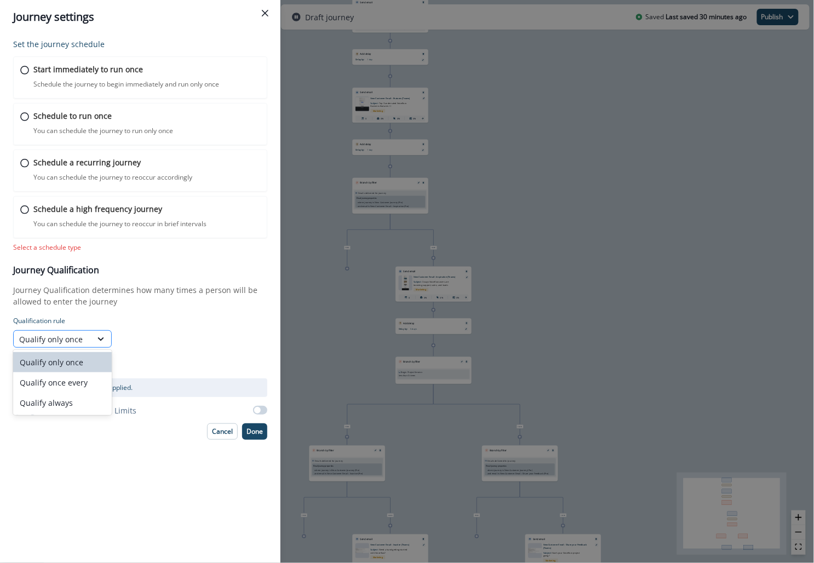
click at [71, 342] on div "Qualify only once" at bounding box center [52, 340] width 67 height 12
click at [178, 209] on div "Schedule a high frequency journey You can schedule the journey to reoccur in br…" at bounding box center [146, 216] width 229 height 26
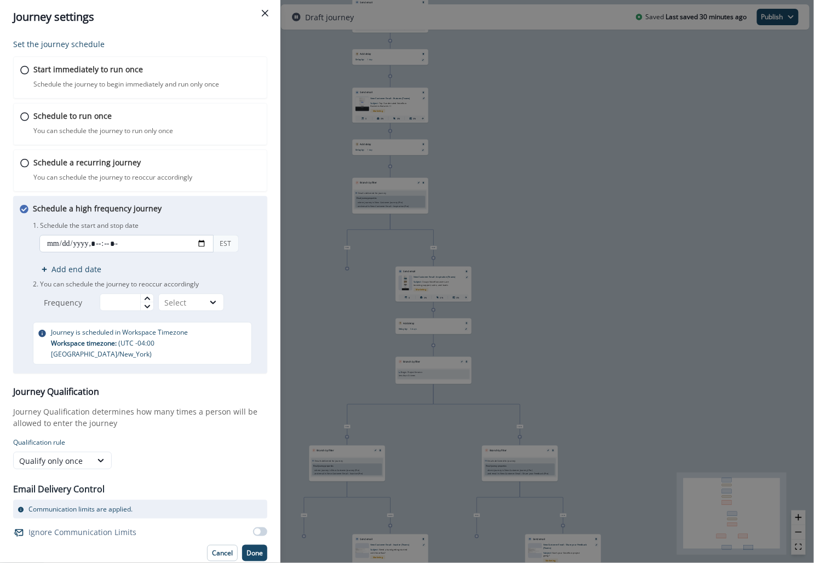
click at [201, 243] on input "datetime-local" at bounding box center [126, 244] width 174 height 18
type input "**********"
click at [196, 219] on div "1. Schedule the start and stop date EST Add end date 2. You can schedule the jo…" at bounding box center [147, 265] width 228 height 93
click at [185, 80] on p "Schedule the journey to begin immediately and run only once" at bounding box center [125, 84] width 187 height 10
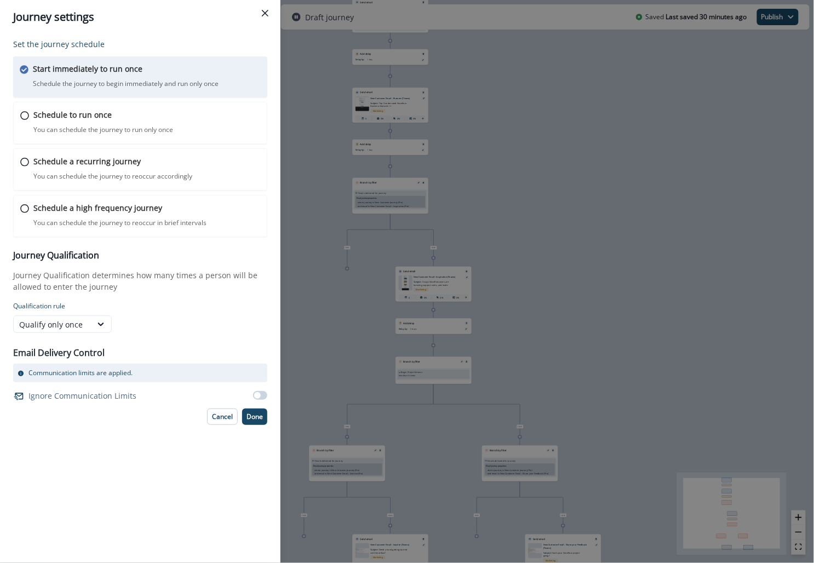
click at [605, 45] on div "Journey settings Set the journey schedule Start immediately to run once Schedul…" at bounding box center [407, 281] width 814 height 563
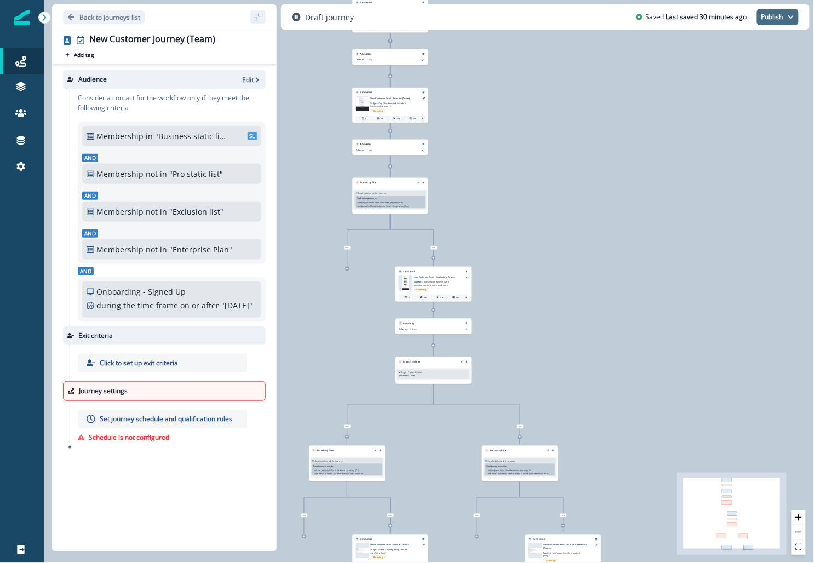
click at [773, 13] on button "Publish" at bounding box center [778, 17] width 42 height 16
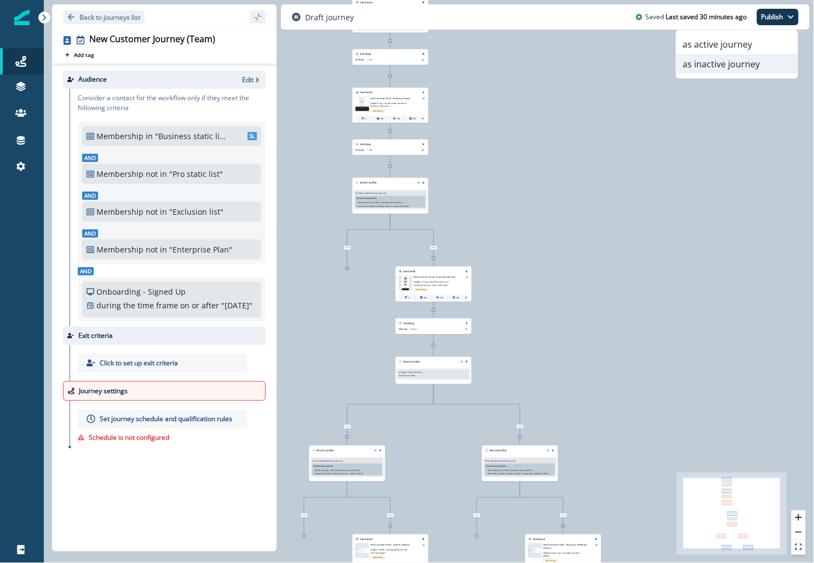
click at [755, 65] on button "as inactive journey" at bounding box center [738, 64] width 122 height 20
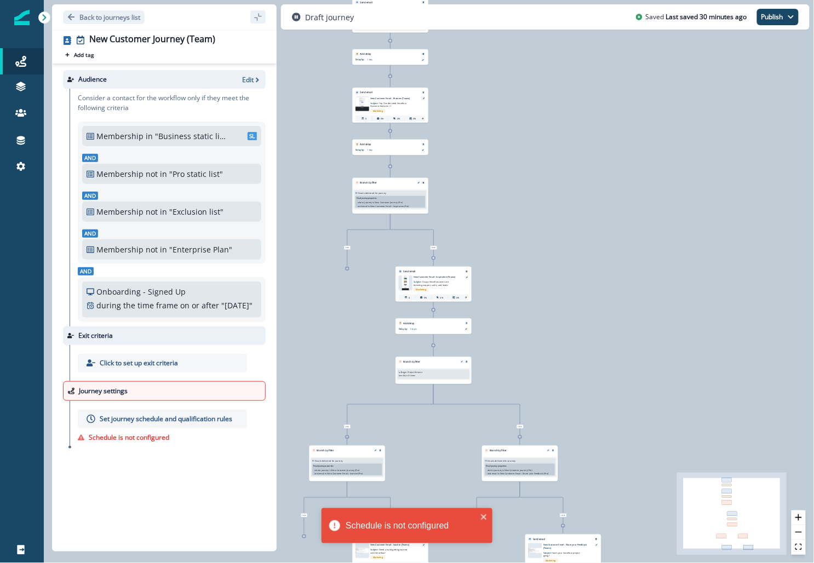
click at [152, 396] on div at bounding box center [196, 391] width 129 height 10
click at [149, 424] on p "Set journey schedule and qualification rules" at bounding box center [166, 419] width 133 height 10
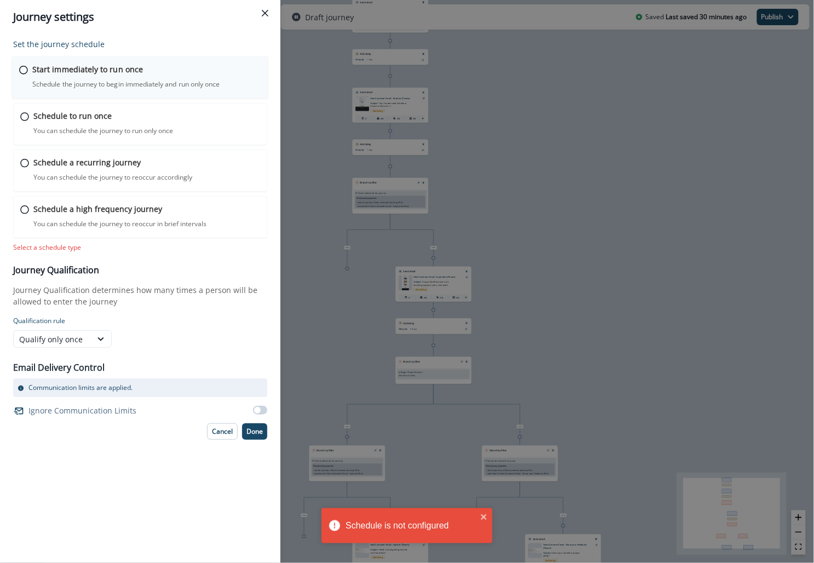
click at [167, 83] on p "Schedule the journey to begin immediately and run only once" at bounding box center [125, 84] width 187 height 10
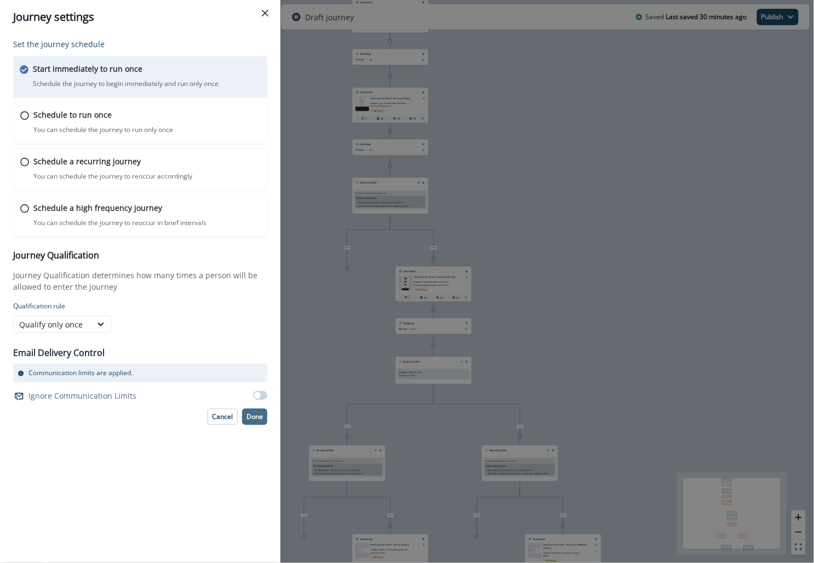
click at [253, 414] on p "Done" at bounding box center [255, 417] width 16 height 8
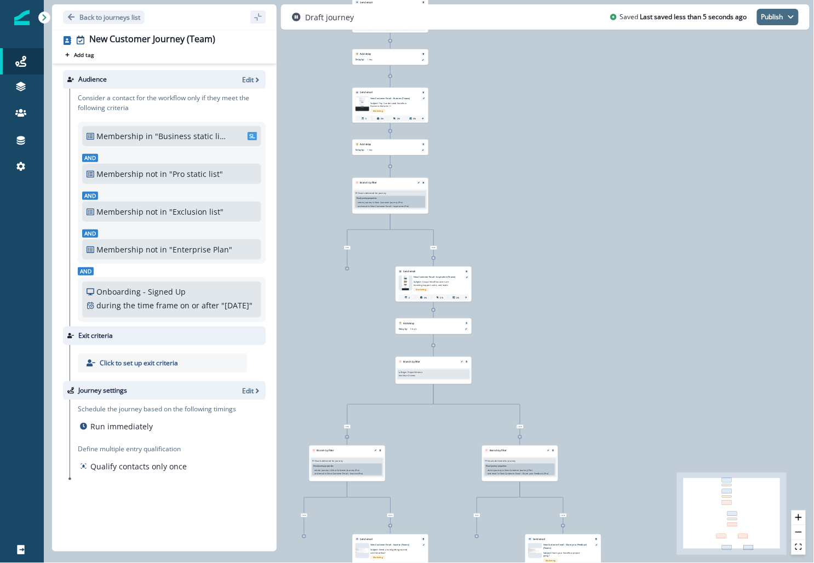
click at [790, 19] on icon "button" at bounding box center [791, 17] width 7 height 7
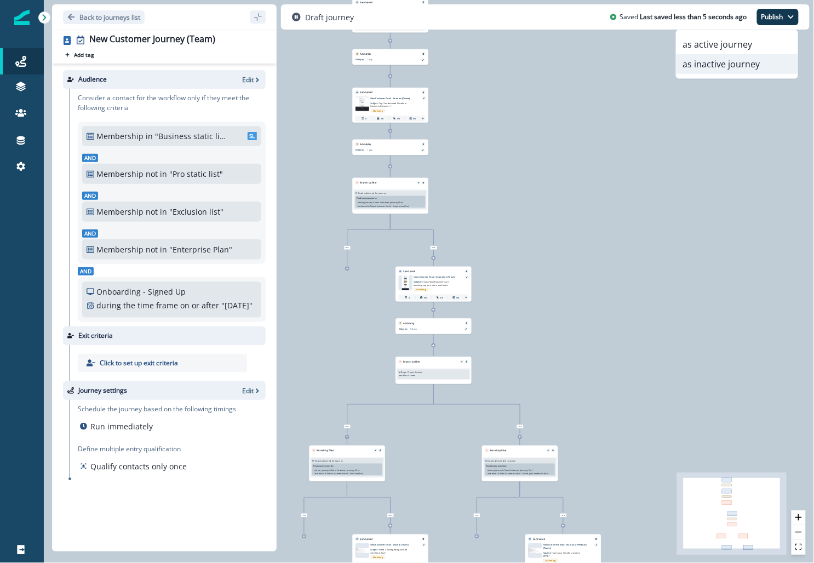
click at [722, 62] on button "as inactive journey" at bounding box center [738, 64] width 122 height 20
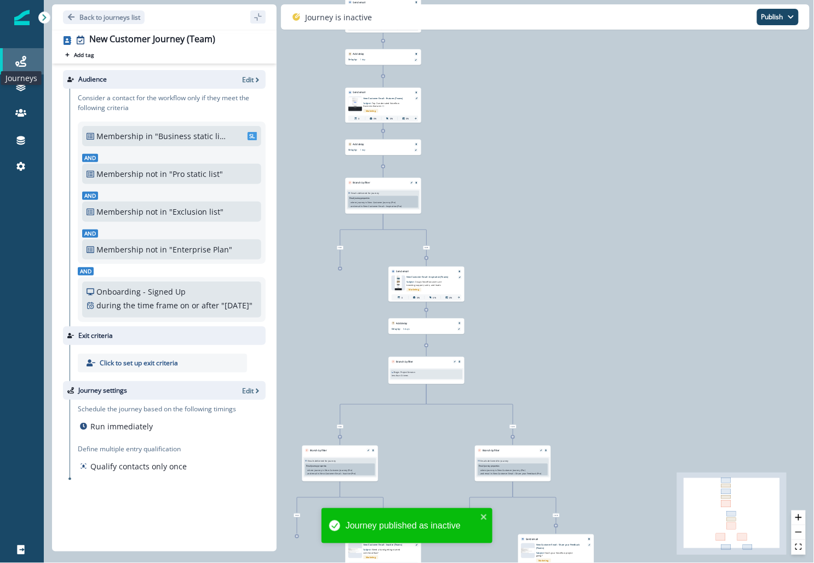
click at [22, 58] on icon at bounding box center [20, 61] width 11 height 11
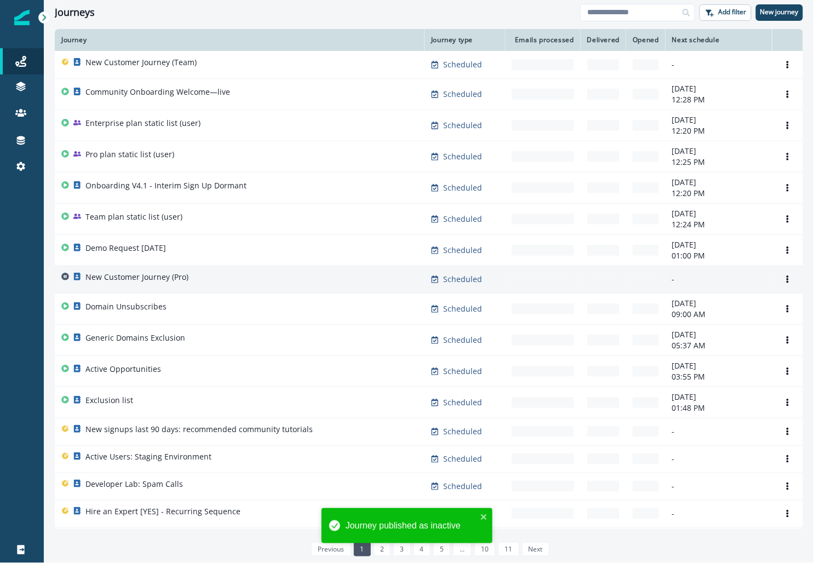
click at [110, 275] on p "New Customer Journey (Pro)" at bounding box center [136, 277] width 103 height 11
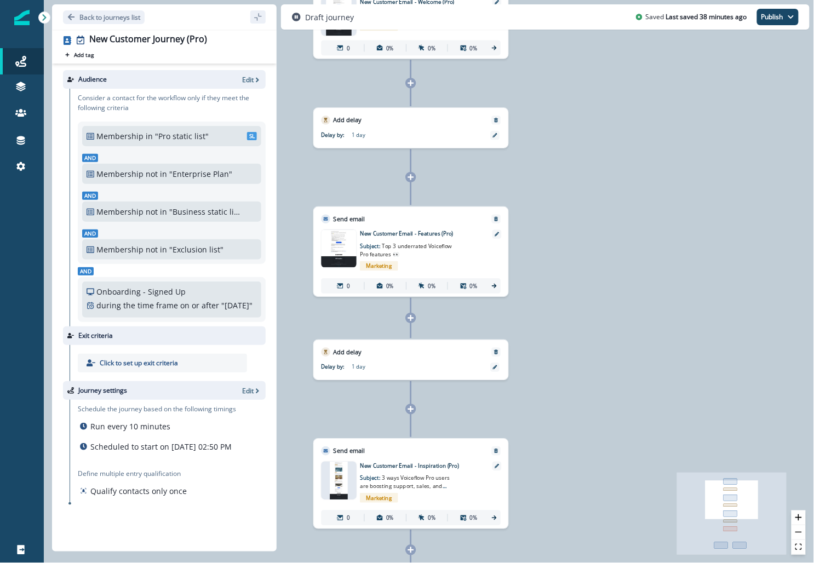
click at [409, 404] on div at bounding box center [411, 409] width 10 height 10
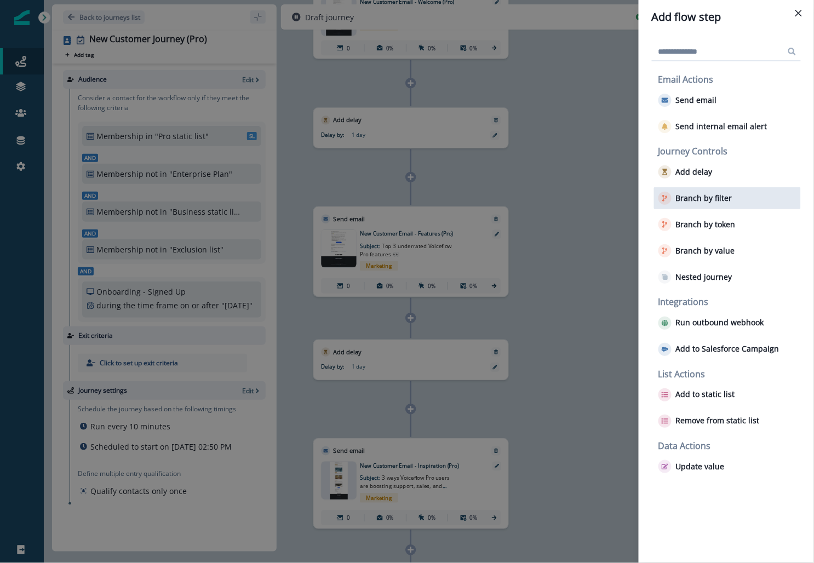
click at [712, 197] on p "Branch by filter" at bounding box center [704, 198] width 56 height 9
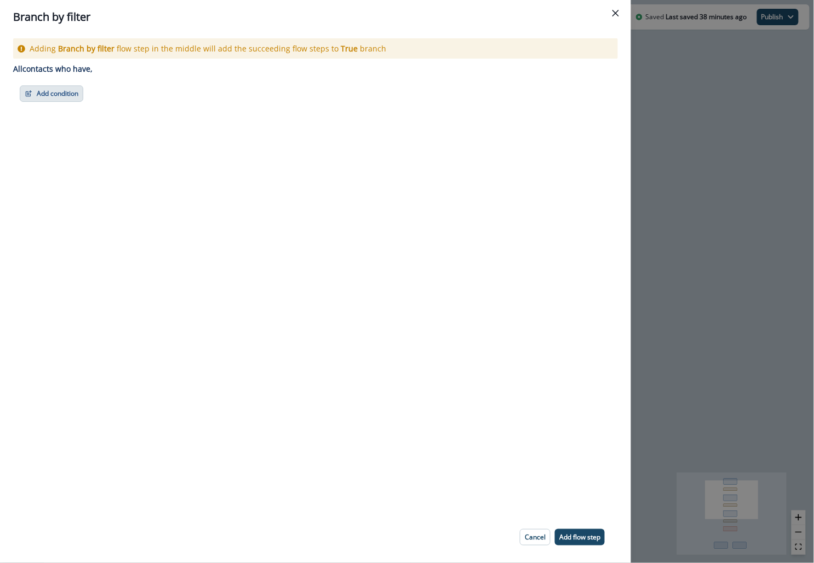
click at [82, 96] on button "Add condition" at bounding box center [52, 93] width 64 height 16
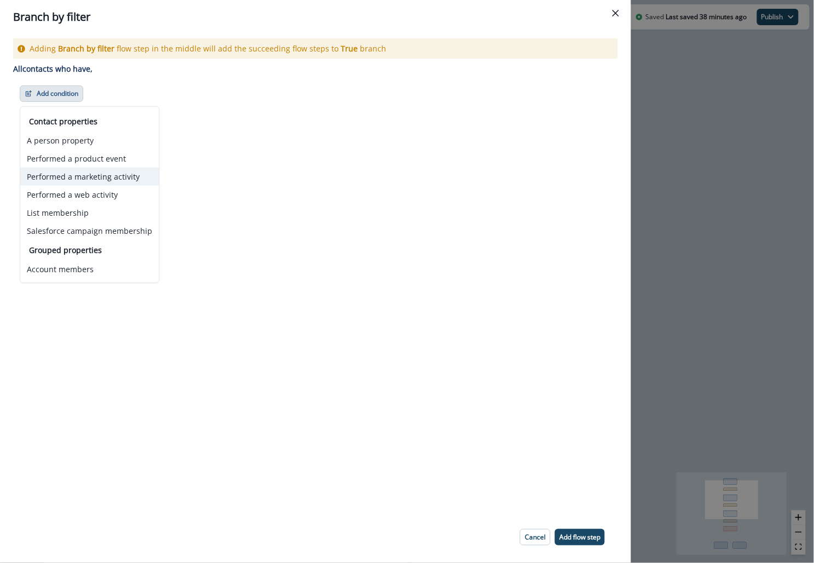
click at [109, 176] on button "Performed a marketing activity" at bounding box center [89, 177] width 139 height 18
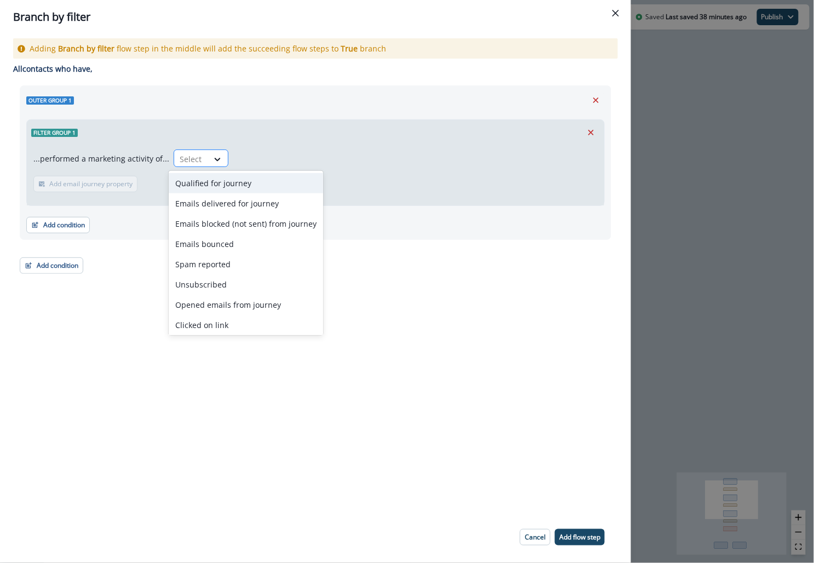
click at [202, 161] on div "Select" at bounding box center [191, 159] width 34 height 18
click at [215, 196] on div "Emails delivered for journey" at bounding box center [246, 203] width 155 height 20
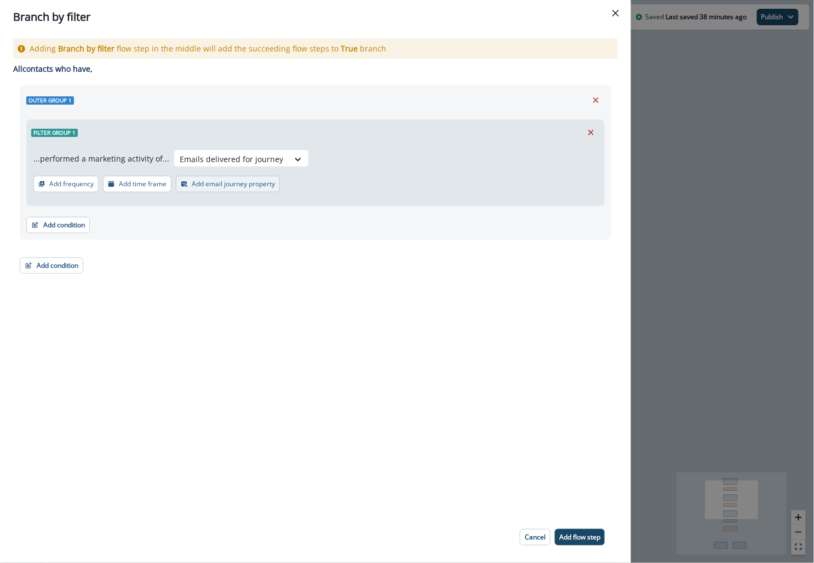
click at [198, 186] on p "Add email journey property" at bounding box center [233, 184] width 83 height 8
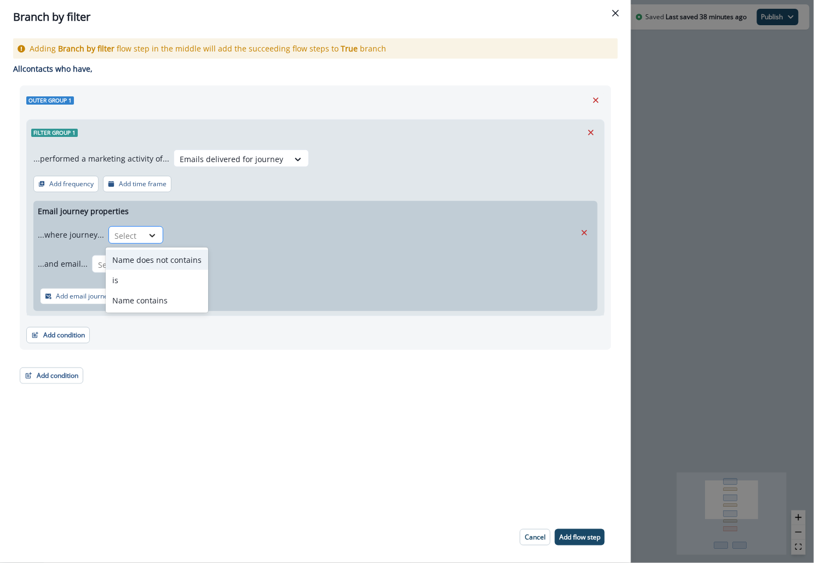
click at [147, 237] on icon at bounding box center [152, 235] width 10 height 11
click at [140, 280] on div "is" at bounding box center [157, 280] width 102 height 20
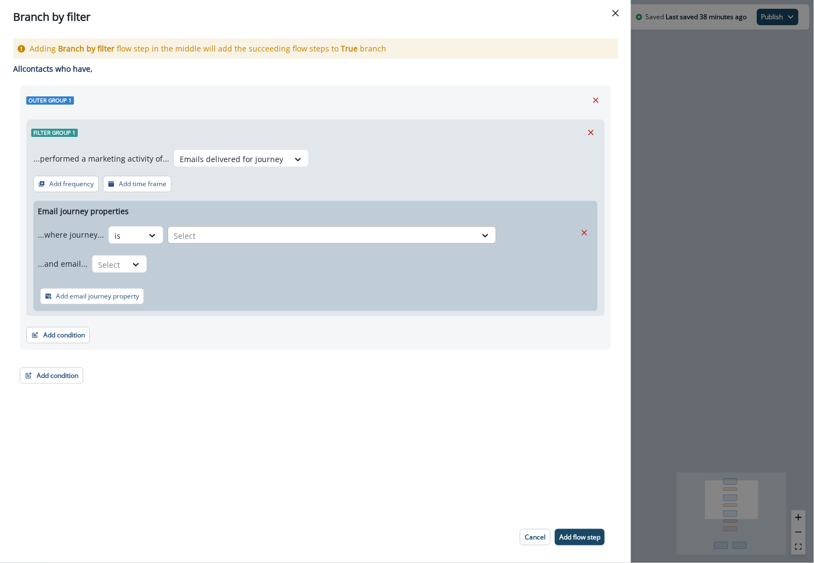
click at [204, 233] on div at bounding box center [322, 236] width 297 height 14
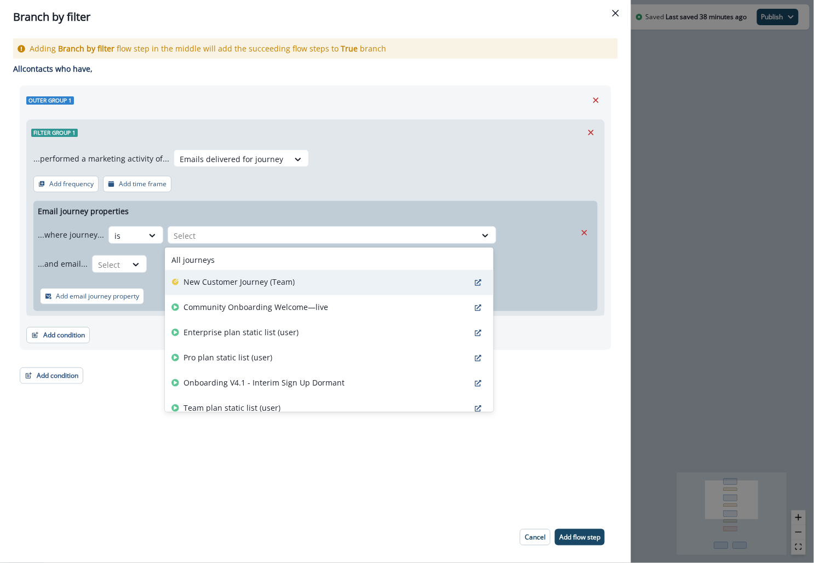
click at [215, 287] on p "New Customer Journey (Team)" at bounding box center [239, 282] width 111 height 12
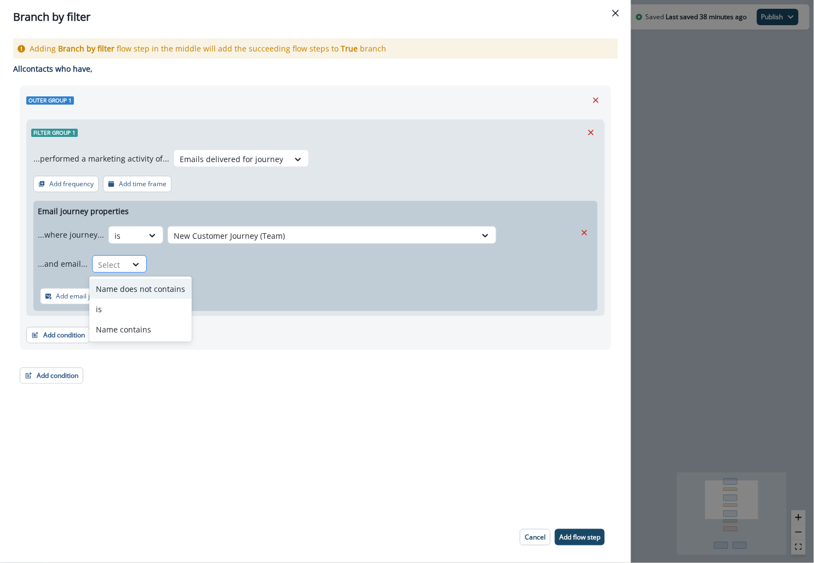
click at [122, 266] on div "Select" at bounding box center [110, 265] width 34 height 18
click at [129, 310] on div "is" at bounding box center [140, 309] width 102 height 20
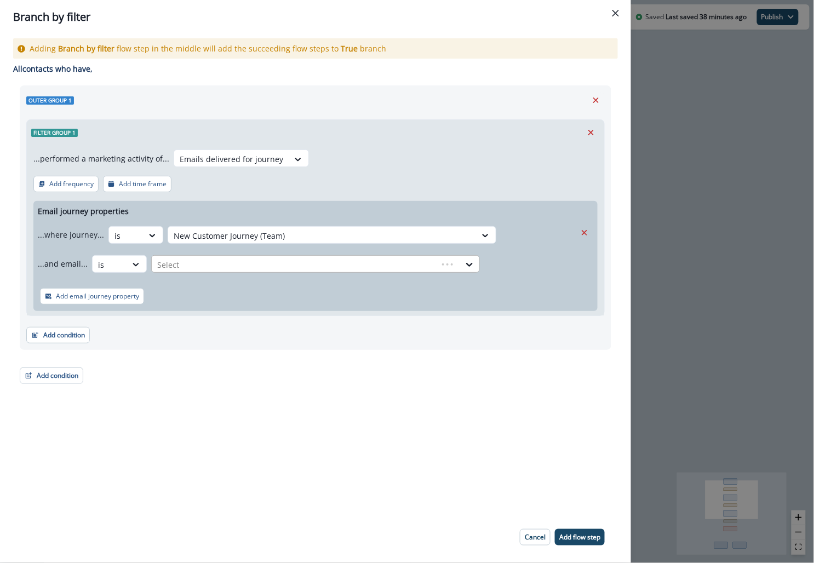
click at [230, 264] on div at bounding box center [294, 265] width 275 height 14
click at [131, 260] on icon at bounding box center [136, 264] width 10 height 11
click at [215, 264] on div at bounding box center [294, 265] width 275 height 14
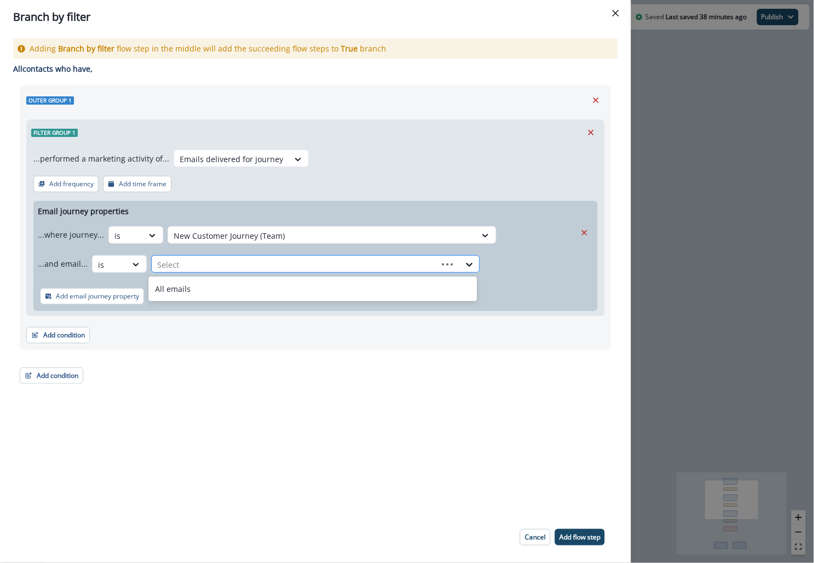
click at [438, 266] on div at bounding box center [448, 264] width 20 height 11
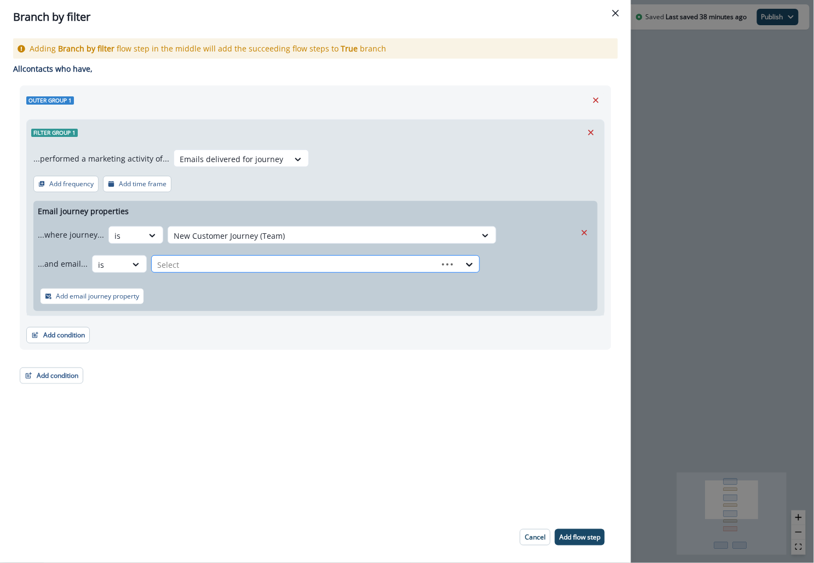
click at [438, 266] on div at bounding box center [448, 264] width 20 height 11
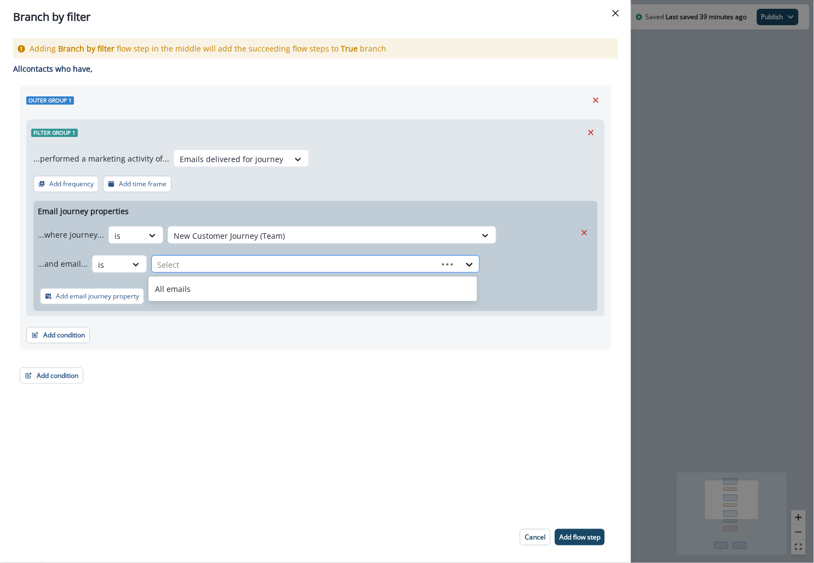
click at [336, 262] on div at bounding box center [294, 265] width 275 height 14
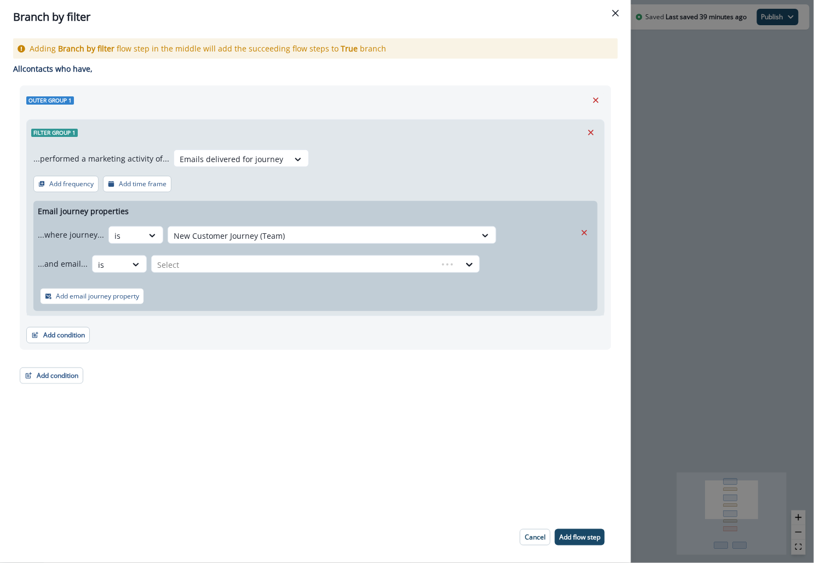
click at [415, 407] on div "Adding Branch by filter flow step in the middle will add the succeeding flow st…" at bounding box center [315, 273] width 631 height 478
click at [680, 332] on div "Branch by filter Adding Branch by filter flow step in the middle will add the s…" at bounding box center [407, 281] width 814 height 563
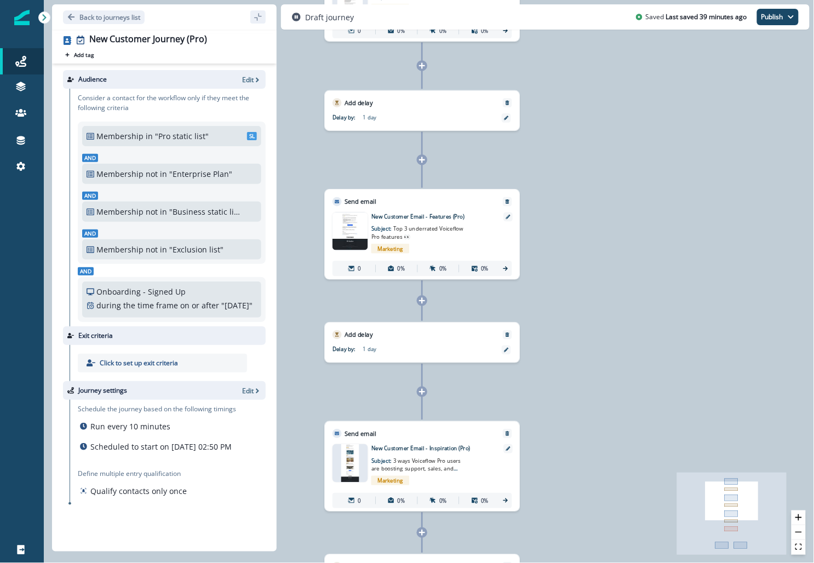
click at [423, 392] on icon at bounding box center [422, 392] width 6 height 6
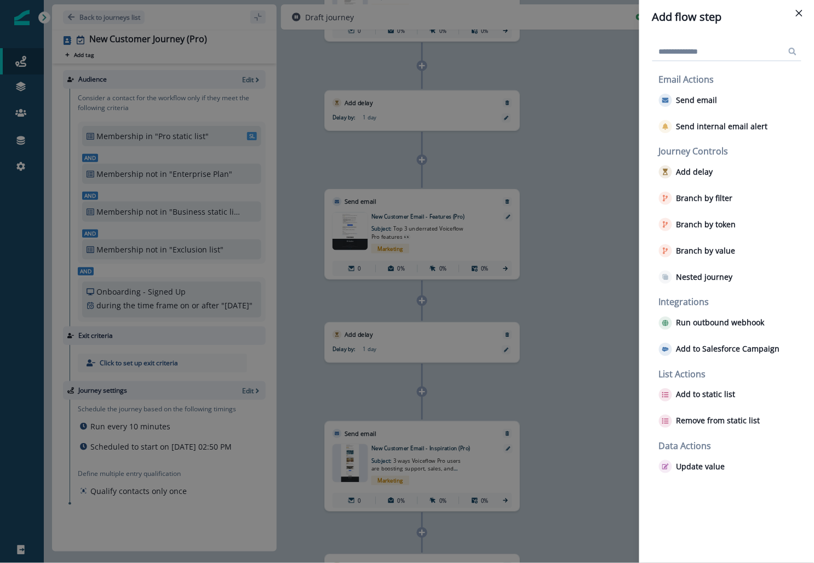
click at [423, 392] on div "Add flow step Email Actions Send email Send internal email alert Journey Contro…" at bounding box center [407, 281] width 814 height 563
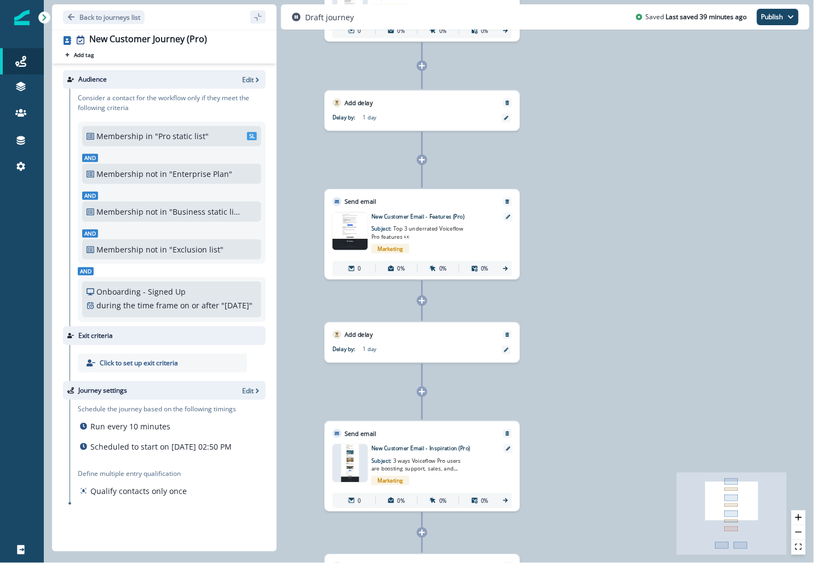
click at [421, 390] on icon at bounding box center [422, 392] width 6 height 6
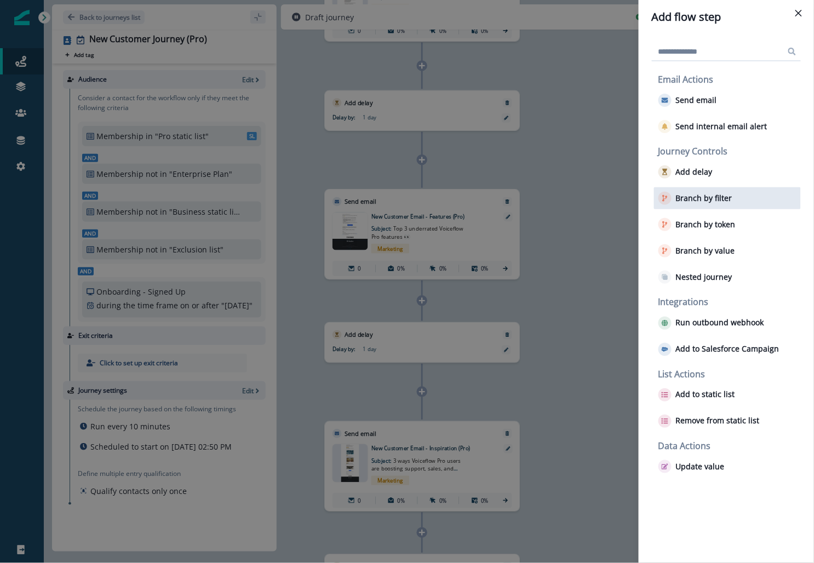
click at [686, 200] on p "Branch by filter" at bounding box center [704, 198] width 56 height 9
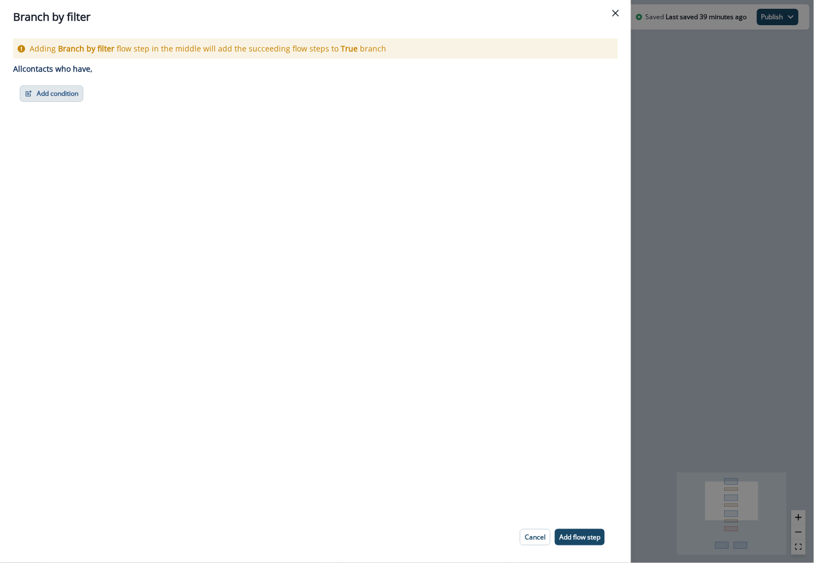
click at [62, 95] on button "Add condition" at bounding box center [52, 93] width 64 height 16
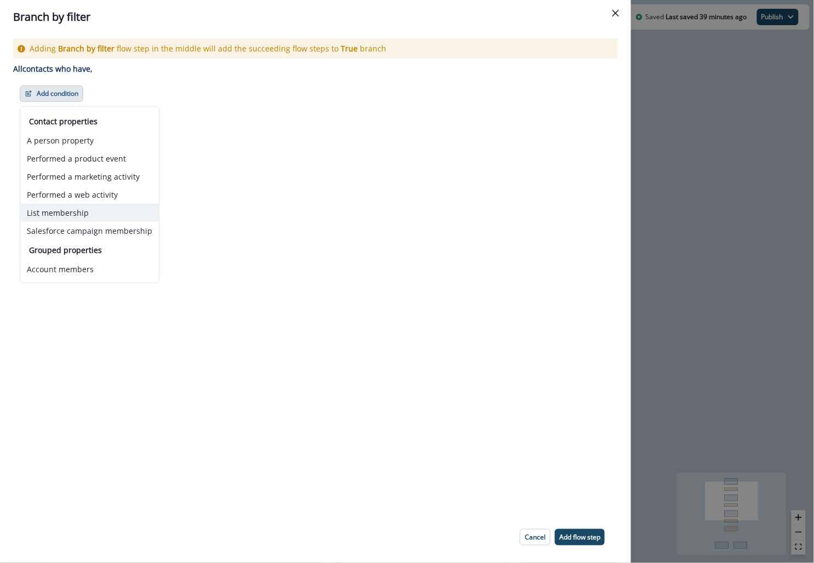
click at [75, 211] on button "List membership" at bounding box center [89, 213] width 139 height 18
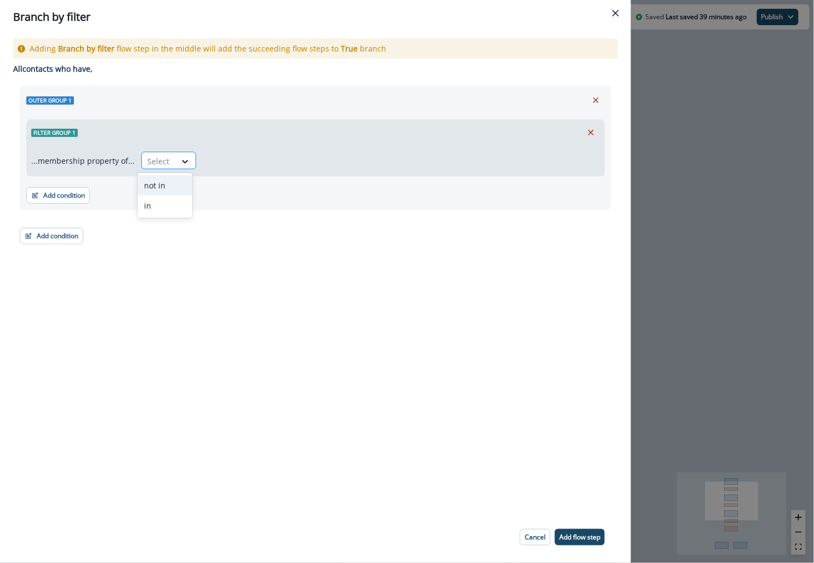
click at [152, 156] on div at bounding box center [158, 162] width 23 height 14
click at [592, 128] on icon "Remove" at bounding box center [591, 133] width 10 height 10
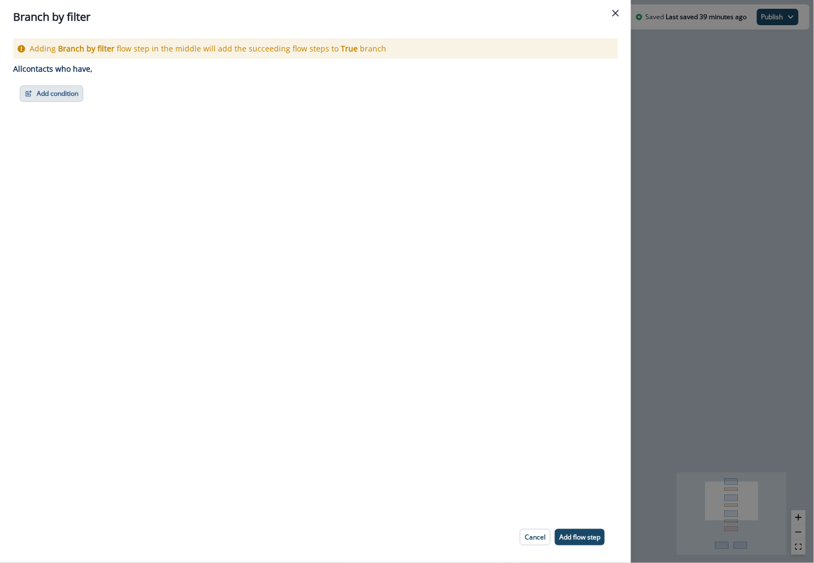
click at [56, 98] on button "Add condition" at bounding box center [52, 93] width 64 height 16
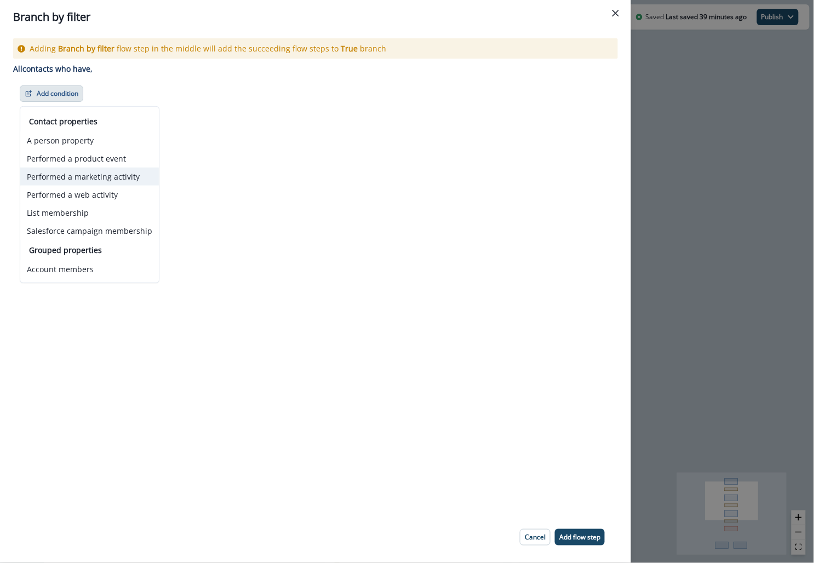
click at [64, 175] on button "Performed a marketing activity" at bounding box center [89, 177] width 139 height 18
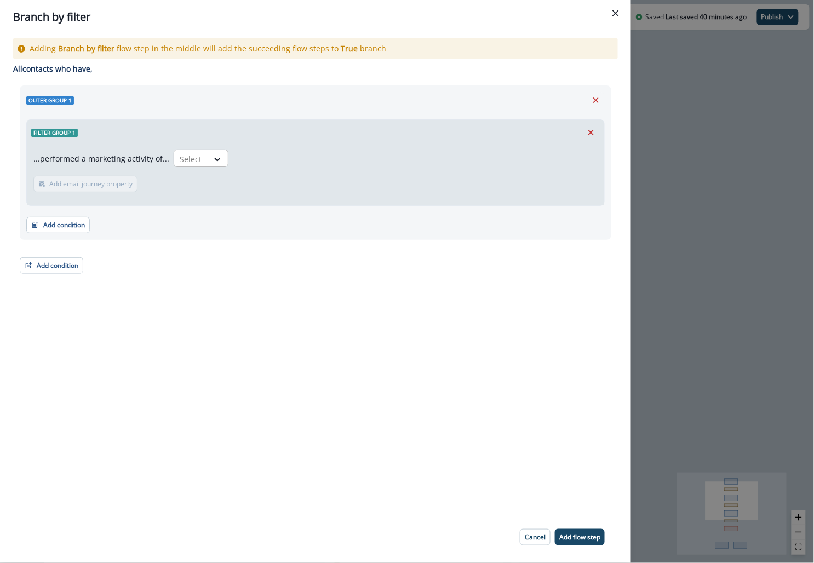
click at [191, 158] on div at bounding box center [191, 159] width 23 height 14
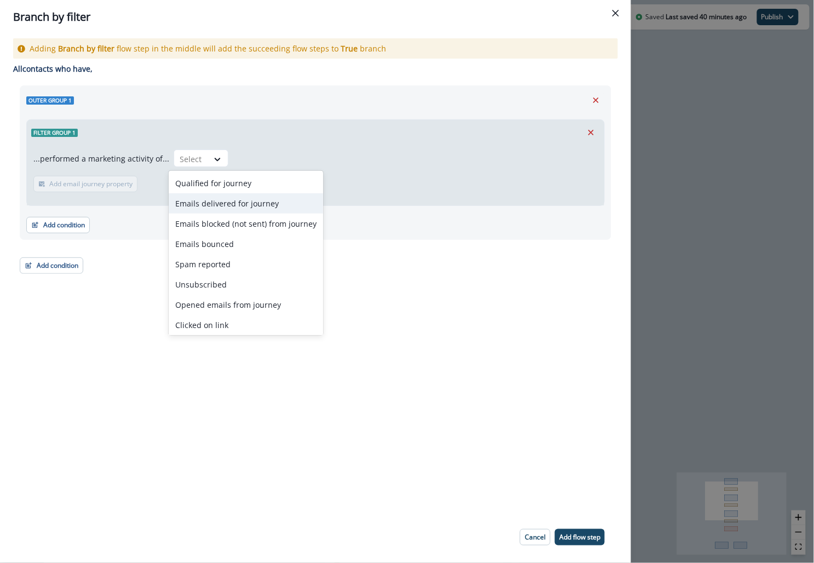
click at [212, 196] on div "Emails delivered for journey" at bounding box center [246, 203] width 155 height 20
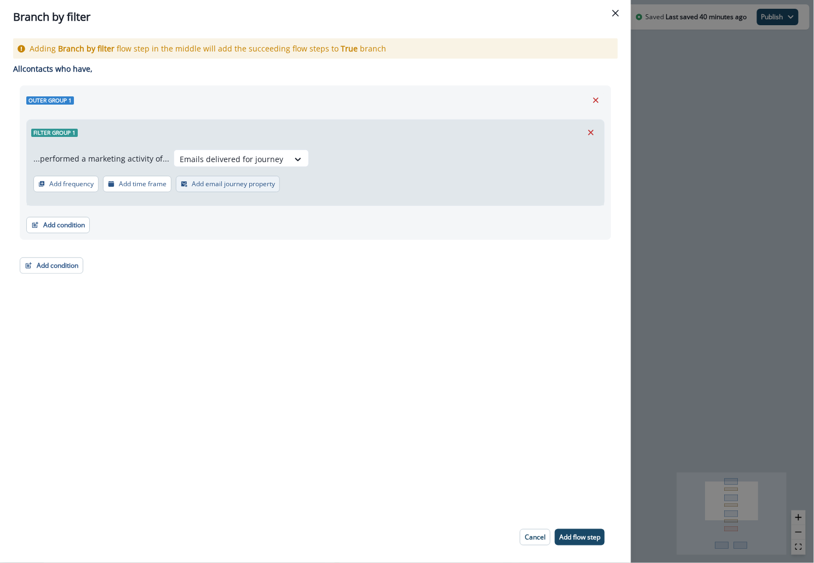
click at [238, 186] on p "Add email journey property" at bounding box center [233, 184] width 83 height 8
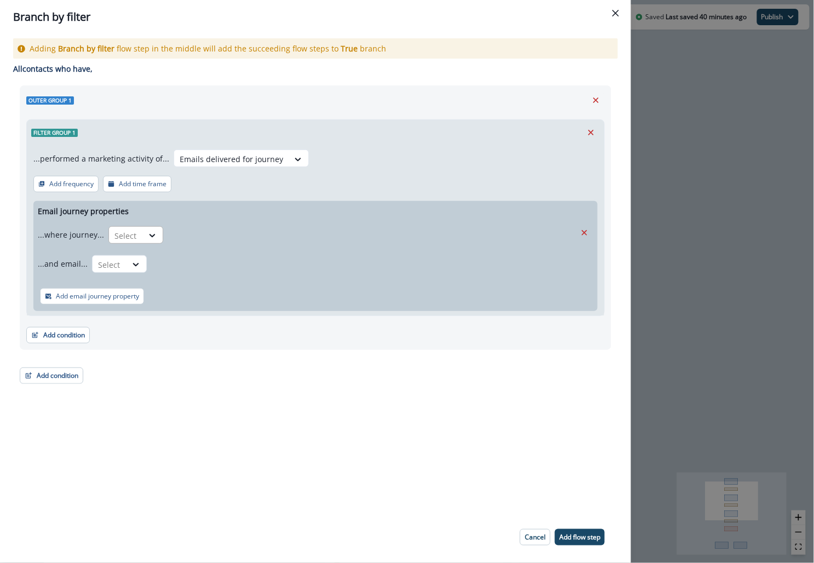
click at [139, 227] on div "Select" at bounding box center [126, 236] width 34 height 18
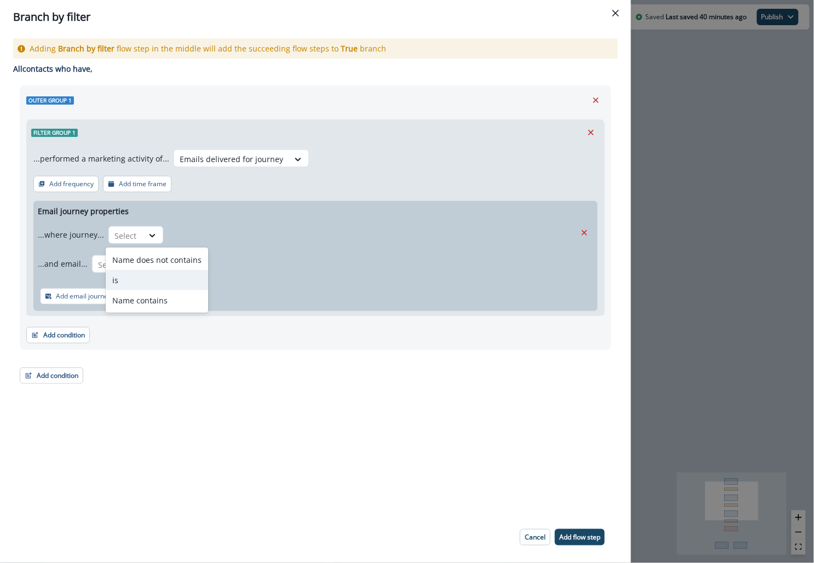
click at [159, 276] on div "is" at bounding box center [157, 280] width 102 height 20
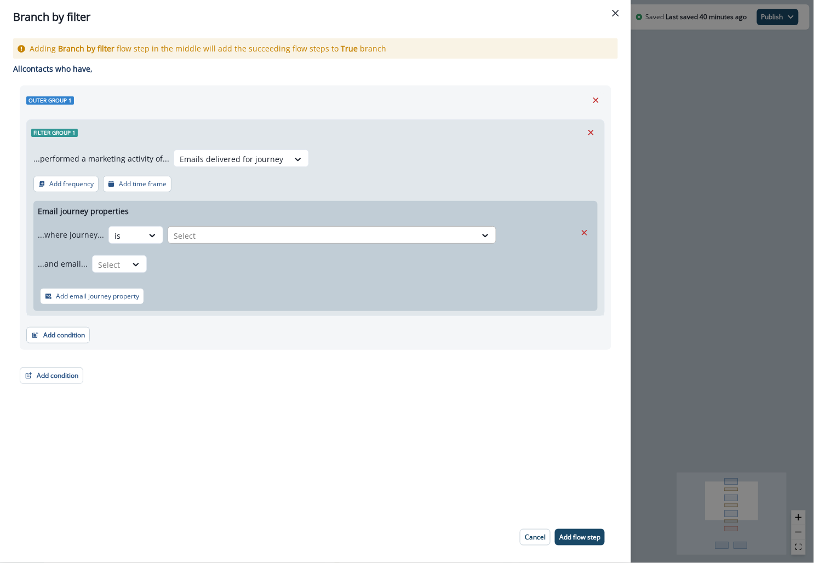
click at [206, 243] on div "Select" at bounding box center [322, 236] width 308 height 18
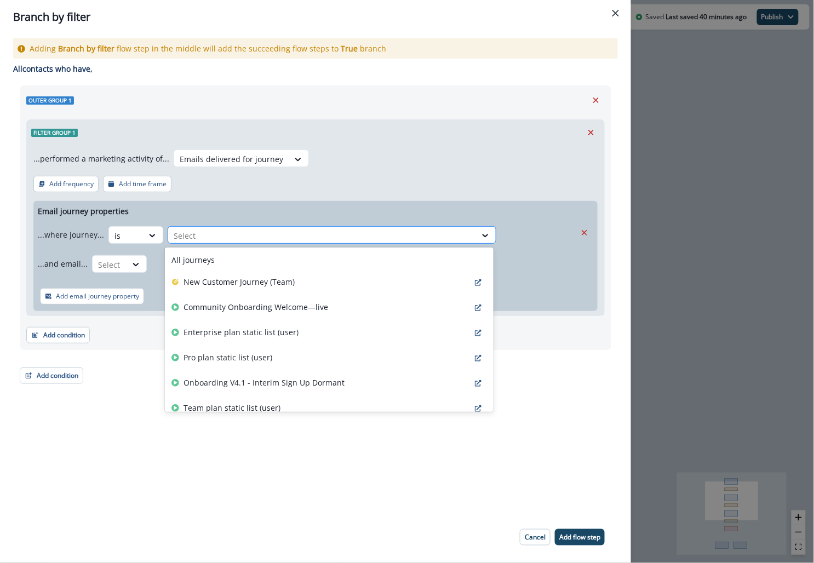
click at [206, 234] on div at bounding box center [322, 236] width 297 height 14
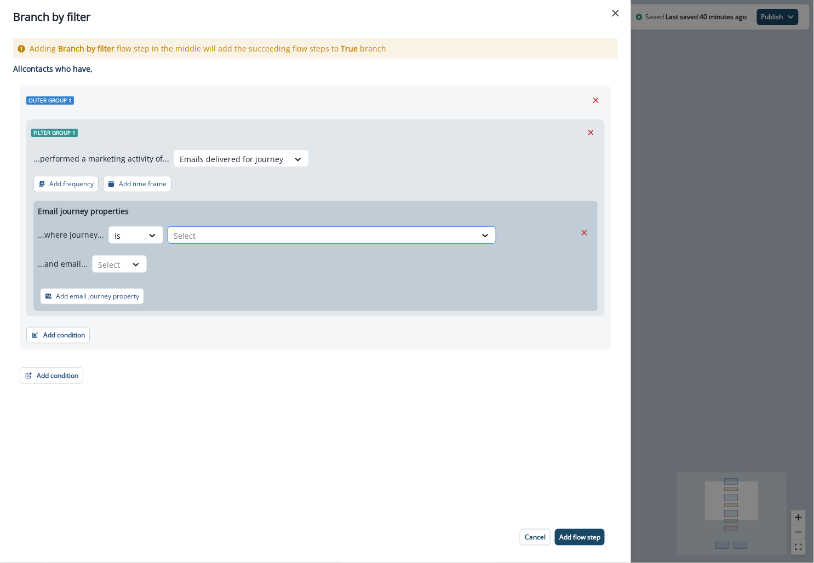
click at [206, 234] on div at bounding box center [322, 236] width 297 height 14
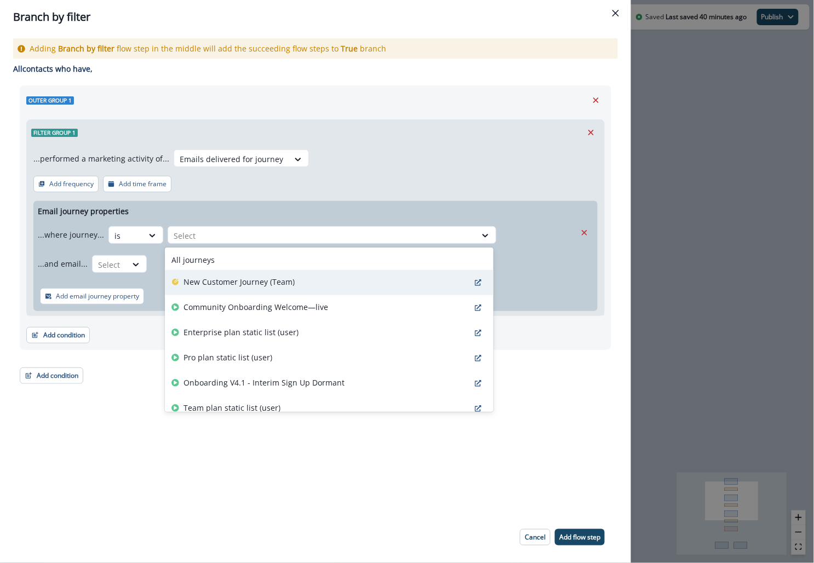
click at [206, 281] on p "New Customer Journey (Team)" at bounding box center [239, 282] width 111 height 12
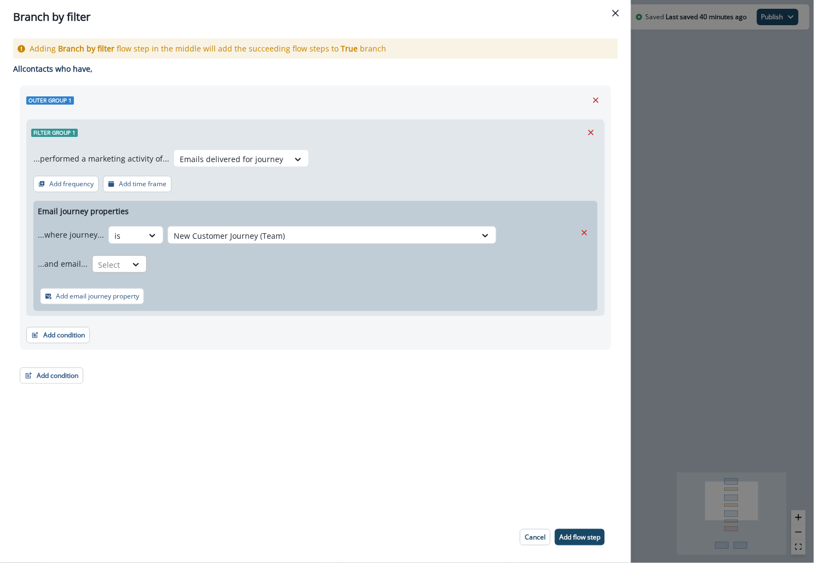
click at [93, 260] on div "Select" at bounding box center [110, 265] width 34 height 18
click at [119, 306] on div "is" at bounding box center [140, 309] width 102 height 20
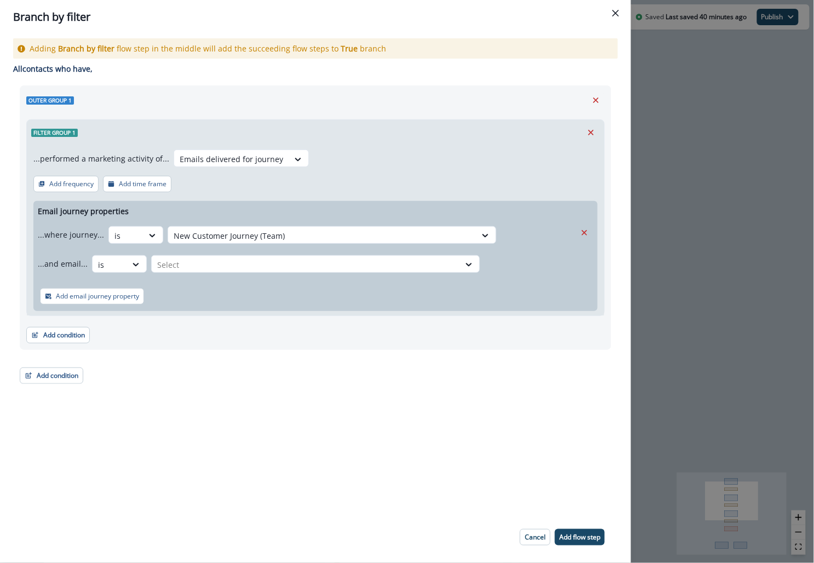
click at [172, 276] on div "...and email... option is, selected. is Select" at bounding box center [307, 263] width 538 height 27
click at [172, 265] on div at bounding box center [305, 265] width 297 height 14
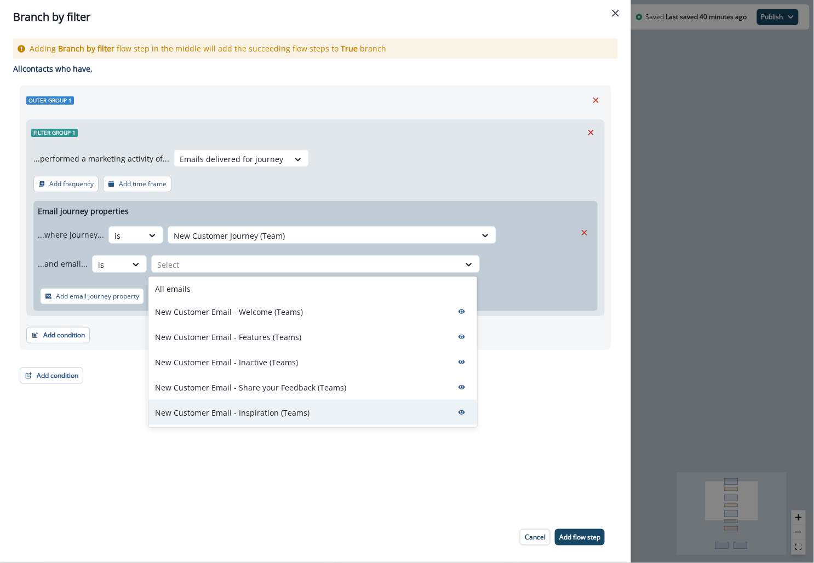
click at [204, 418] on p "New Customer Email - Inspiration (Teams)" at bounding box center [232, 413] width 155 height 12
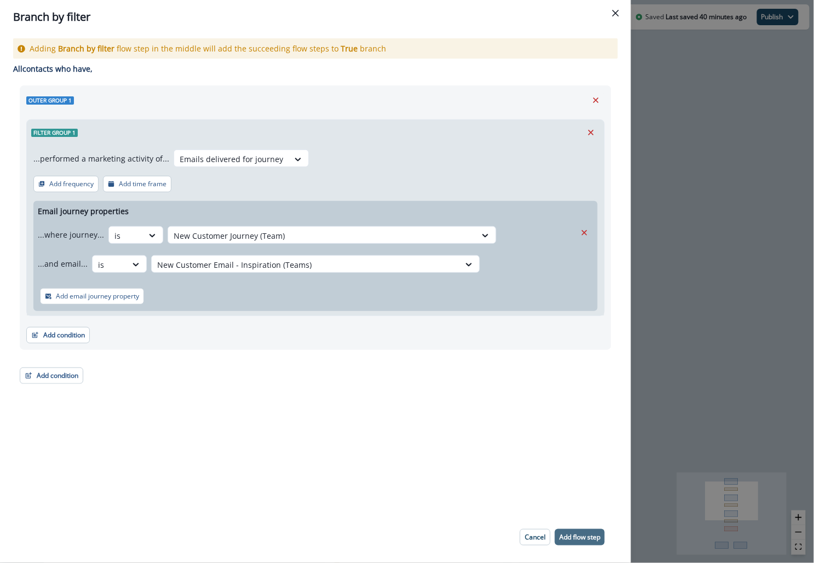
click at [568, 534] on p "Add flow step" at bounding box center [580, 538] width 41 height 8
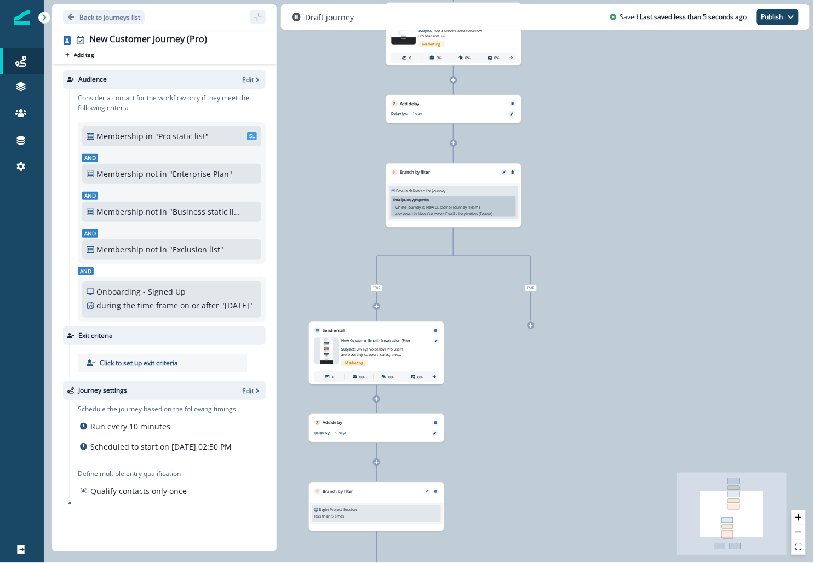
click at [532, 328] on div at bounding box center [530, 325] width 7 height 7
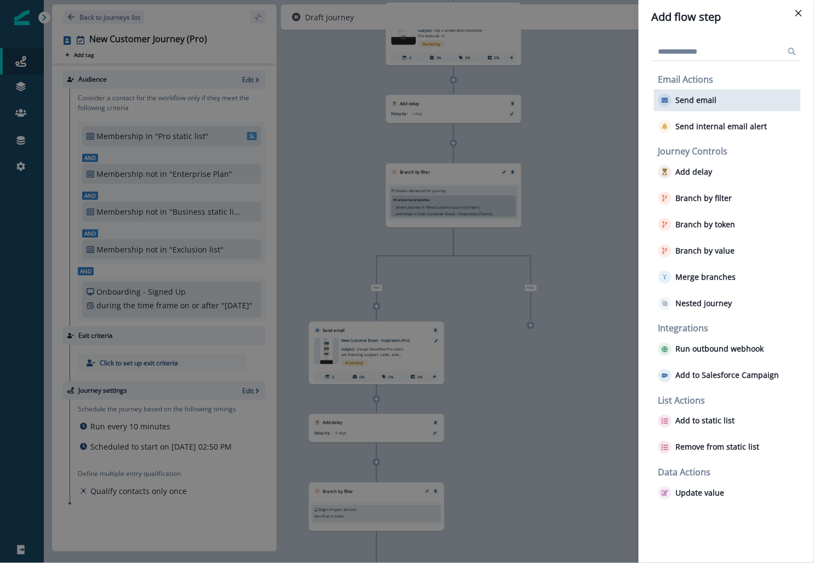
click at [692, 105] on p "Send email" at bounding box center [696, 100] width 41 height 9
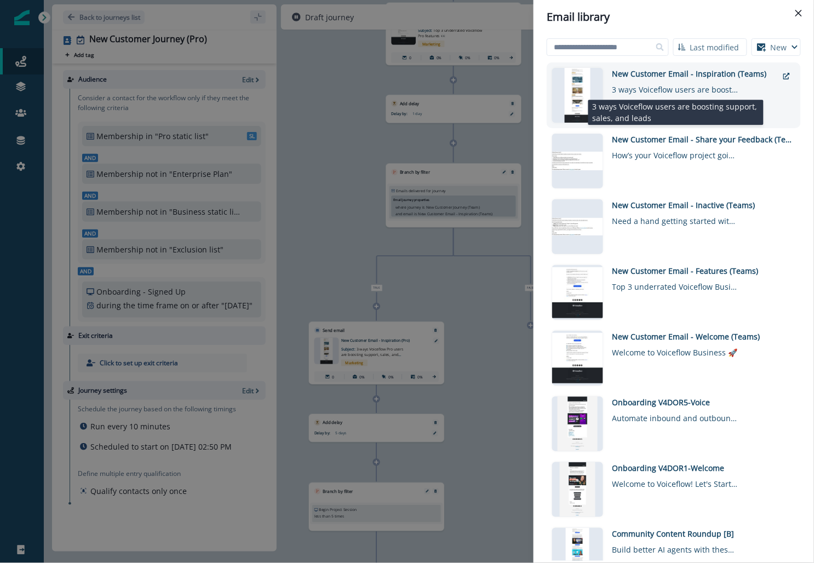
click at [639, 90] on div "3 ways Voiceflow users are boosting support, sales, and leads" at bounding box center [676, 87] width 126 height 16
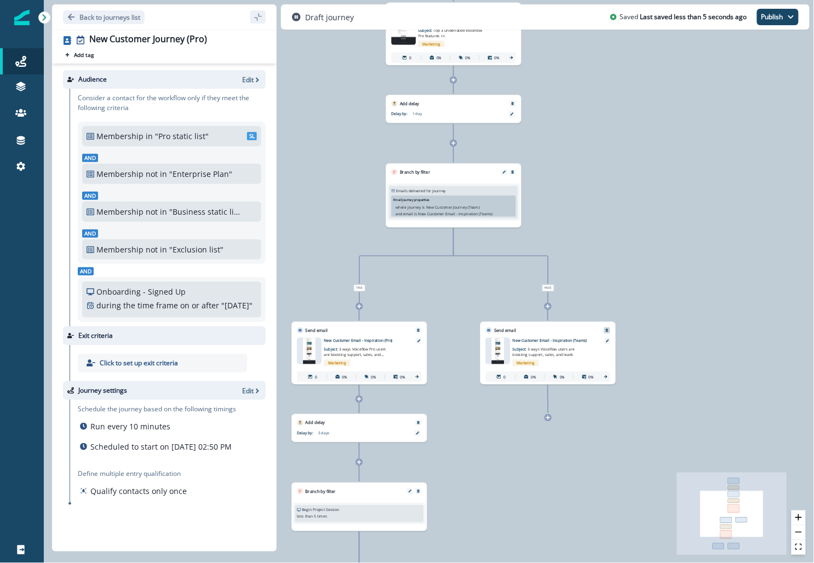
click at [610, 329] on button "Remove" at bounding box center [607, 331] width 8 height 4
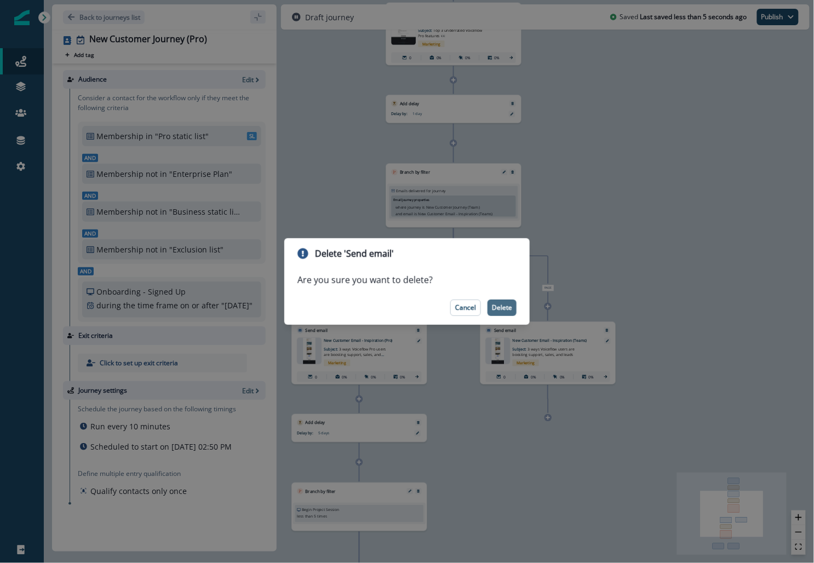
click at [502, 307] on p "Delete" at bounding box center [502, 308] width 20 height 8
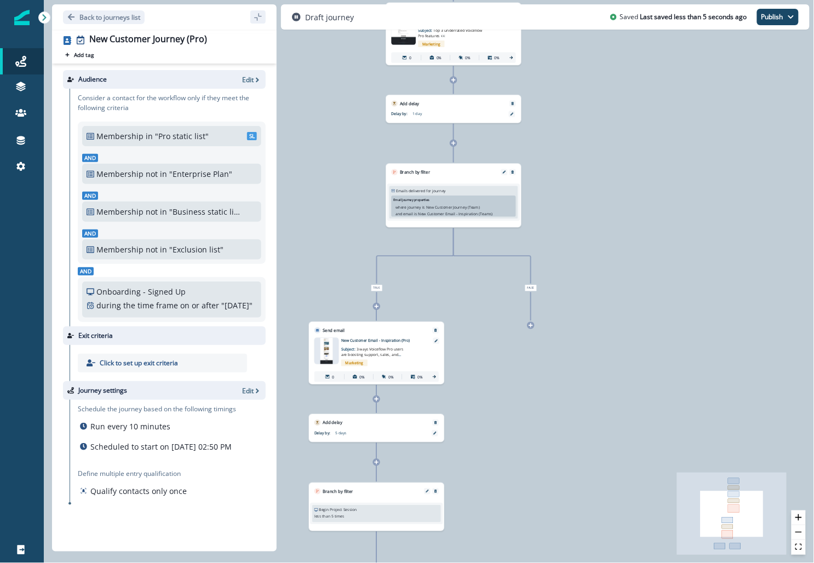
click at [529, 328] on div at bounding box center [530, 325] width 7 height 7
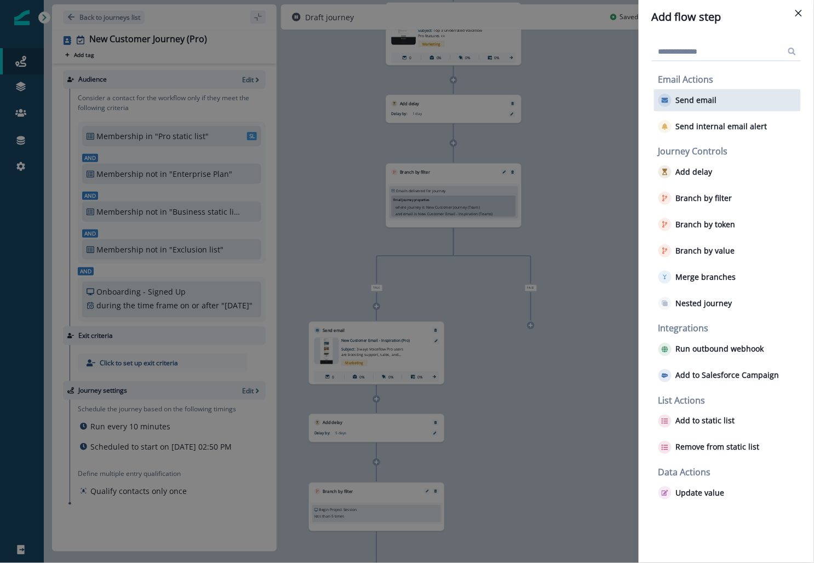
click at [693, 104] on p "Send email" at bounding box center [696, 100] width 41 height 9
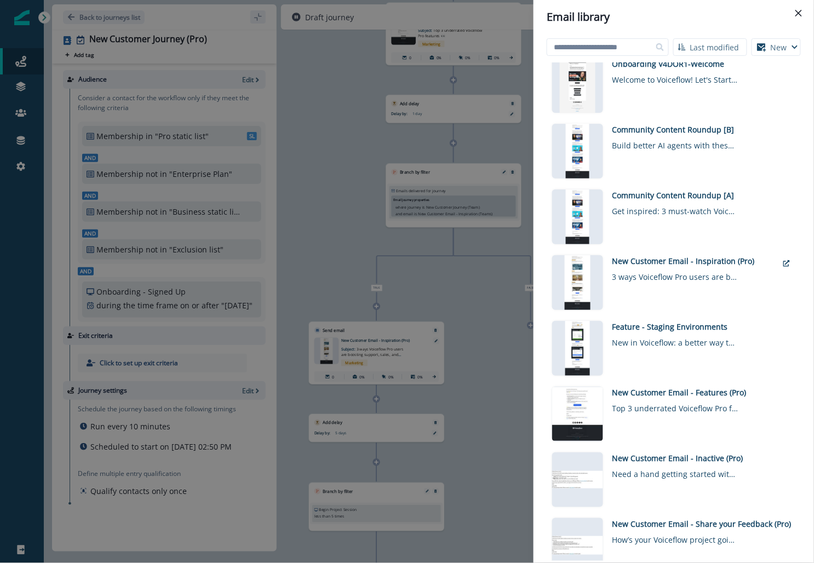
scroll to position [408, 0]
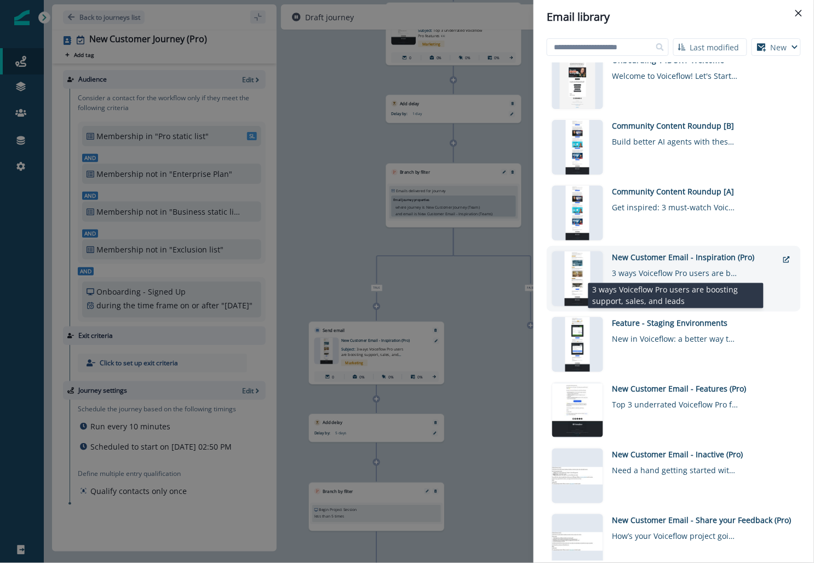
click at [624, 269] on div "3 ways Voiceflow Pro users are boosting support, sales, and leads" at bounding box center [676, 271] width 126 height 16
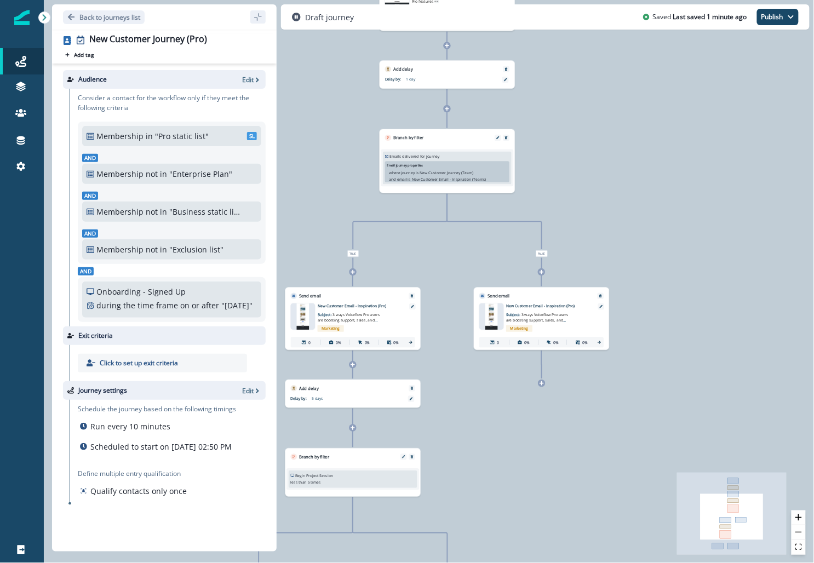
click at [543, 383] on icon at bounding box center [542, 383] width 4 height 4
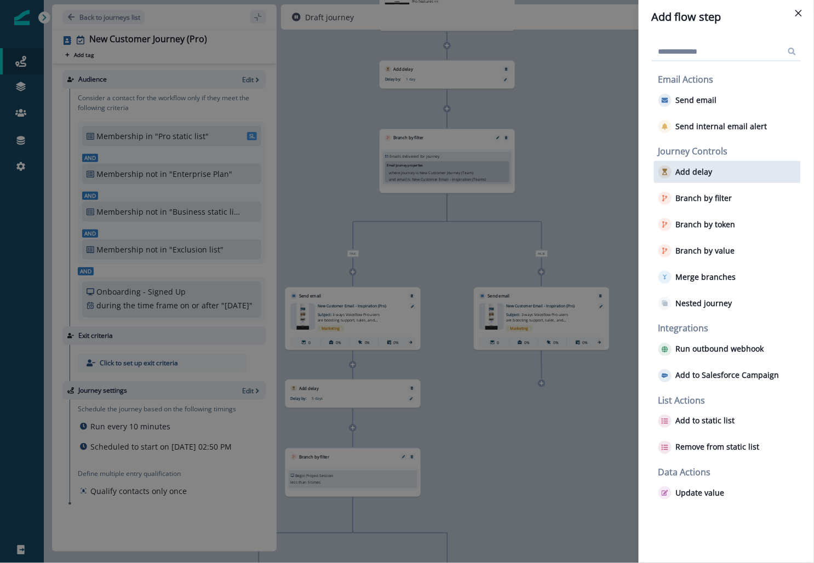
click at [692, 174] on p "Add delay" at bounding box center [694, 172] width 37 height 9
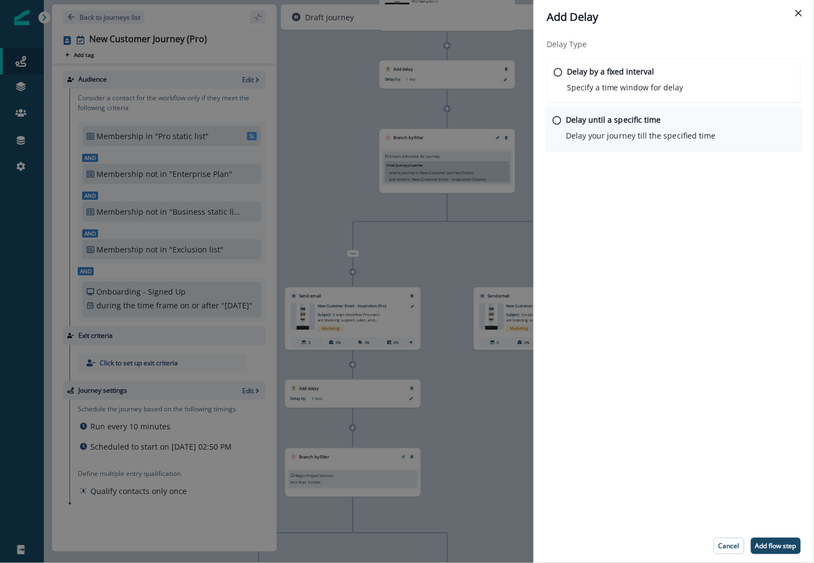
click at [620, 130] on p "Delay your journey till the specified time" at bounding box center [641, 136] width 150 height 12
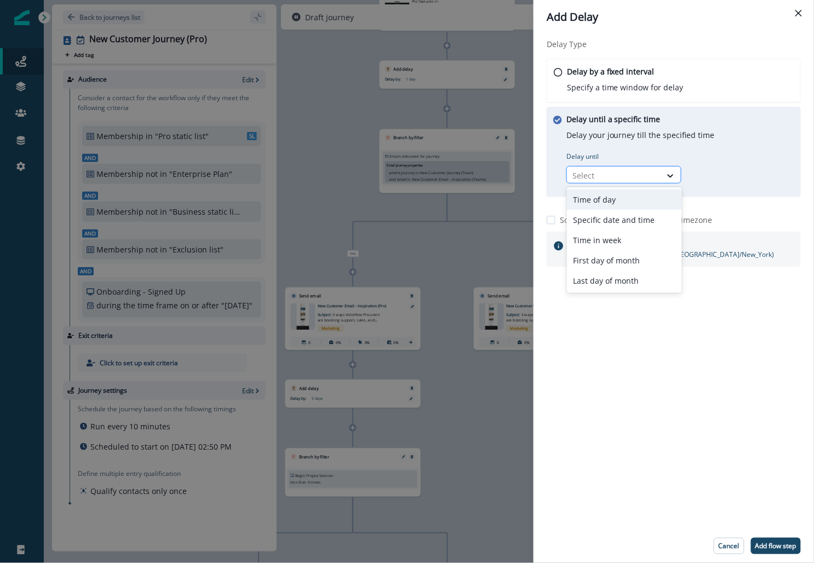
click at [612, 169] on div at bounding box center [614, 176] width 83 height 14
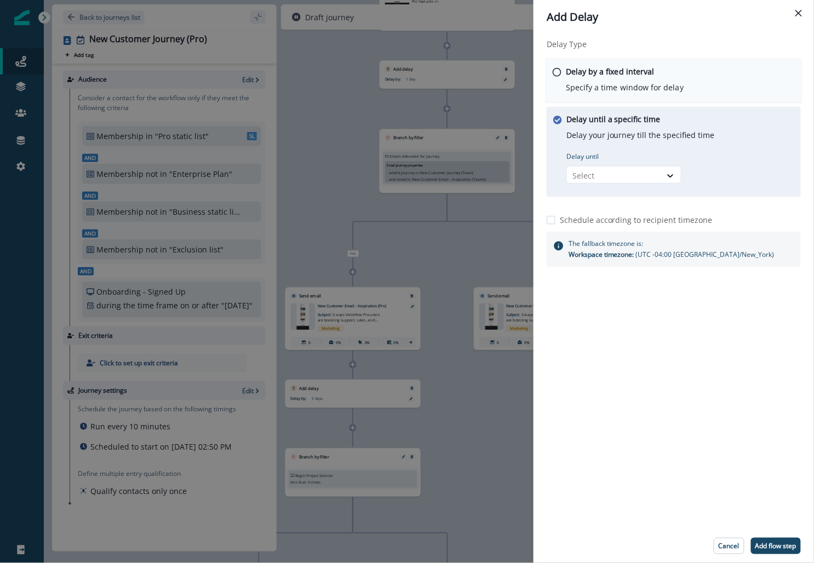
click at [604, 82] on p "Specify a time window for delay" at bounding box center [625, 88] width 118 height 12
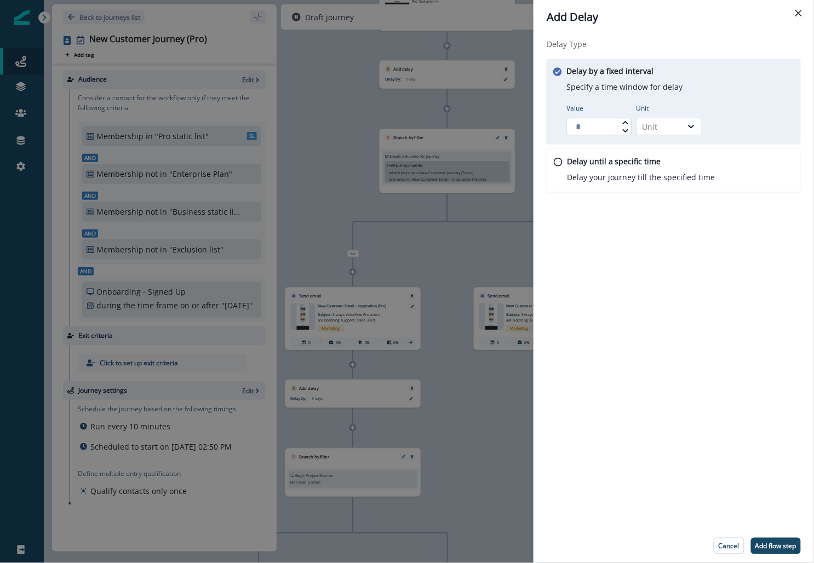
click at [604, 126] on input "Value" at bounding box center [600, 127] width 66 height 18
type input "*"
click at [643, 130] on div "Unit" at bounding box center [660, 127] width 34 height 12
click at [650, 195] on div "Day" at bounding box center [670, 192] width 66 height 20
click at [777, 547] on p "Add flow step" at bounding box center [776, 547] width 41 height 8
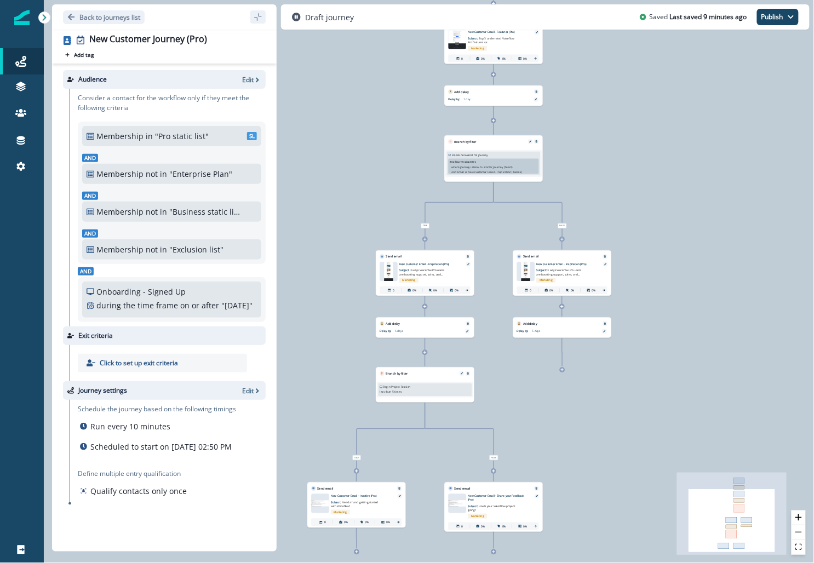
click at [562, 370] on icon at bounding box center [562, 370] width 3 height 3
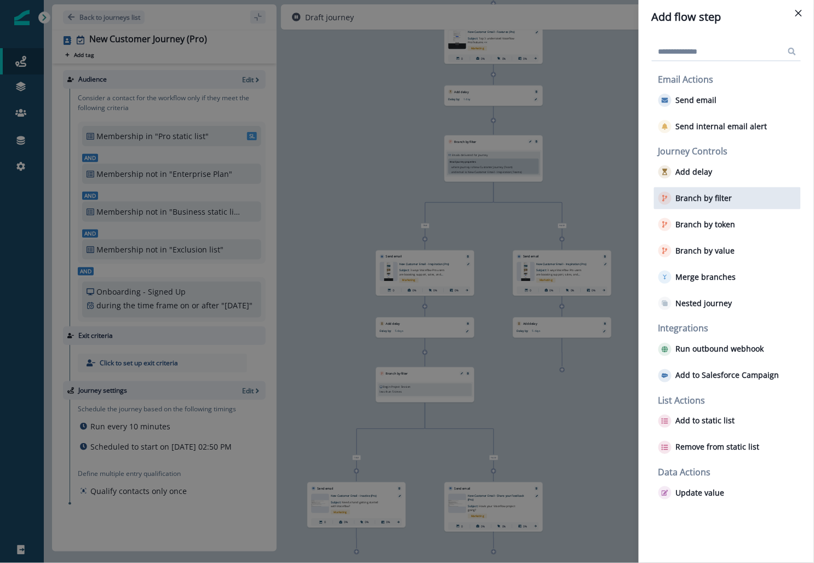
click at [676, 199] on button "Branch by filter" at bounding box center [696, 198] width 74 height 13
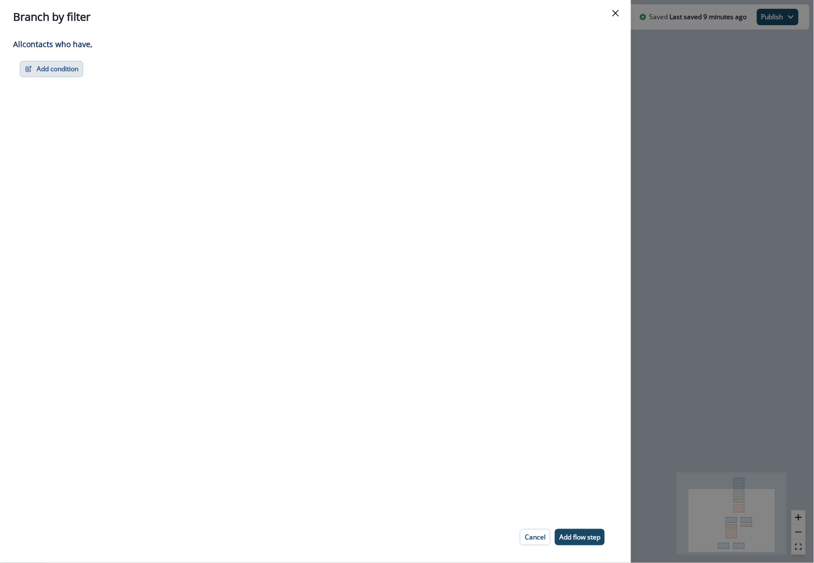
click at [70, 72] on button "Add condition" at bounding box center [52, 69] width 64 height 16
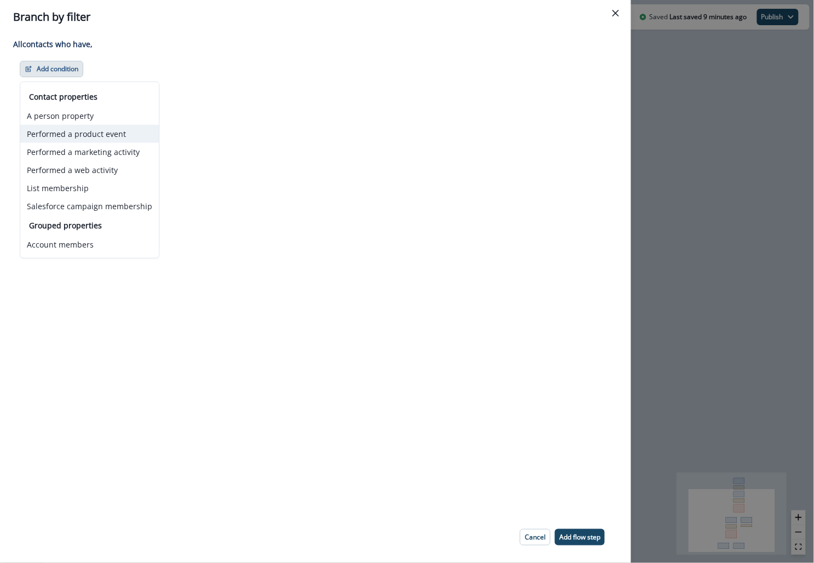
click at [77, 134] on button "Performed a product event" at bounding box center [89, 134] width 139 height 18
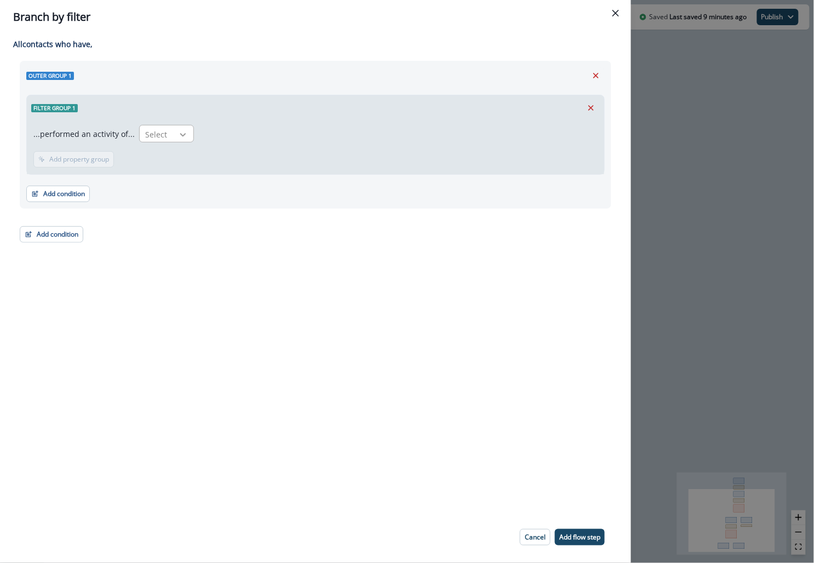
click at [174, 136] on div at bounding box center [183, 134] width 19 height 11
type input "*****"
click at [192, 182] on div "Begin Project Session" at bounding box center [188, 179] width 106 height 20
click at [73, 160] on p "Add frequency" at bounding box center [71, 160] width 44 height 8
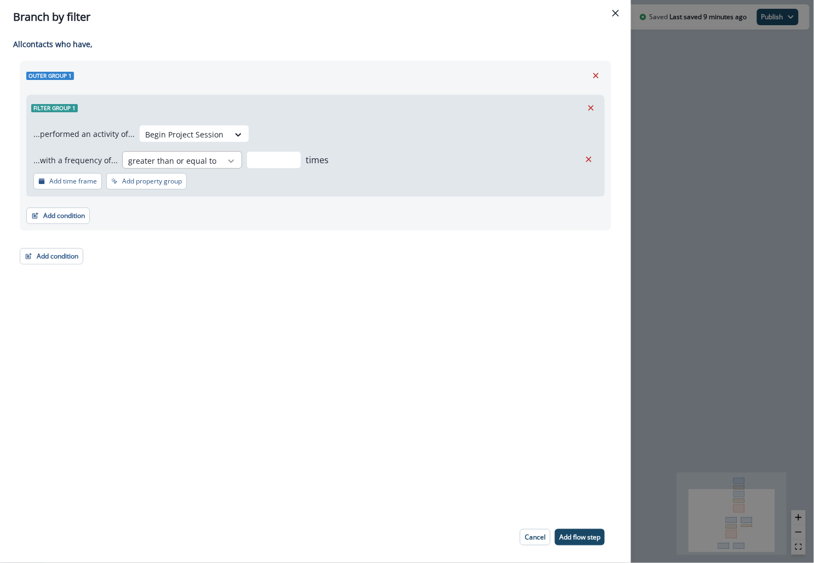
click at [226, 158] on icon at bounding box center [231, 161] width 10 height 11
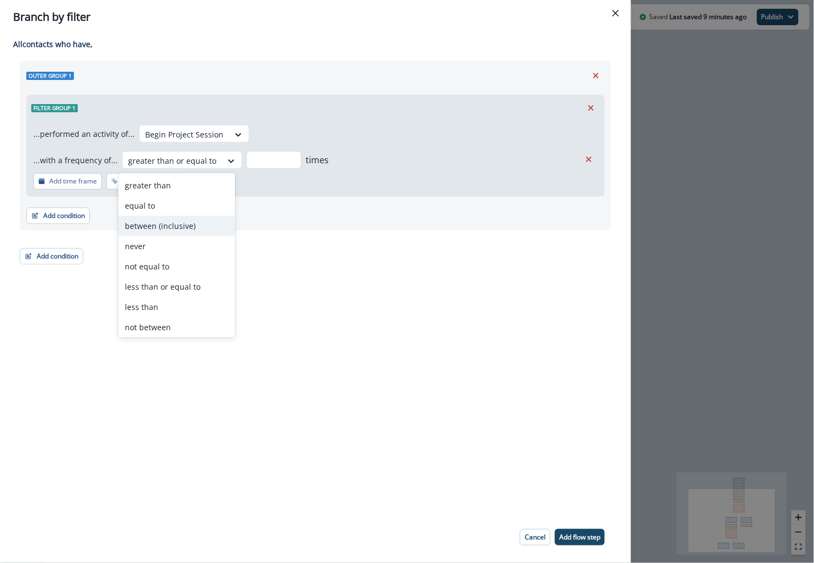
type input "*"
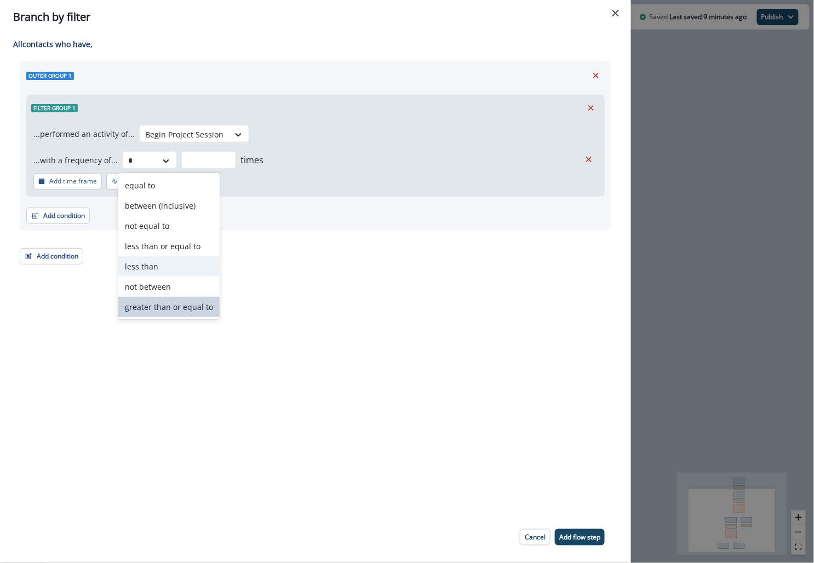
click at [141, 265] on div "less than" at bounding box center [168, 266] width 101 height 20
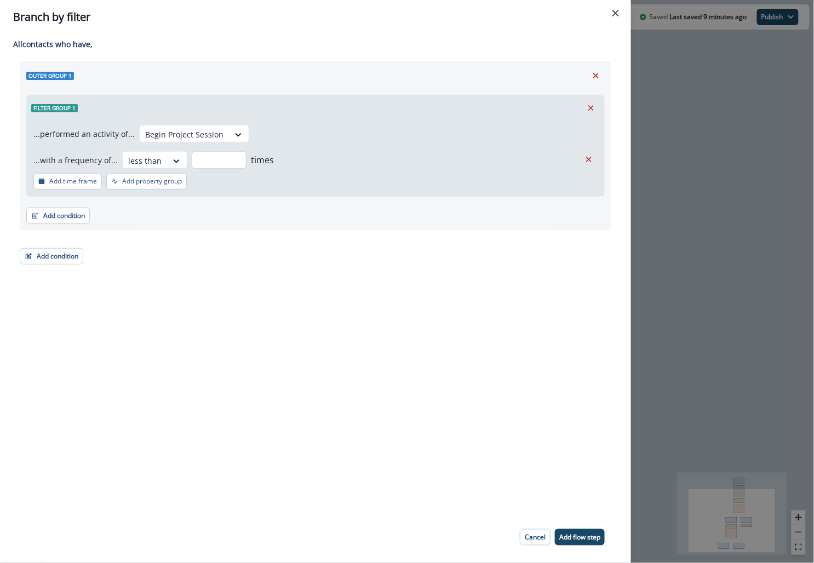
click at [215, 162] on input "number" at bounding box center [219, 160] width 55 height 18
type input "*"
click at [268, 406] on div "Adding Branch by filter flow step in the middle will add the succeeding flow st…" at bounding box center [315, 273] width 631 height 478
click at [572, 536] on p "Add flow step" at bounding box center [580, 538] width 41 height 8
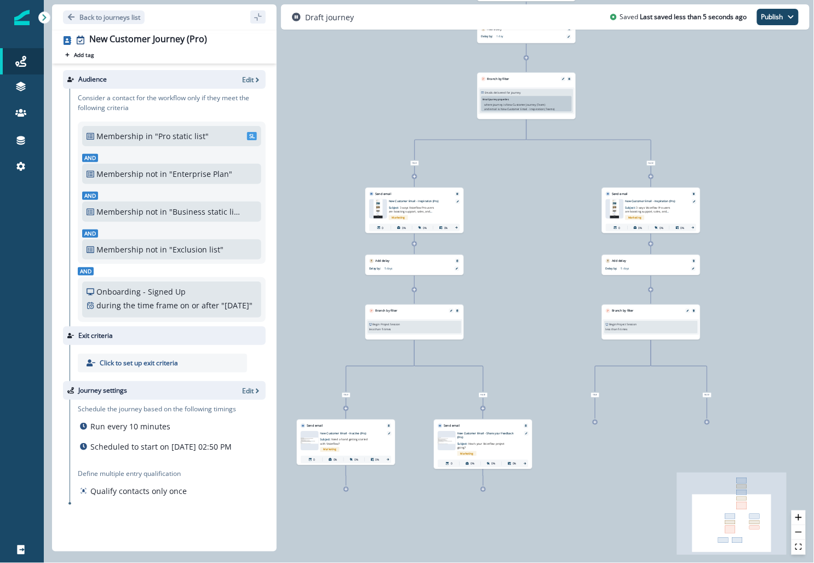
click at [596, 424] on icon at bounding box center [594, 422] width 3 height 3
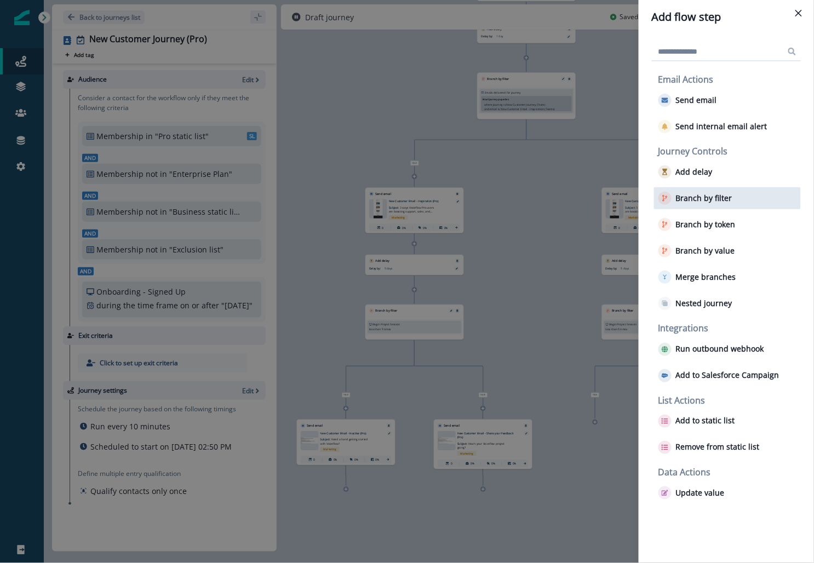
click at [689, 203] on button "Branch by filter" at bounding box center [696, 198] width 74 height 13
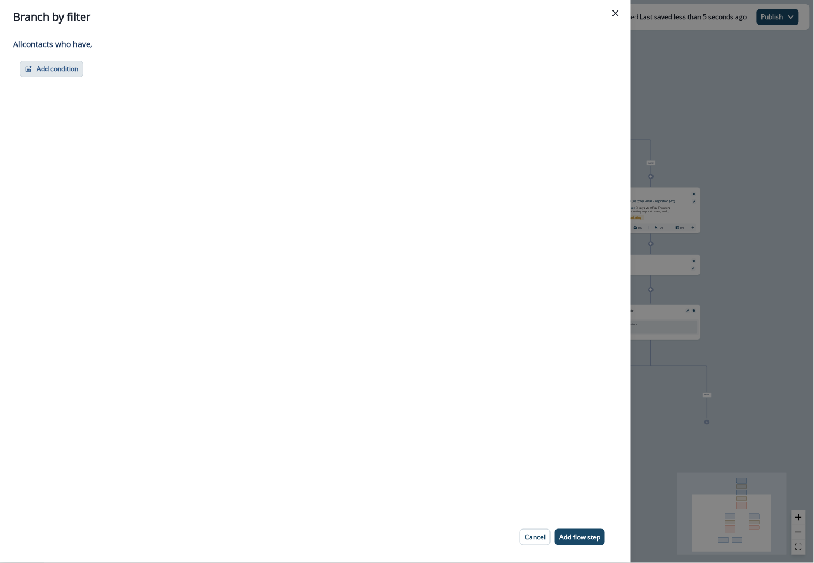
click at [61, 64] on button "Add condition" at bounding box center [52, 69] width 64 height 16
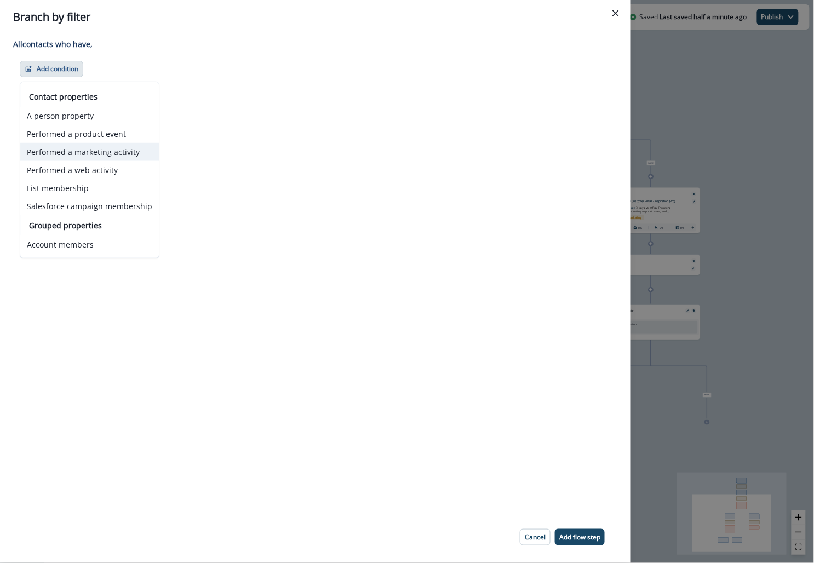
click at [122, 146] on button "Performed a marketing activity" at bounding box center [89, 152] width 139 height 18
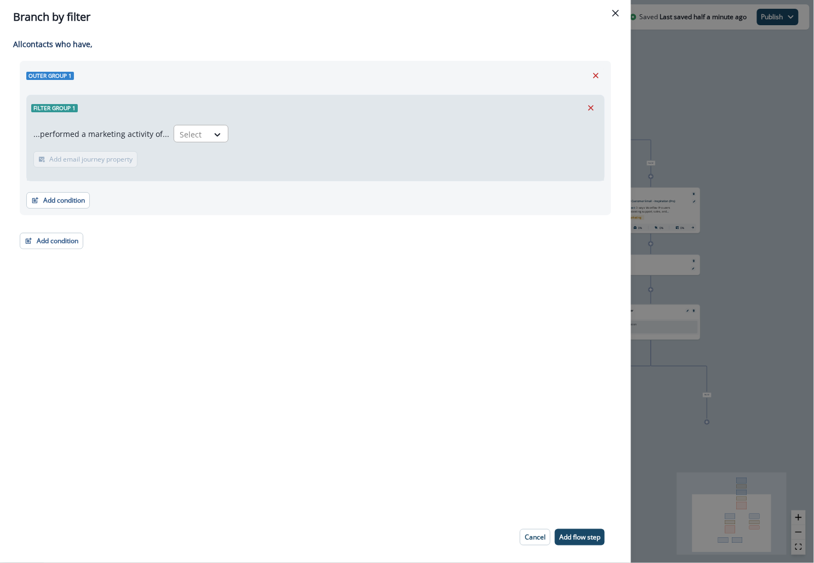
click at [180, 138] on input "text" at bounding box center [181, 135] width 2 height 12
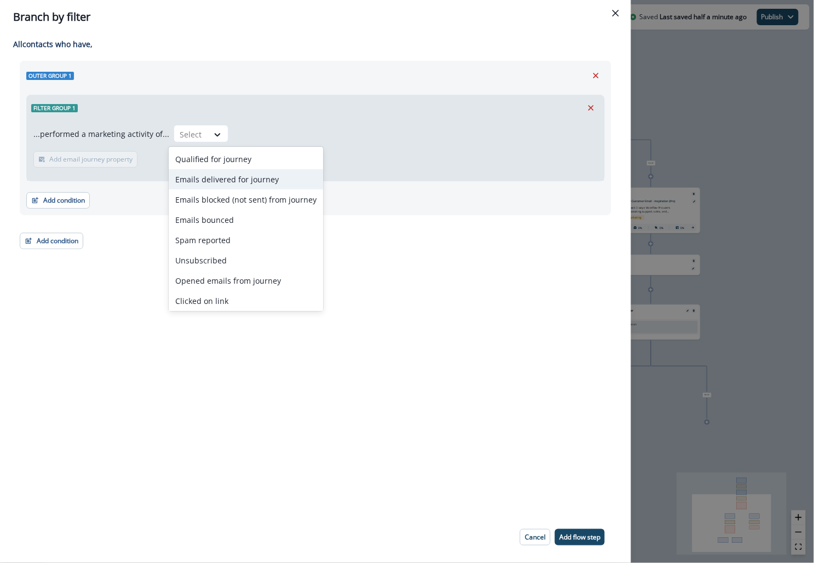
click at [195, 174] on div "Emails delivered for journey" at bounding box center [246, 179] width 155 height 20
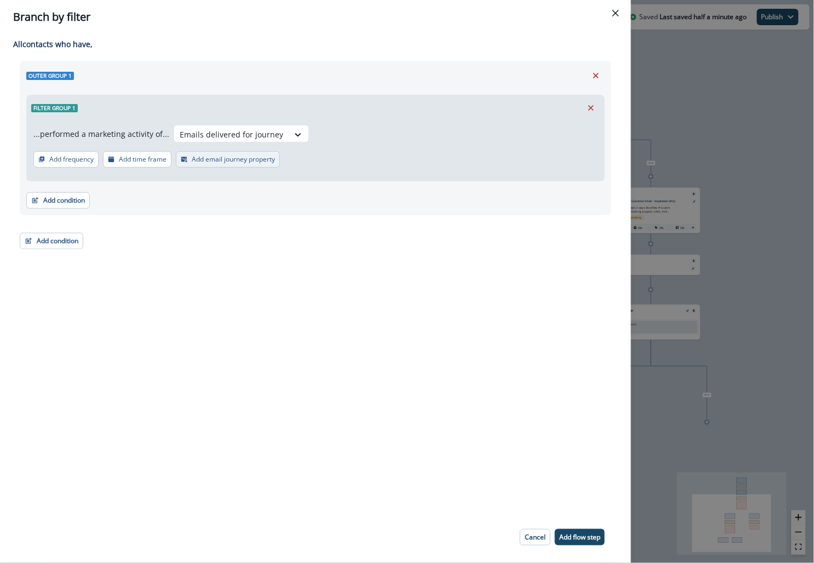
click at [193, 157] on p "Add email journey property" at bounding box center [233, 160] width 83 height 8
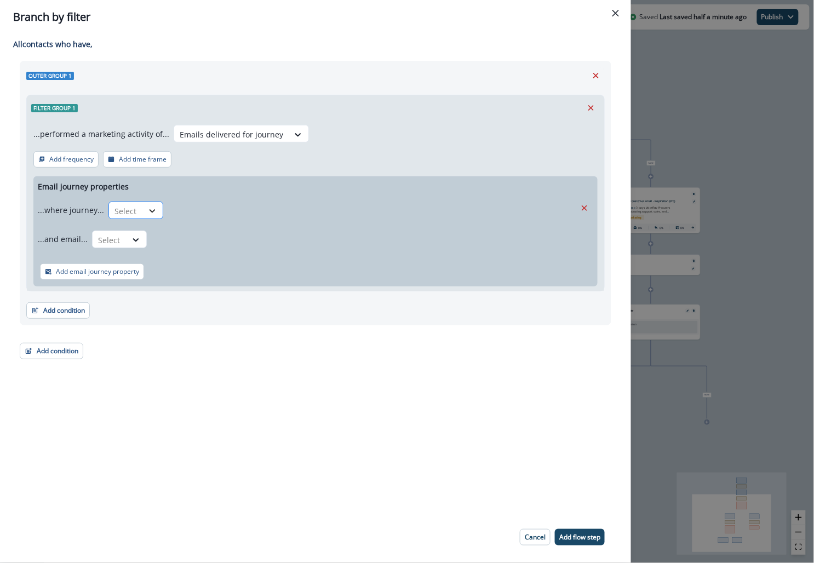
click at [143, 207] on div at bounding box center [152, 211] width 19 height 11
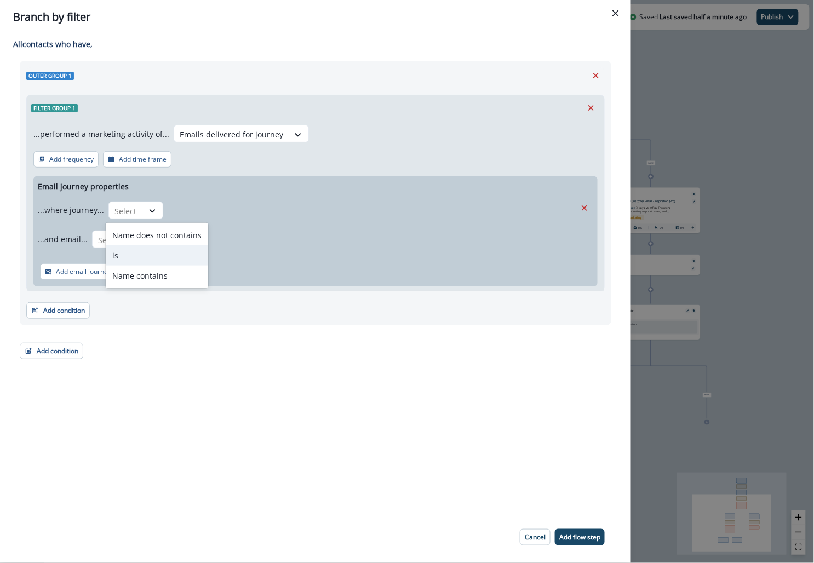
click at [146, 257] on div "is" at bounding box center [157, 256] width 102 height 20
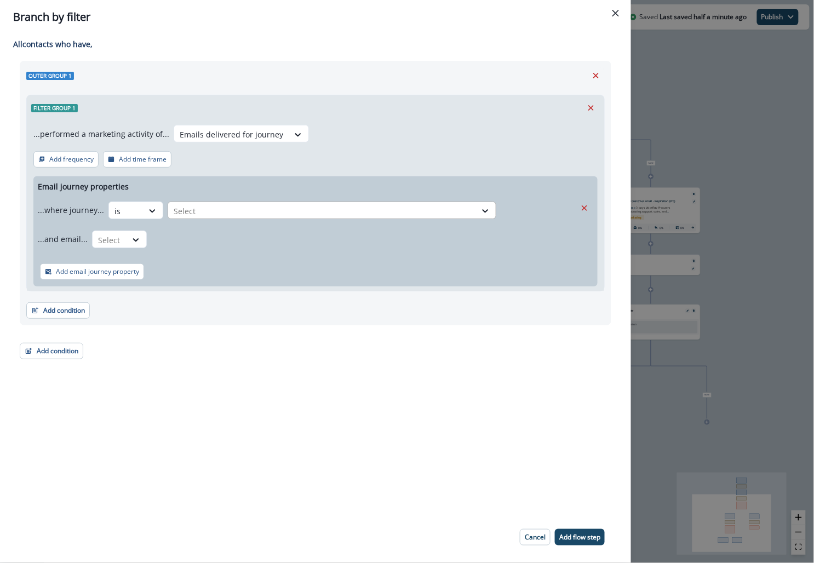
click at [207, 208] on div at bounding box center [322, 211] width 297 height 14
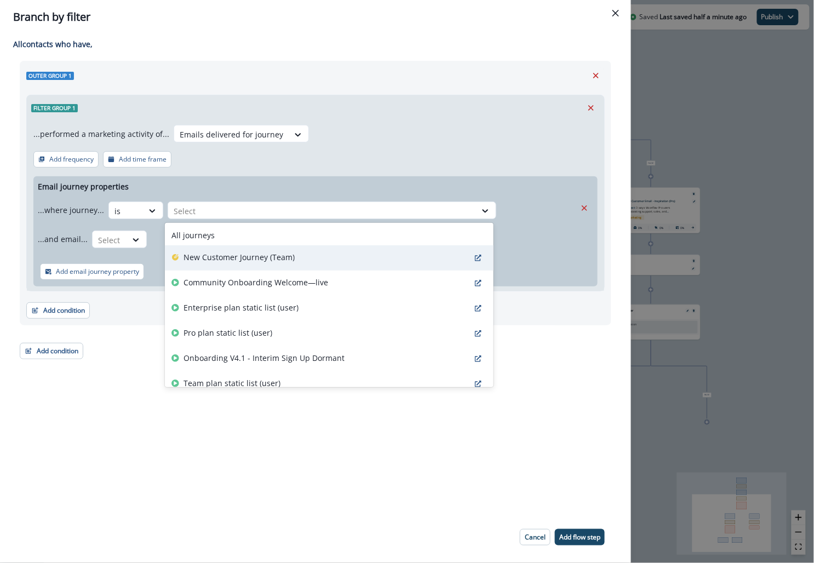
click at [213, 258] on p "New Customer Journey (Team)" at bounding box center [239, 258] width 111 height 12
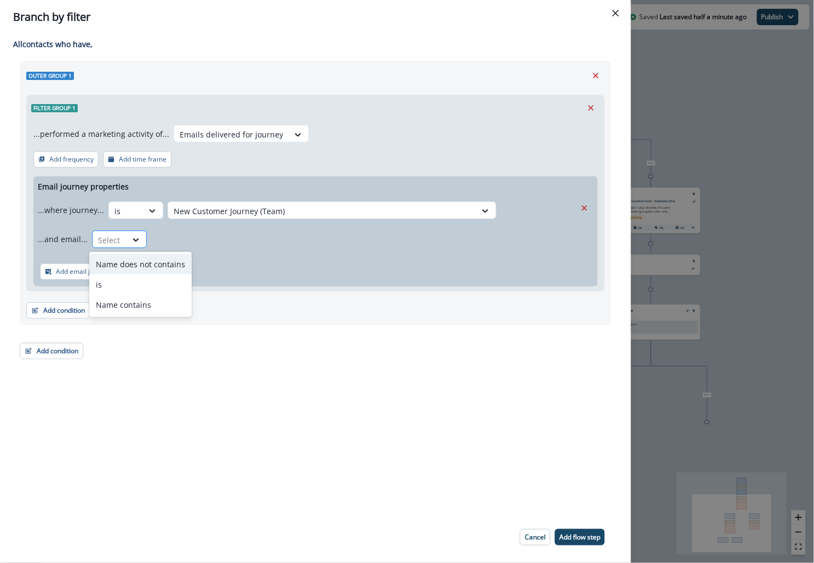
click at [102, 236] on div at bounding box center [109, 240] width 23 height 14
click at [118, 284] on div "is" at bounding box center [140, 285] width 102 height 20
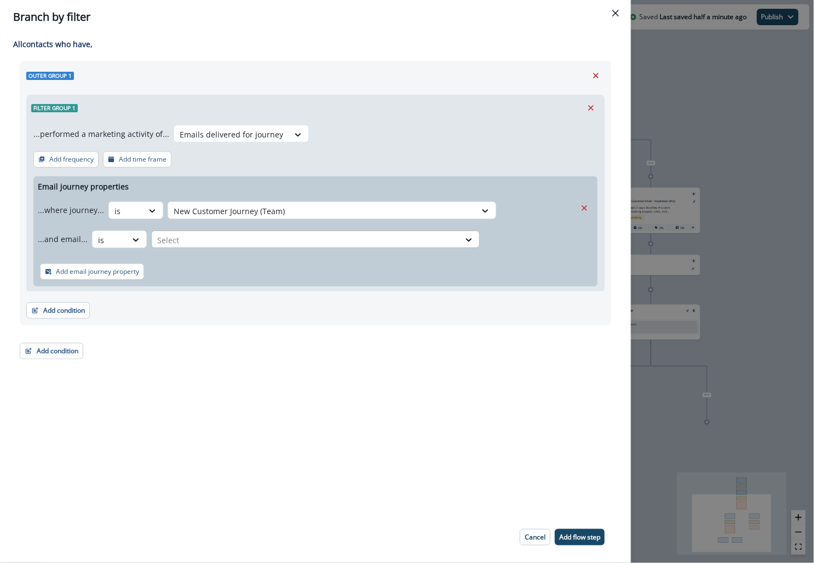
click at [176, 247] on div "Select" at bounding box center [306, 240] width 308 height 18
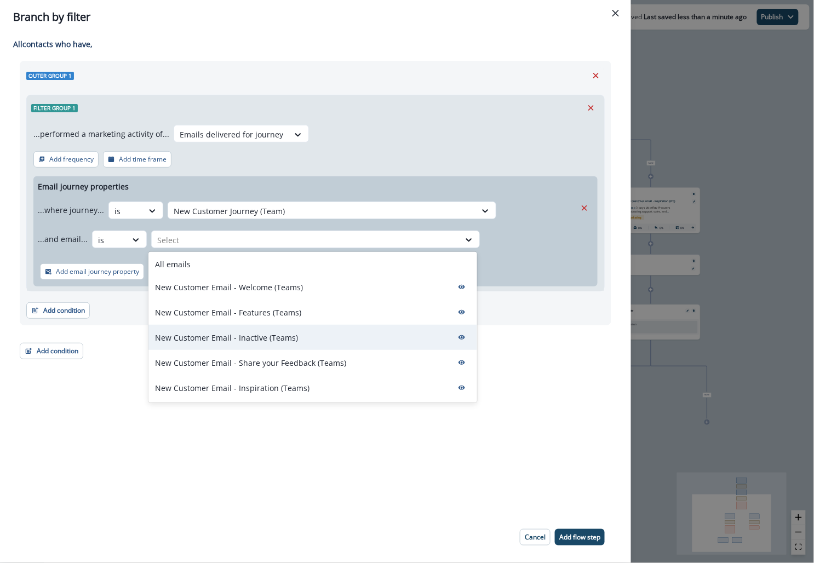
click at [225, 336] on p "New Customer Email - Inactive (Teams)" at bounding box center [226, 338] width 143 height 12
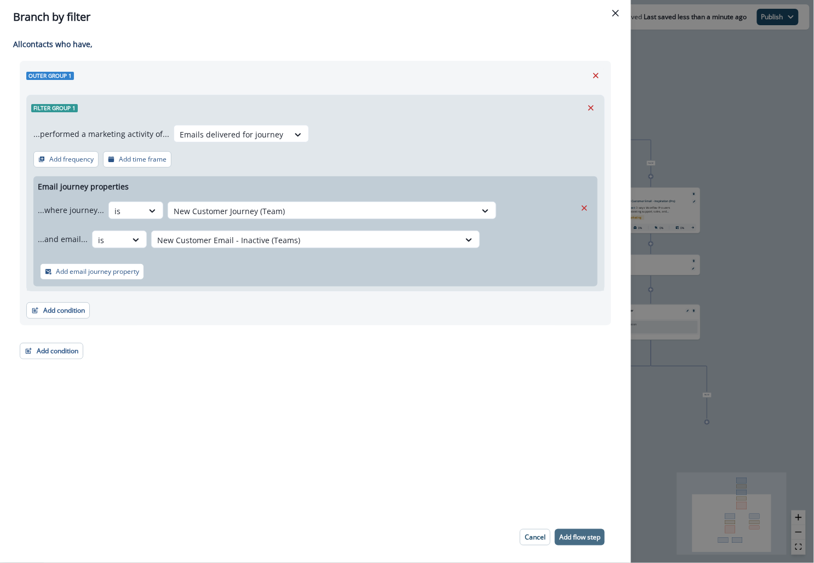
click at [588, 535] on p "Add flow step" at bounding box center [580, 538] width 41 height 8
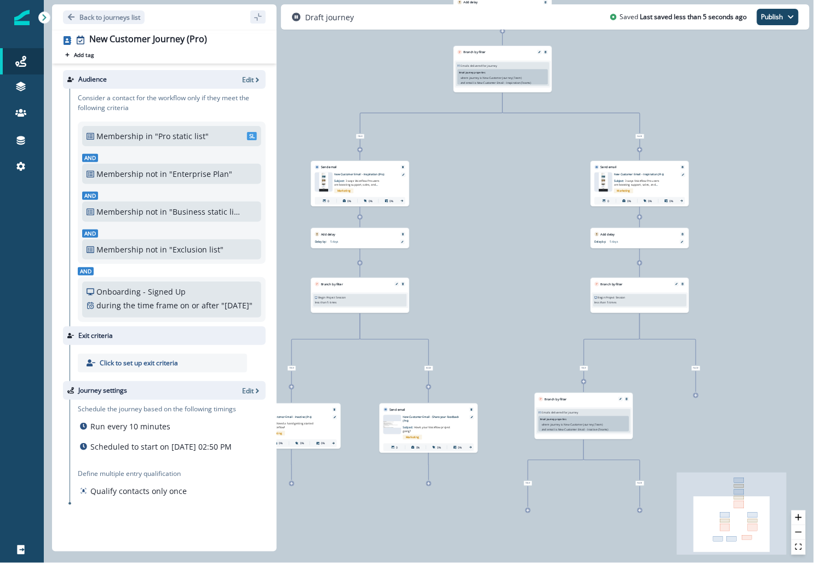
click at [698, 396] on div at bounding box center [696, 395] width 5 height 5
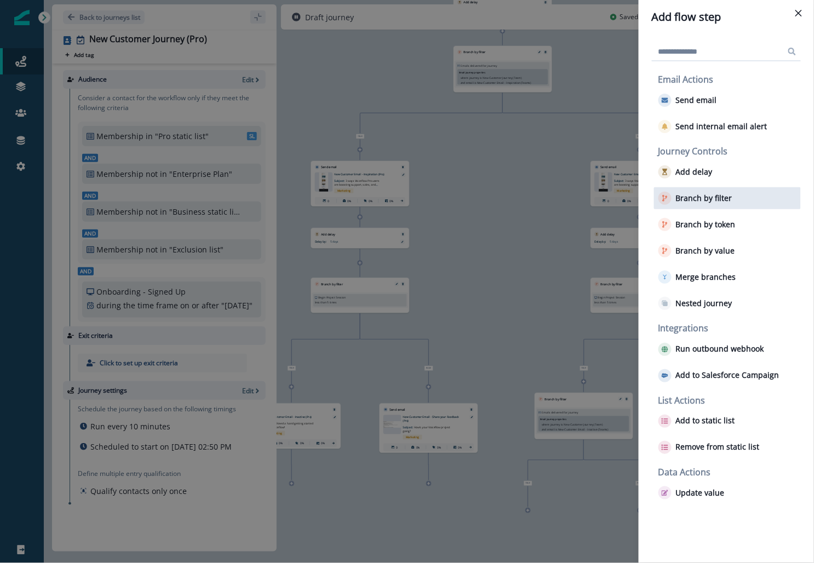
click at [689, 197] on p "Branch by filter" at bounding box center [704, 198] width 56 height 9
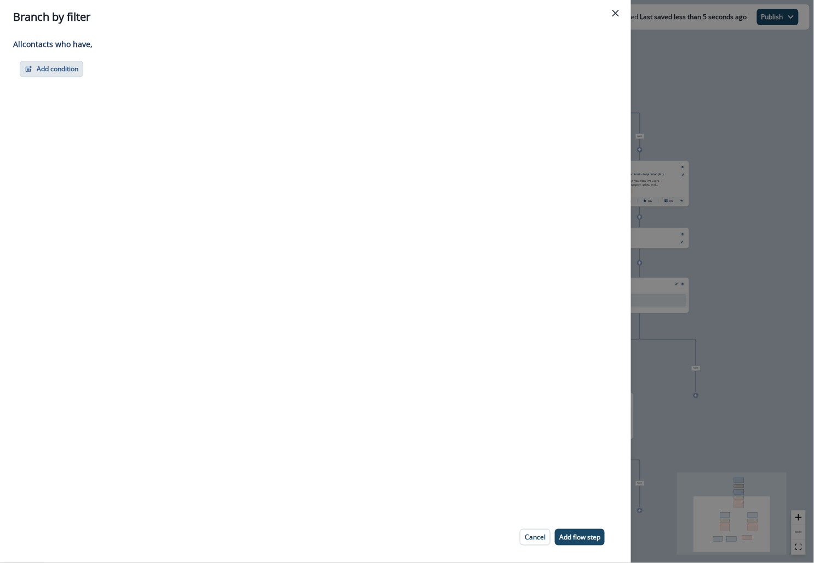
click at [58, 64] on button "Add condition" at bounding box center [52, 69] width 64 height 16
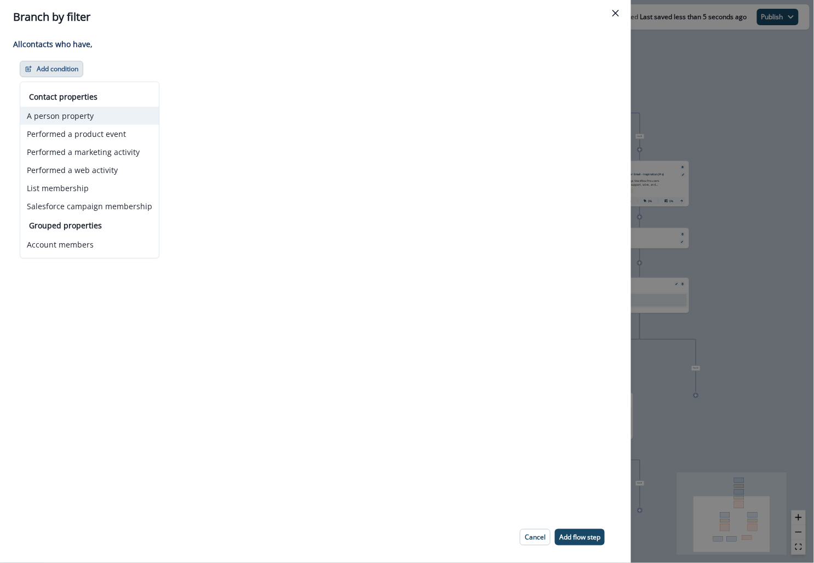
click at [109, 117] on button "A person property" at bounding box center [89, 116] width 139 height 18
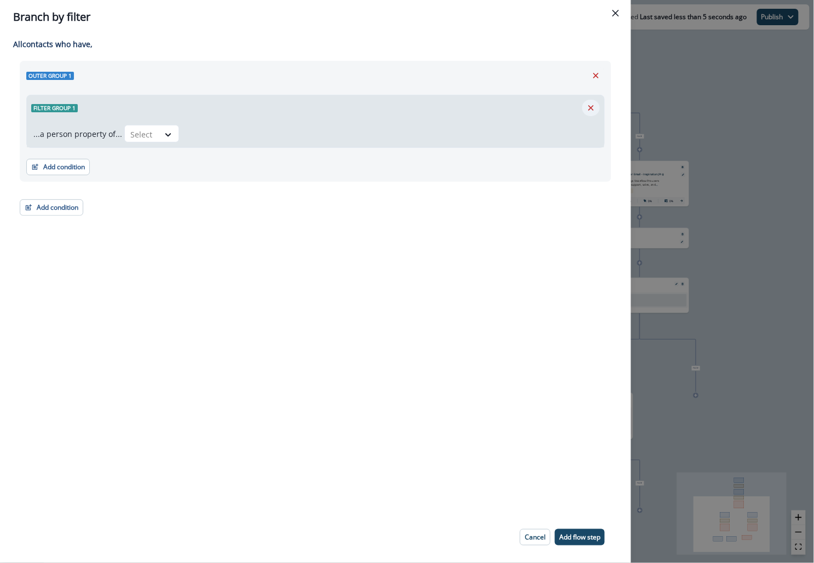
click at [595, 105] on icon "Remove" at bounding box center [591, 108] width 10 height 10
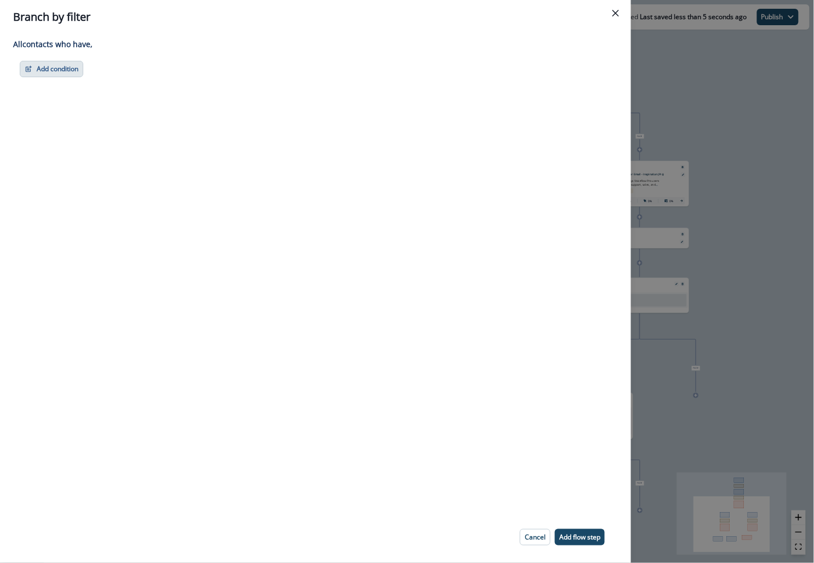
click at [45, 71] on button "Add condition" at bounding box center [52, 69] width 64 height 16
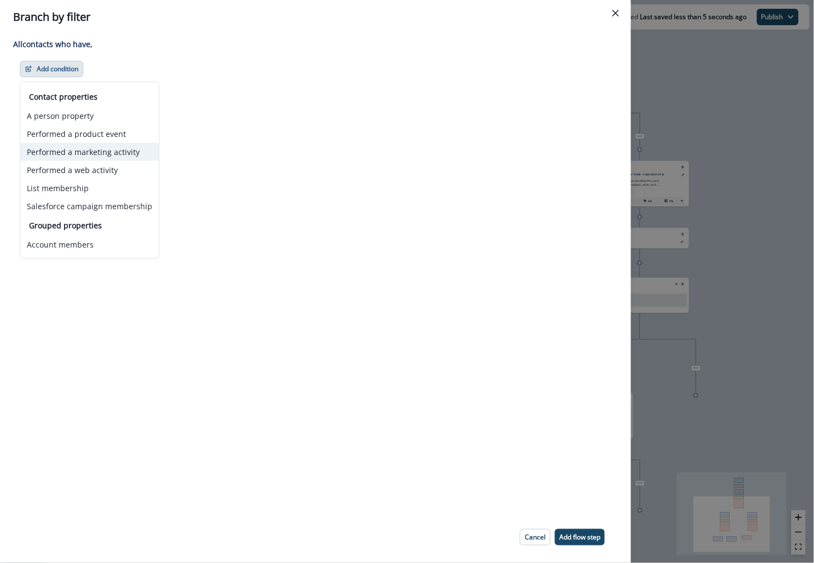
click at [82, 156] on button "Performed a marketing activity" at bounding box center [89, 152] width 139 height 18
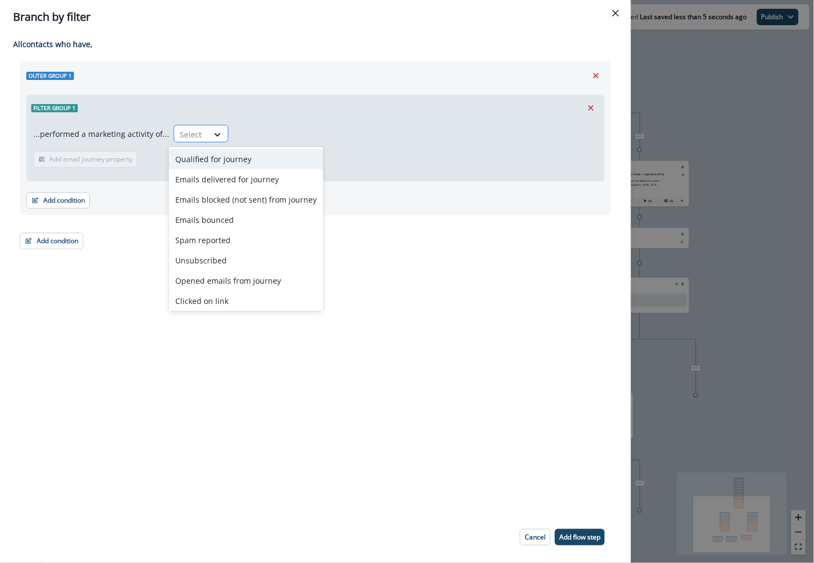
click at [192, 129] on div at bounding box center [191, 135] width 23 height 14
click at [214, 159] on div "Qualified for journey" at bounding box center [246, 159] width 155 height 20
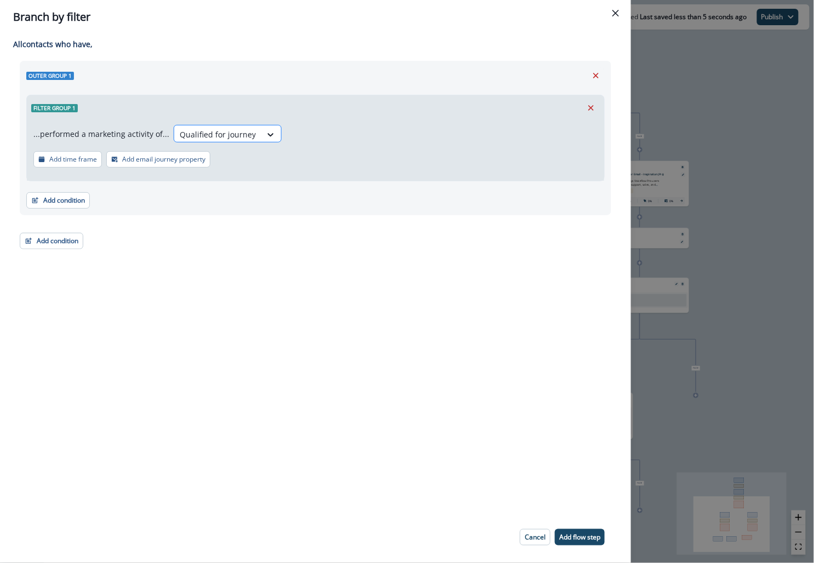
click at [229, 132] on div at bounding box center [218, 135] width 76 height 14
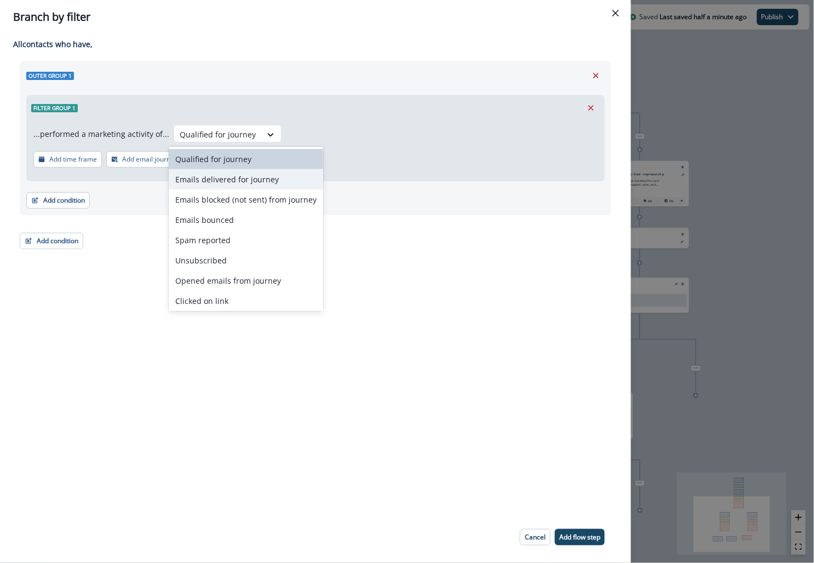
click at [232, 179] on div "Emails delivered for journey" at bounding box center [246, 179] width 155 height 20
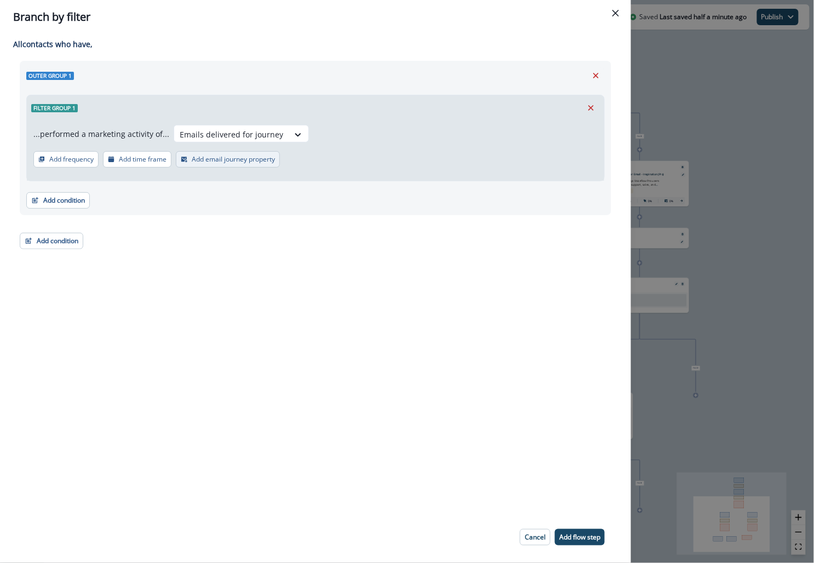
click at [220, 156] on p "Add email journey property" at bounding box center [233, 160] width 83 height 8
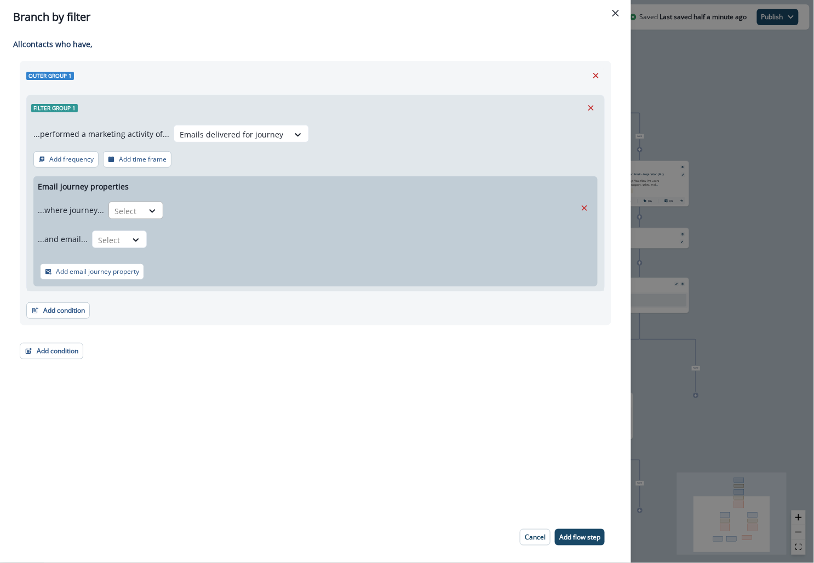
click at [130, 203] on div "Select" at bounding box center [126, 211] width 34 height 18
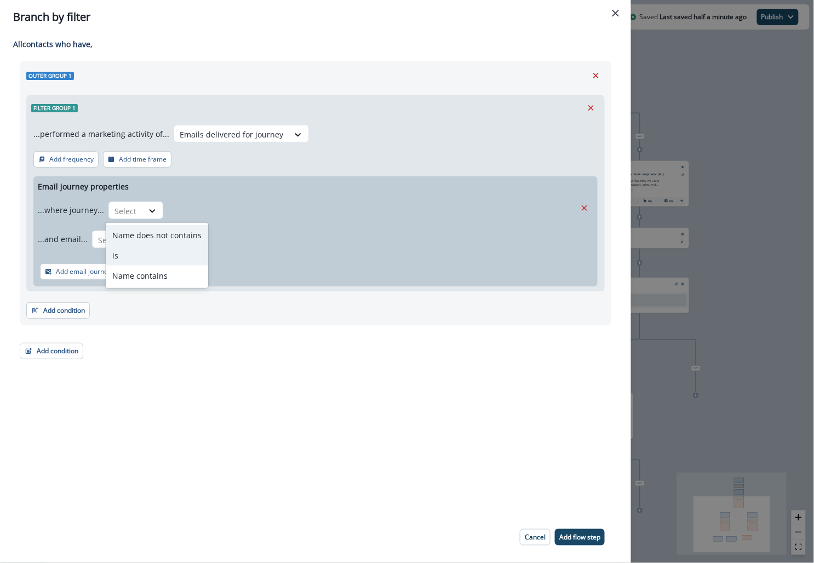
click at [138, 252] on div "is" at bounding box center [157, 256] width 102 height 20
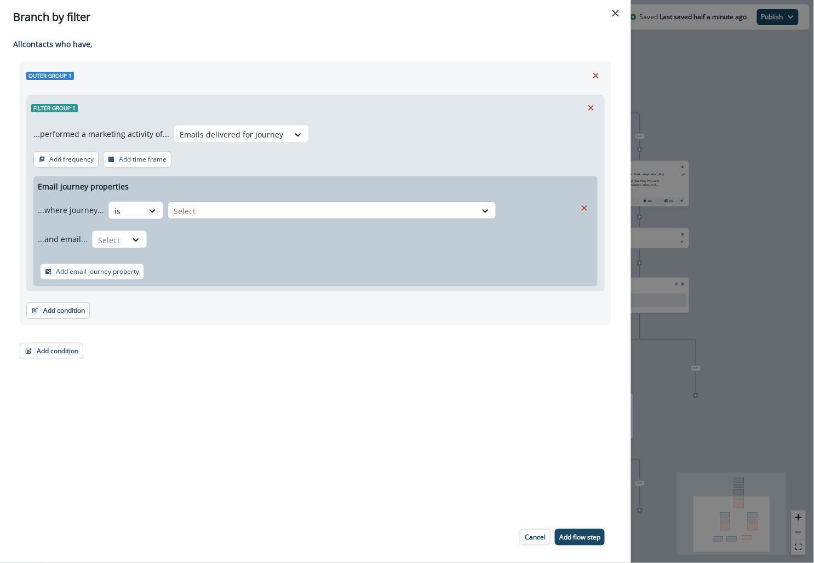
click at [184, 212] on div at bounding box center [322, 211] width 297 height 14
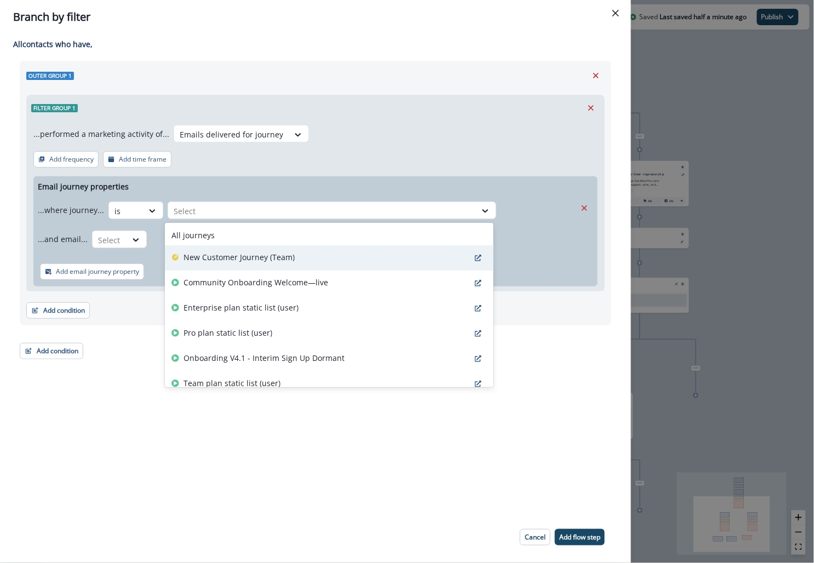
click at [212, 263] on div "New Customer Journey (Team)" at bounding box center [329, 258] width 329 height 25
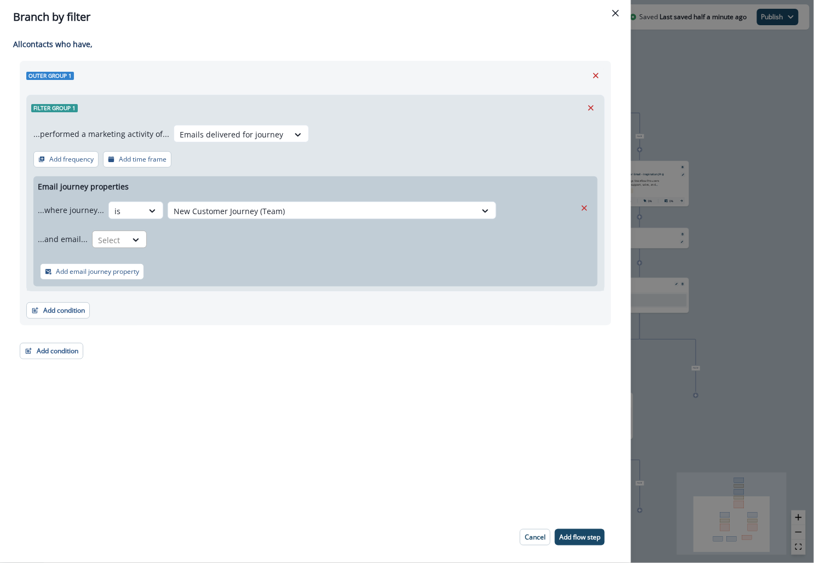
click at [105, 239] on div at bounding box center [109, 240] width 23 height 14
click at [118, 290] on div "is" at bounding box center [140, 285] width 102 height 20
click at [186, 238] on div at bounding box center [305, 240] width 297 height 14
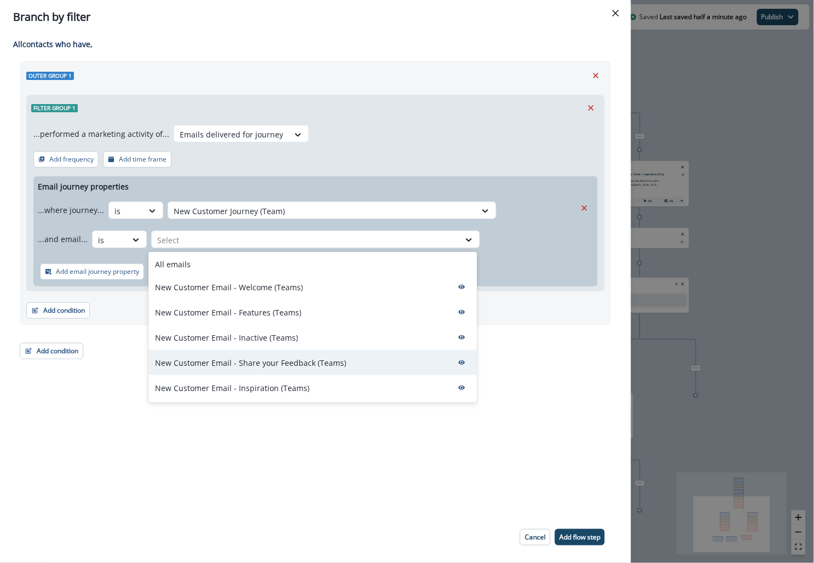
click at [235, 362] on p "New Customer Email - Share your Feedback (Teams)" at bounding box center [250, 363] width 191 height 12
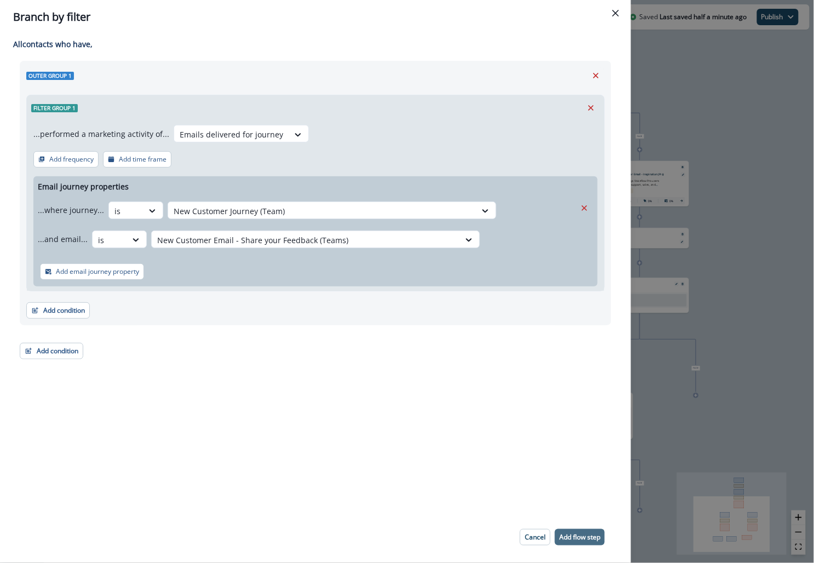
click at [593, 536] on p "Add flow step" at bounding box center [580, 538] width 41 height 8
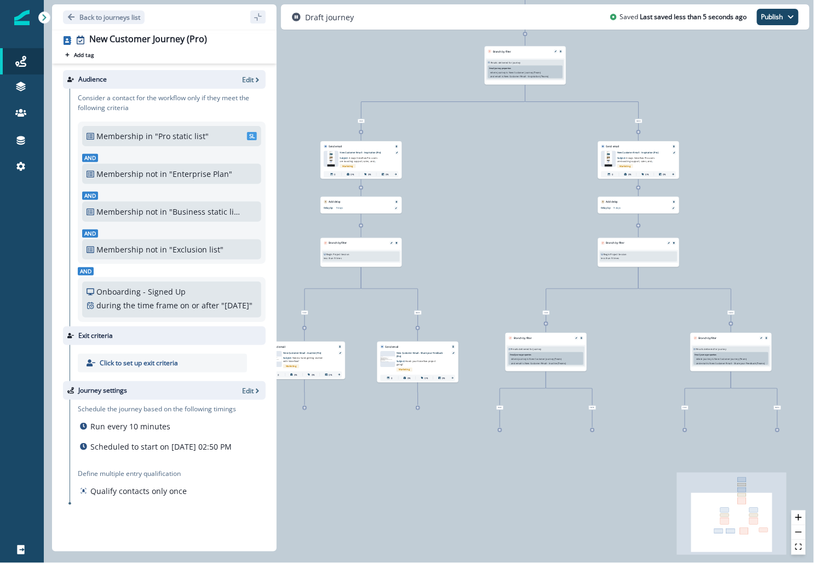
click at [778, 429] on icon at bounding box center [778, 430] width 3 height 3
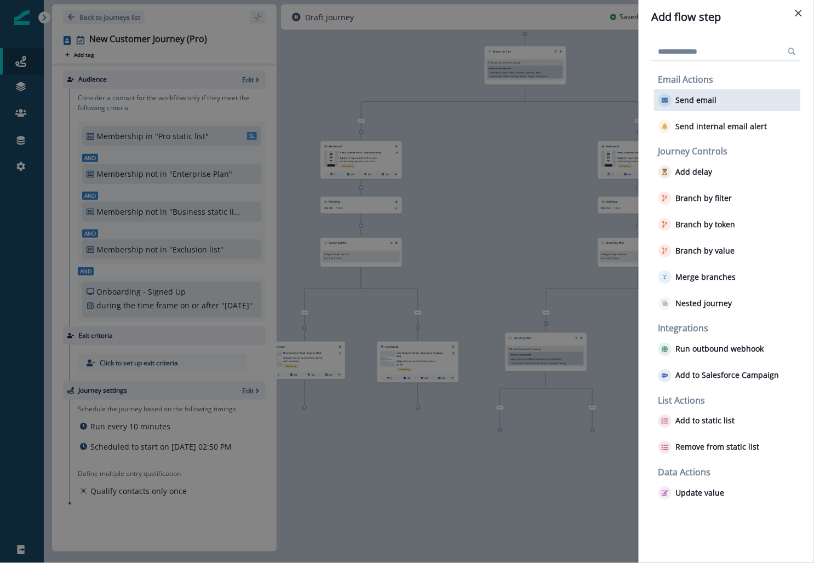
click at [669, 95] on div "button" at bounding box center [665, 100] width 13 height 13
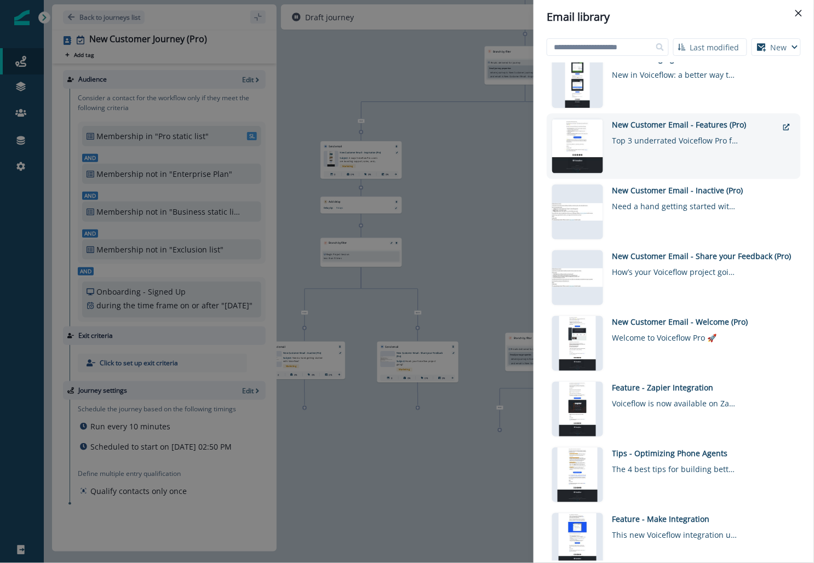
scroll to position [683, 0]
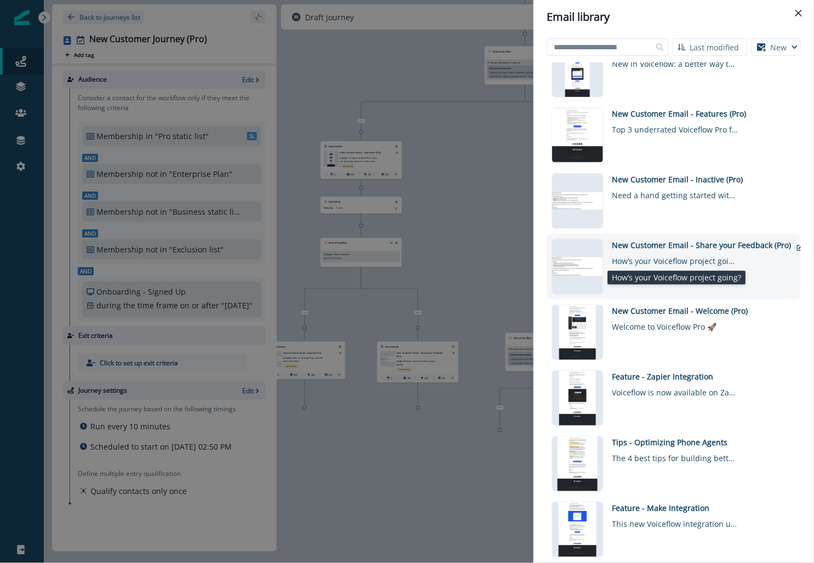
click at [663, 261] on div "How’s your Voiceflow project going?" at bounding box center [676, 259] width 126 height 16
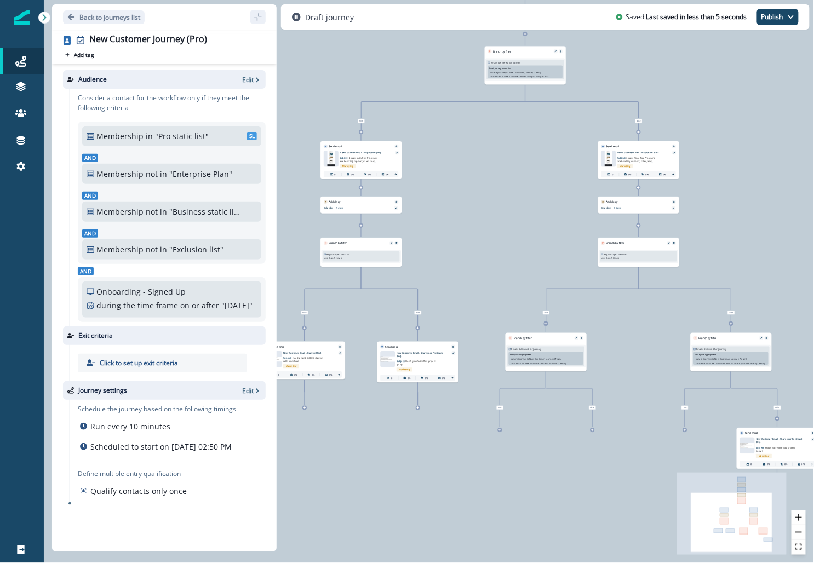
click at [593, 434] on div "0 contact has entered the journey Send email Email asset changed, journey repor…" at bounding box center [429, 281] width 770 height 563
click at [593, 430] on icon at bounding box center [592, 430] width 3 height 3
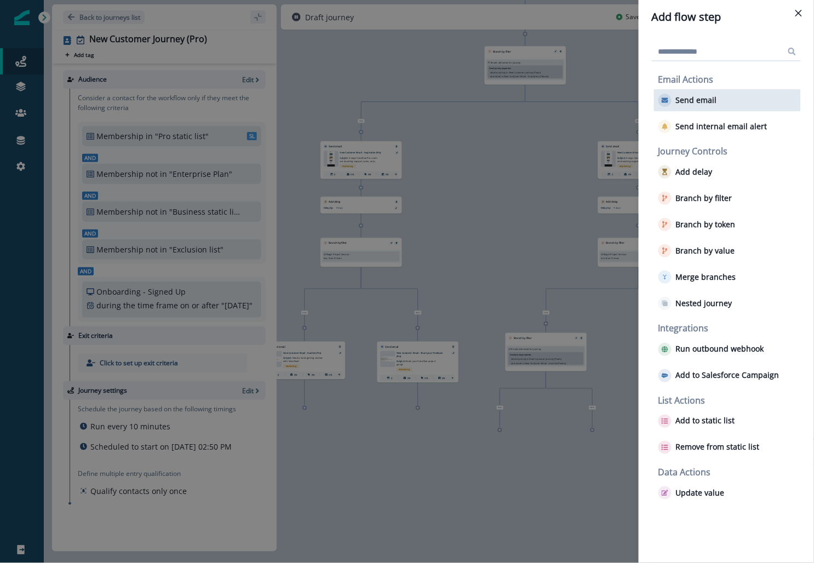
click at [672, 101] on button "Send email" at bounding box center [688, 100] width 59 height 13
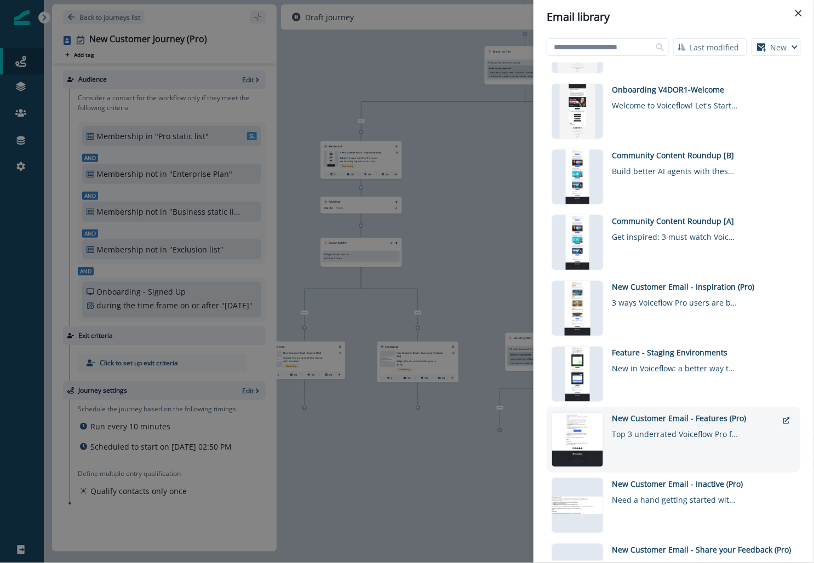
scroll to position [387, 0]
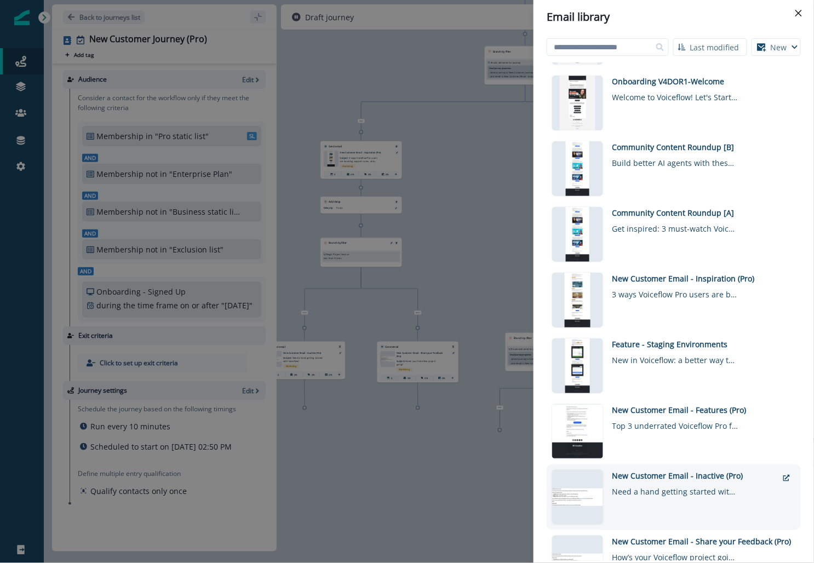
click at [665, 499] on div "New Customer Email - Inactive (Pro) Need a hand getting started with Voiceflow?" at bounding box center [695, 497] width 165 height 55
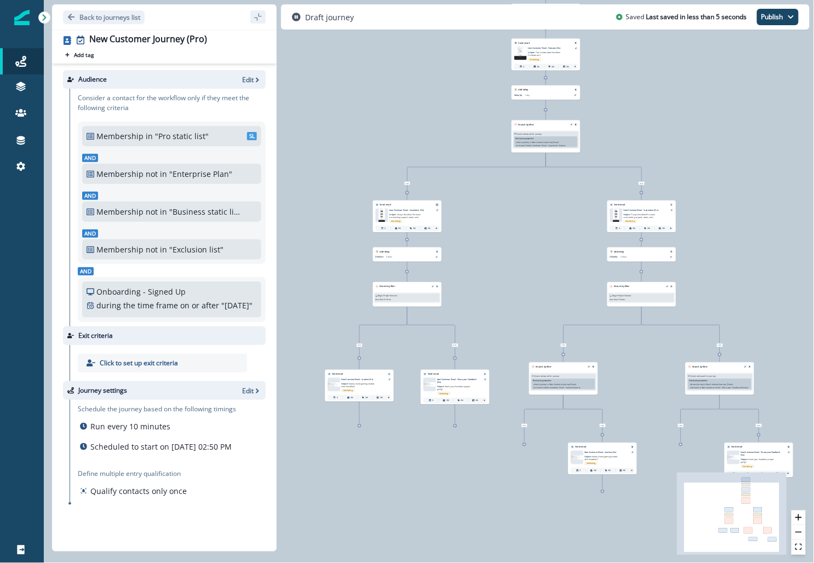
click at [438, 204] on button "Remove" at bounding box center [437, 205] width 4 height 2
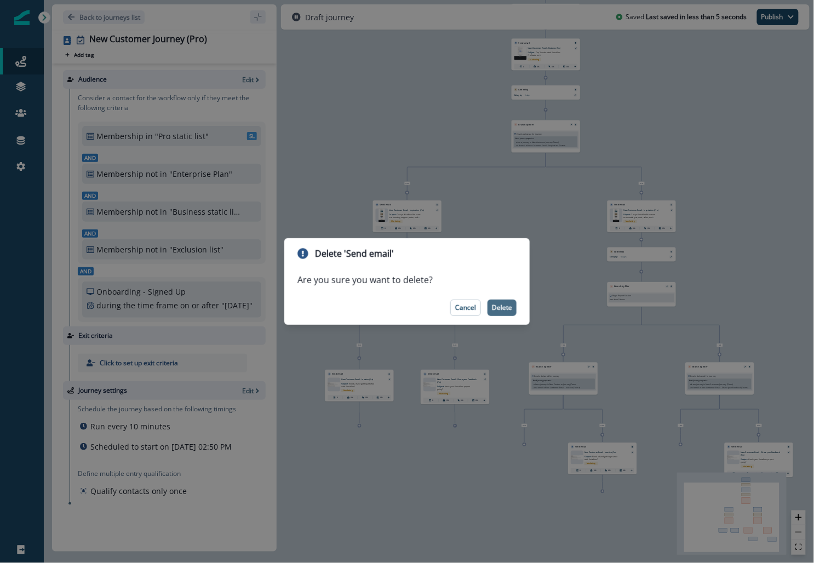
click at [504, 307] on p "Delete" at bounding box center [502, 308] width 20 height 8
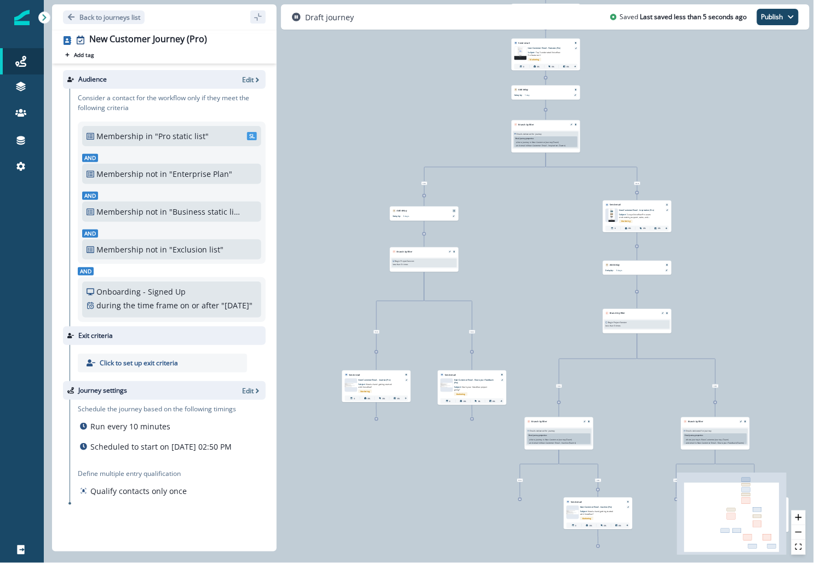
click at [455, 209] on div at bounding box center [454, 210] width 3 height 3
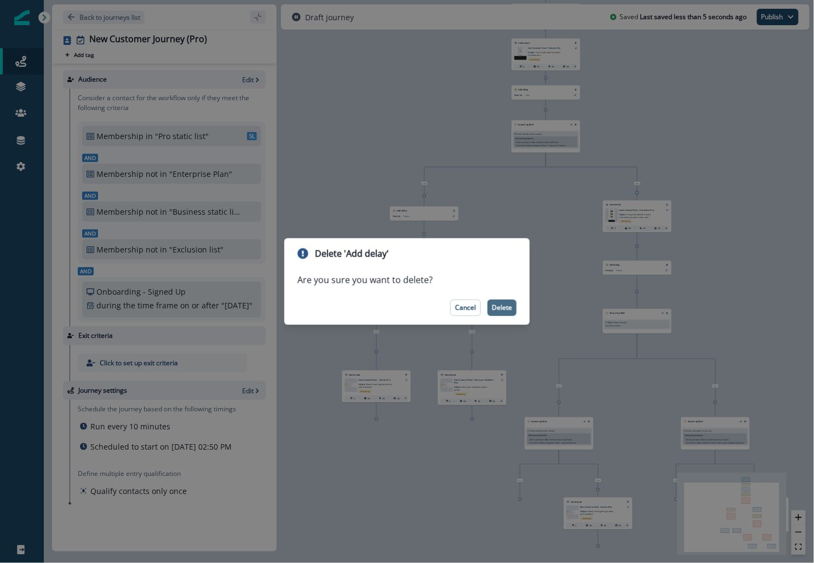
click at [495, 304] on p "Delete" at bounding box center [502, 308] width 20 height 8
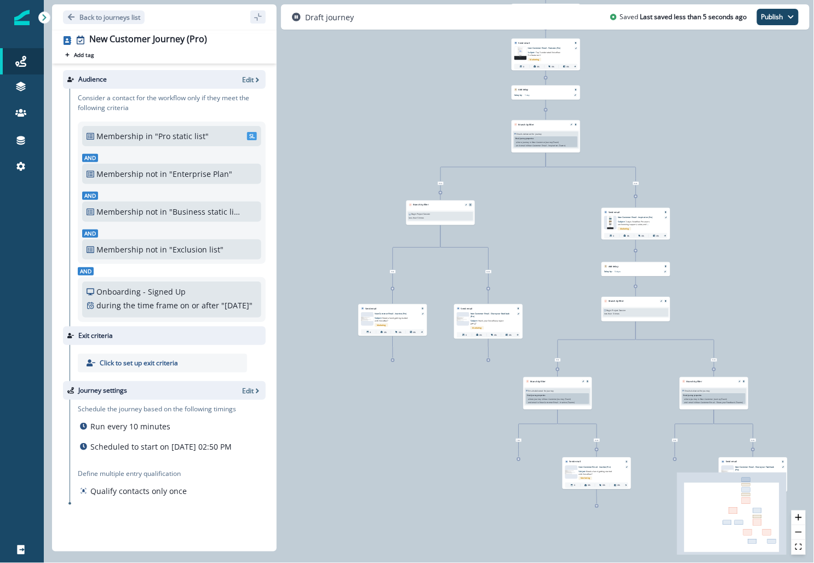
click at [470, 204] on icon "Remove" at bounding box center [471, 205] width 2 height 2
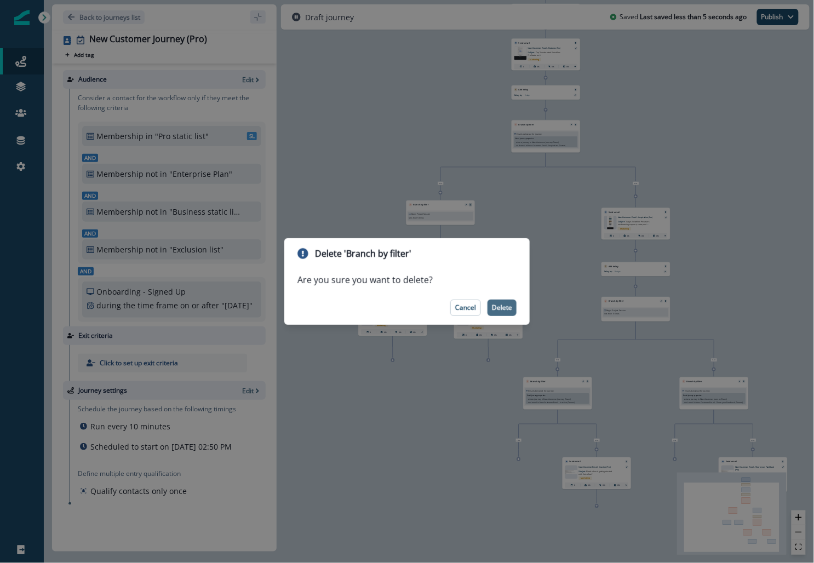
click at [509, 307] on p "Delete" at bounding box center [502, 308] width 20 height 8
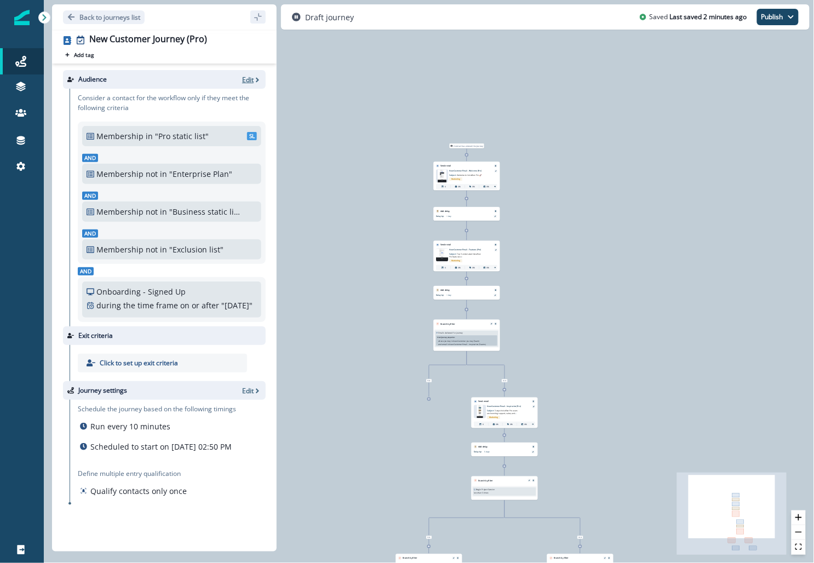
click at [247, 79] on p "Edit" at bounding box center [248, 79] width 12 height 9
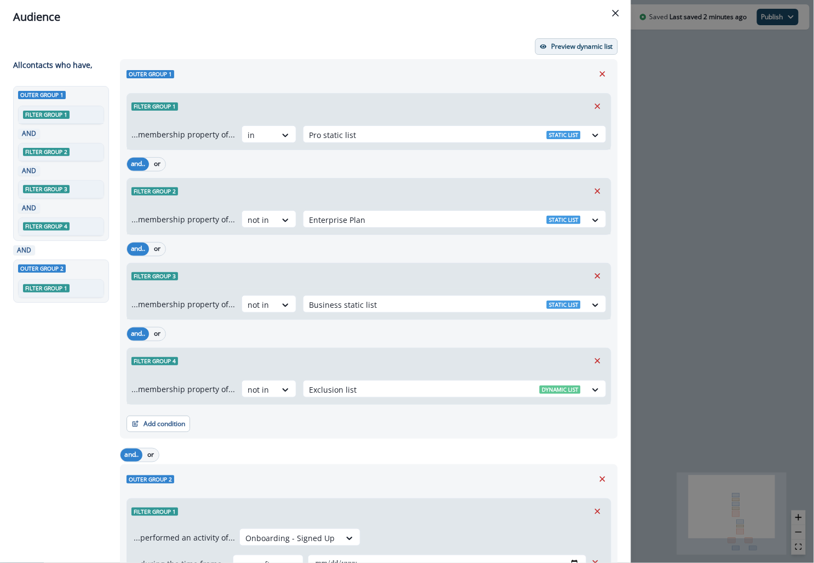
click at [561, 48] on p "Preview dynamic list" at bounding box center [582, 47] width 62 height 8
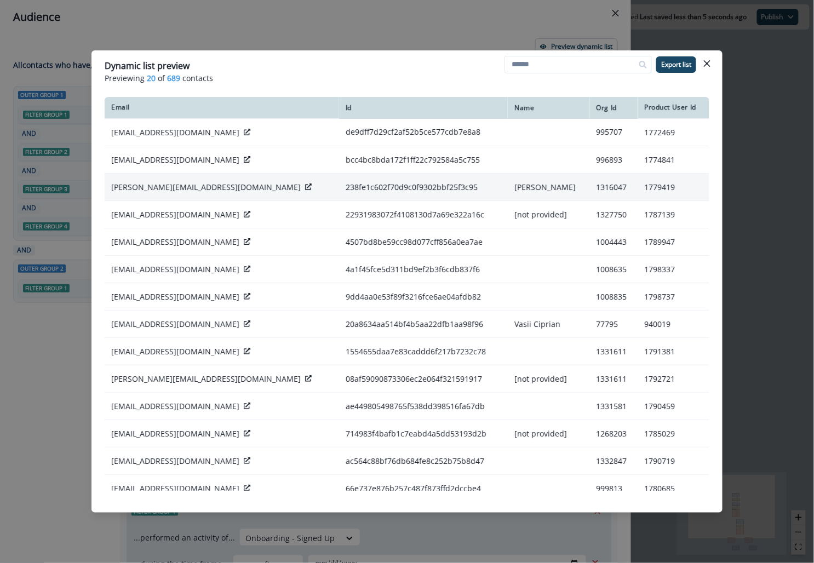
scroll to position [175, 0]
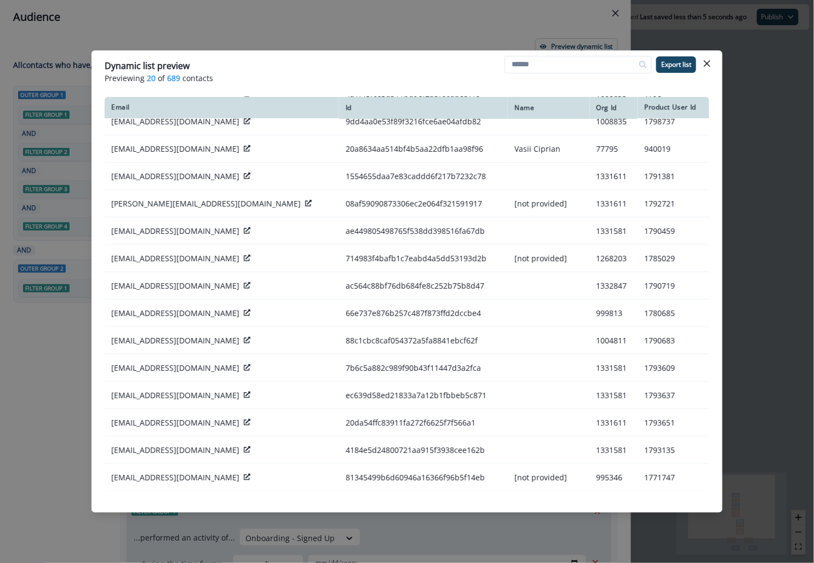
click at [200, 10] on div "Dynamic list preview Previewing 20 of 689 contacts Export list Email Id Name Or…" at bounding box center [407, 281] width 814 height 563
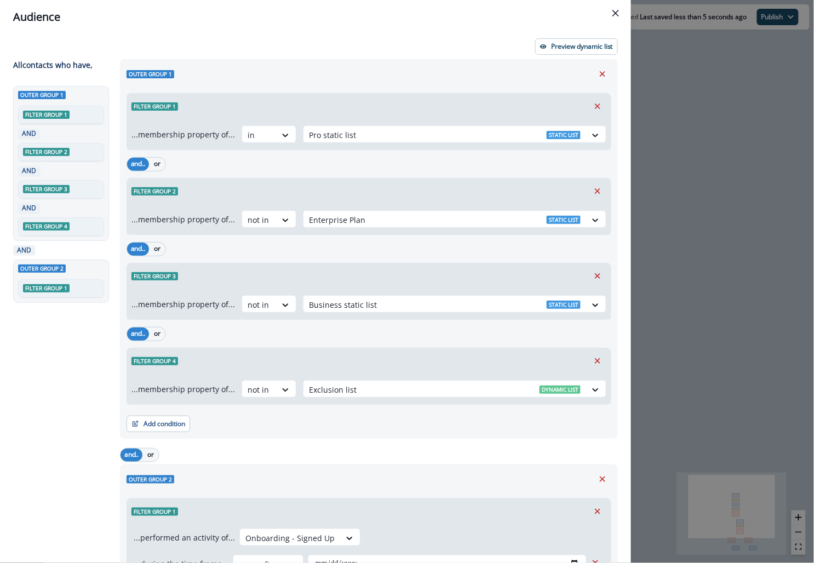
click at [726, 145] on div "**********" at bounding box center [407, 281] width 814 height 563
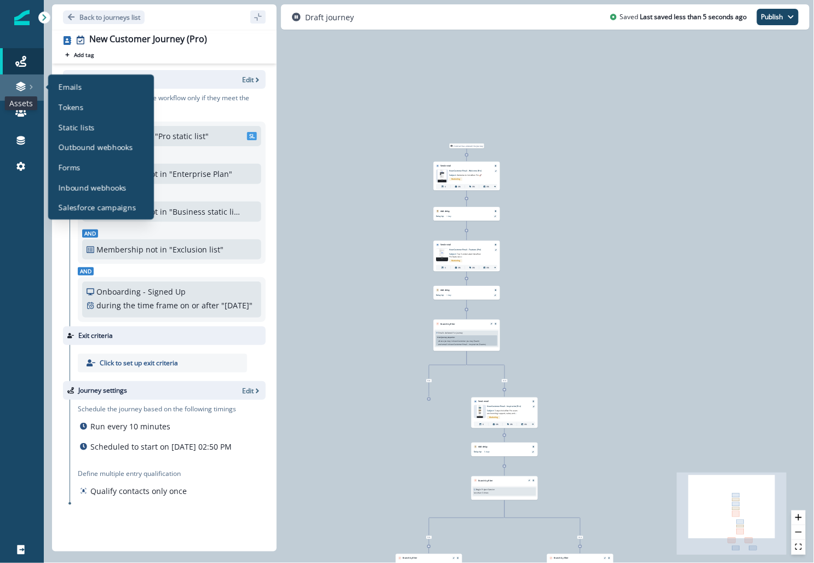
click at [20, 81] on icon at bounding box center [20, 86] width 11 height 11
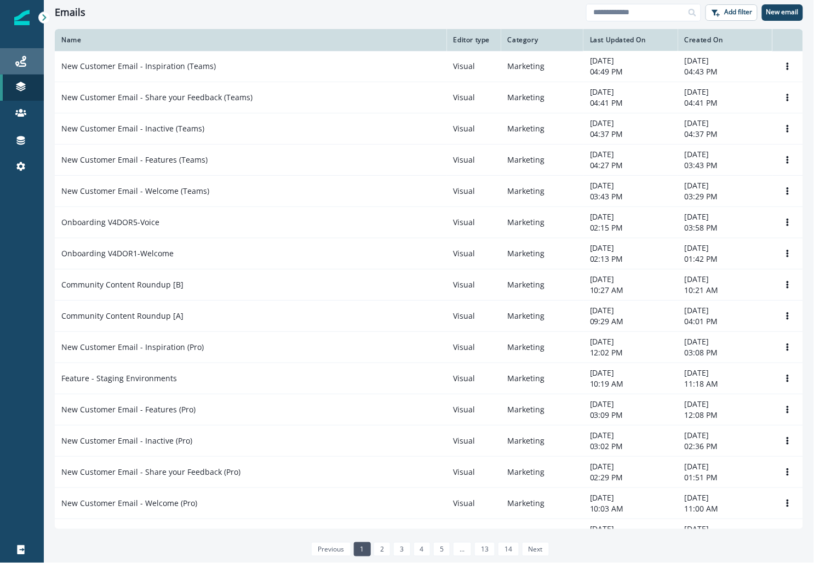
click at [22, 53] on link "Journeys" at bounding box center [22, 61] width 44 height 26
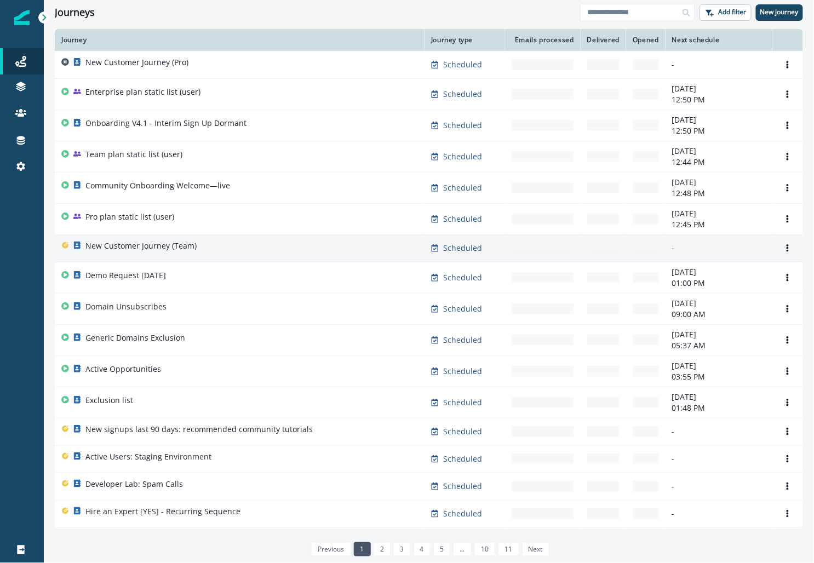
click at [204, 241] on div "New Customer Journey (Team)" at bounding box center [239, 248] width 357 height 15
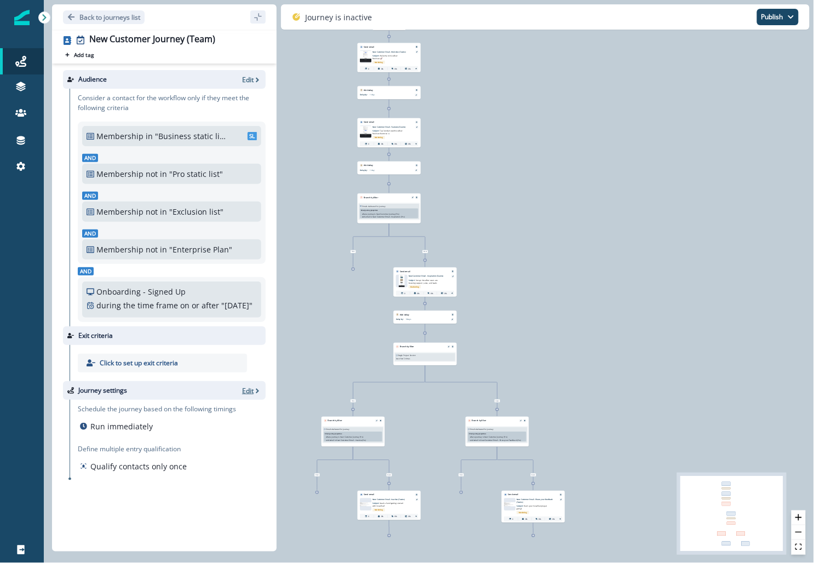
click at [254, 395] on icon "button" at bounding box center [258, 391] width 8 height 8
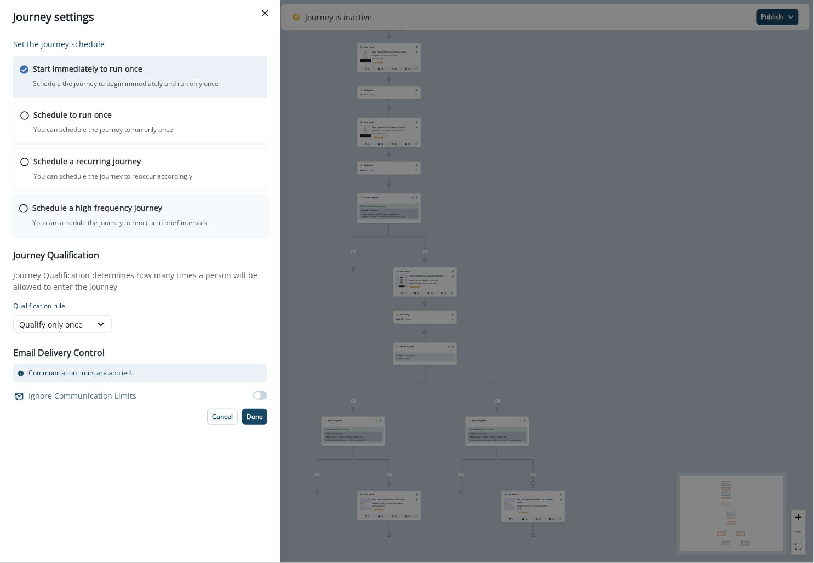
click at [135, 203] on p "Schedule a high frequency journey" at bounding box center [97, 208] width 130 height 12
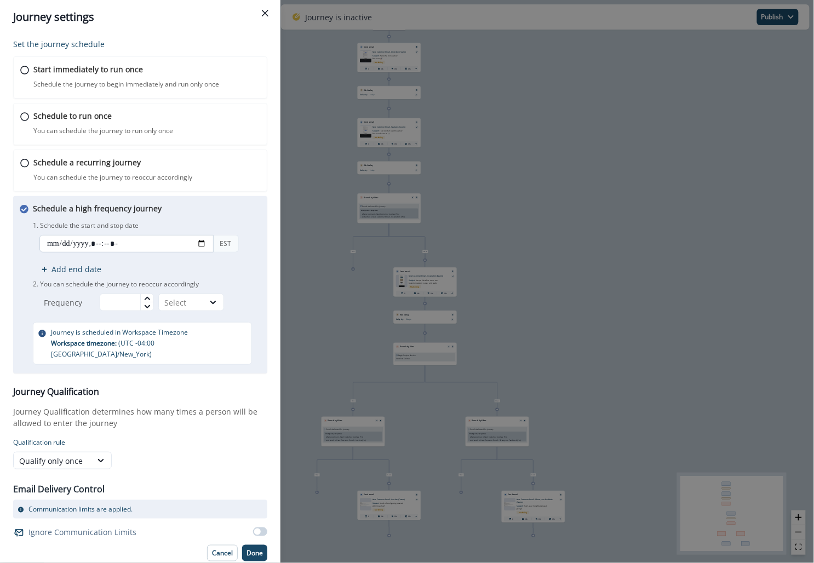
click at [203, 243] on input "datetime-local" at bounding box center [126, 244] width 174 height 18
click at [198, 239] on input "datetime-local" at bounding box center [126, 244] width 174 height 18
type input "**********"
click at [182, 221] on p "1. Schedule the start and stop date" at bounding box center [147, 226] width 228 height 10
click at [134, 299] on input "text" at bounding box center [127, 303] width 54 height 18
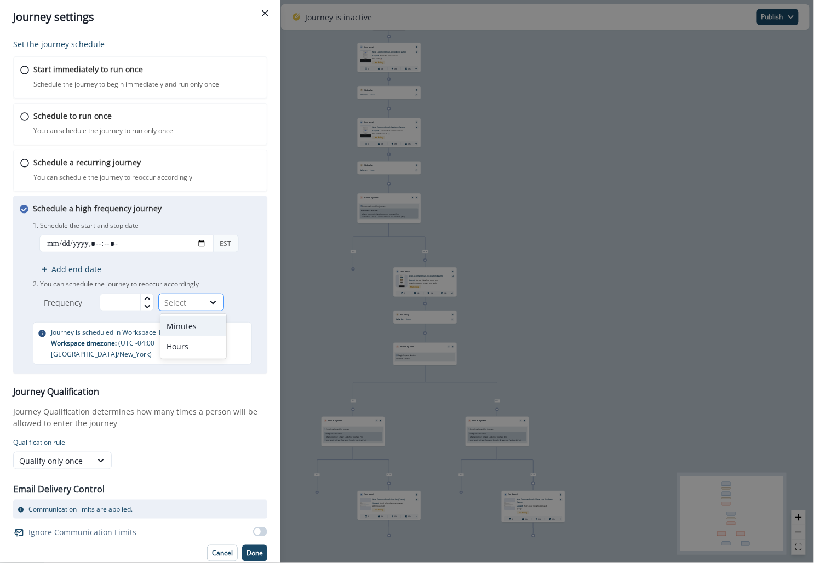
click at [197, 298] on div "Select" at bounding box center [181, 303] width 34 height 12
click at [190, 327] on div "Minutes" at bounding box center [194, 326] width 66 height 20
click at [110, 305] on input "text" at bounding box center [127, 303] width 54 height 18
type input "**"
click at [117, 408] on p "Journey Qualification determines how many times a person will be allowed to ent…" at bounding box center [140, 417] width 254 height 23
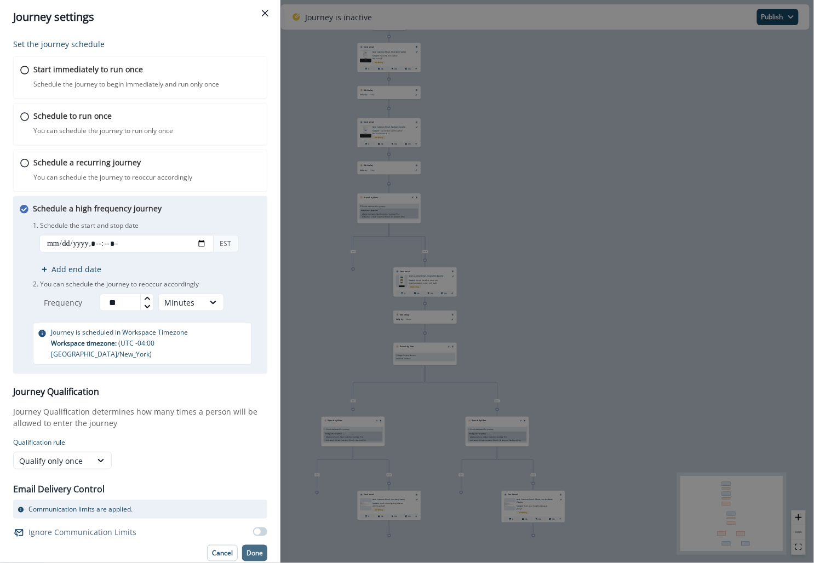
click at [261, 550] on p "Done" at bounding box center [255, 554] width 16 height 8
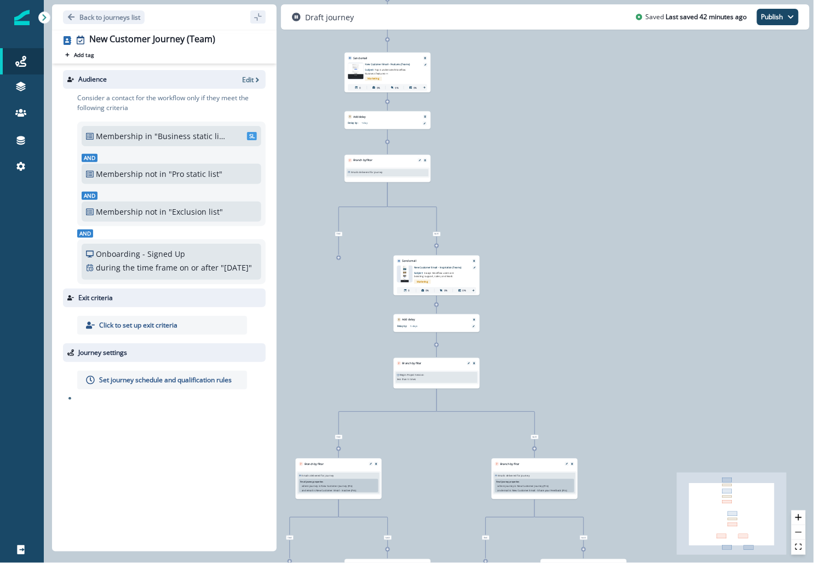
click at [378, 171] on p "Emails delivered for journey" at bounding box center [367, 171] width 32 height 3
click at [419, 159] on icon "Edit" at bounding box center [420, 160] width 2 height 2
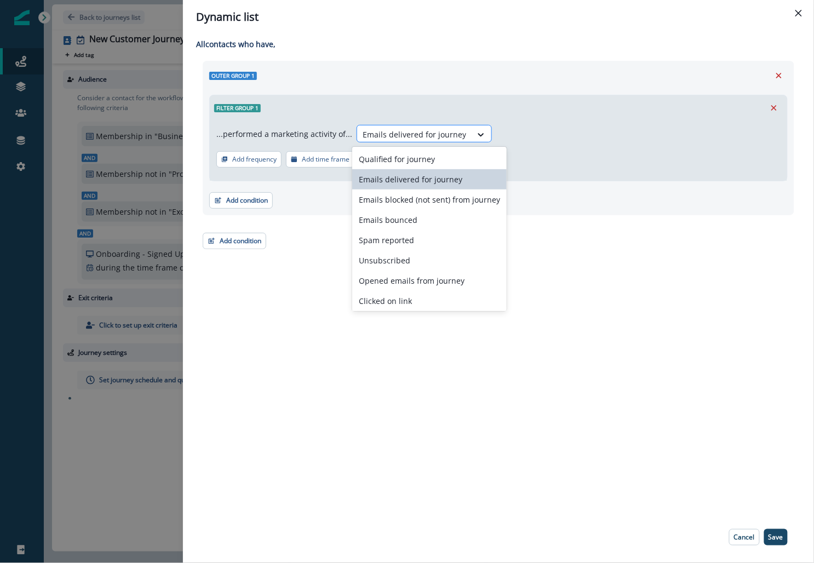
click at [384, 133] on div at bounding box center [415, 135] width 104 height 14
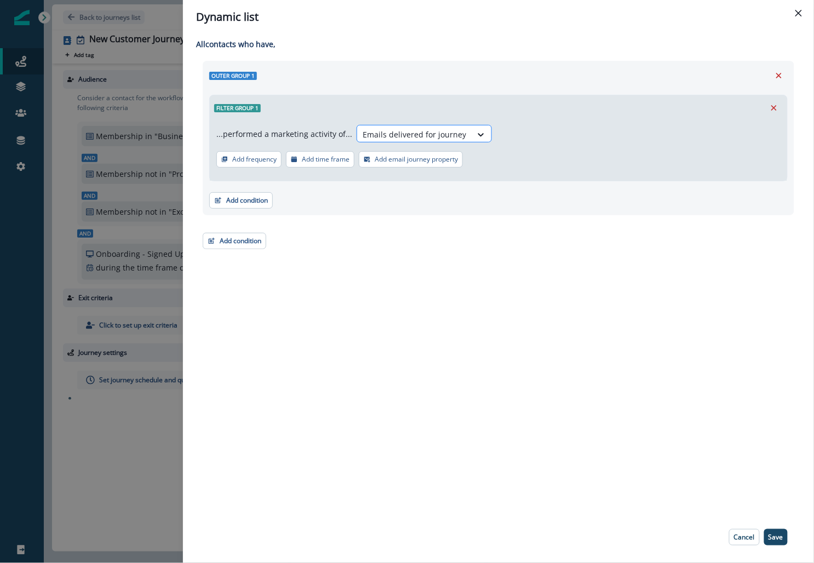
click at [384, 133] on div at bounding box center [415, 135] width 104 height 14
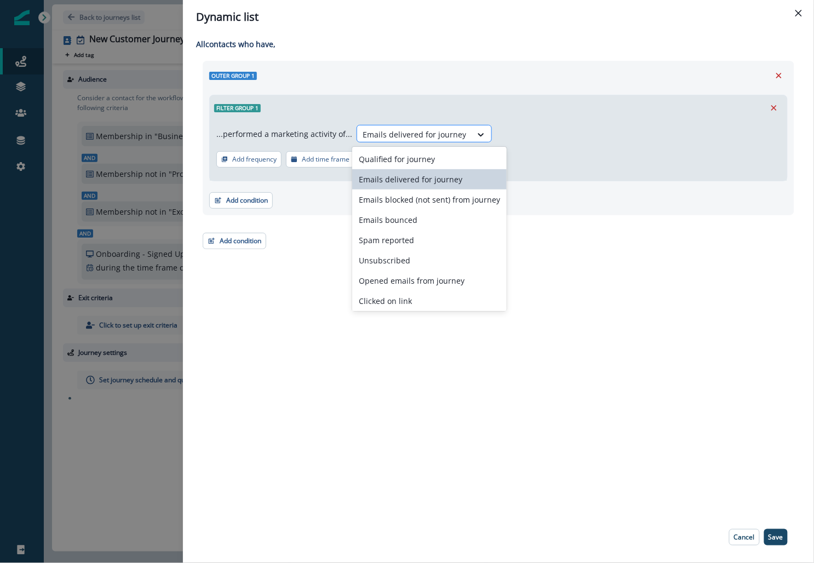
click at [384, 133] on div at bounding box center [415, 135] width 104 height 14
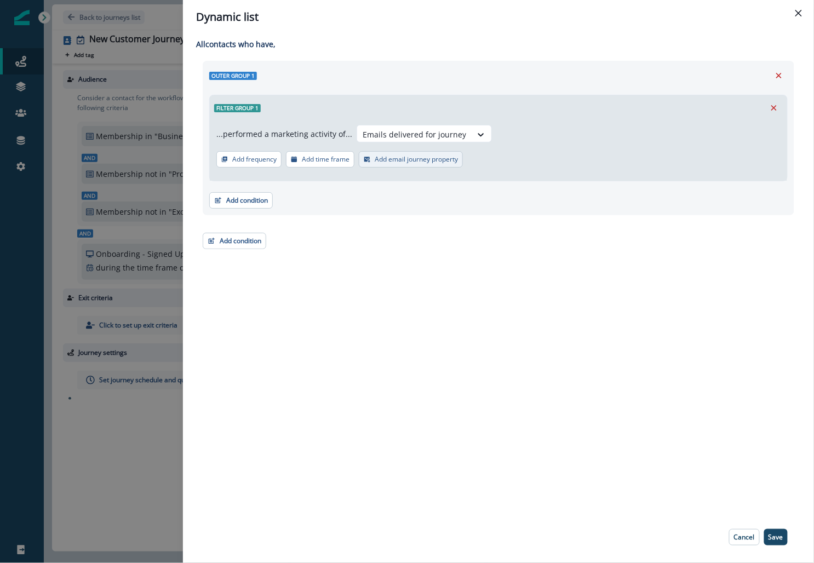
click at [403, 156] on p "Add email journey property" at bounding box center [416, 160] width 83 height 8
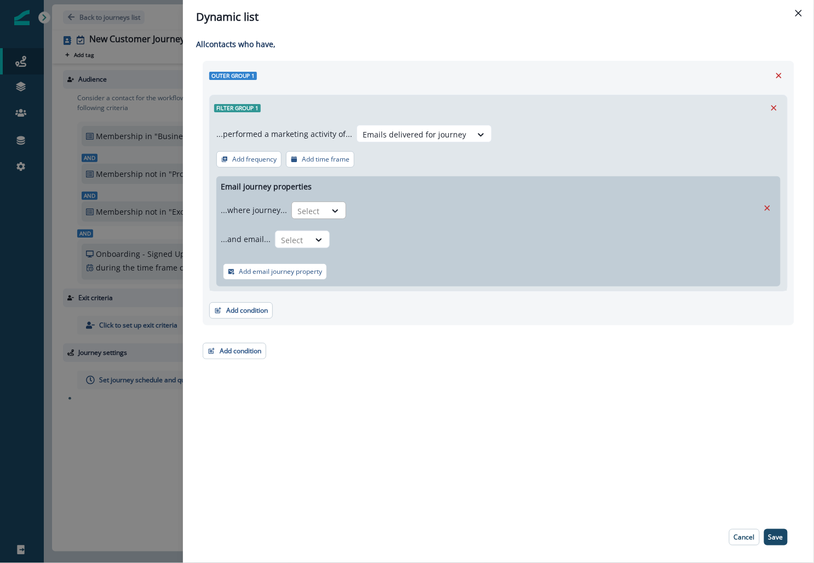
click at [319, 212] on div "Select" at bounding box center [309, 211] width 34 height 18
click at [315, 255] on div "is" at bounding box center [340, 256] width 102 height 20
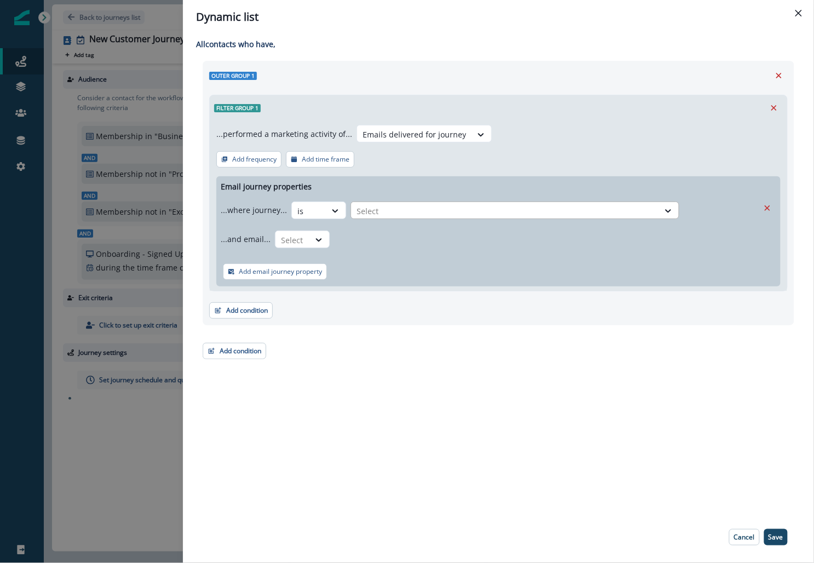
click at [393, 213] on div at bounding box center [505, 211] width 297 height 14
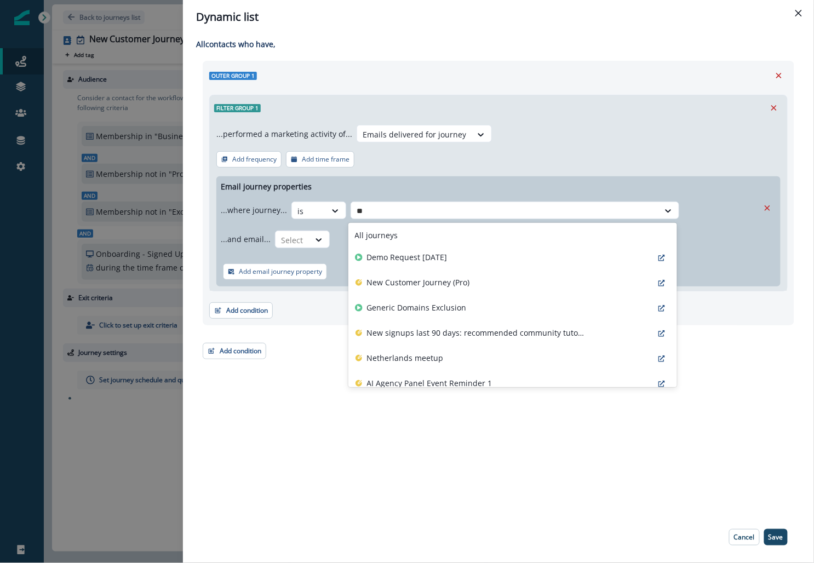
type input "***"
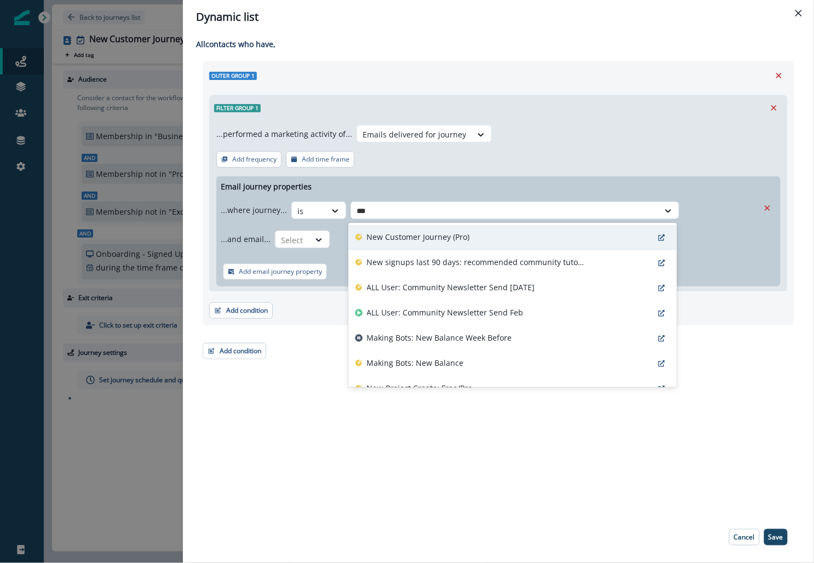
click at [408, 237] on p "New Customer Journey (Pro)" at bounding box center [418, 237] width 103 height 12
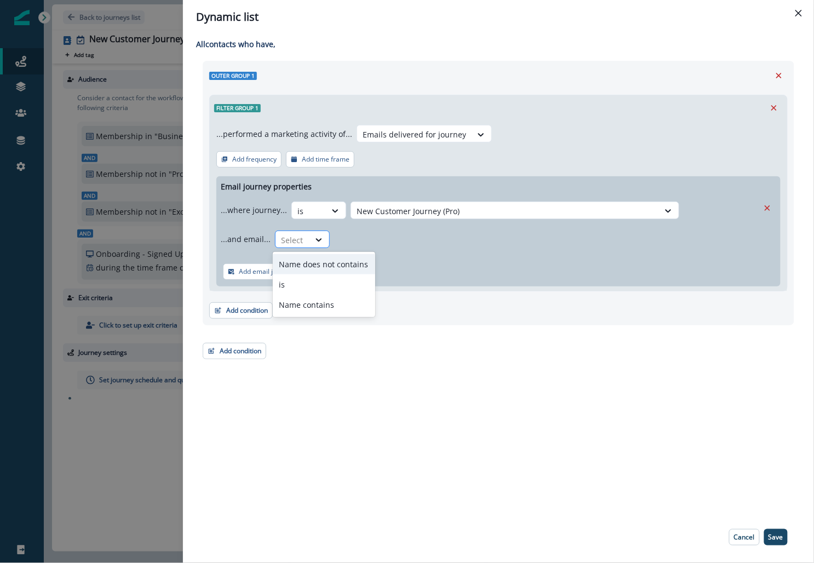
click at [314, 233] on div at bounding box center [320, 240] width 20 height 18
click at [309, 283] on div "is" at bounding box center [324, 285] width 102 height 20
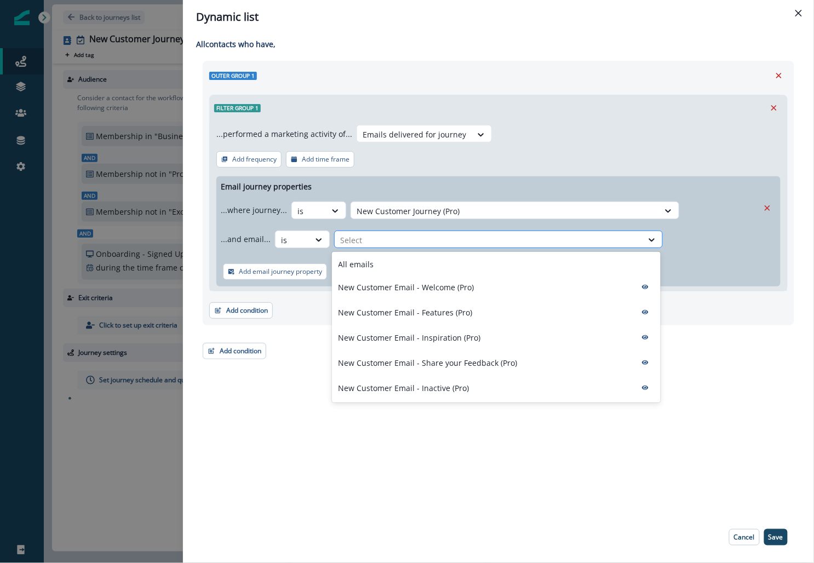
click at [364, 233] on div at bounding box center [488, 240] width 297 height 14
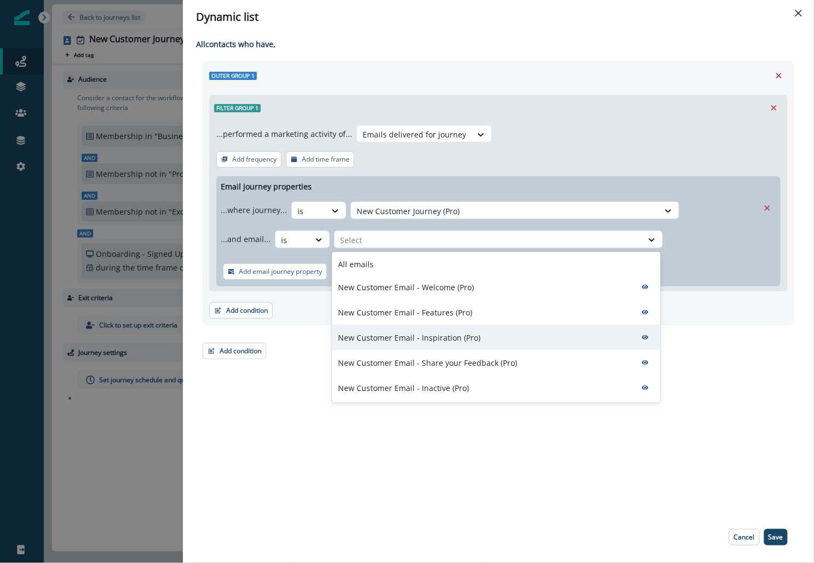
click at [397, 335] on p "New Customer Email - Inspiration (Pro)" at bounding box center [410, 338] width 142 height 12
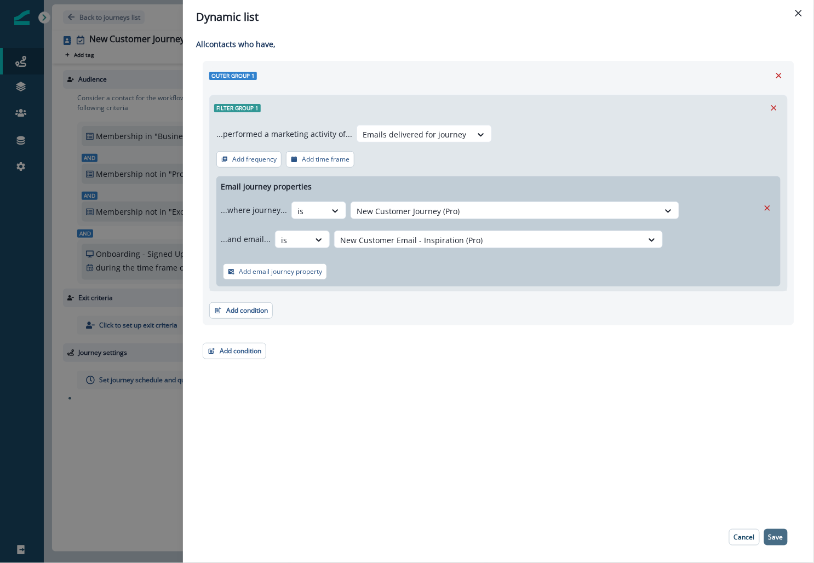
click at [453, 521] on p "Save" at bounding box center [776, 538] width 15 height 8
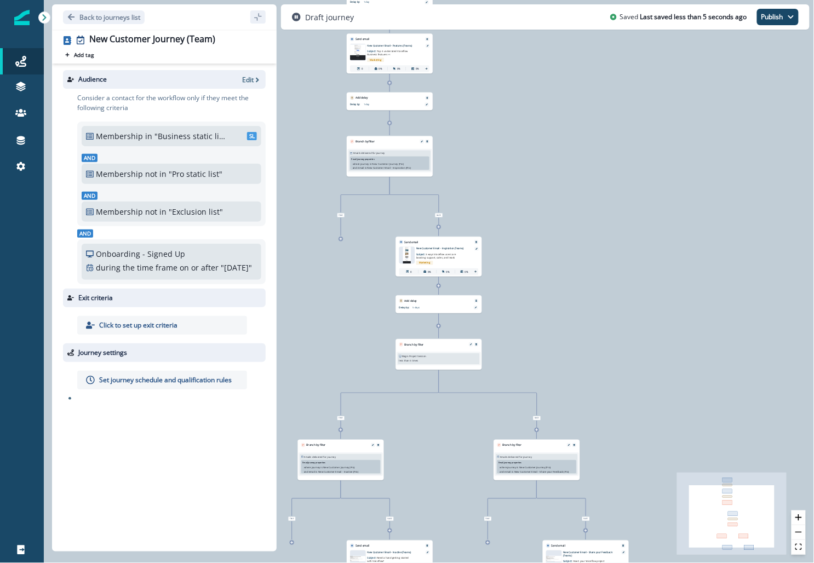
click at [336, 328] on div "0 contact has entered the journey Send email Email asset changed, journey repor…" at bounding box center [429, 281] width 770 height 563
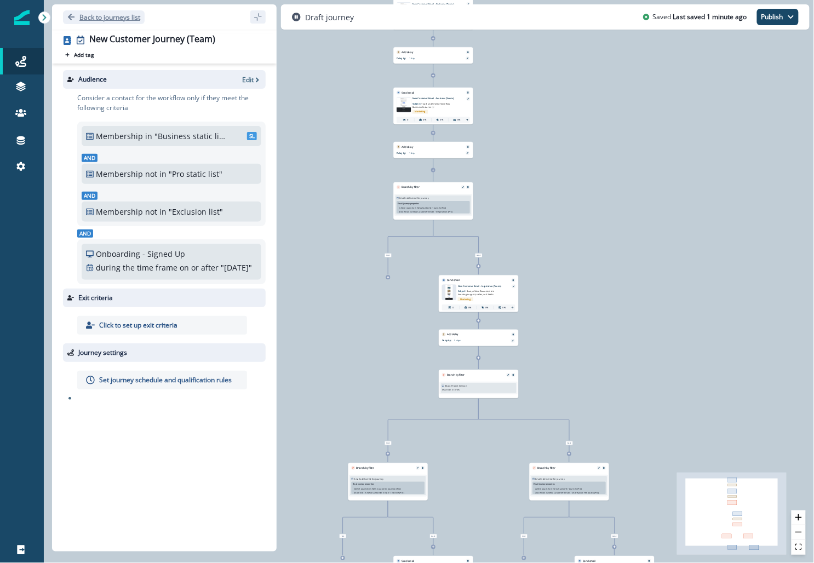
click at [87, 20] on p "Back to journeys list" at bounding box center [109, 17] width 61 height 9
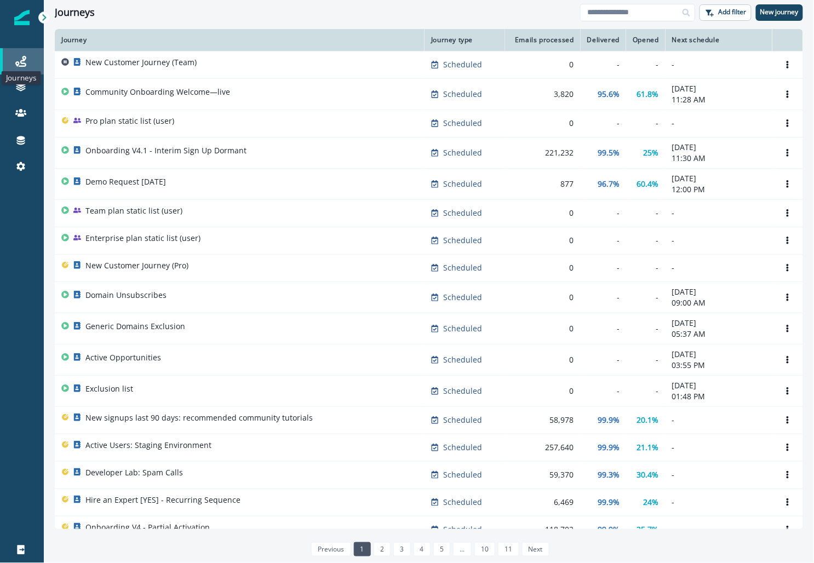
click at [15, 62] on icon at bounding box center [20, 61] width 11 height 11
click at [20, 94] on link at bounding box center [22, 88] width 44 height 26
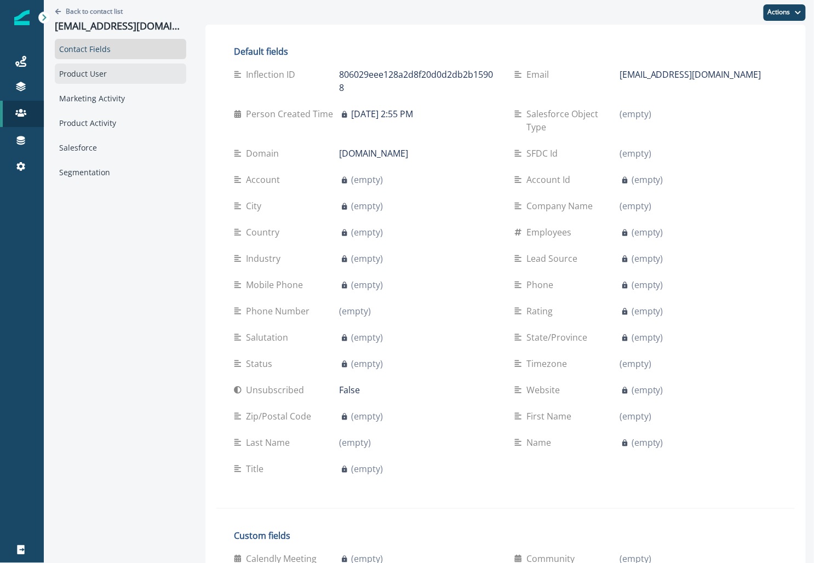
click at [106, 73] on div "Product User" at bounding box center [121, 74] width 132 height 20
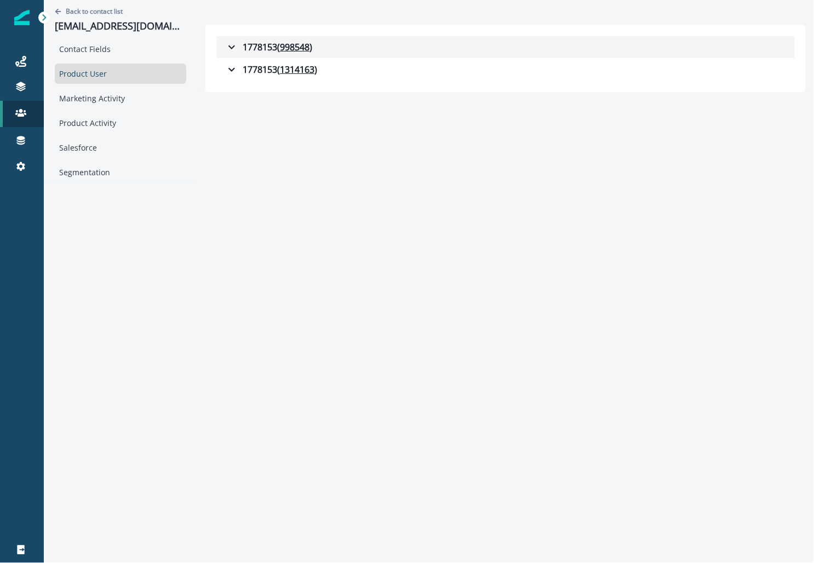
click at [266, 39] on button "1778153 ( 998548 )" at bounding box center [505, 47] width 579 height 22
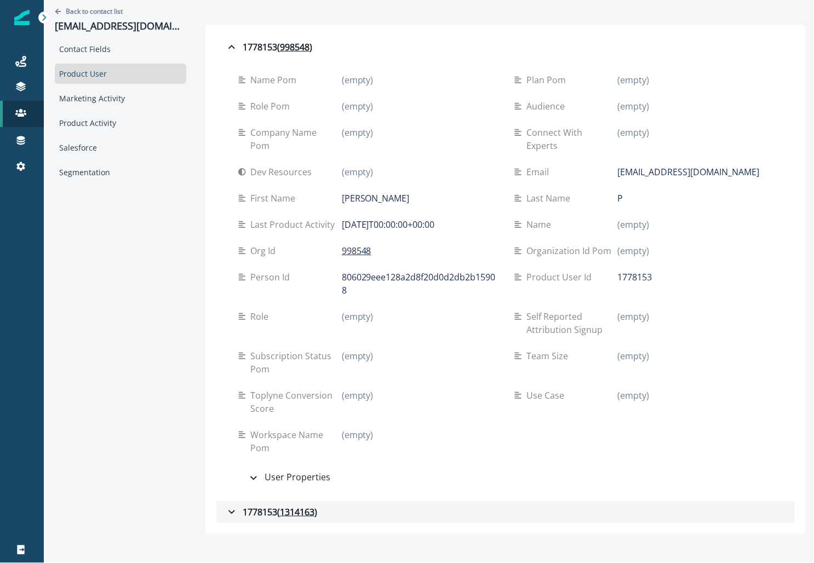
click at [232, 506] on div "1778153 ( 1314163 )" at bounding box center [271, 512] width 92 height 13
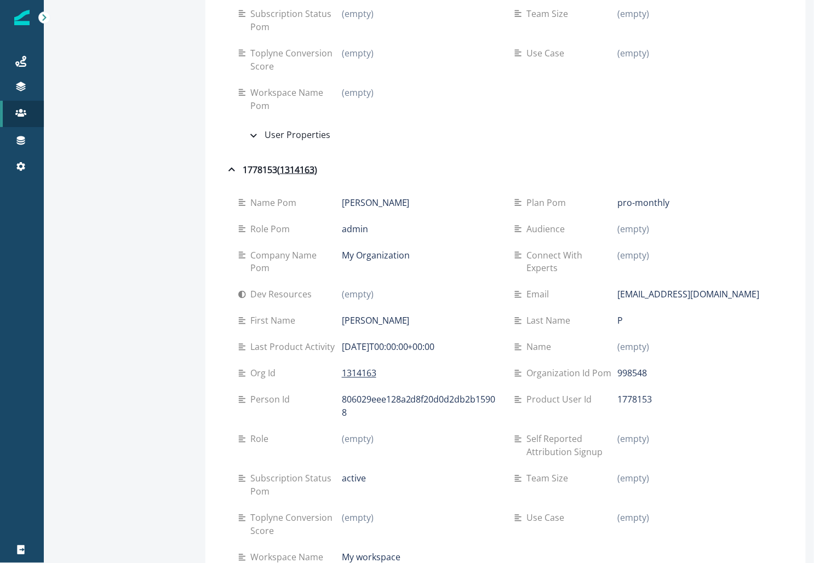
scroll to position [344, 0]
click at [623, 287] on p "tru7h.pxrcell@gmail.com" at bounding box center [689, 293] width 142 height 13
click at [623, 287] on p "[EMAIL_ADDRESS][DOMAIN_NAME]" at bounding box center [689, 293] width 142 height 13
copy div "[EMAIL_ADDRESS][DOMAIN_NAME]"
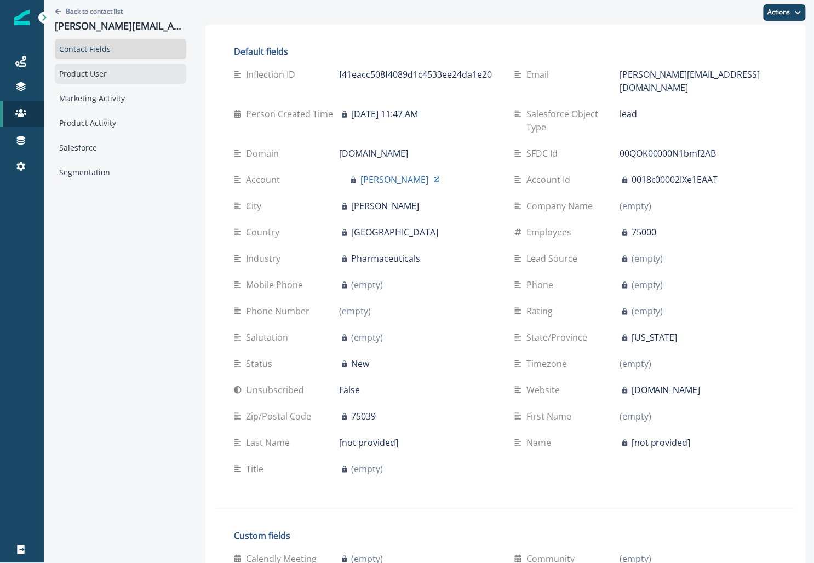
click at [128, 72] on div "Product User" at bounding box center [121, 74] width 132 height 20
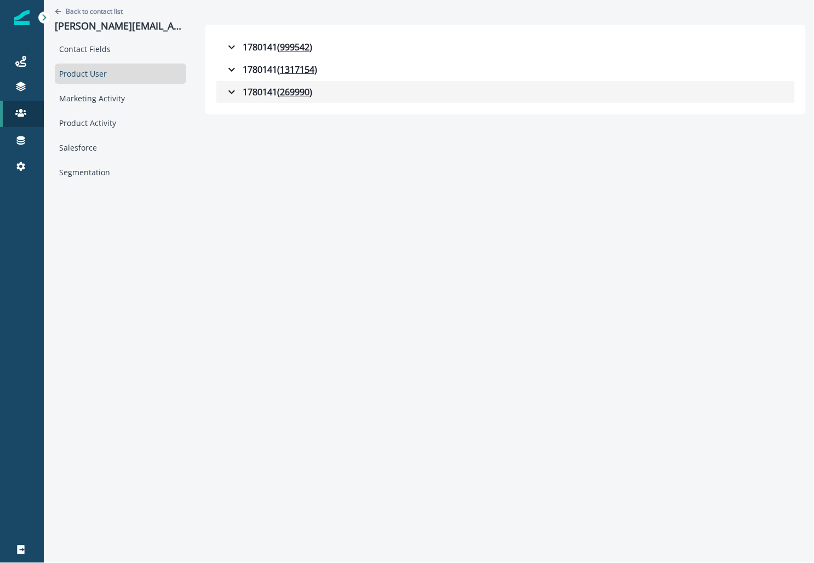
click at [249, 92] on div "1780141 ( 269990 )" at bounding box center [268, 91] width 87 height 13
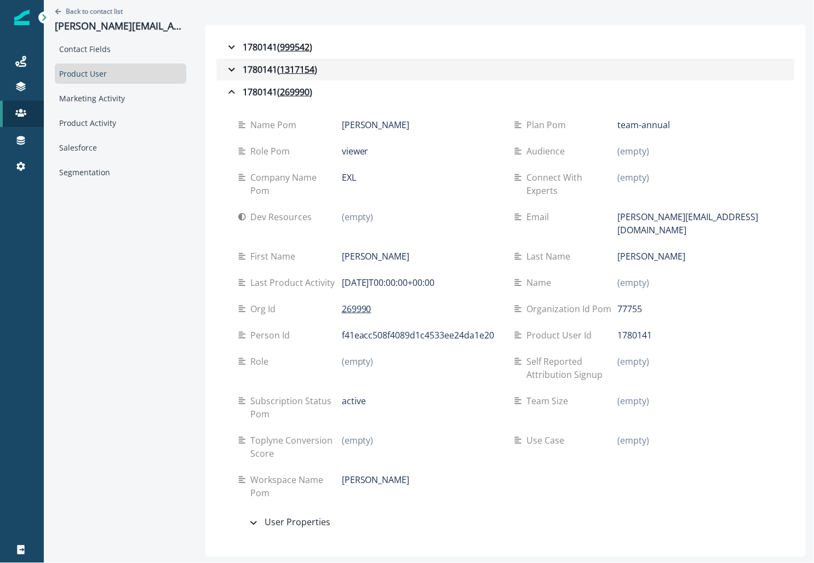
click at [258, 72] on div "1780141 ( 1317154 )" at bounding box center [271, 69] width 92 height 13
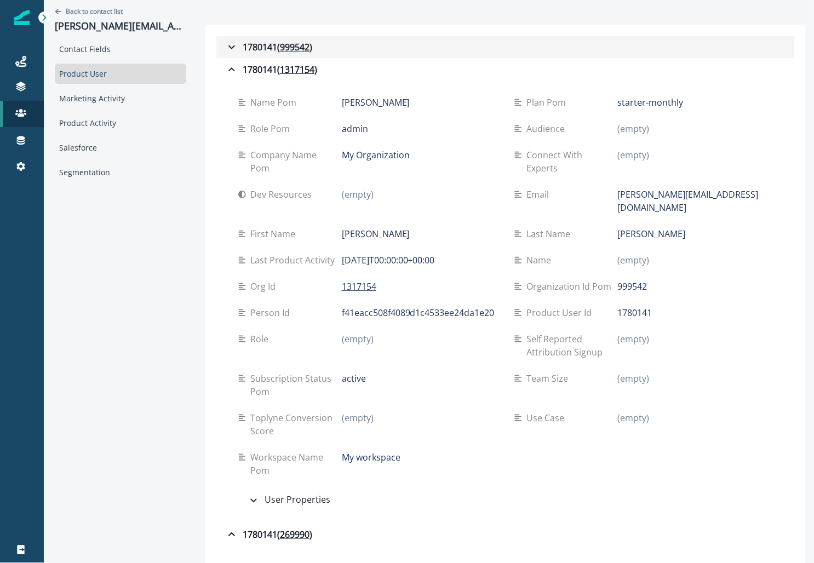
click at [254, 48] on div "1780141 ( 999542 )" at bounding box center [268, 47] width 87 height 13
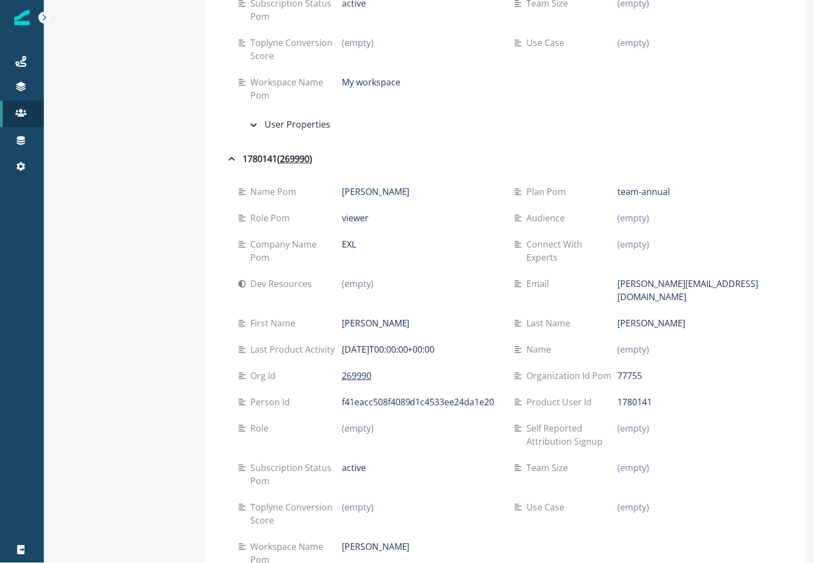
scroll to position [815, 0]
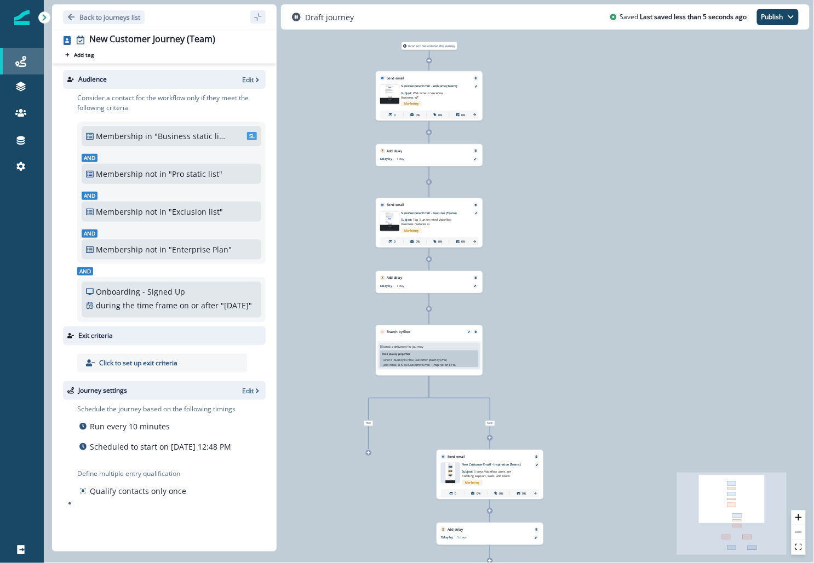
click at [20, 65] on icon at bounding box center [20, 61] width 11 height 11
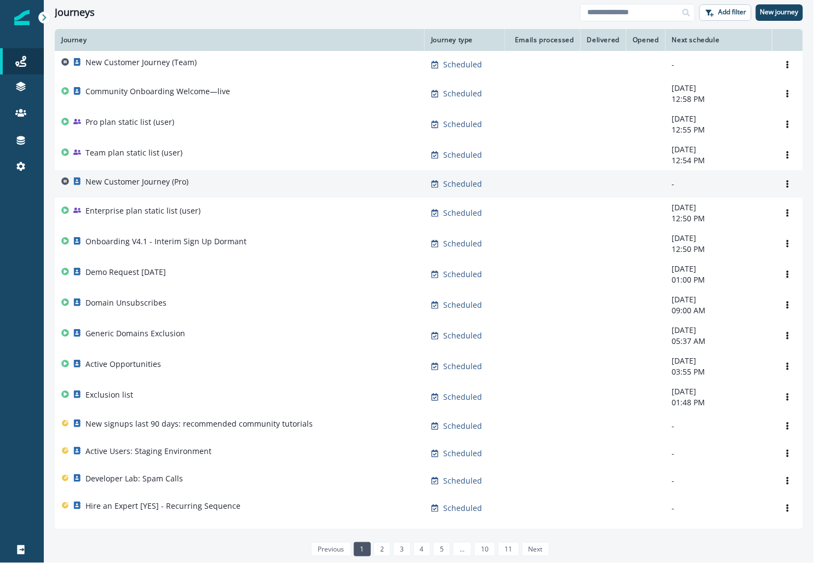
click at [147, 186] on p "New Customer Journey (Pro)" at bounding box center [136, 181] width 103 height 11
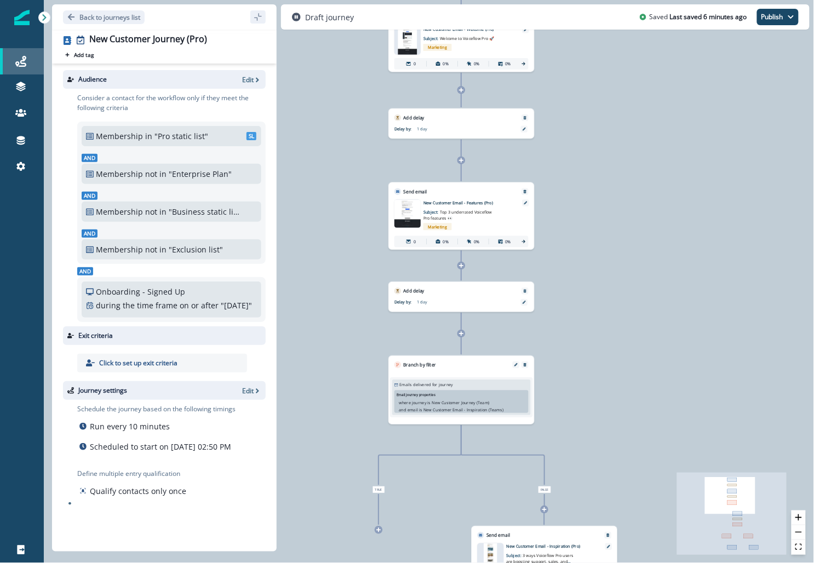
click at [25, 61] on icon at bounding box center [20, 61] width 11 height 11
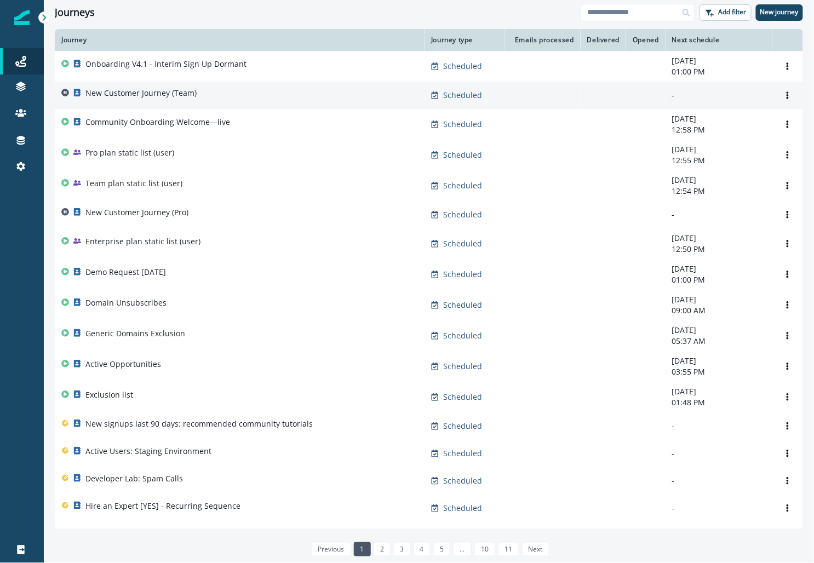
click at [137, 90] on p "New Customer Journey (Team)" at bounding box center [140, 93] width 111 height 11
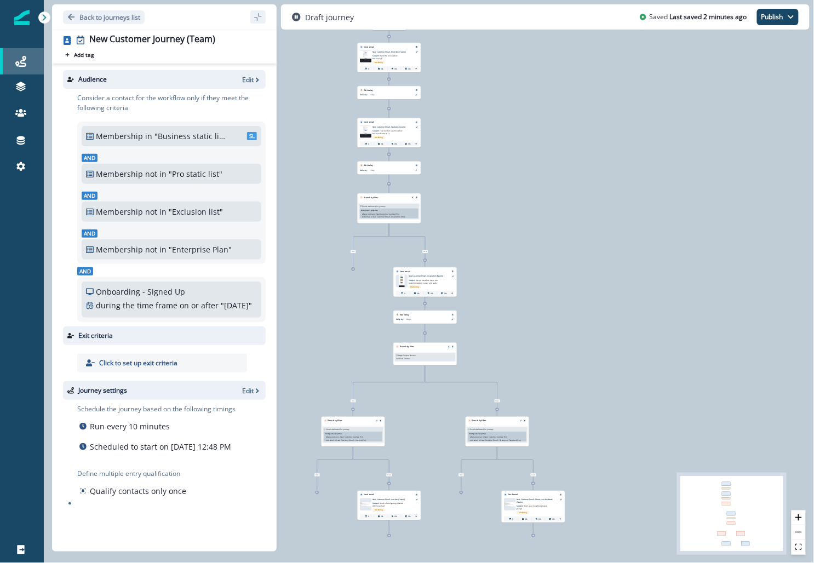
click at [24, 55] on div "Journeys" at bounding box center [21, 61] width 35 height 13
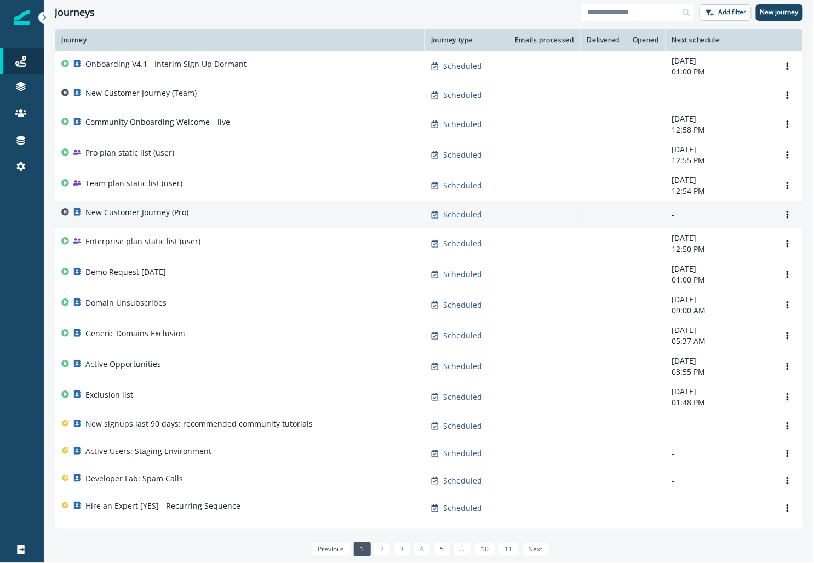
click at [155, 214] on p "New Customer Journey (Pro)" at bounding box center [136, 212] width 103 height 11
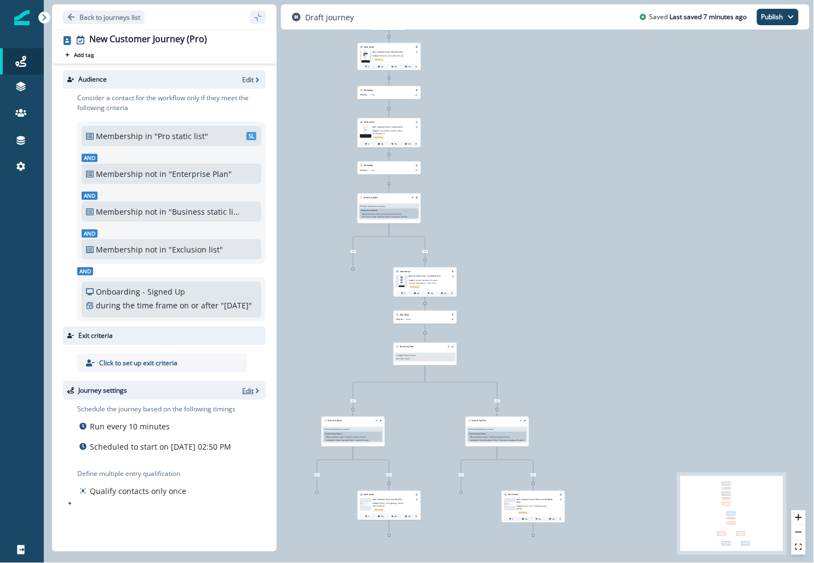
click at [252, 396] on p "Edit" at bounding box center [248, 390] width 12 height 9
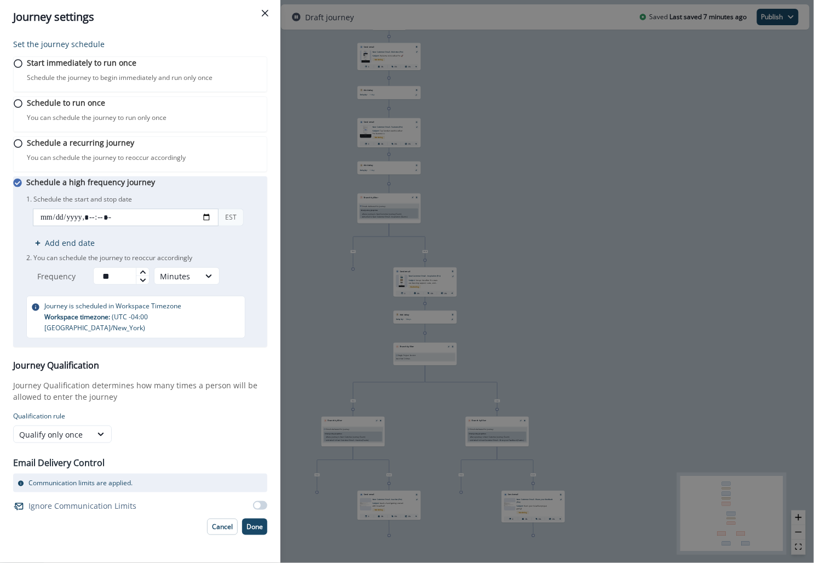
click at [200, 226] on input "datetime-local" at bounding box center [126, 218] width 186 height 18
type input "**********"
click at [184, 205] on div "Schedule a high frequency journey You can schedule the journey to reoccur in br…" at bounding box center [146, 257] width 241 height 162
click at [254, 535] on button "Done" at bounding box center [254, 527] width 25 height 16
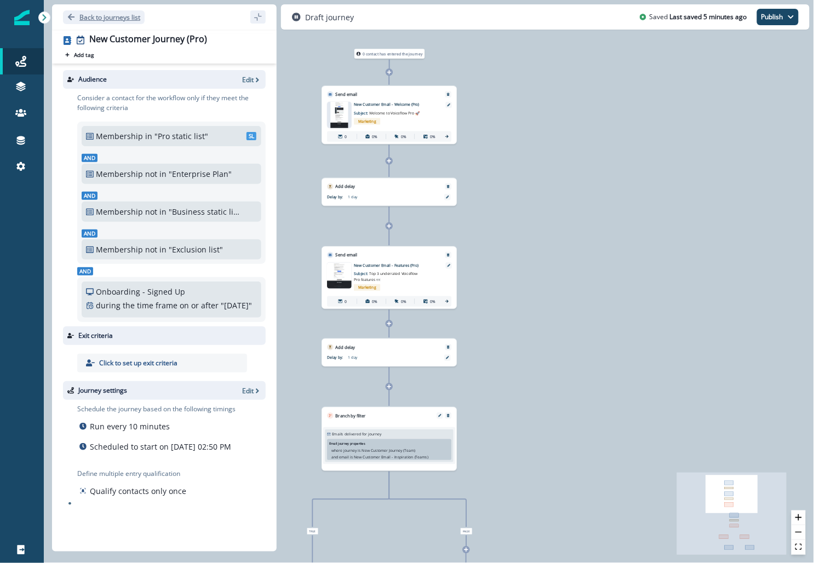
click at [91, 16] on p "Back to journeys list" at bounding box center [109, 17] width 61 height 9
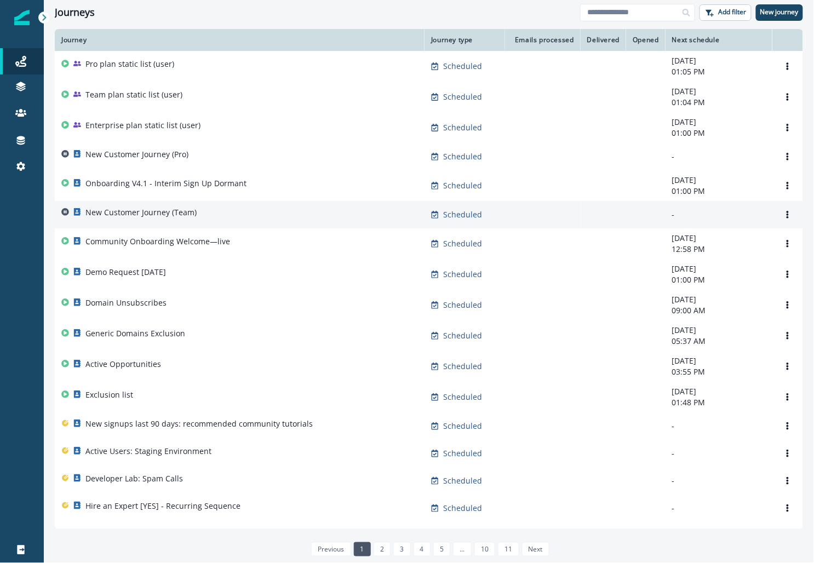
click at [126, 212] on p "New Customer Journey (Team)" at bounding box center [140, 212] width 111 height 11
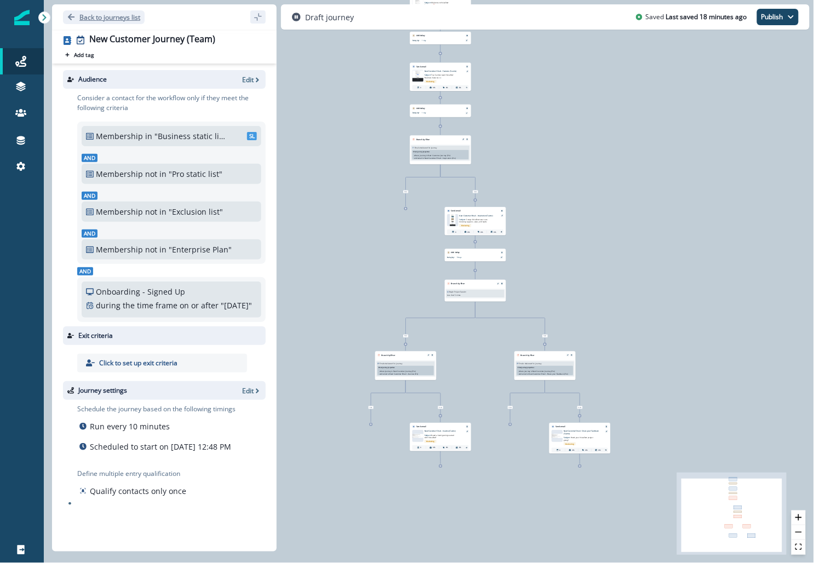
click at [93, 14] on p "Back to journeys list" at bounding box center [109, 17] width 61 height 9
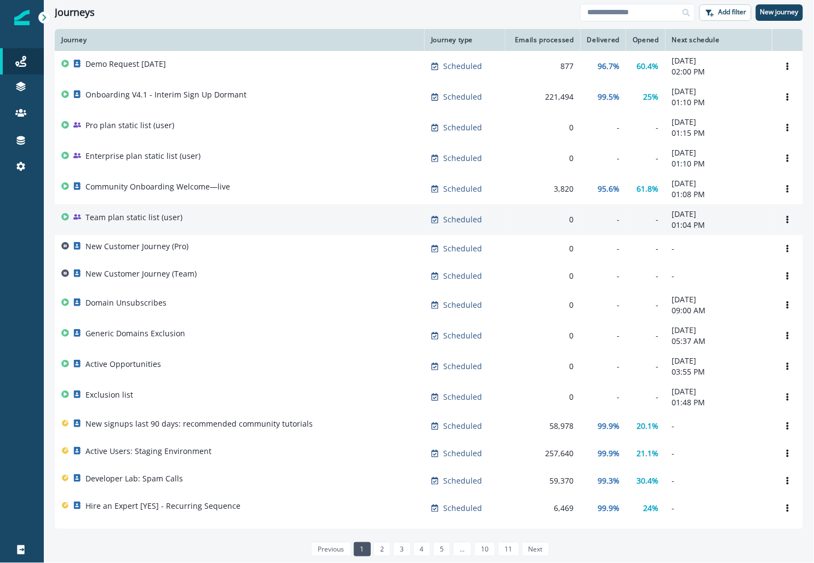
click at [140, 220] on p "Team plan static list (user)" at bounding box center [133, 217] width 97 height 11
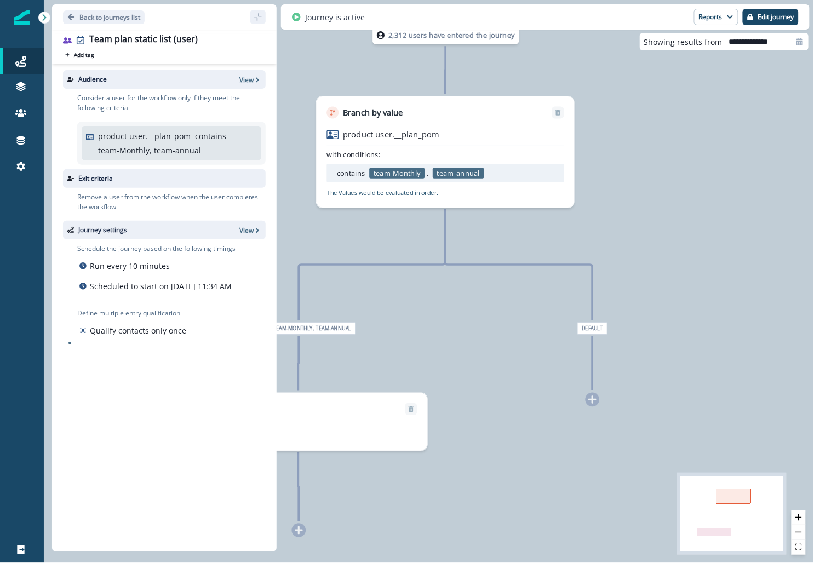
click at [248, 81] on p "View" at bounding box center [246, 79] width 14 height 9
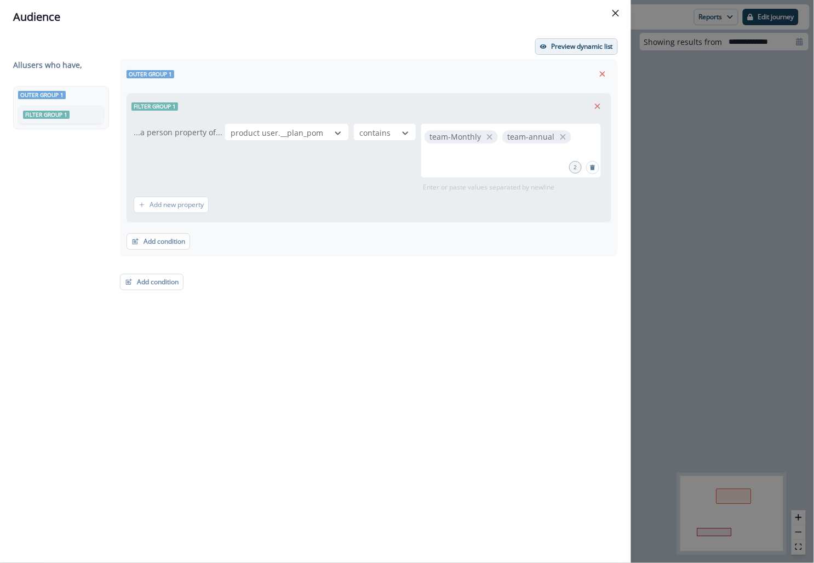
click at [588, 44] on p "Preview dynamic list" at bounding box center [582, 47] width 62 height 8
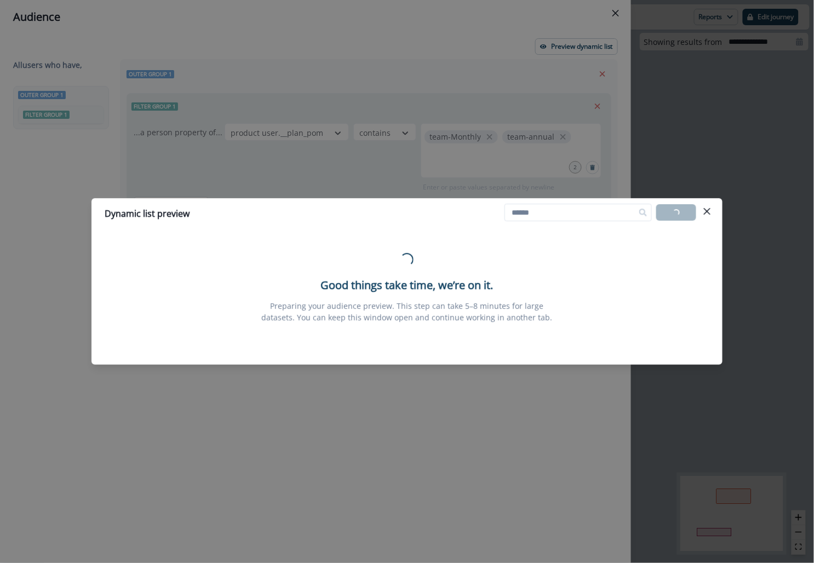
click at [587, 99] on div "Dynamic list preview Loading... Export list Loading... Good things take time, w…" at bounding box center [407, 281] width 814 height 563
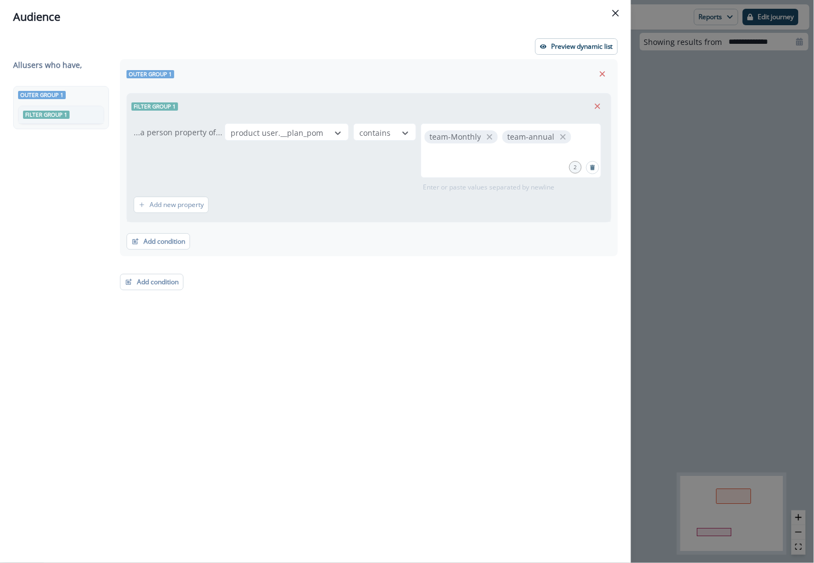
click at [683, 98] on div "Audience Preview dynamic list All user s who have, Outer group 1 Filter group 1…" at bounding box center [407, 281] width 814 height 563
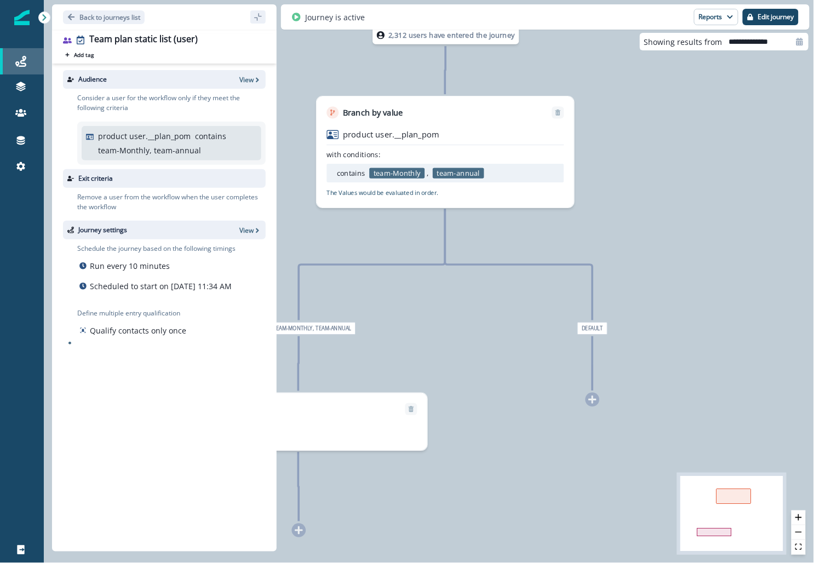
click at [31, 61] on div "Journeys" at bounding box center [21, 61] width 35 height 13
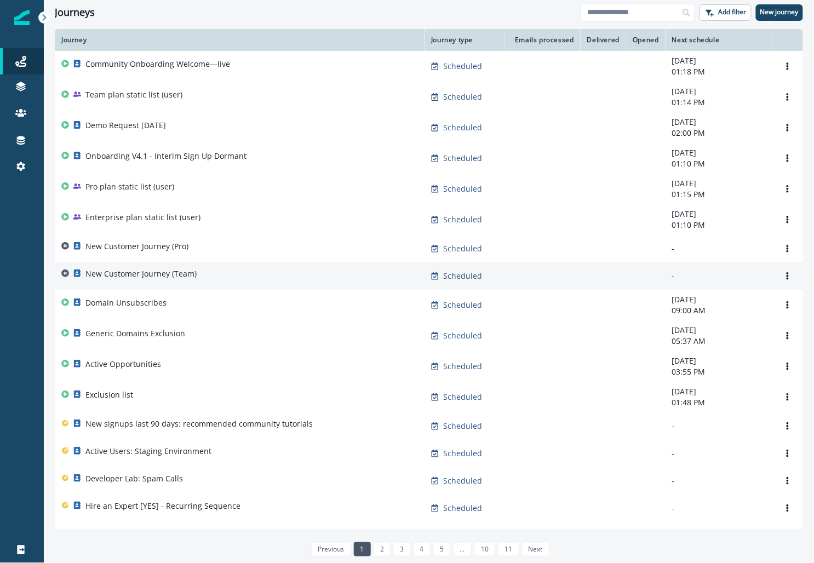
click at [136, 275] on p "New Customer Journey (Team)" at bounding box center [140, 274] width 111 height 11
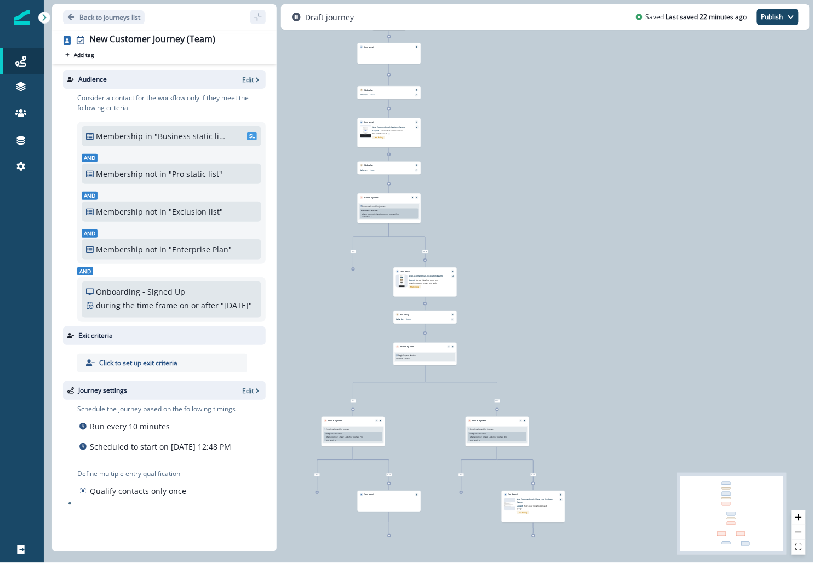
click at [255, 78] on icon "button" at bounding box center [258, 80] width 8 height 8
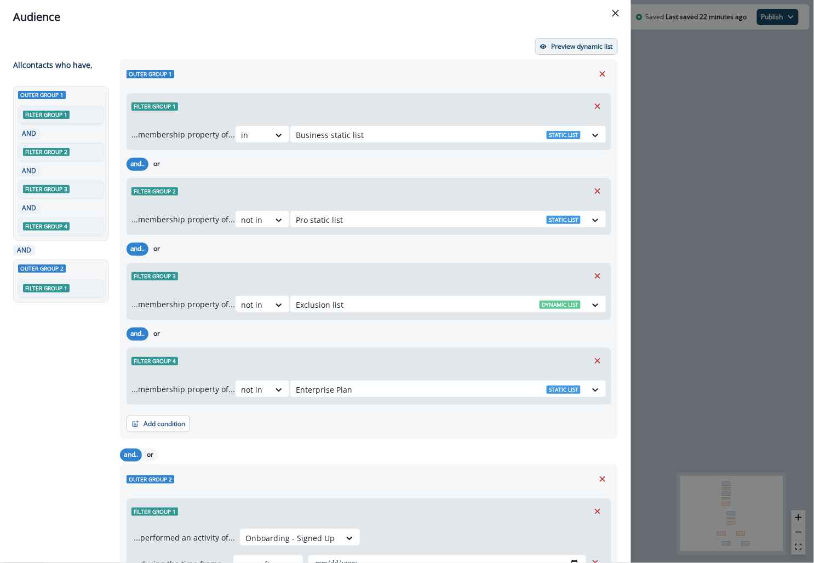
click at [603, 45] on p "Preview dynamic list" at bounding box center [582, 47] width 62 height 8
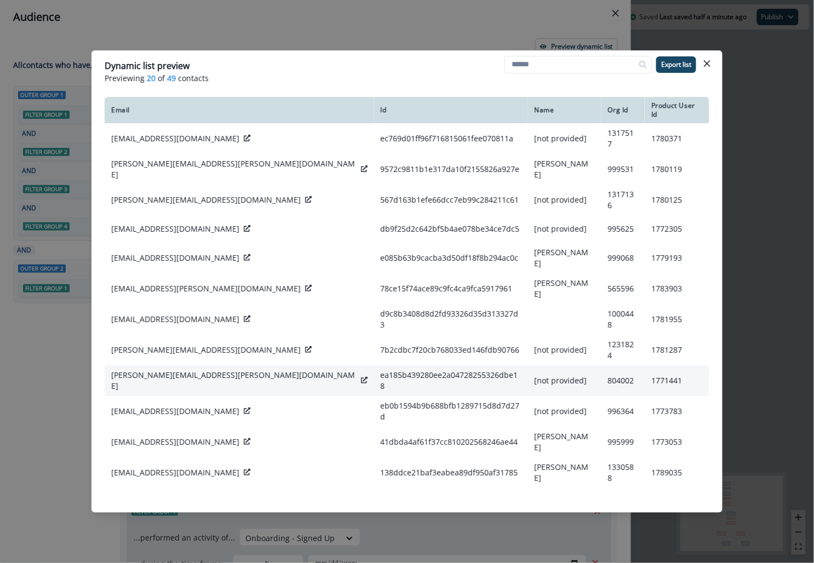
click at [151, 370] on p "[PERSON_NAME][EMAIL_ADDRESS][PERSON_NAME][DOMAIN_NAME]" at bounding box center [234, 381] width 246 height 22
copy div "[PERSON_NAME][EMAIL_ADDRESS][PERSON_NAME][DOMAIN_NAME]"
click at [361, 377] on icon at bounding box center [364, 380] width 7 height 7
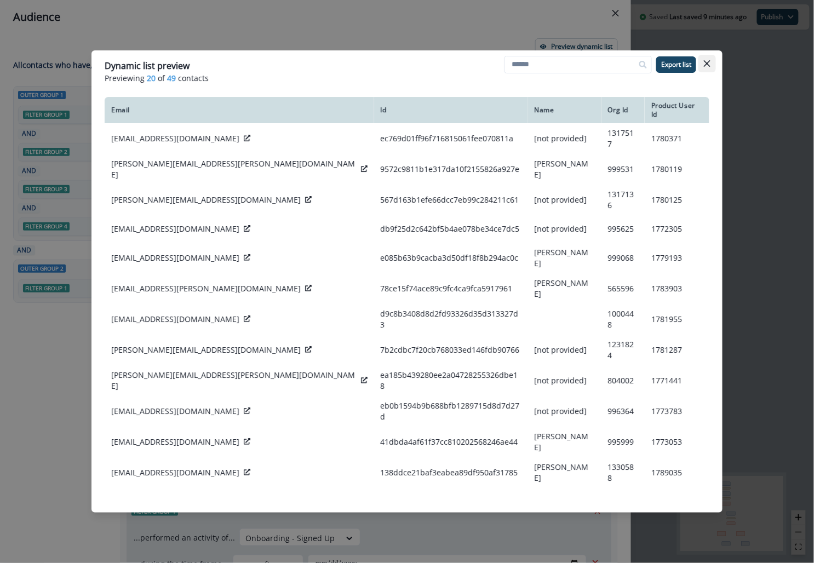
click at [711, 65] on button "Close" at bounding box center [708, 64] width 18 height 18
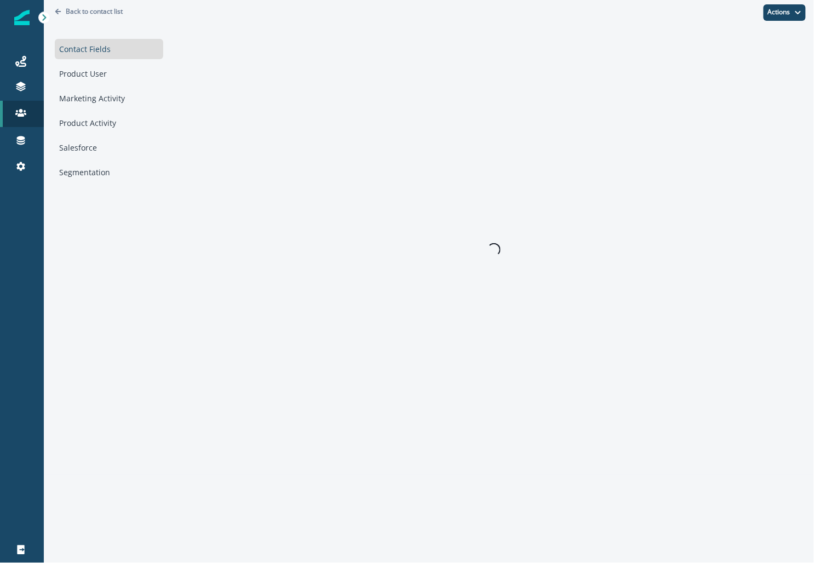
click at [84, 68] on div "Product User" at bounding box center [109, 74] width 109 height 20
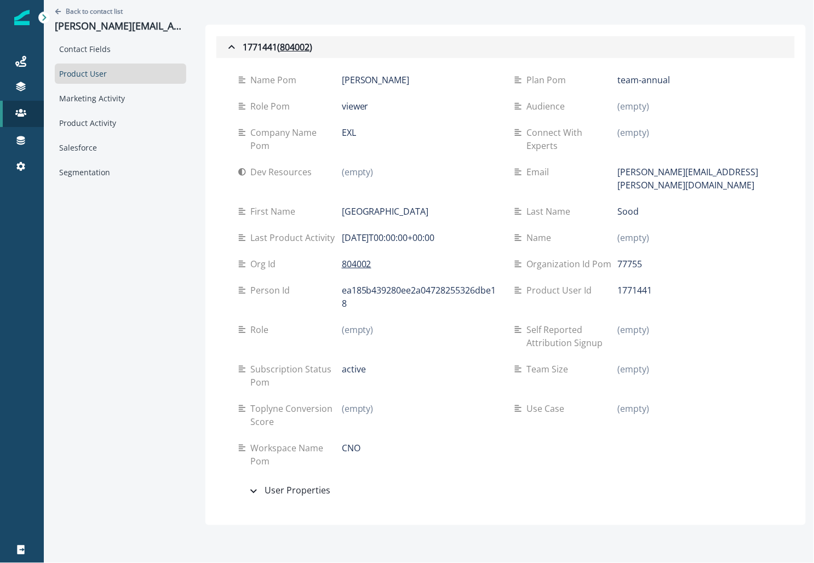
click at [245, 47] on div "1771441 ( 804002 )" at bounding box center [268, 47] width 87 height 13
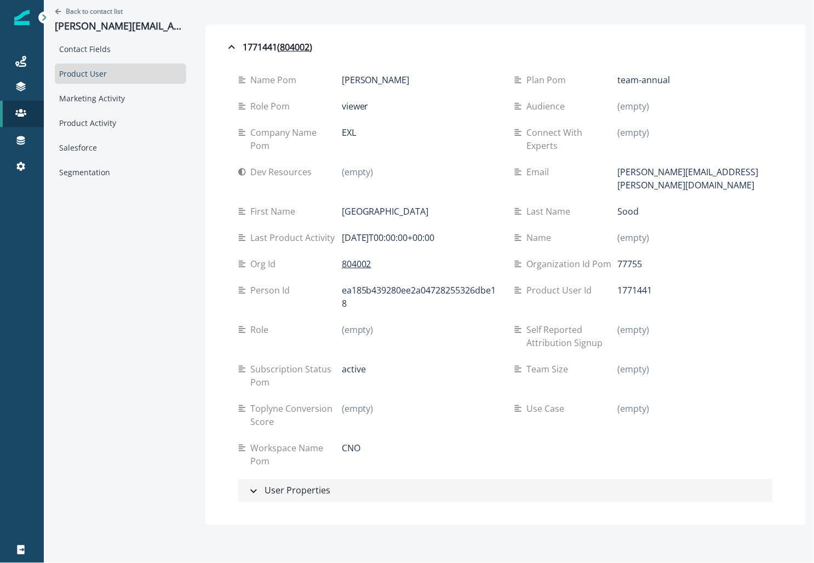
click at [253, 485] on icon "button" at bounding box center [253, 491] width 13 height 13
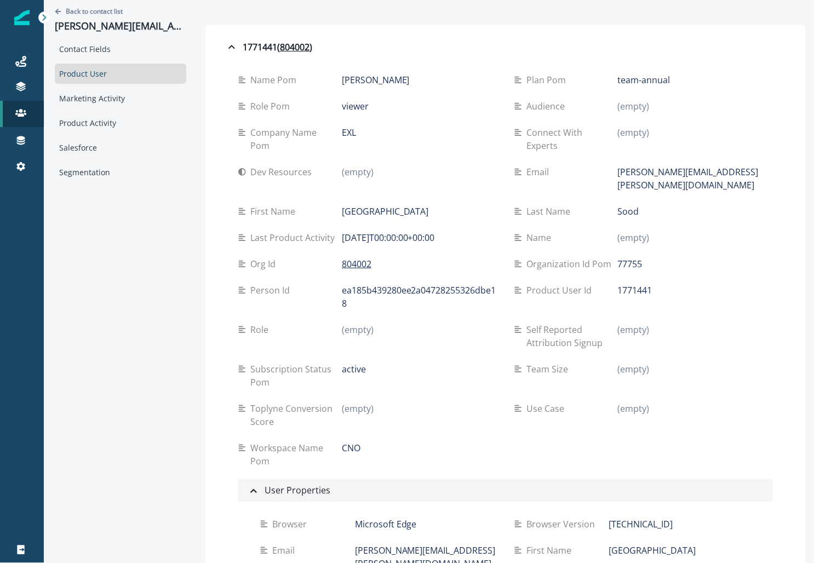
click at [253, 489] on icon "button" at bounding box center [253, 491] width 7 height 4
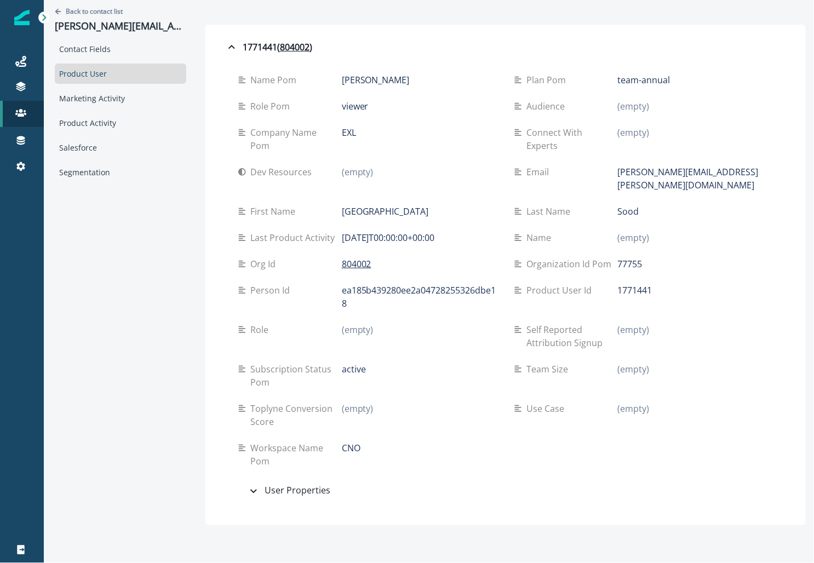
drag, startPoint x: 385, startPoint y: 253, endPoint x: 329, endPoint y: 249, distance: 56.0
click at [329, 258] on div "Org id 804002" at bounding box center [367, 264] width 259 height 13
copy div "804002"
click at [193, 261] on div "Back to contact list [PERSON_NAME][EMAIL_ADDRESS][PERSON_NAME][DOMAIN_NAME] Con…" at bounding box center [120, 263] width 153 height 526
click at [353, 442] on p "CNO" at bounding box center [351, 448] width 19 height 13
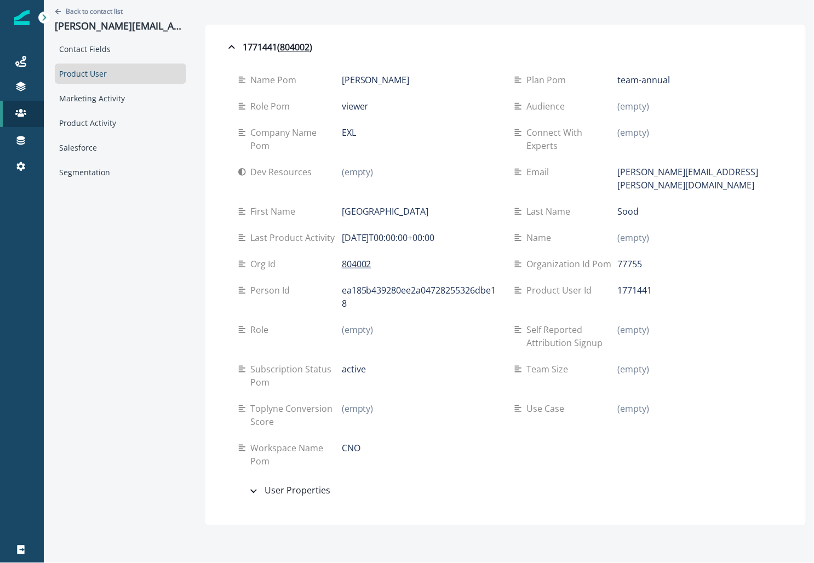
click at [353, 442] on p "CNO" at bounding box center [351, 448] width 19 height 13
click at [375, 442] on div "CNO" at bounding box center [419, 448] width 155 height 13
click at [348, 442] on p "CNO" at bounding box center [351, 448] width 19 height 13
copy p "CNO"
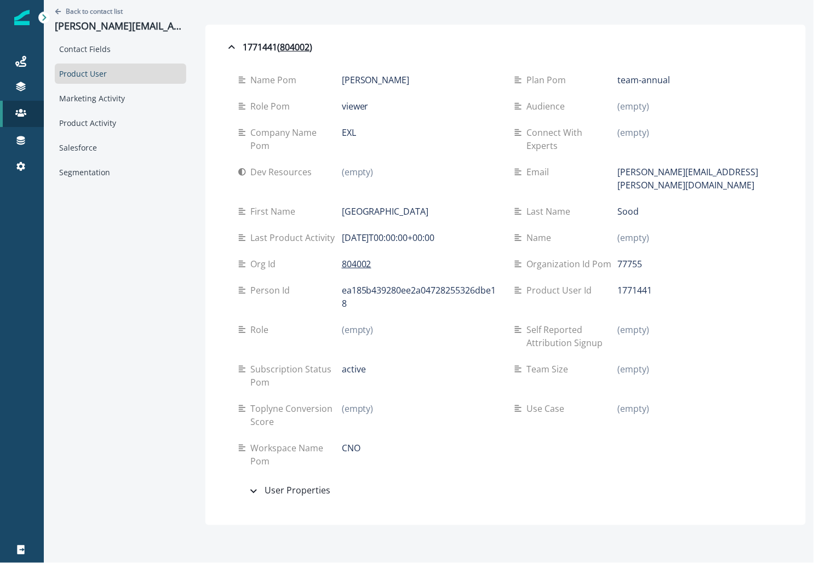
click at [206, 280] on div "1771441 ( 804002 ) name pom [PERSON_NAME] plan pom team-annual role pom viewer …" at bounding box center [506, 275] width 601 height 501
